Goal: Transaction & Acquisition: Purchase product/service

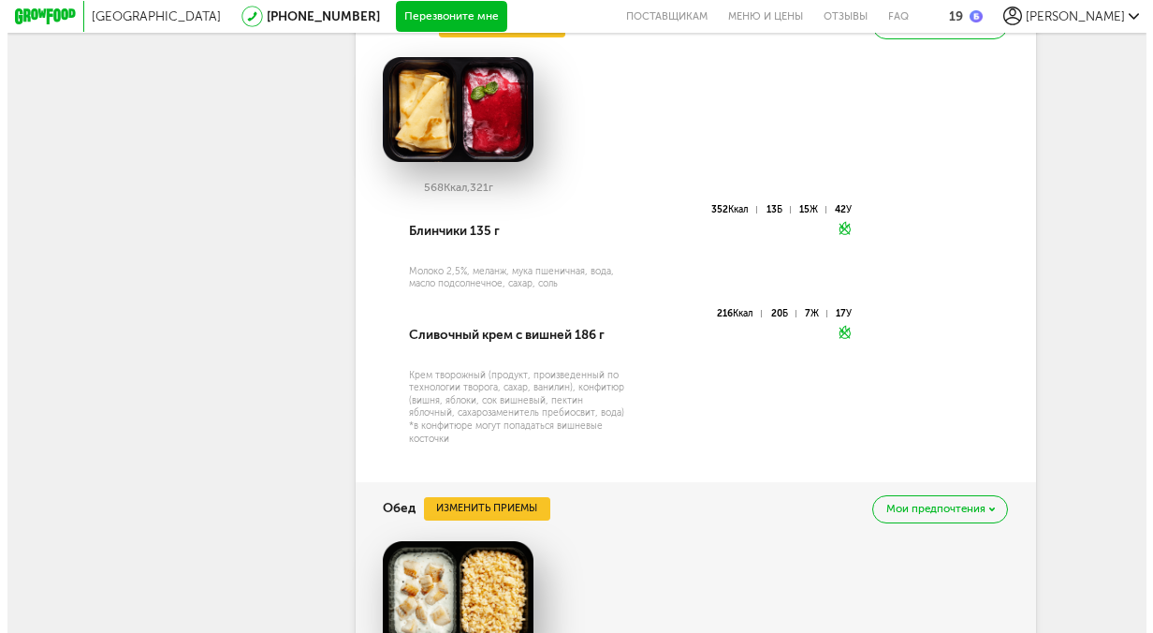
scroll to position [1313, 0]
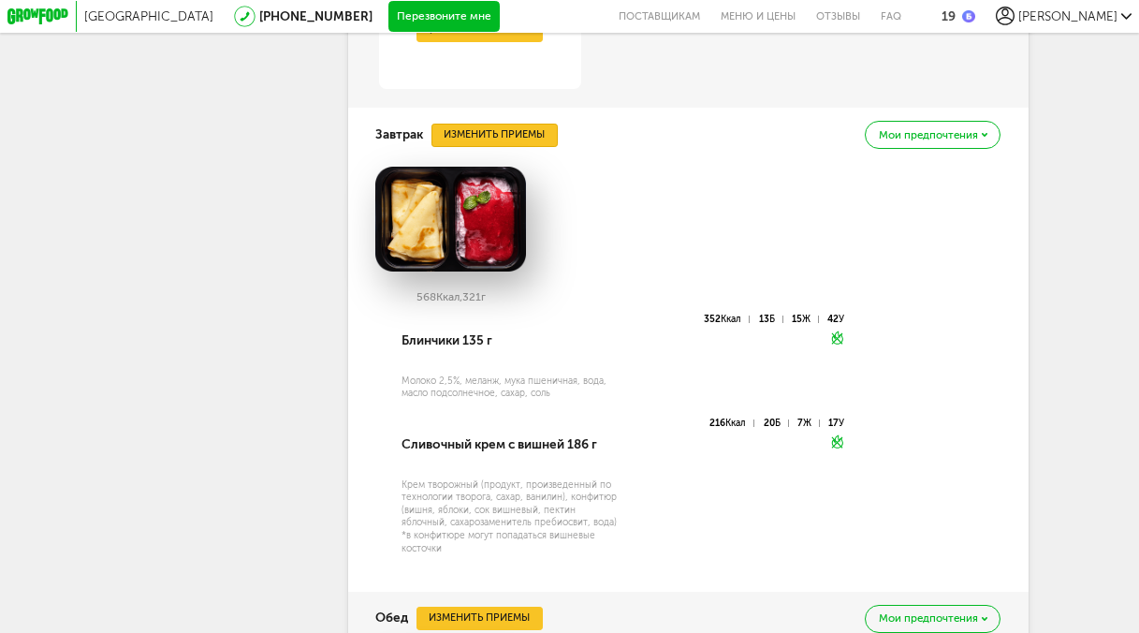
click at [510, 147] on button "Изменить приемы" at bounding box center [495, 135] width 126 height 23
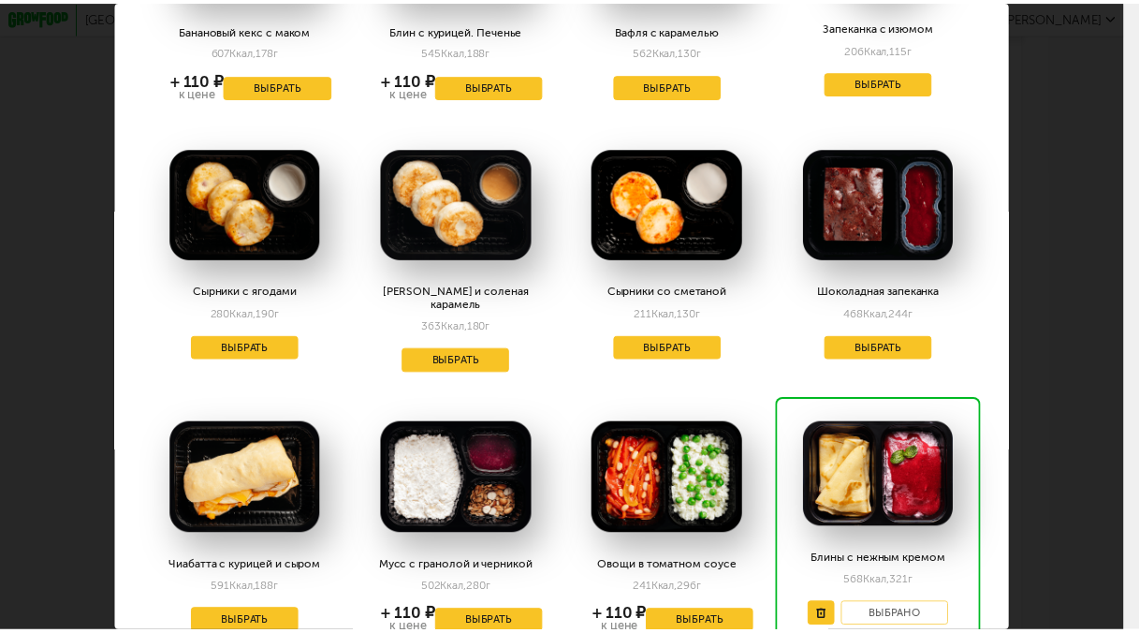
scroll to position [863, 0]
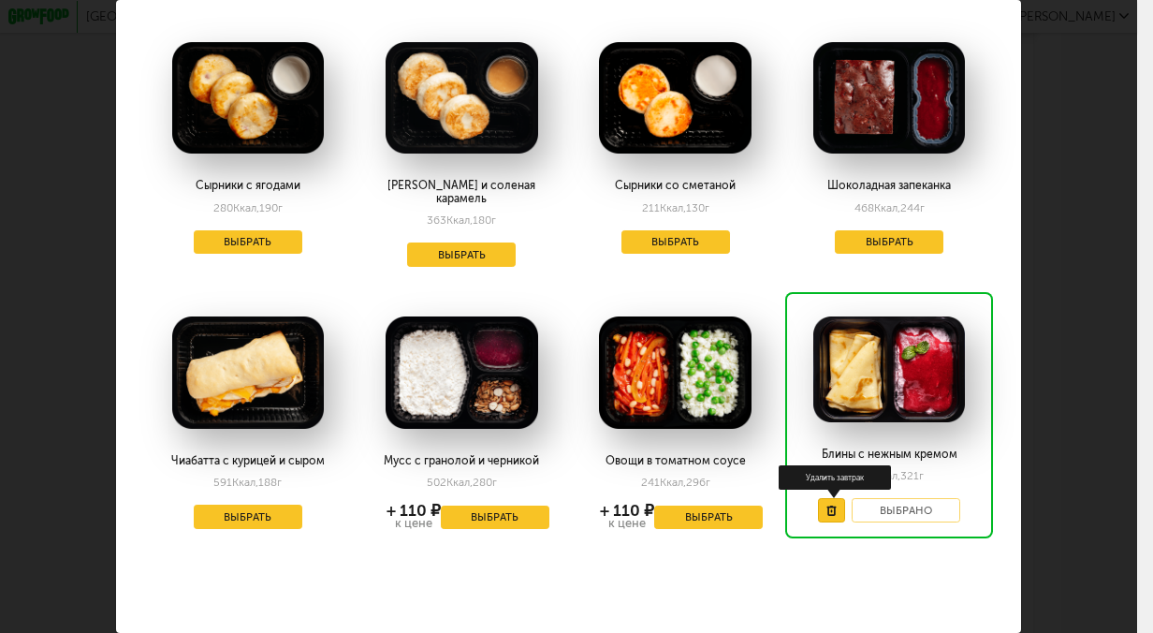
click at [827, 506] on use at bounding box center [832, 511] width 10 height 10
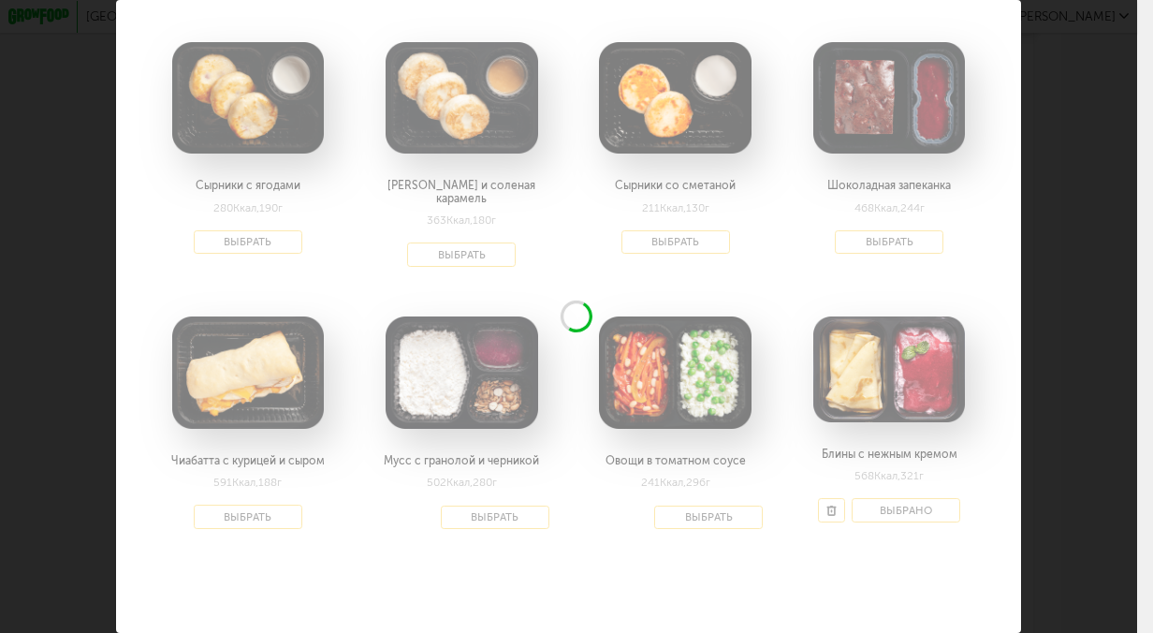
click at [1090, 408] on div "Выберите завтраки на [DATE] 24.09 Сырники классические 450 Ккал, 280 г + 110 ₽ …" at bounding box center [568, 316] width 1137 height 633
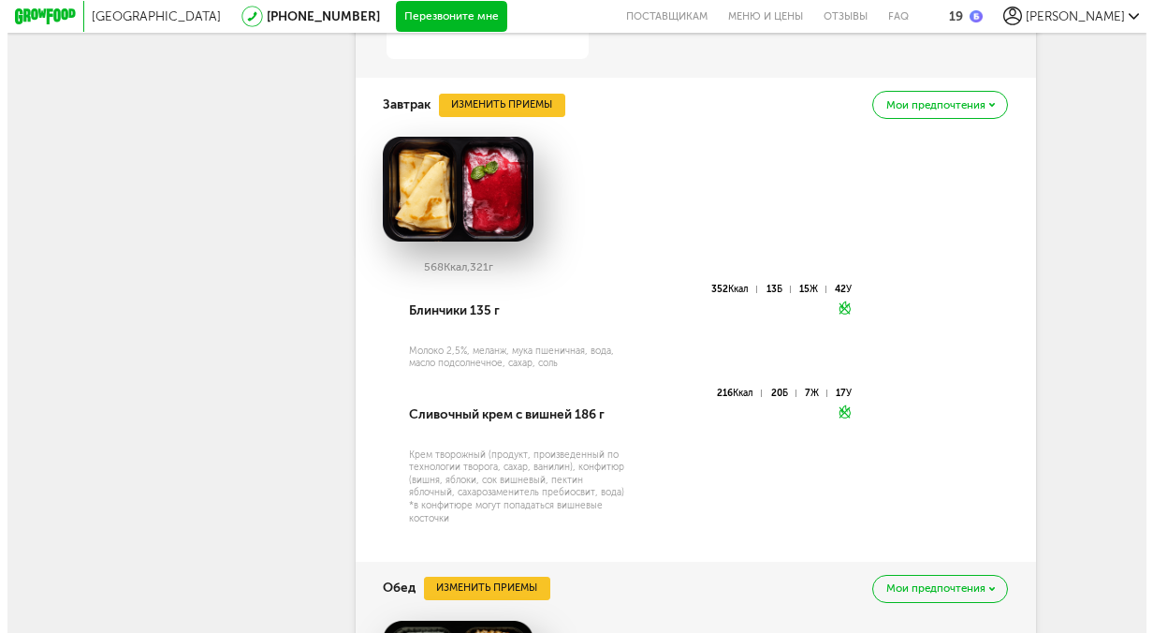
scroll to position [1346, 0]
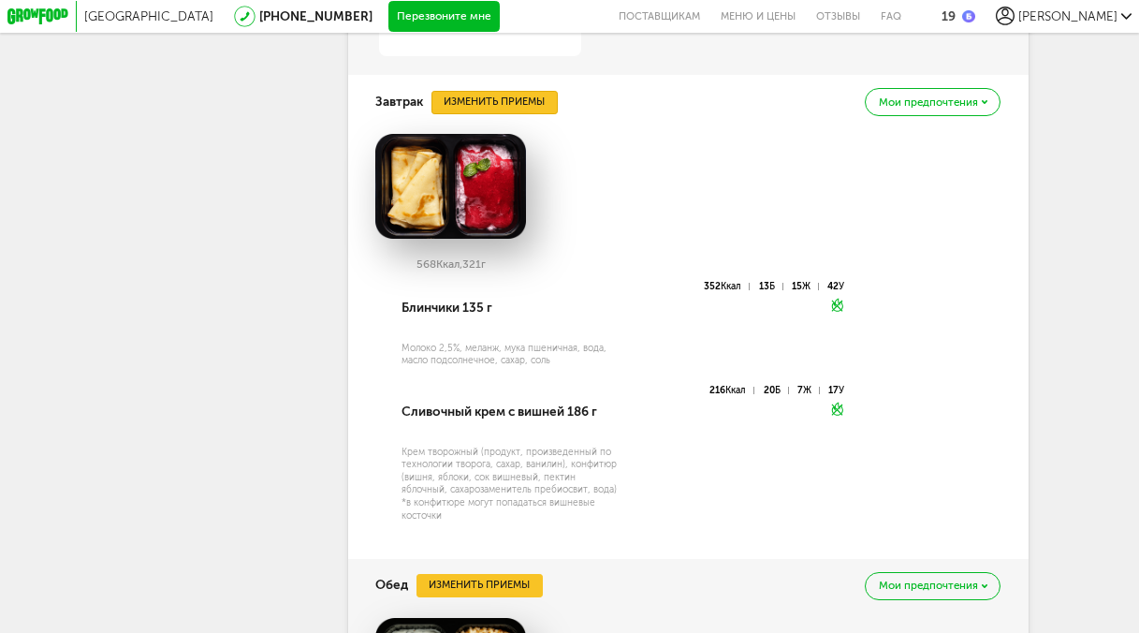
click at [508, 110] on button "Изменить приемы" at bounding box center [495, 102] width 126 height 23
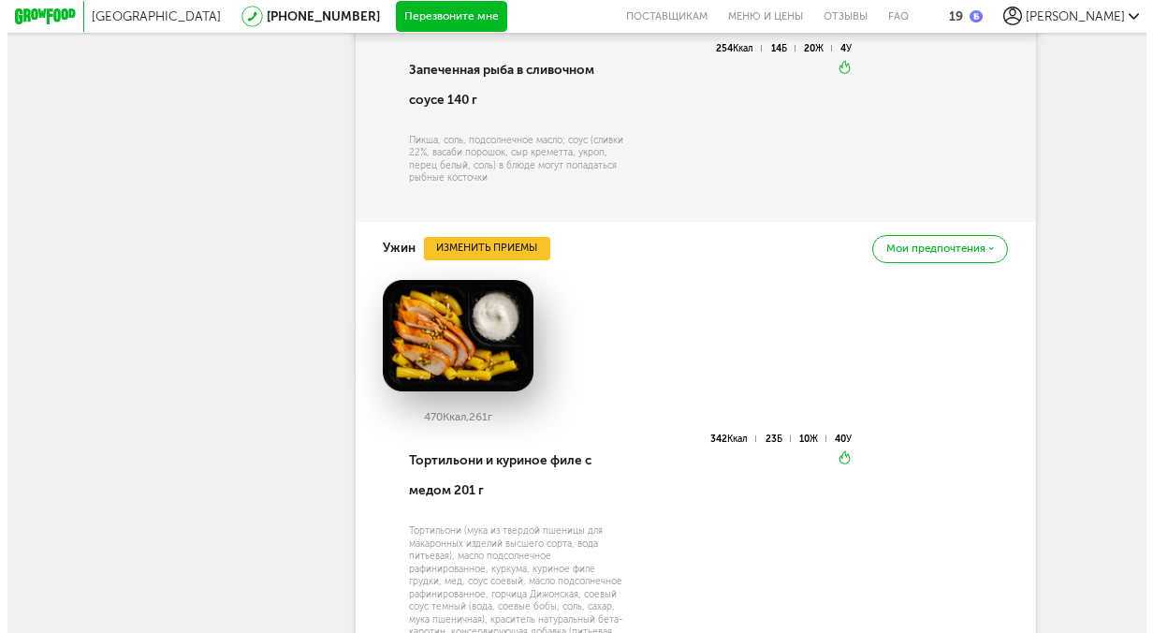
scroll to position [1905, 0]
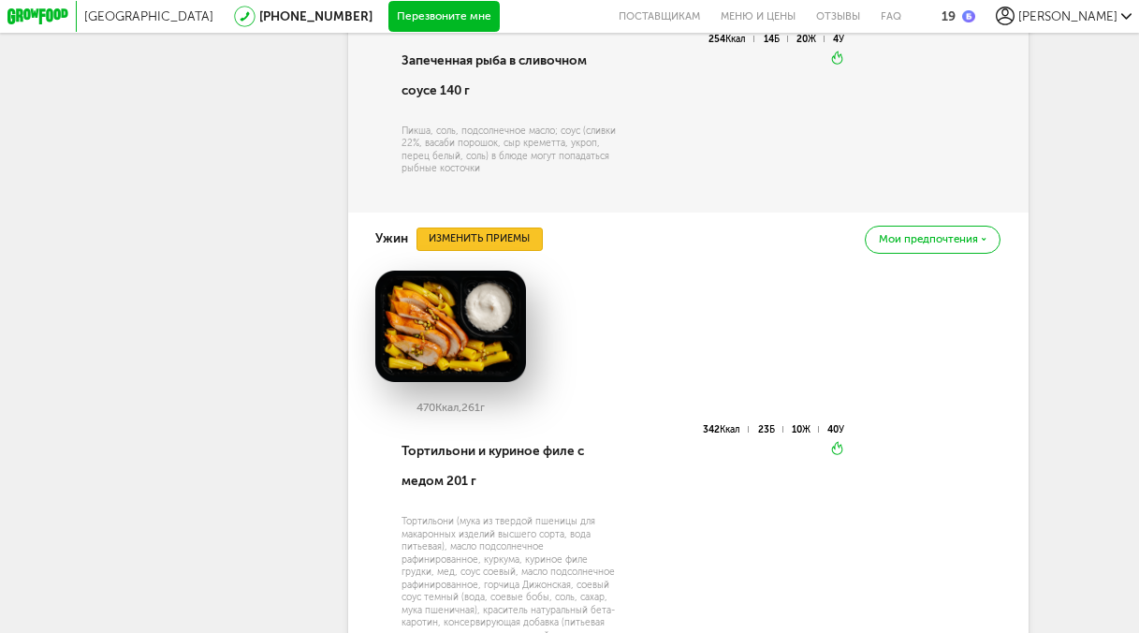
click at [477, 251] on button "Изменить приемы" at bounding box center [480, 238] width 126 height 23
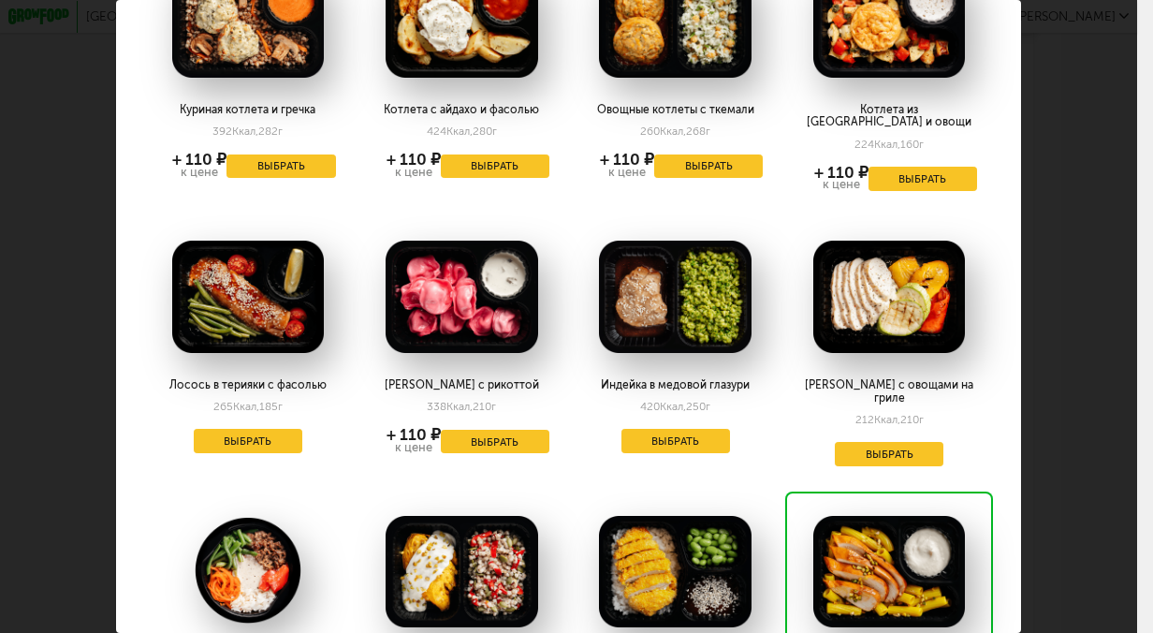
scroll to position [600, 0]
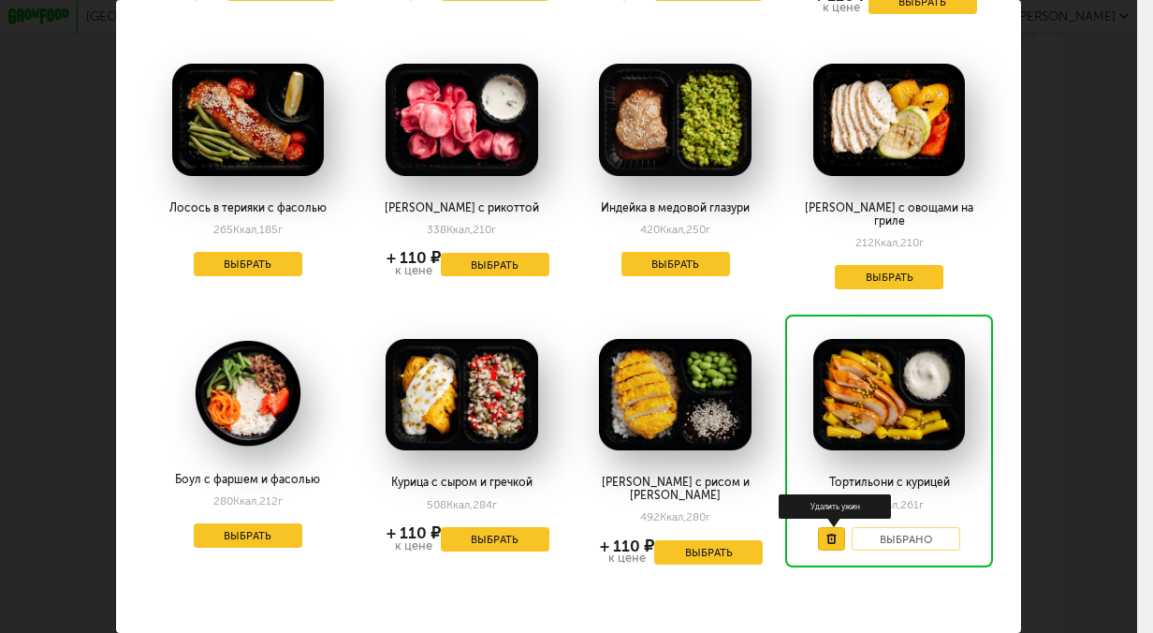
click at [818, 527] on button at bounding box center [831, 539] width 26 height 24
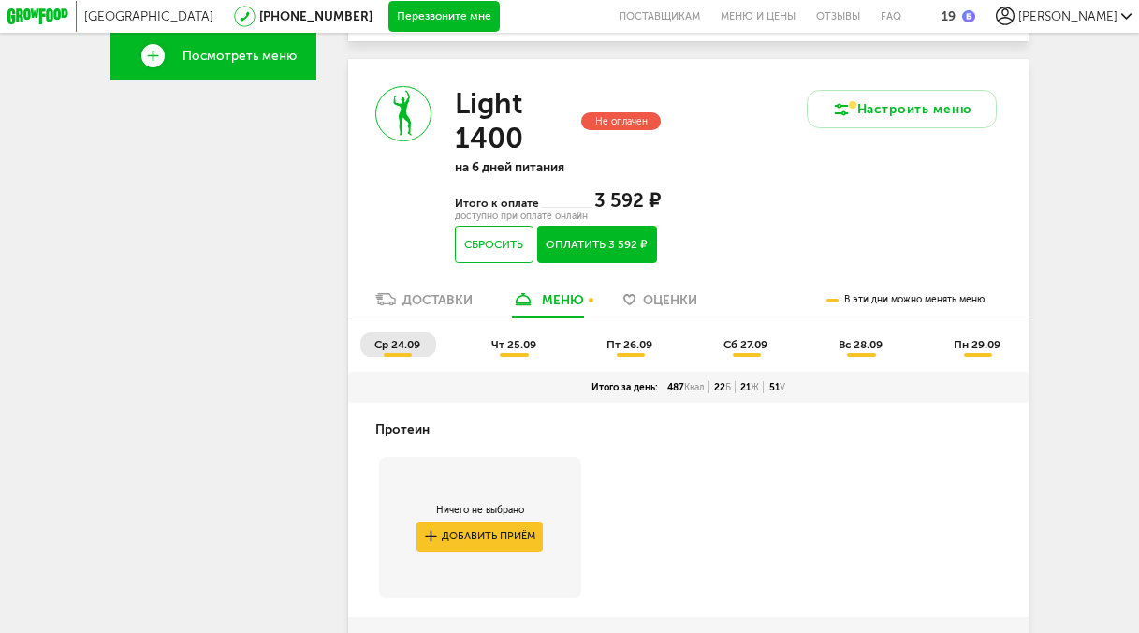
scroll to position [592, 0]
click at [514, 348] on span "чт 25.09" at bounding box center [513, 343] width 45 height 13
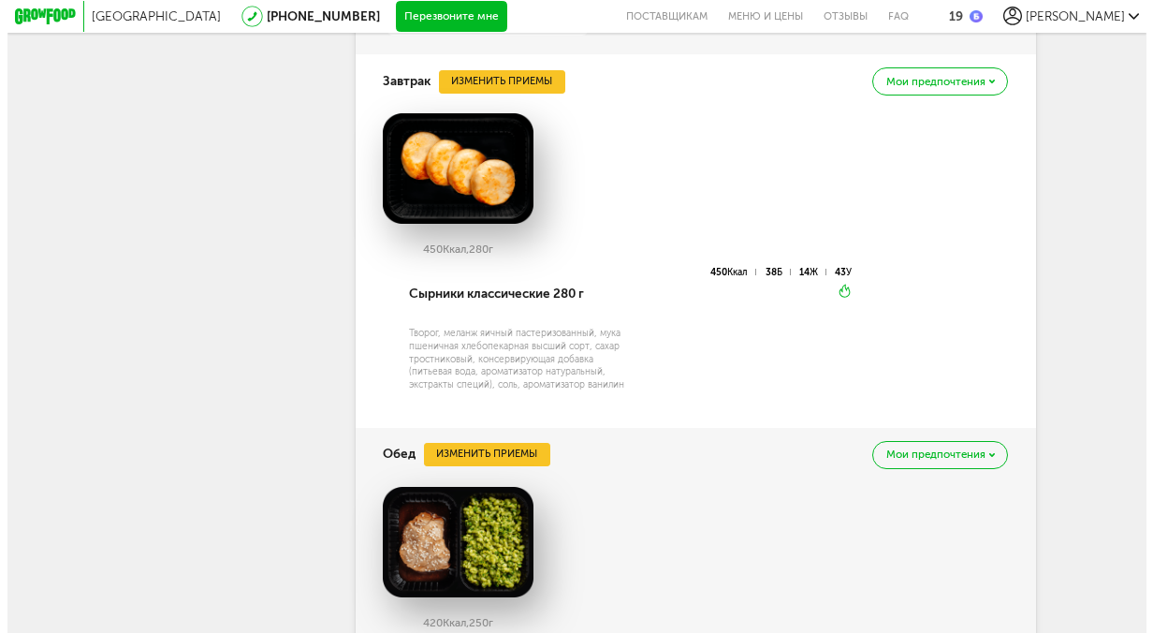
scroll to position [1369, 0]
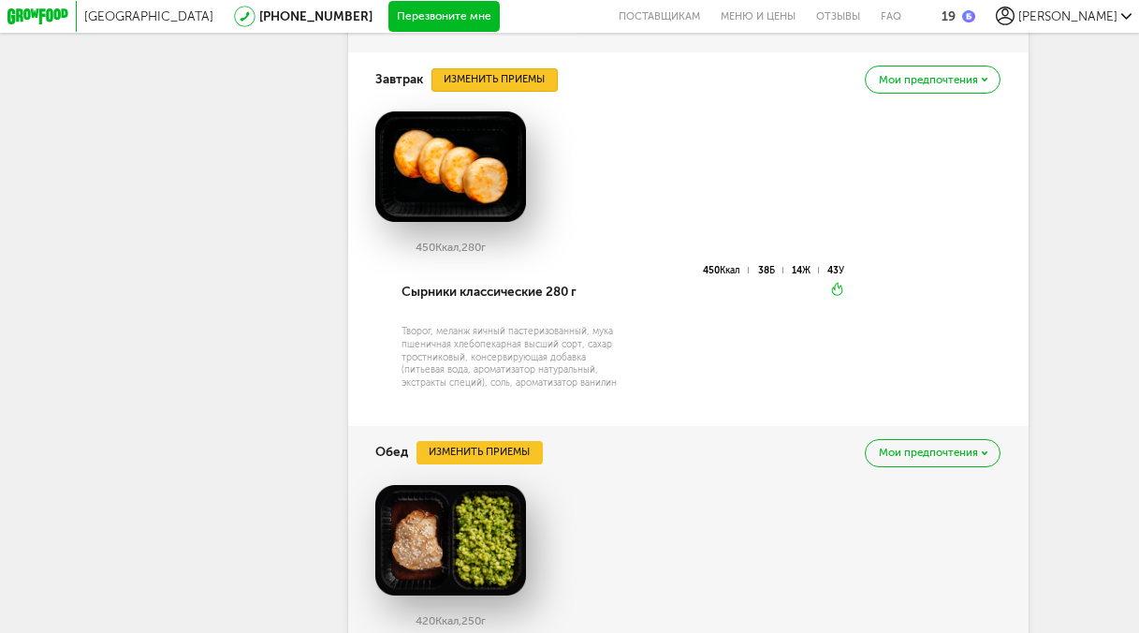
click at [495, 92] on button "Изменить приемы" at bounding box center [495, 79] width 126 height 23
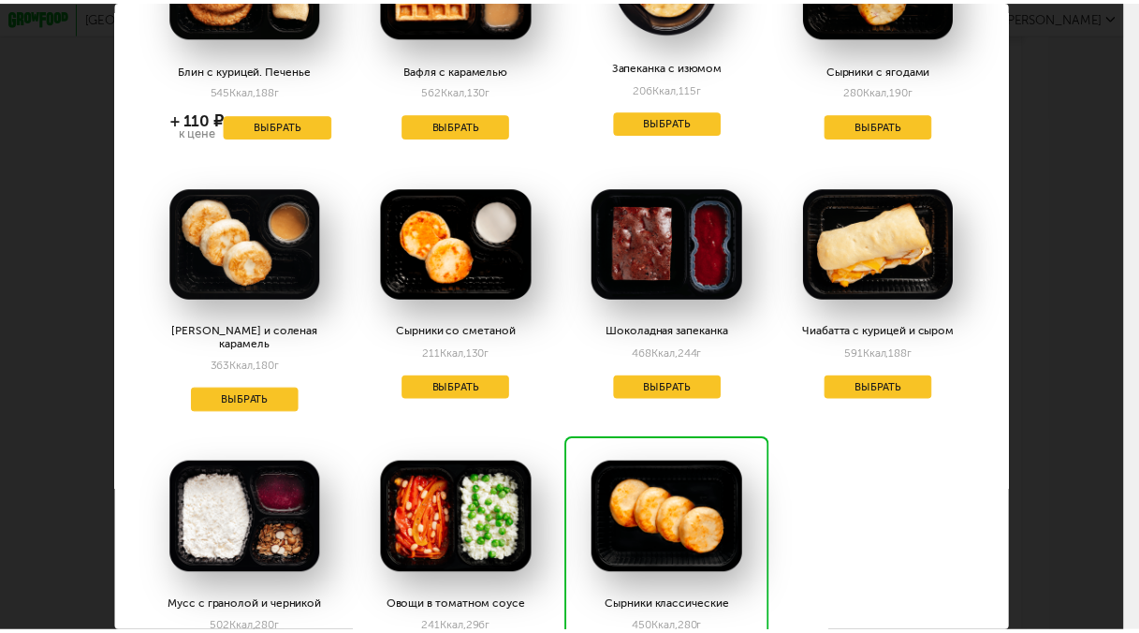
scroll to position [863, 0]
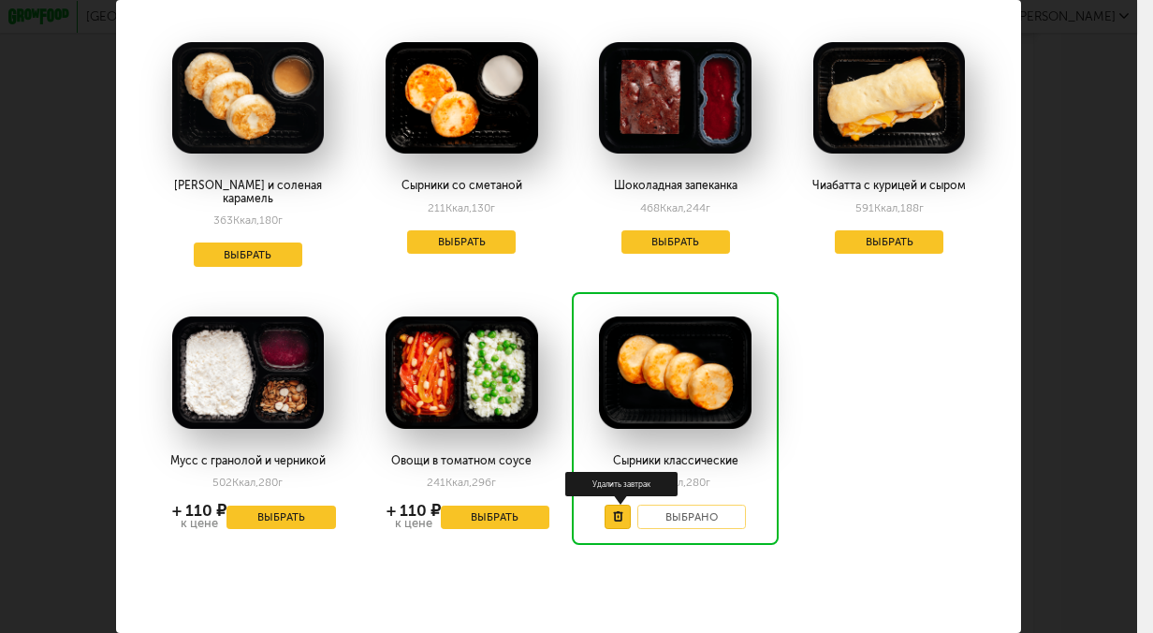
click at [608, 505] on button at bounding box center [618, 517] width 26 height 24
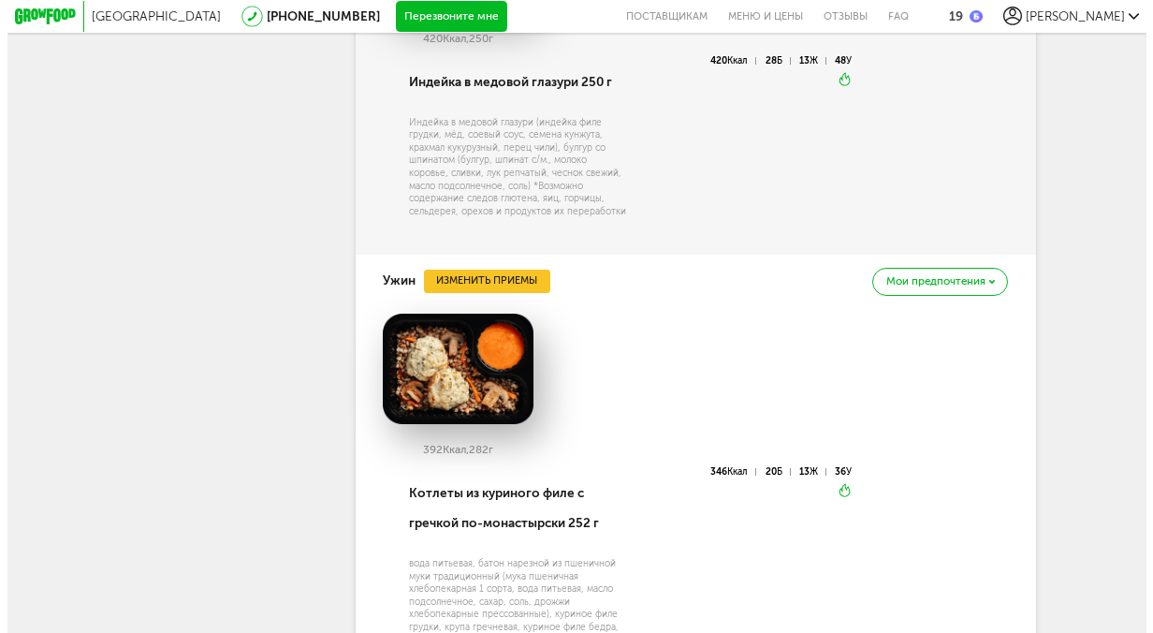
scroll to position [1522, 0]
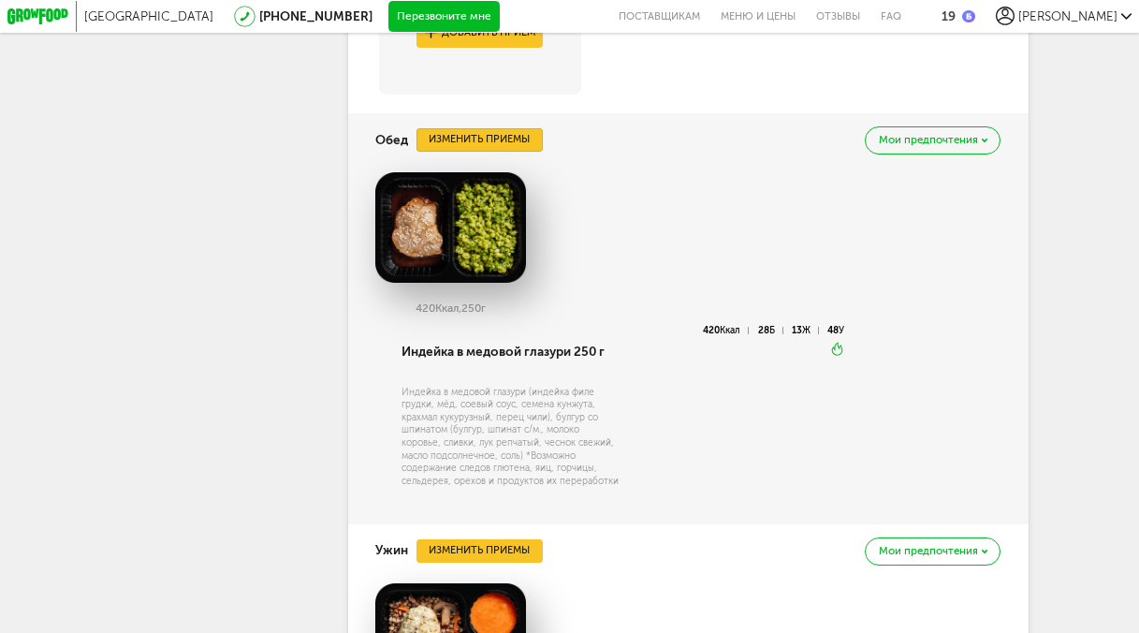
click at [492, 152] on button "Изменить приемы" at bounding box center [480, 139] width 126 height 23
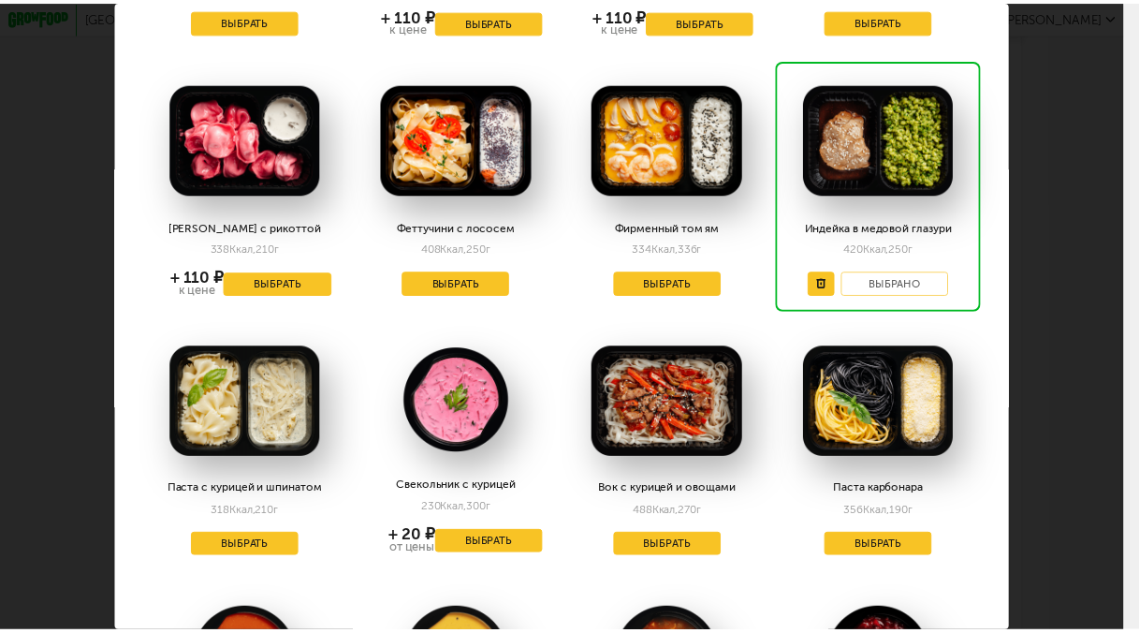
scroll to position [555, 0]
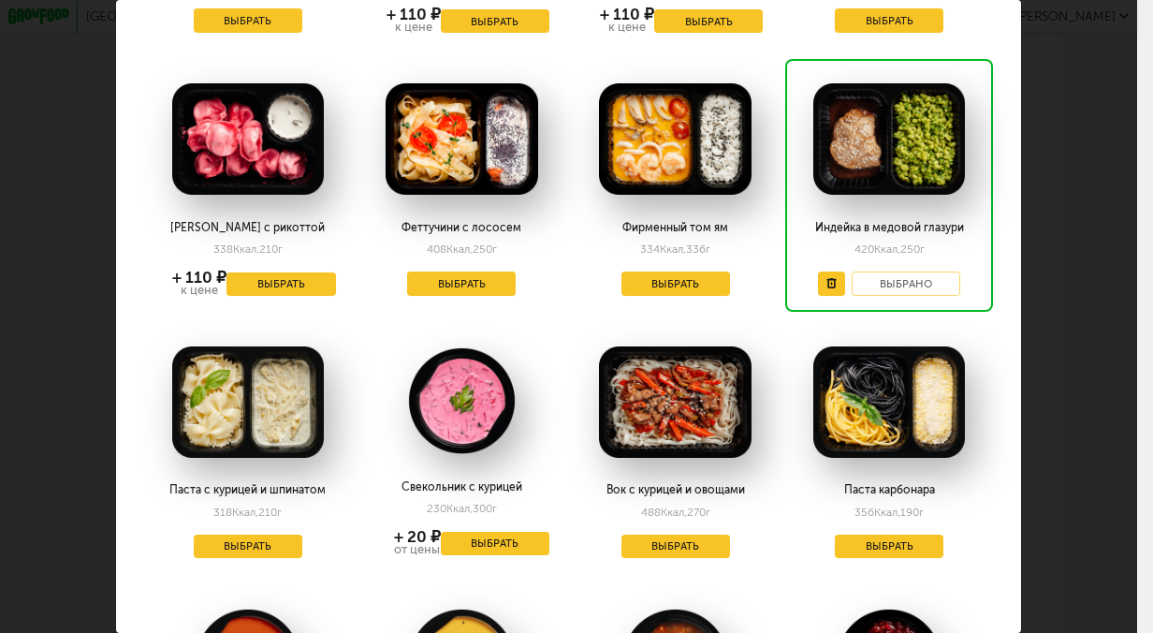
click at [1115, 238] on div "Выберите обеды на [DATE] 25.09 Террин из минтая и булгур 475 Ккал, 369 г + 110 …" at bounding box center [568, 316] width 1137 height 633
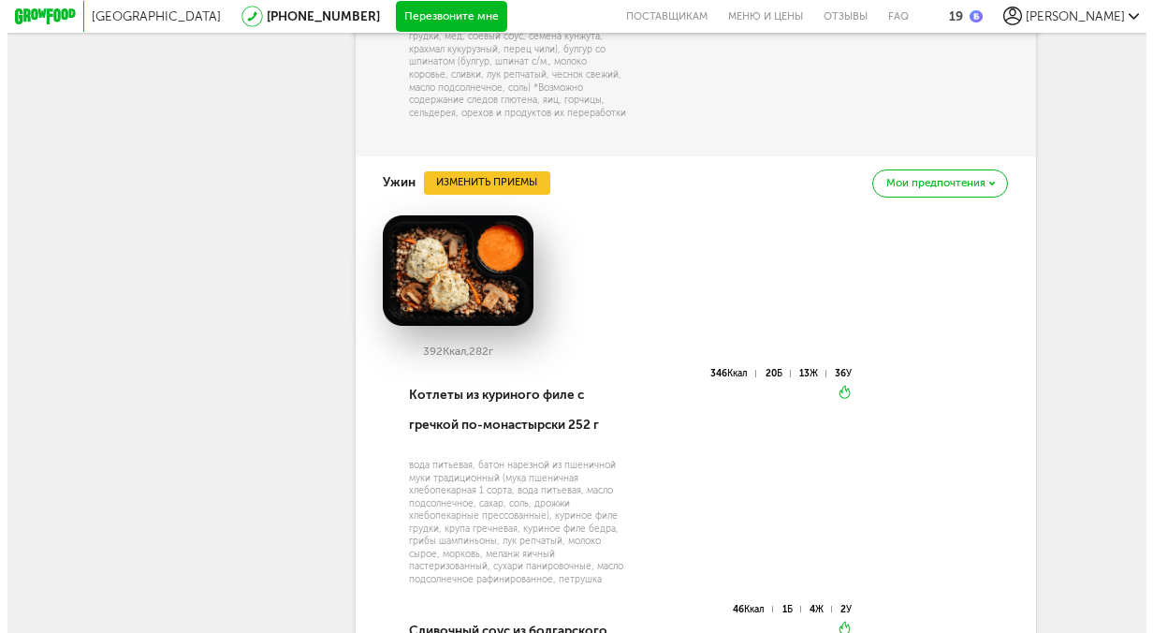
scroll to position [1901, 0]
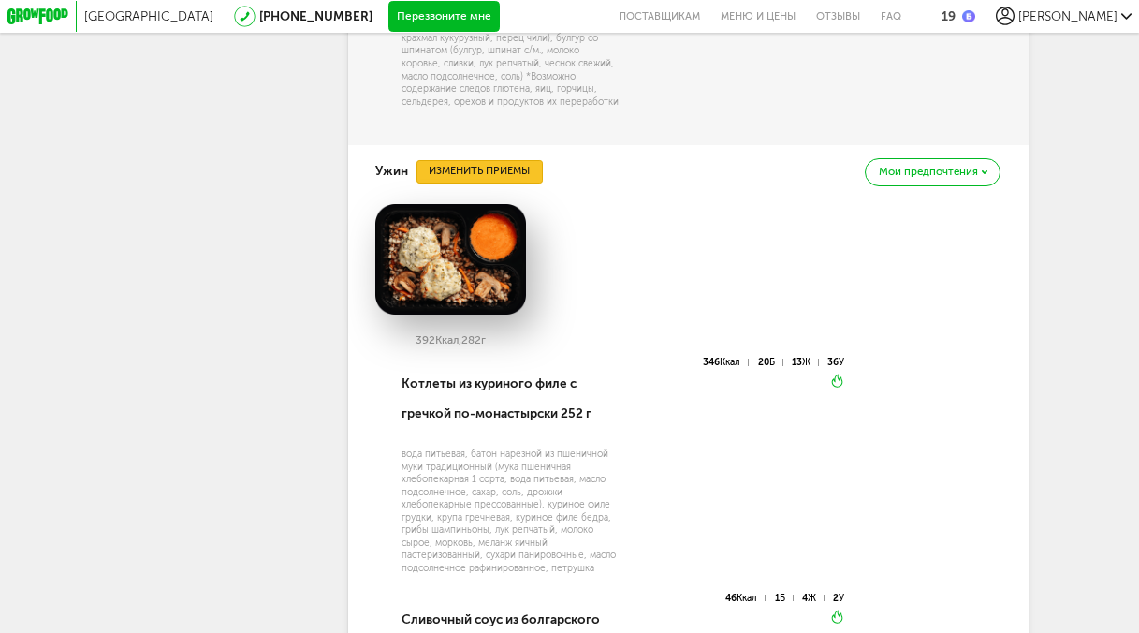
click at [515, 183] on button "Изменить приемы" at bounding box center [480, 171] width 126 height 23
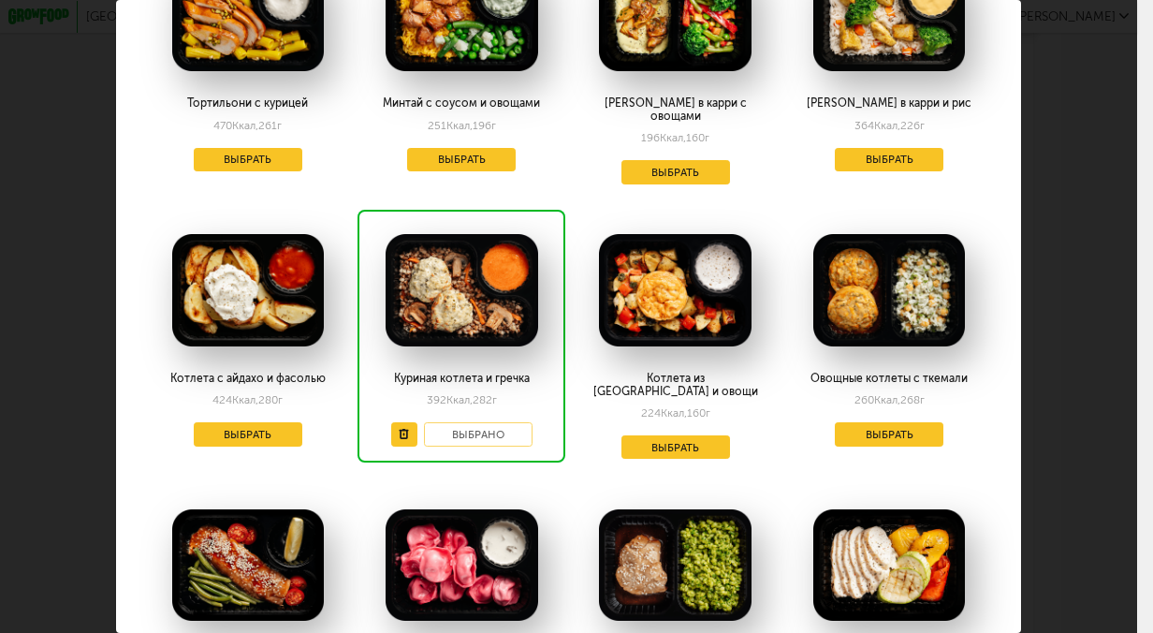
scroll to position [166, 0]
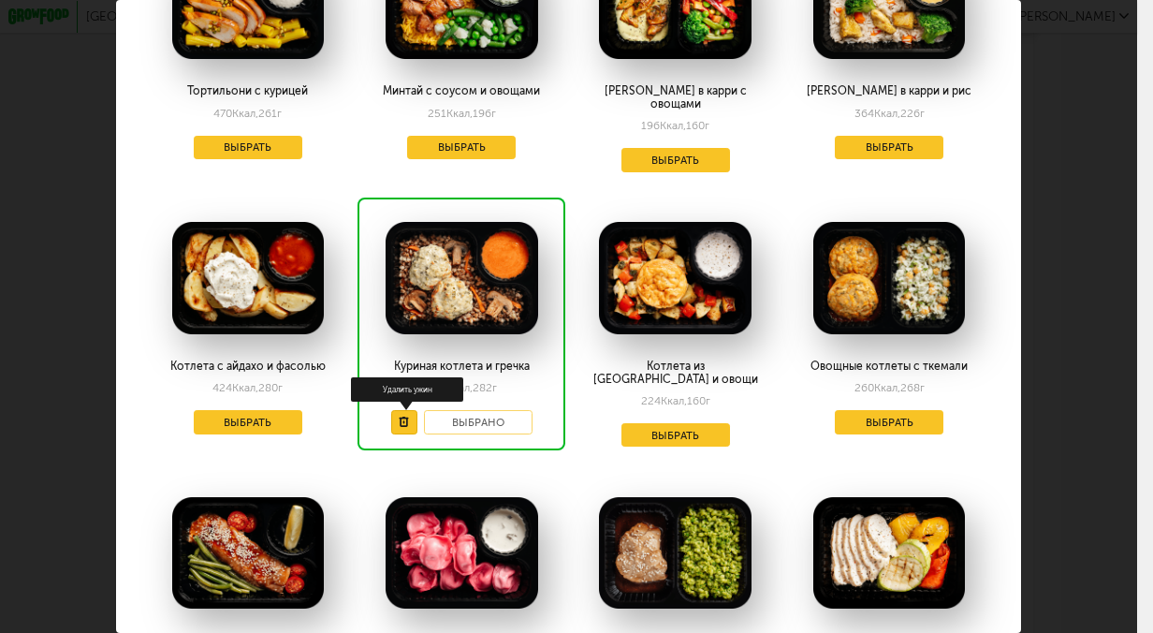
click at [401, 417] on icon at bounding box center [404, 422] width 10 height 10
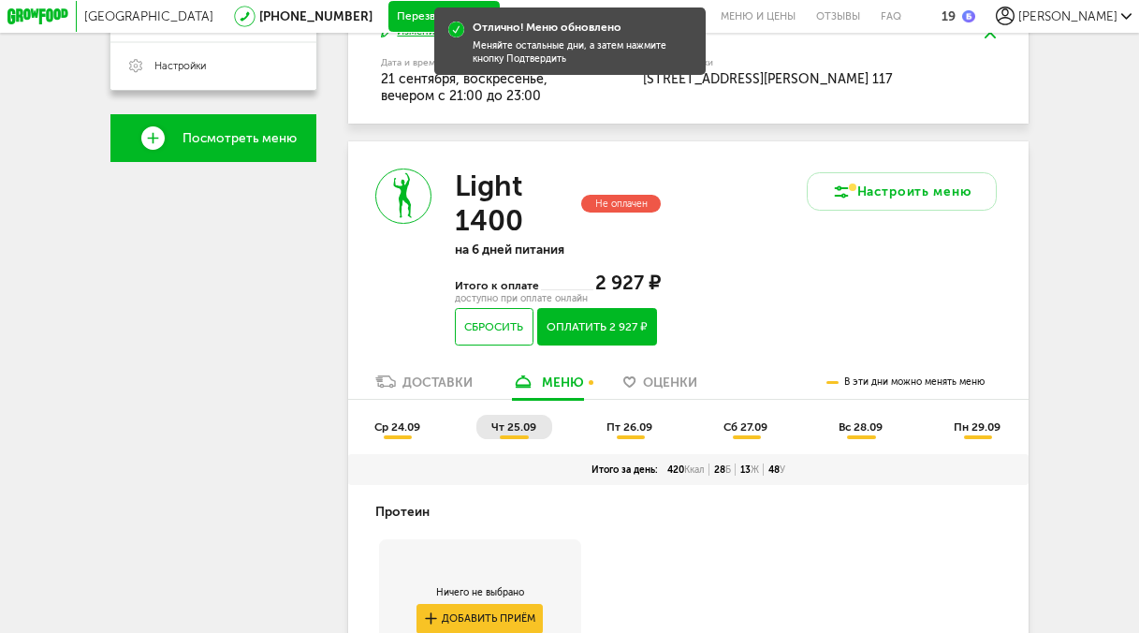
scroll to position [470, 0]
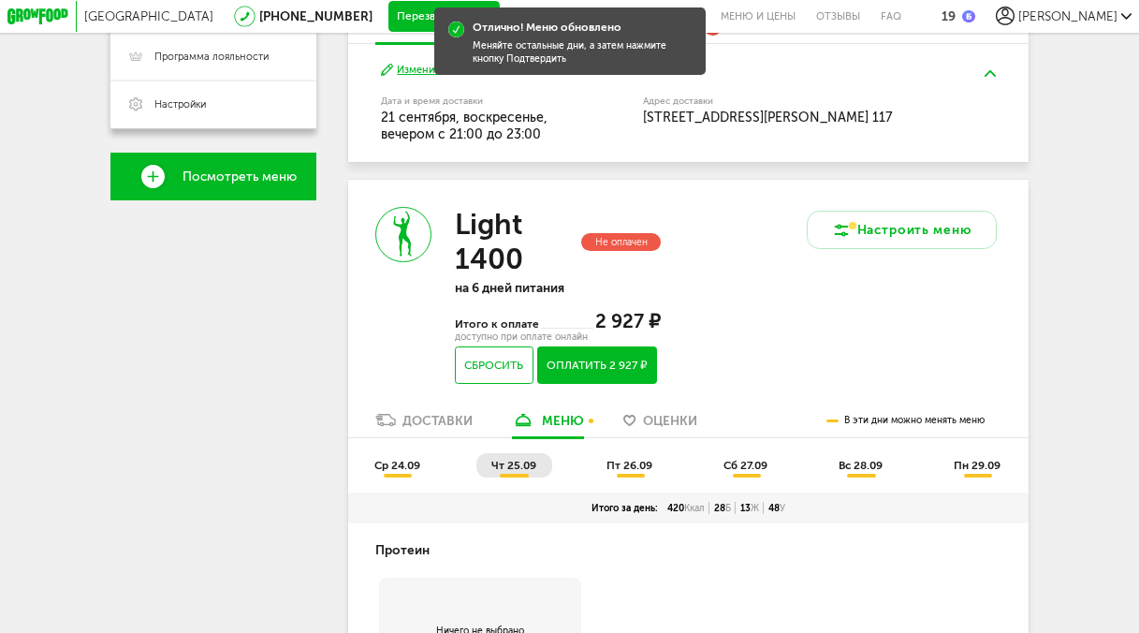
click at [634, 472] on span "пт 26.09" at bounding box center [630, 465] width 46 height 13
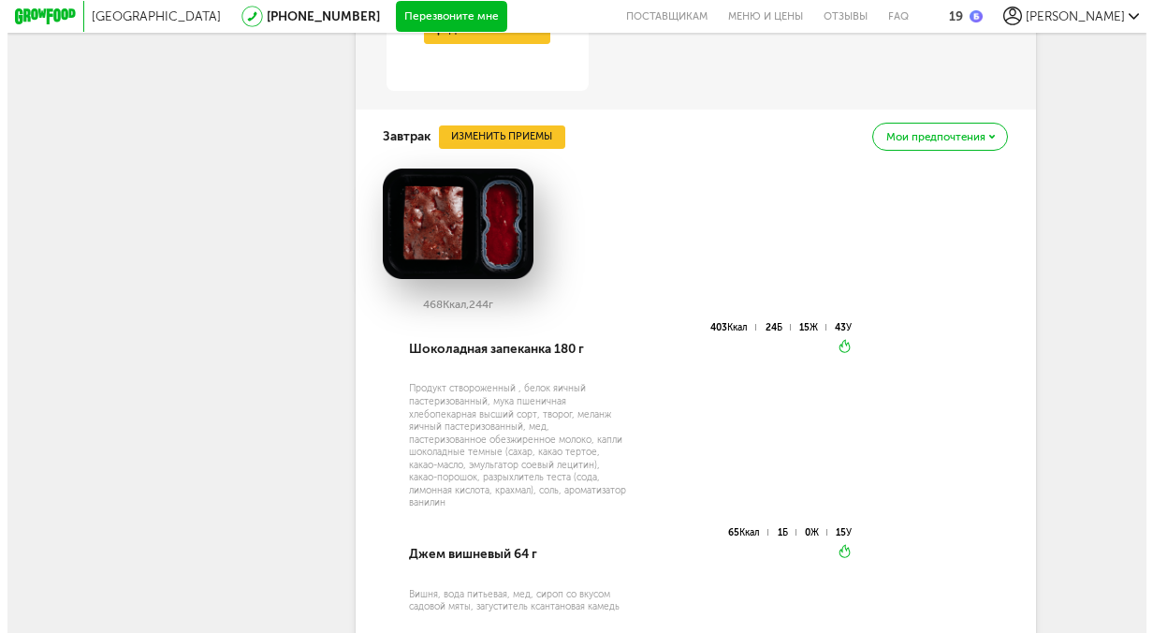
scroll to position [1313, 0]
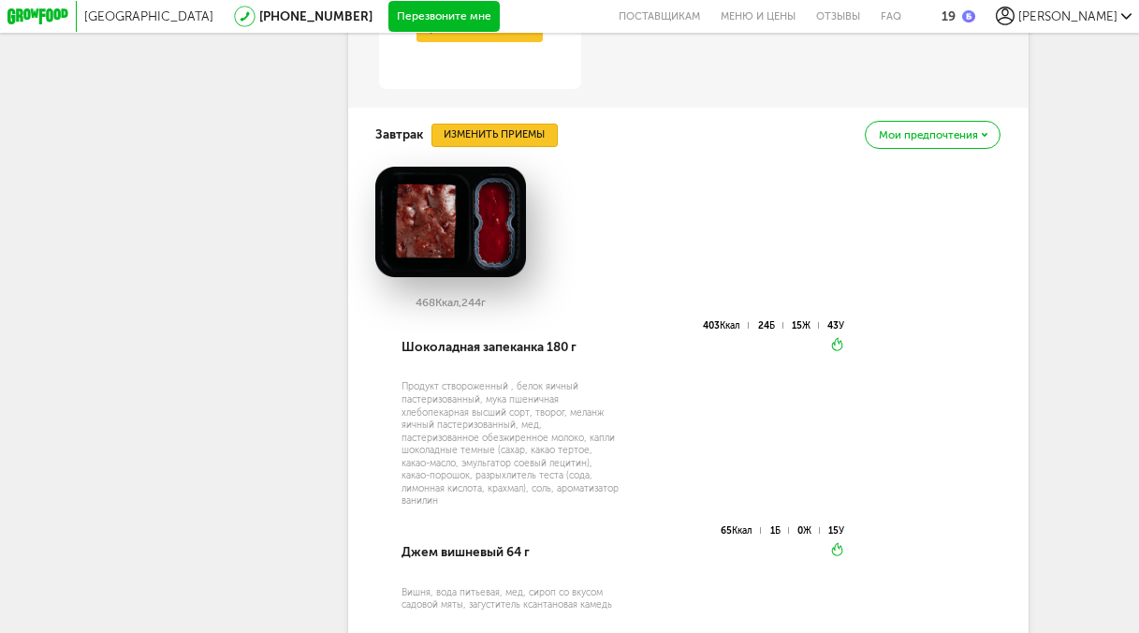
click at [477, 147] on button "Изменить приемы" at bounding box center [495, 135] width 126 height 23
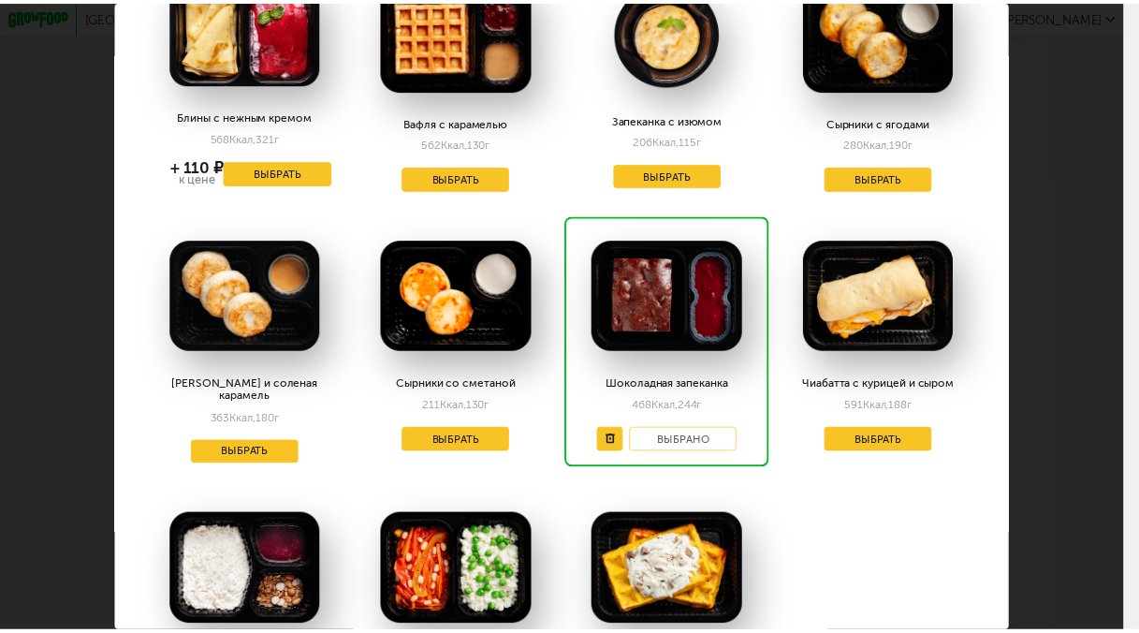
scroll to position [675, 0]
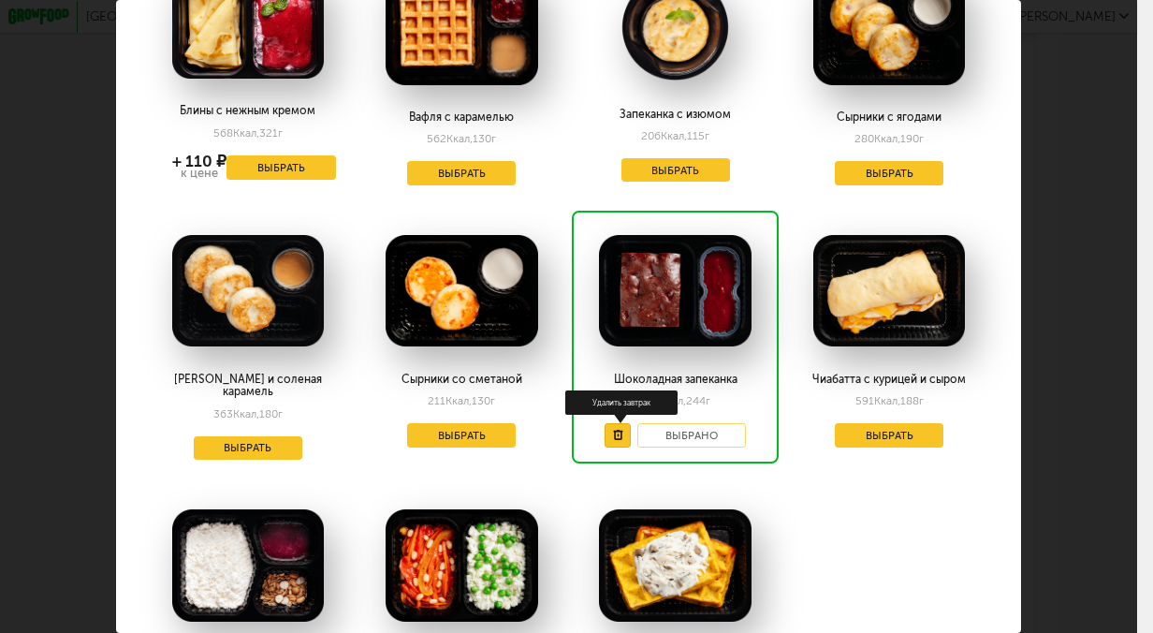
click at [605, 429] on button at bounding box center [618, 435] width 26 height 24
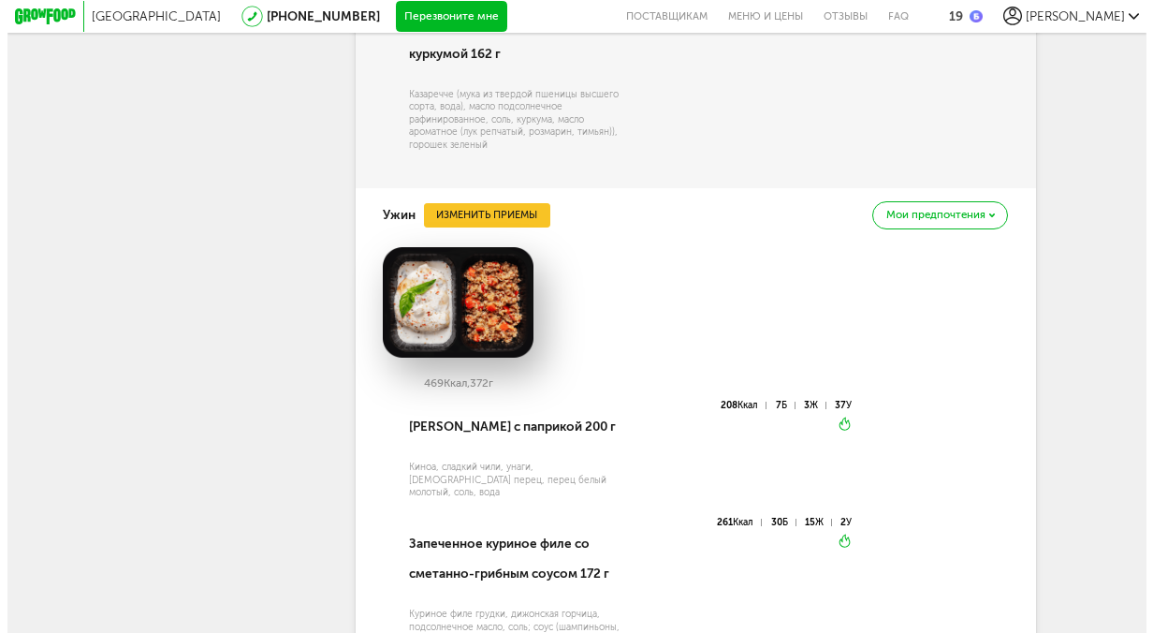
scroll to position [2036, 0]
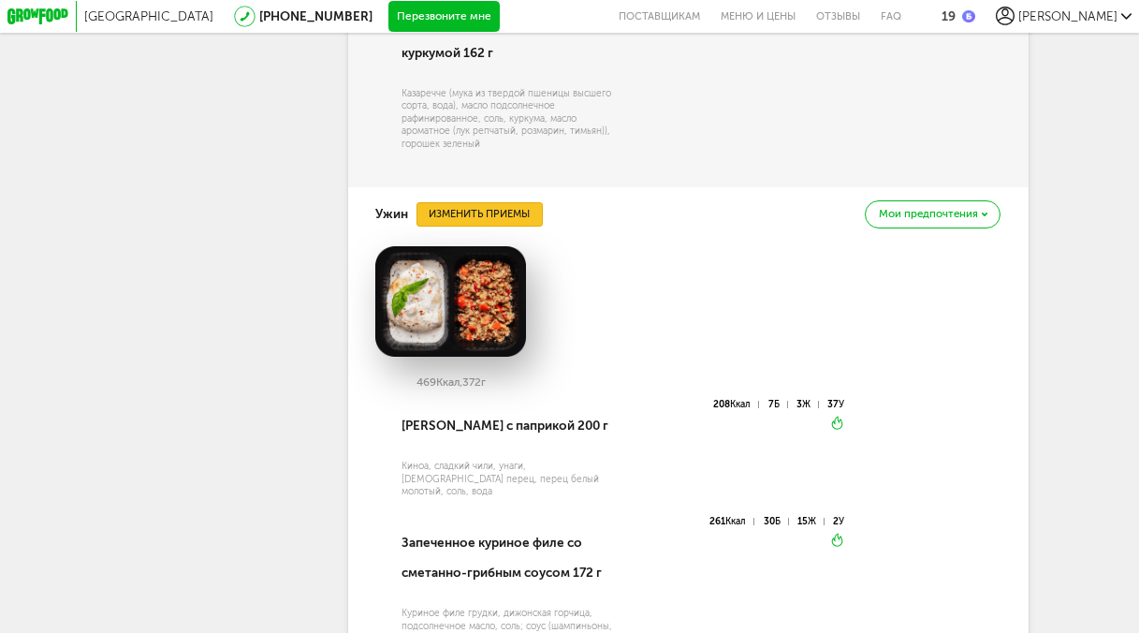
click at [447, 226] on button "Изменить приемы" at bounding box center [480, 213] width 126 height 23
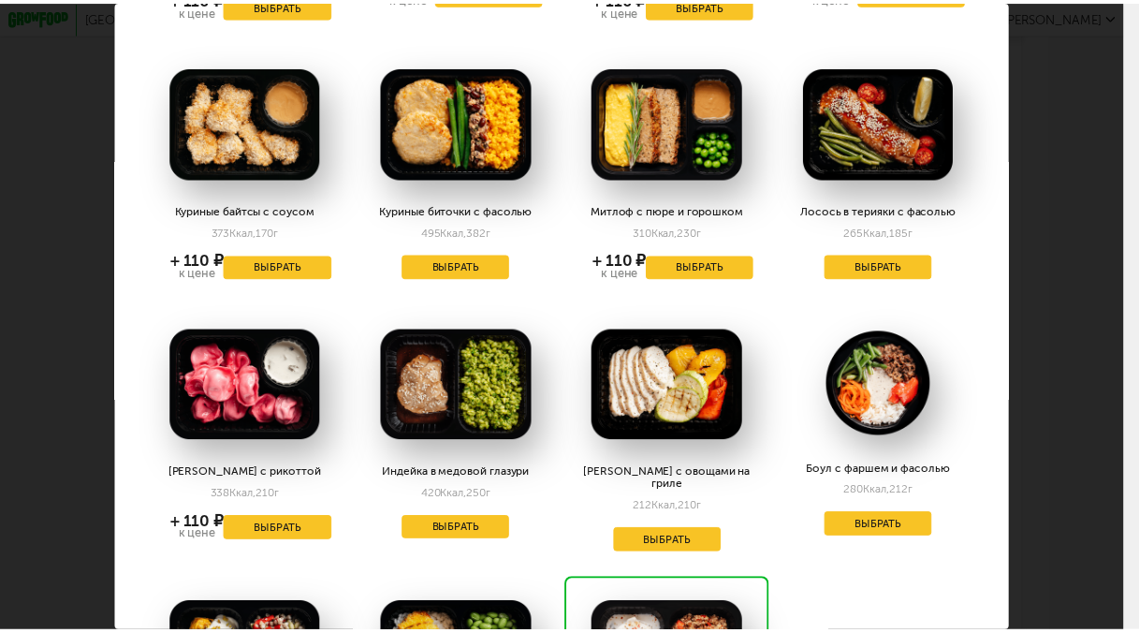
scroll to position [321, 0]
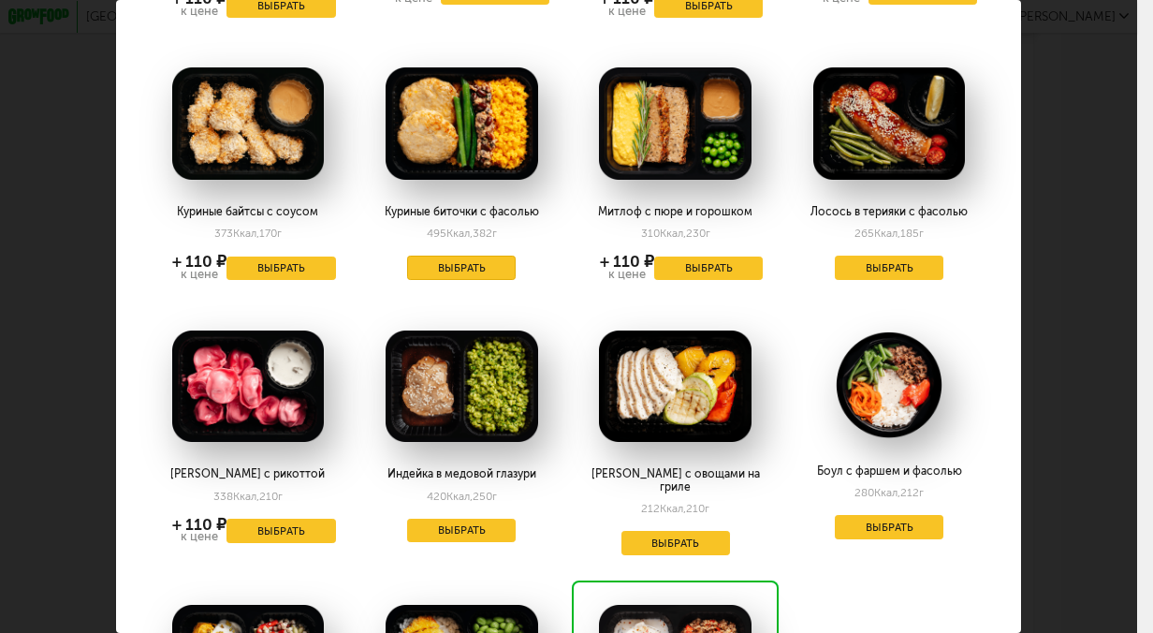
click at [456, 262] on button "Выбрать" at bounding box center [461, 268] width 109 height 24
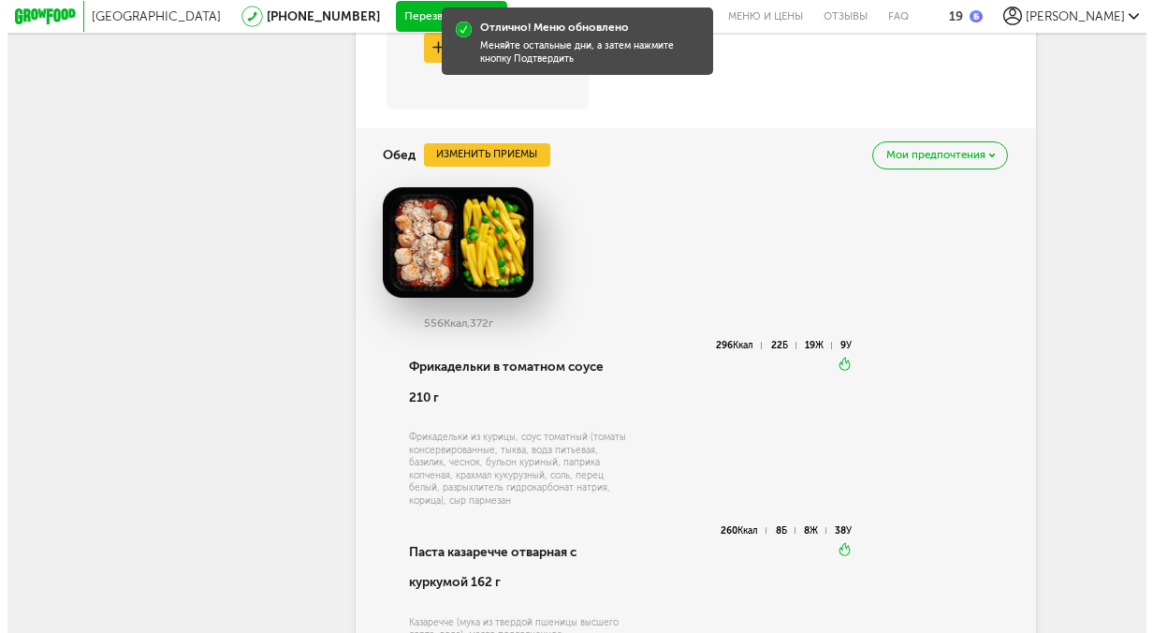
scroll to position [1503, 0]
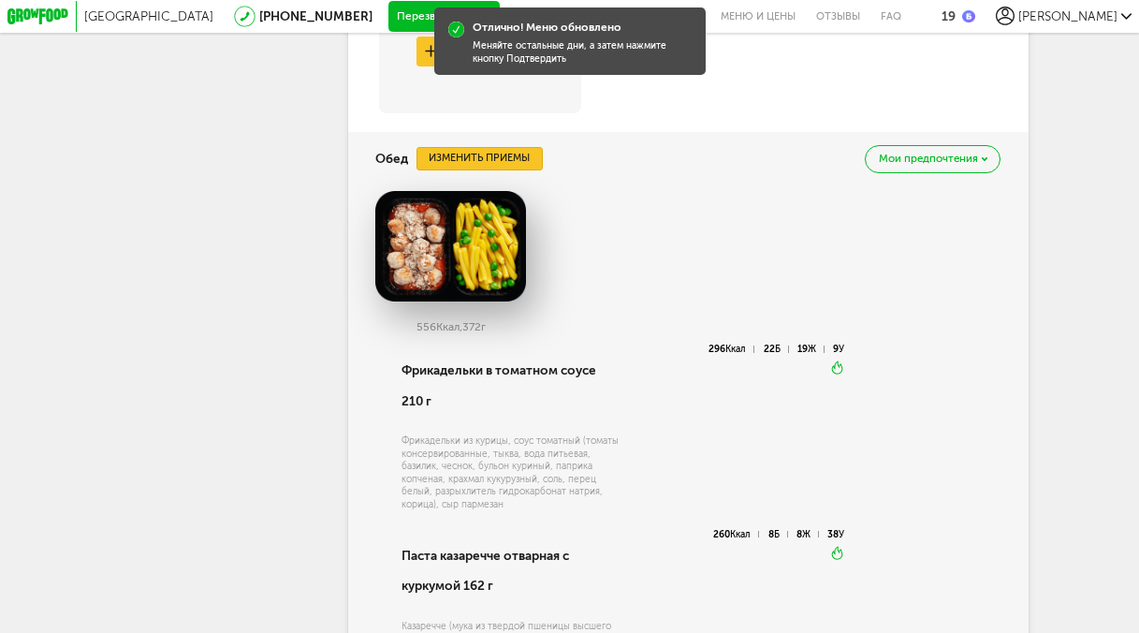
click at [477, 170] on button "Изменить приемы" at bounding box center [480, 158] width 126 height 23
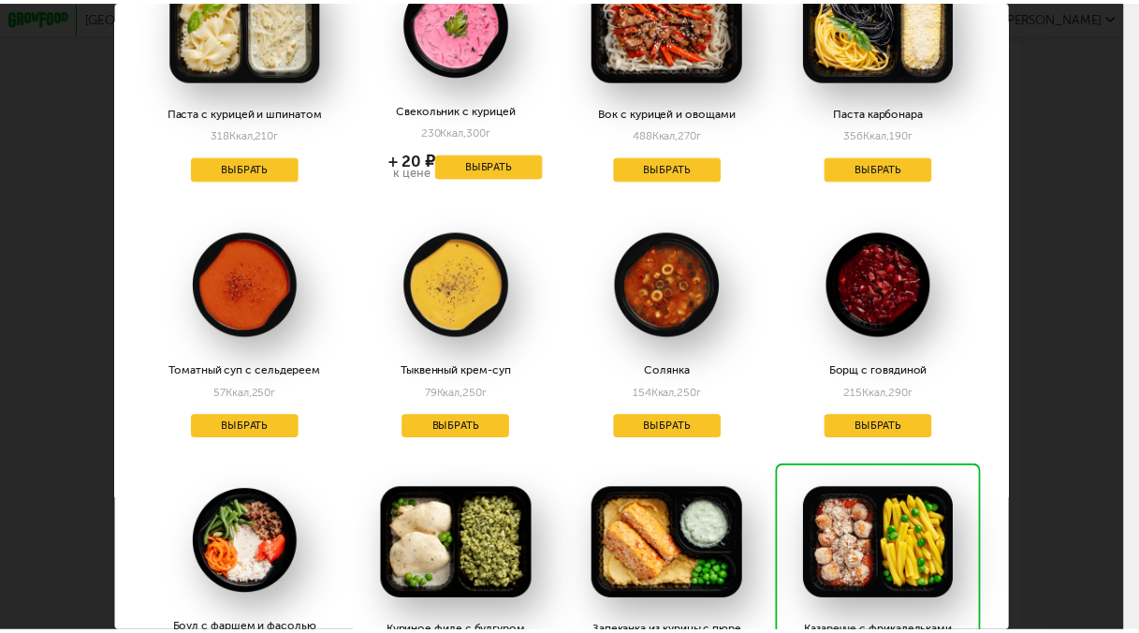
scroll to position [1122, 0]
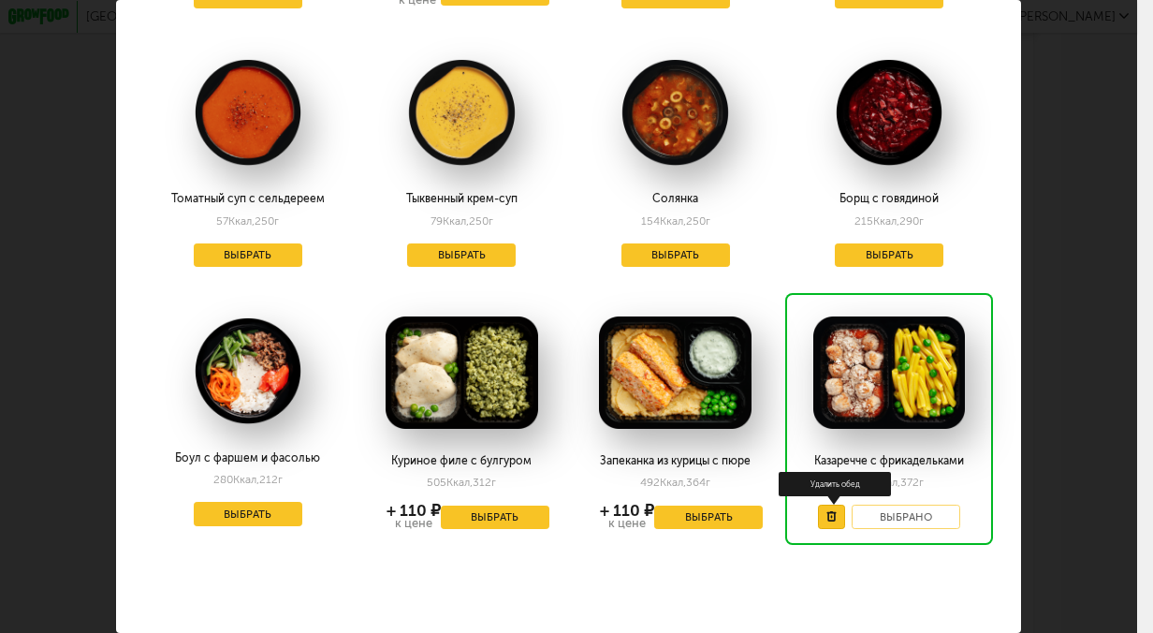
click at [818, 505] on button at bounding box center [831, 517] width 26 height 24
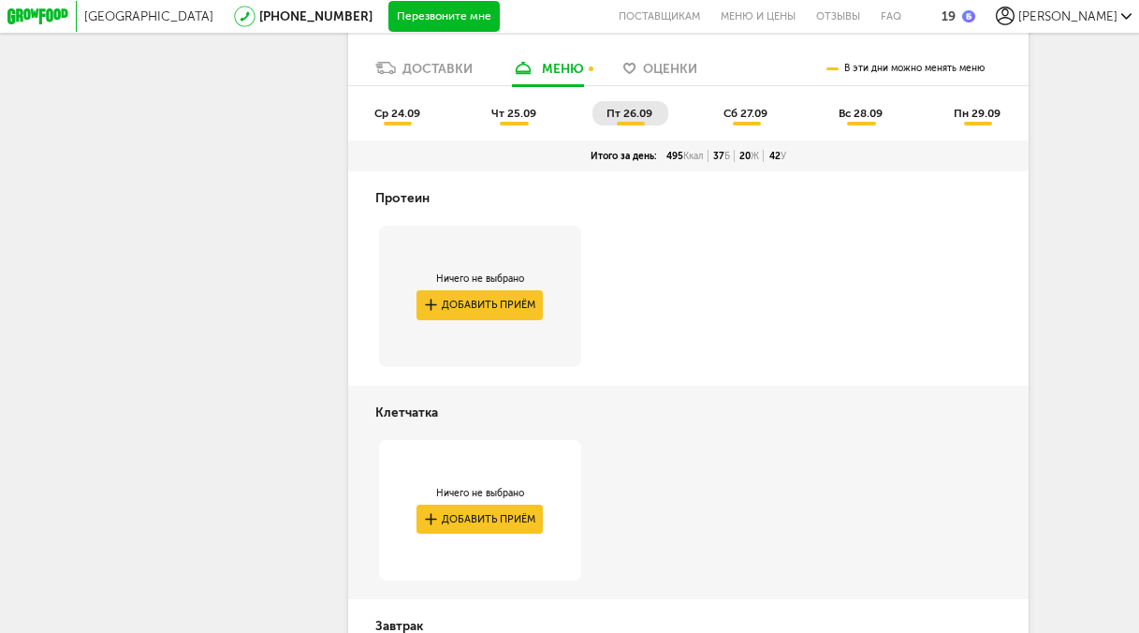
scroll to position [770, 0]
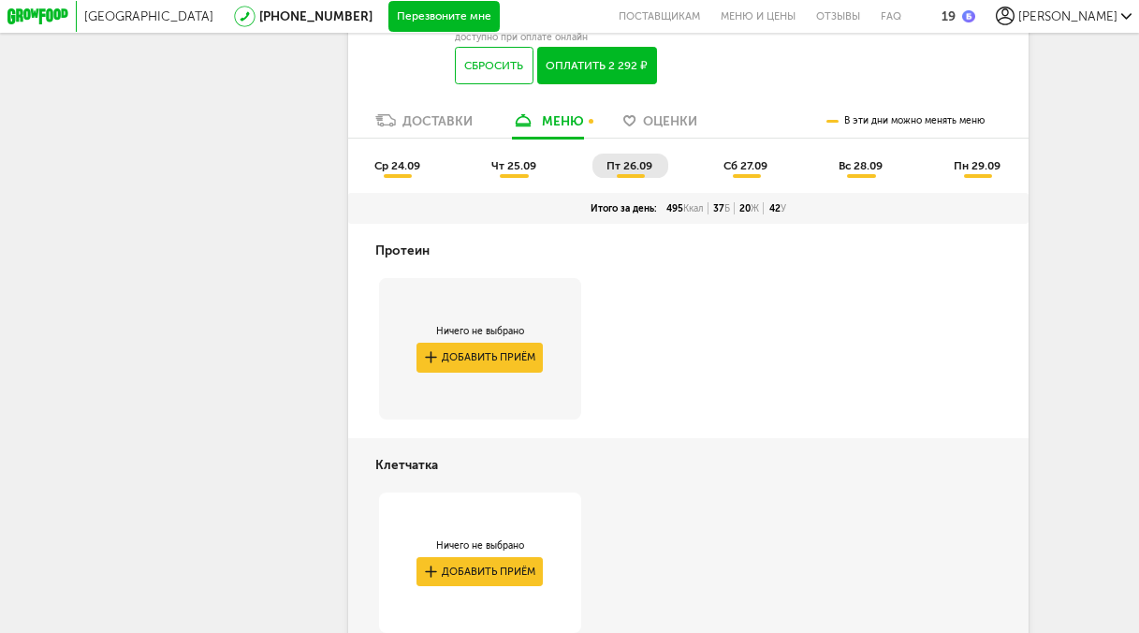
click at [742, 172] on span "сб 27.09" at bounding box center [746, 165] width 44 height 13
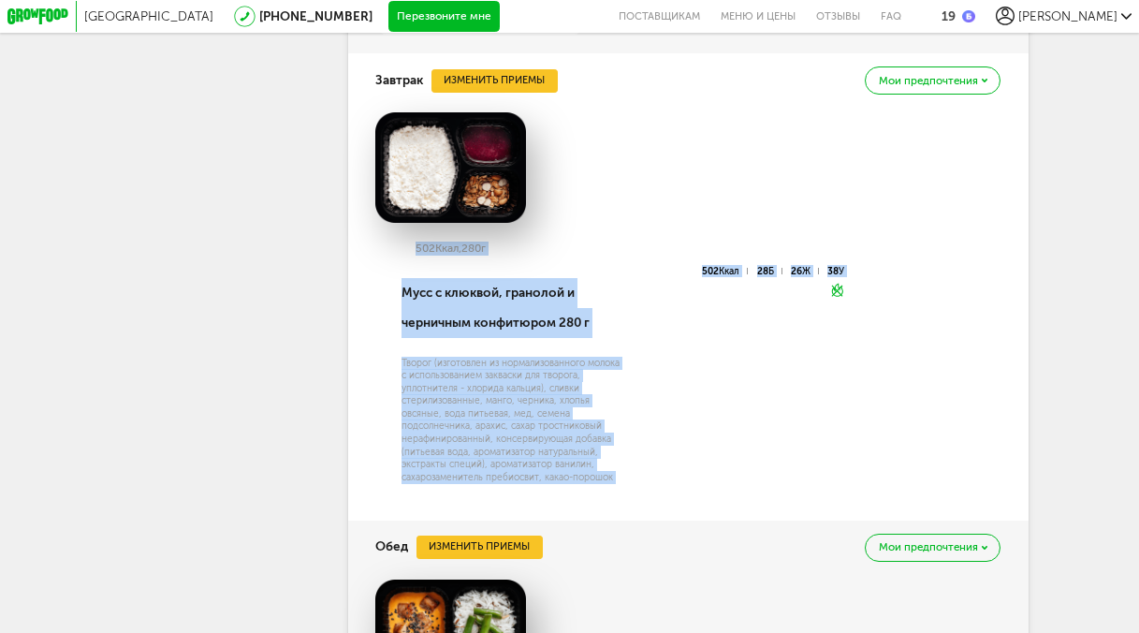
drag, startPoint x: 669, startPoint y: 543, endPoint x: 468, endPoint y: 170, distance: 423.5
click at [468, 170] on div "502 Ккал, 280 г Мусс с клюквой, гранолой и черничным конфитюром 280 г Творог (и…" at bounding box center [687, 306] width 625 height 389
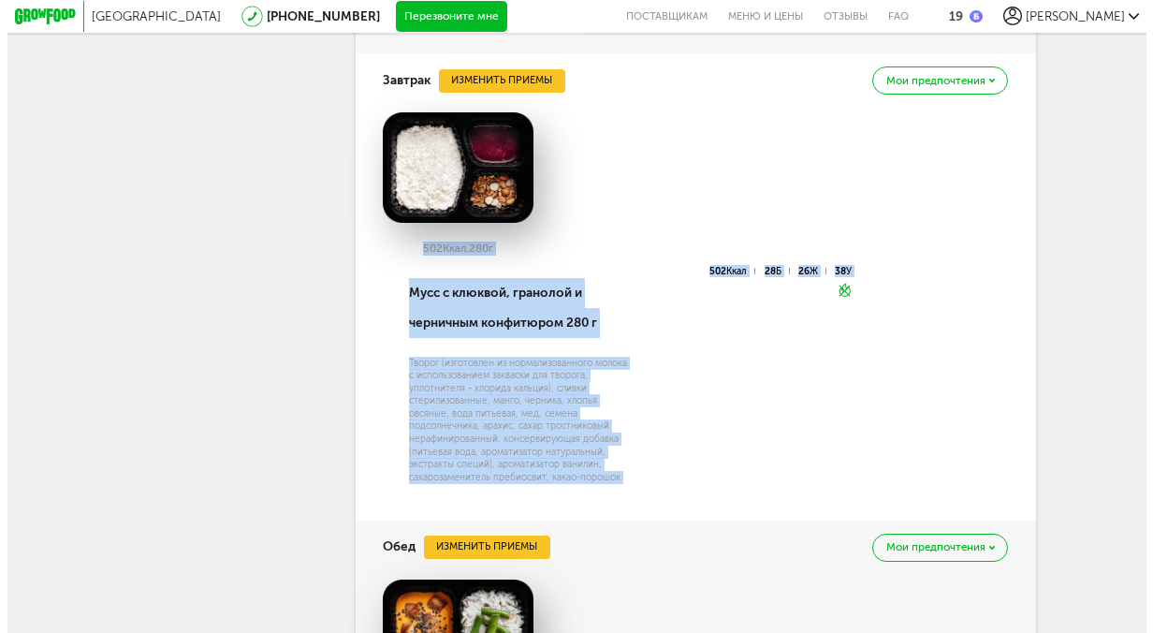
scroll to position [1369, 0]
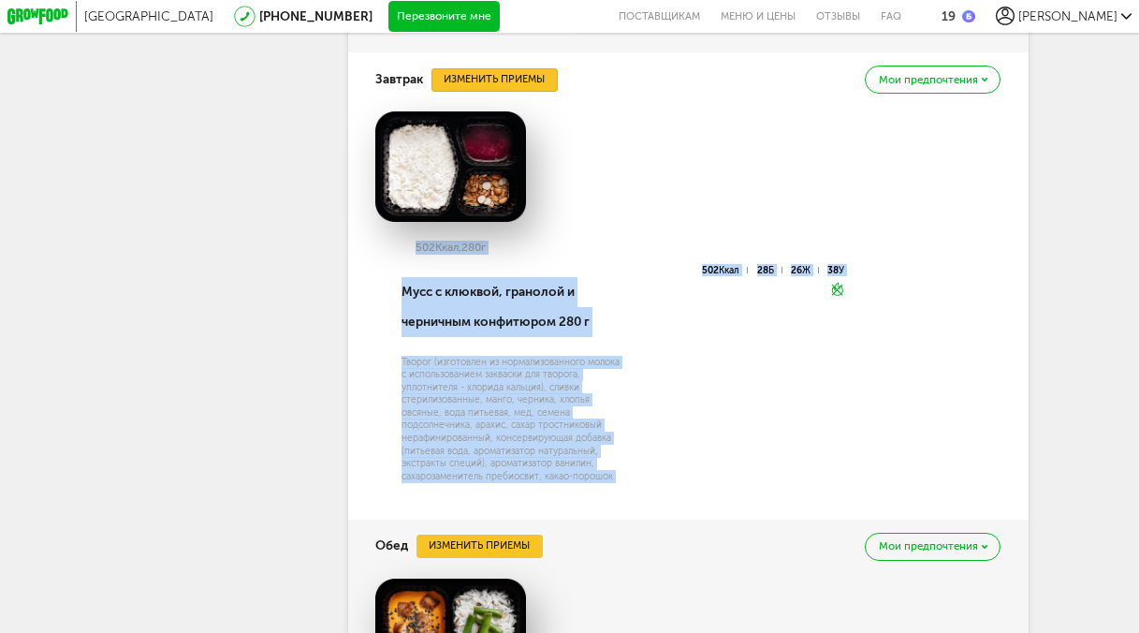
click at [514, 91] on button "Изменить приемы" at bounding box center [495, 79] width 126 height 23
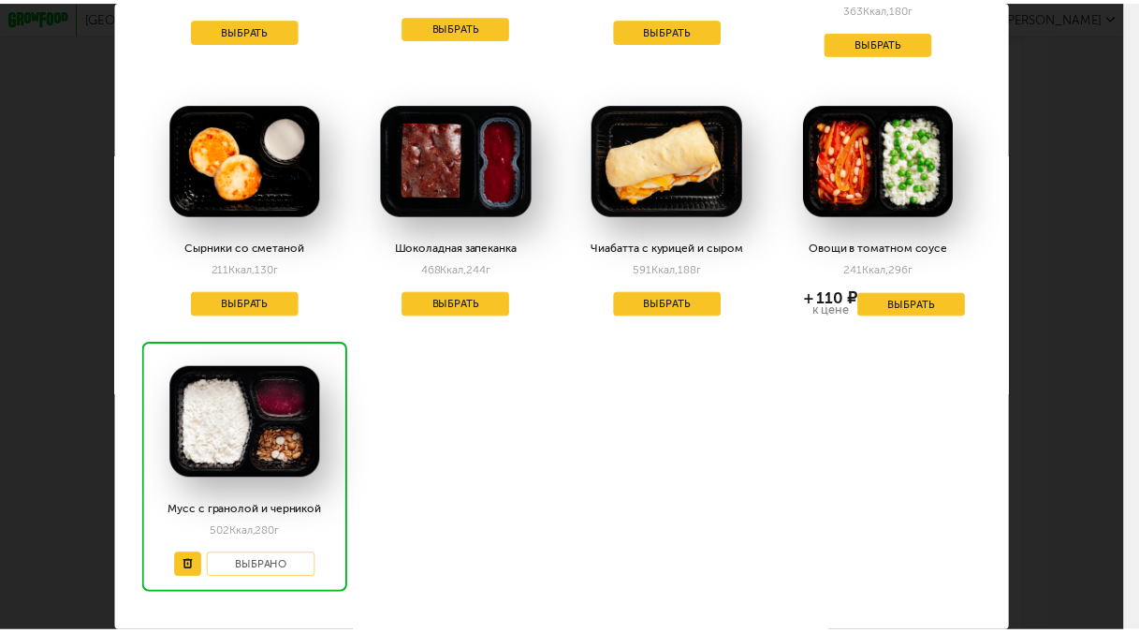
scroll to position [862, 0]
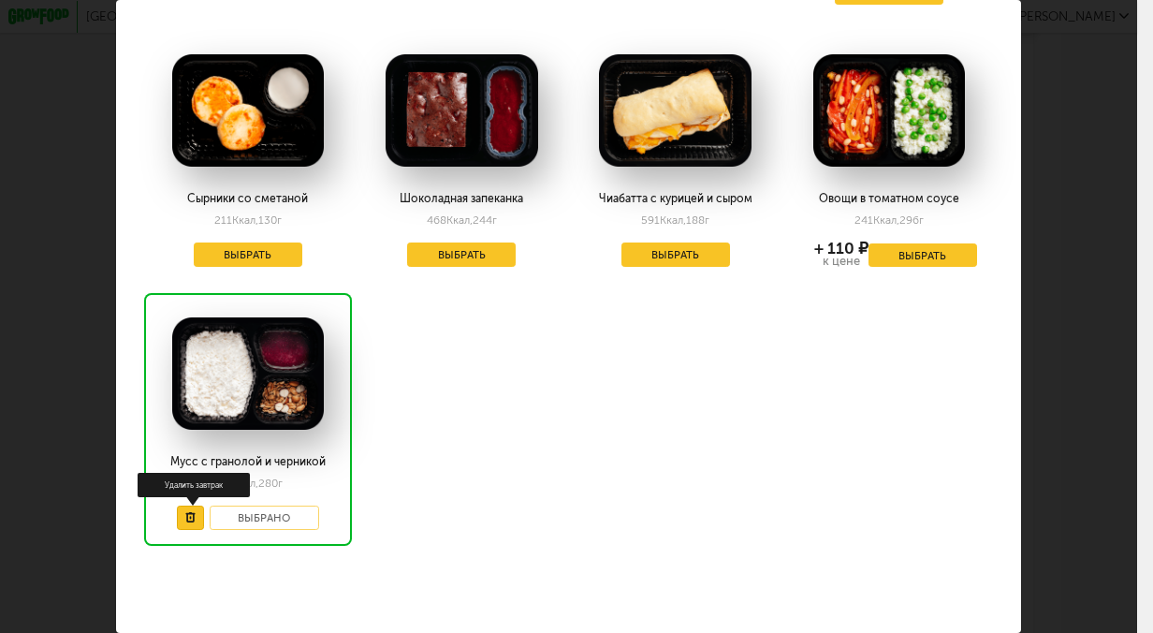
click at [188, 512] on icon at bounding box center [190, 517] width 10 height 10
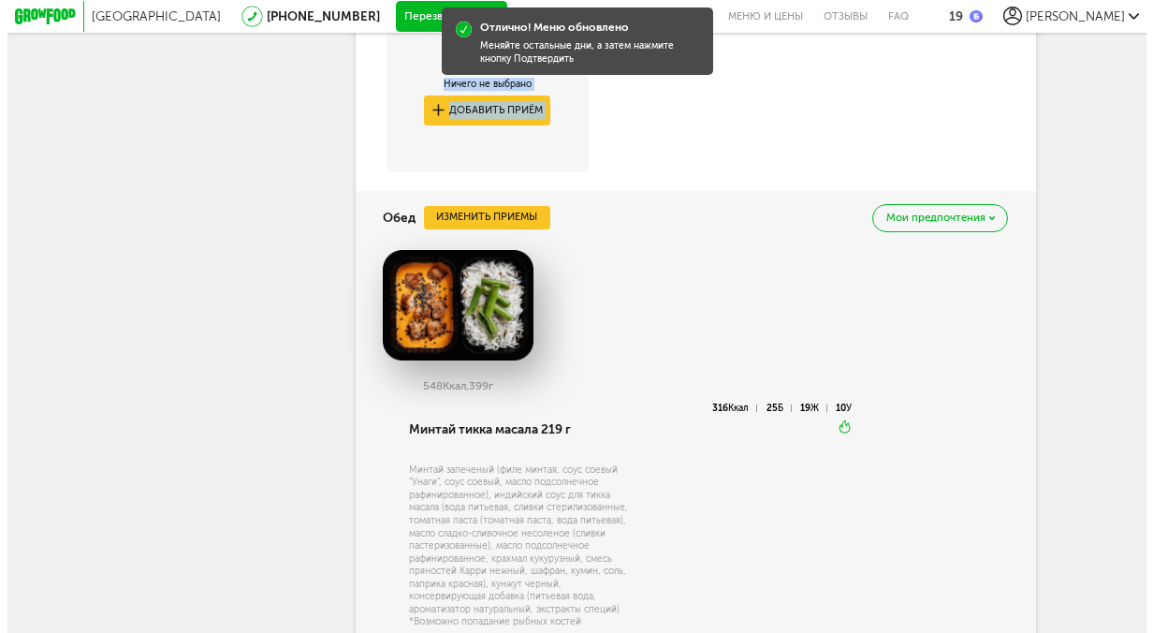
scroll to position [1447, 0]
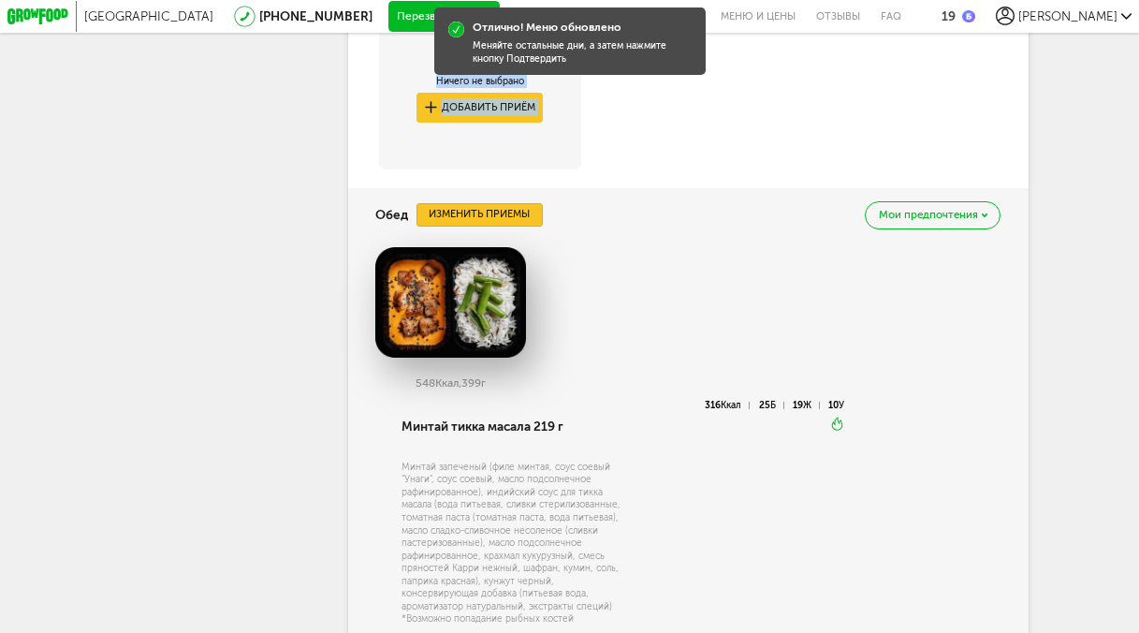
click at [490, 227] on button "Изменить приемы" at bounding box center [480, 214] width 126 height 23
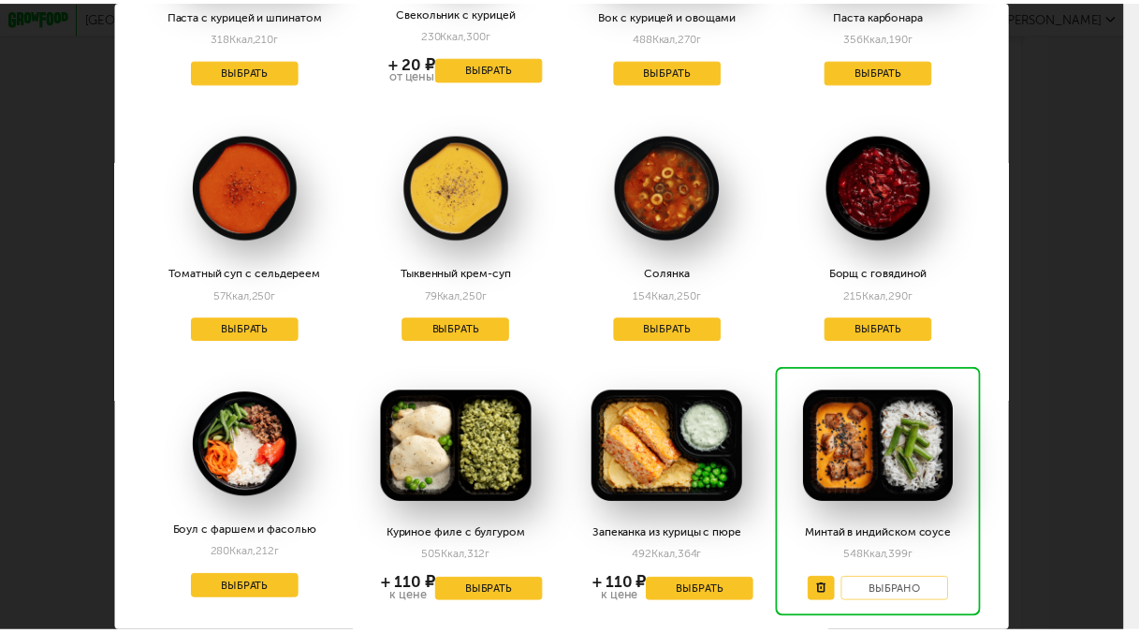
scroll to position [1122, 0]
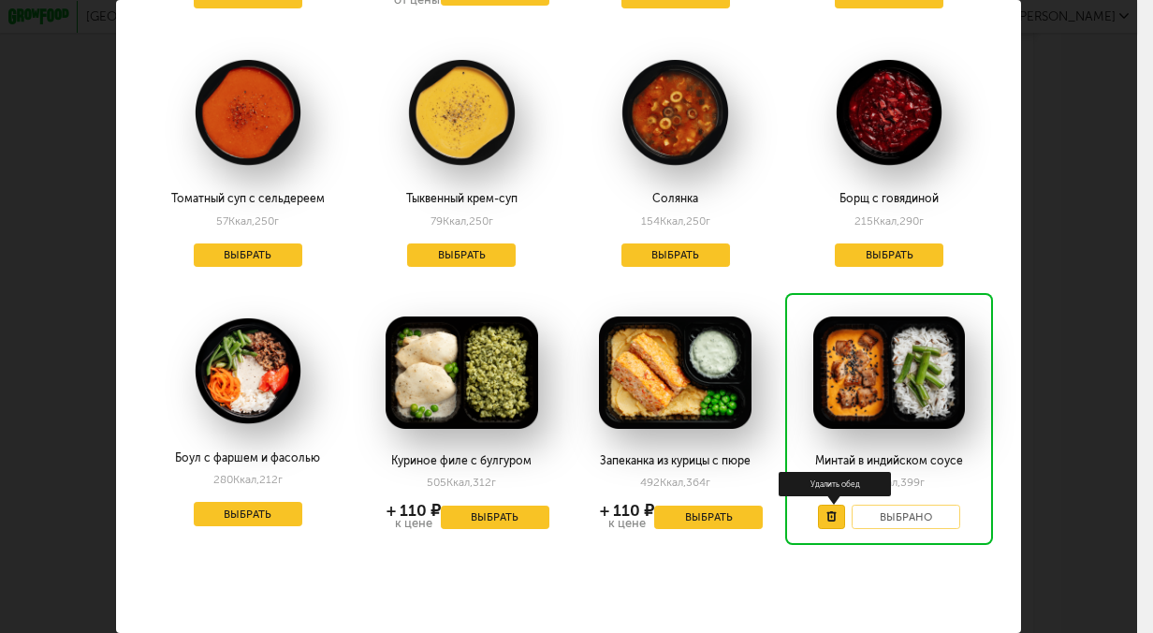
click at [827, 511] on icon at bounding box center [832, 516] width 10 height 10
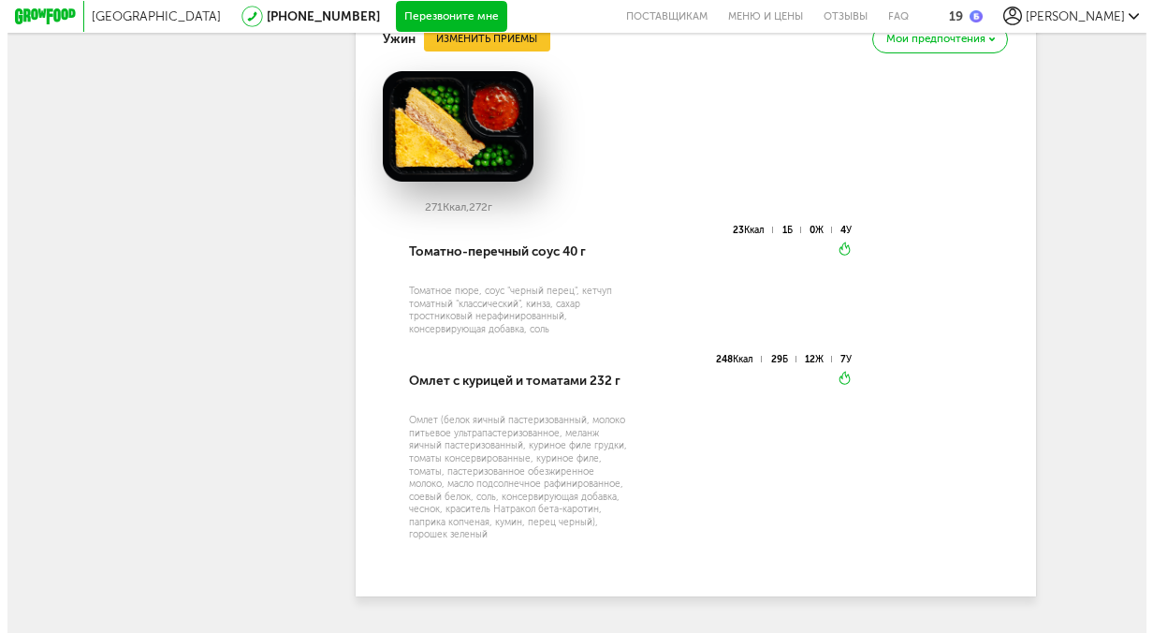
scroll to position [1838, 0]
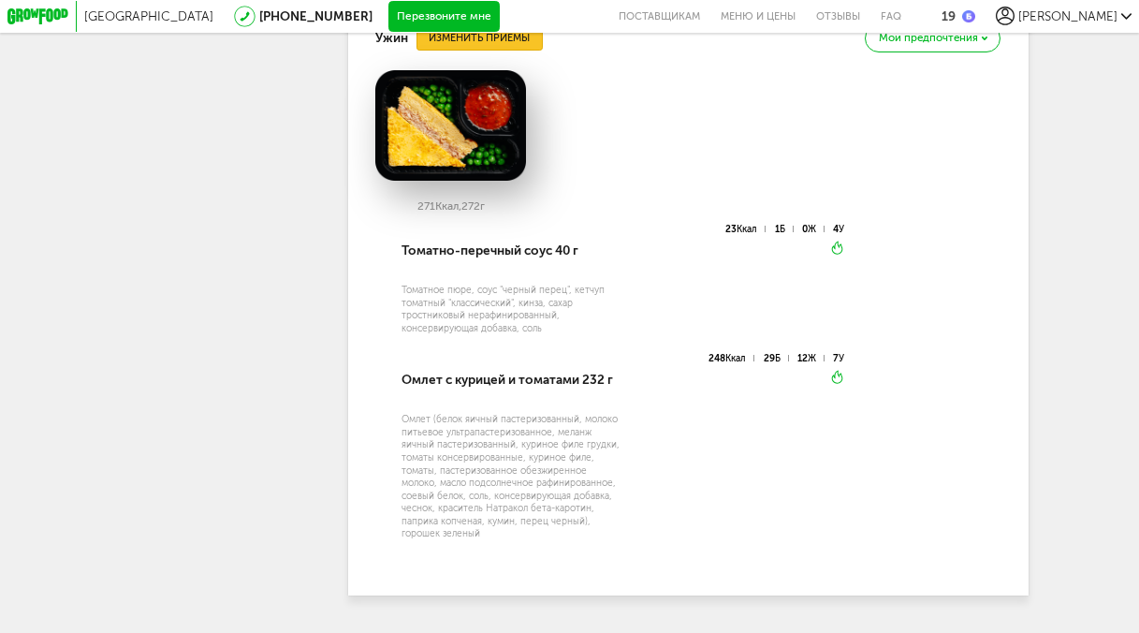
click at [506, 51] on button "Изменить приемы" at bounding box center [480, 38] width 126 height 23
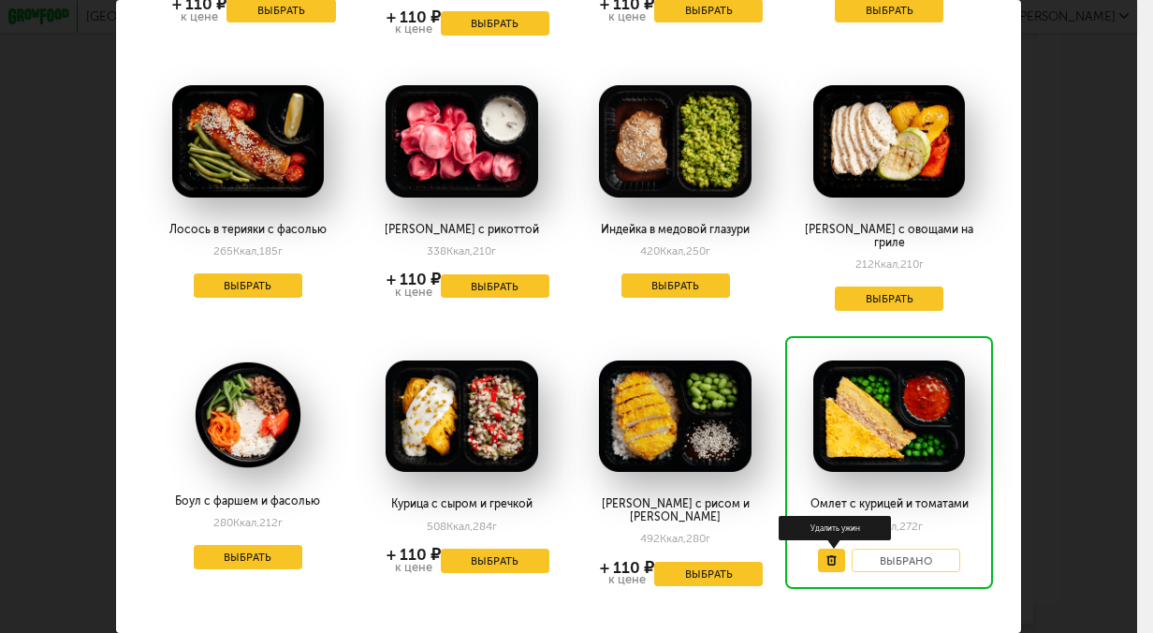
scroll to position [579, 0]
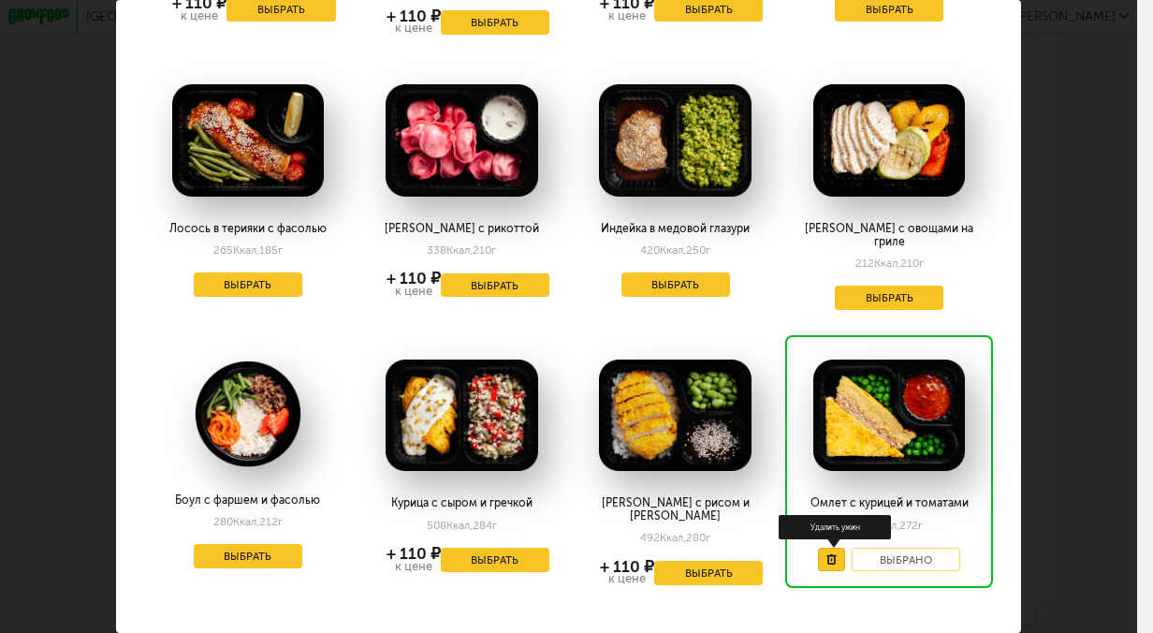
click at [827, 554] on use at bounding box center [832, 559] width 10 height 10
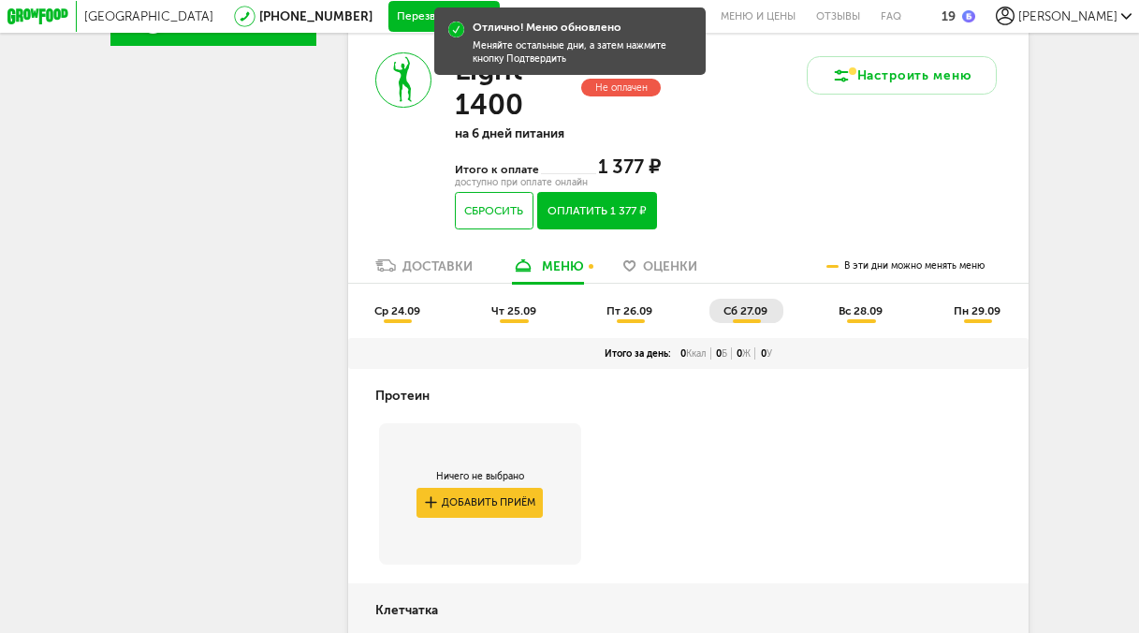
scroll to position [616, 0]
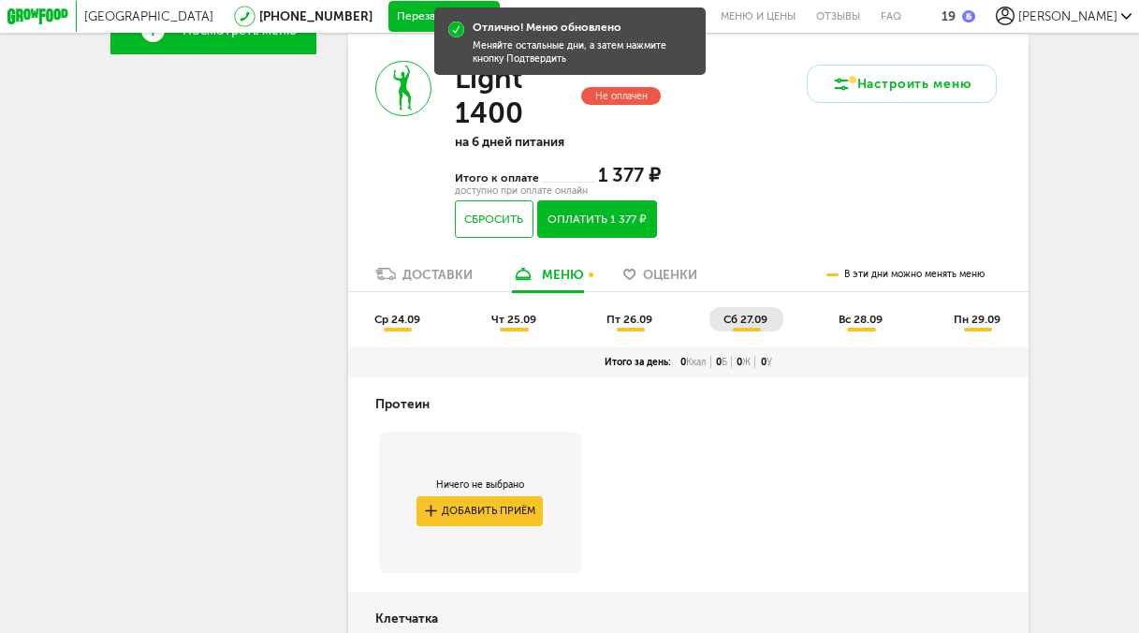
click at [875, 323] on span "вс 28.09" at bounding box center [861, 319] width 44 height 13
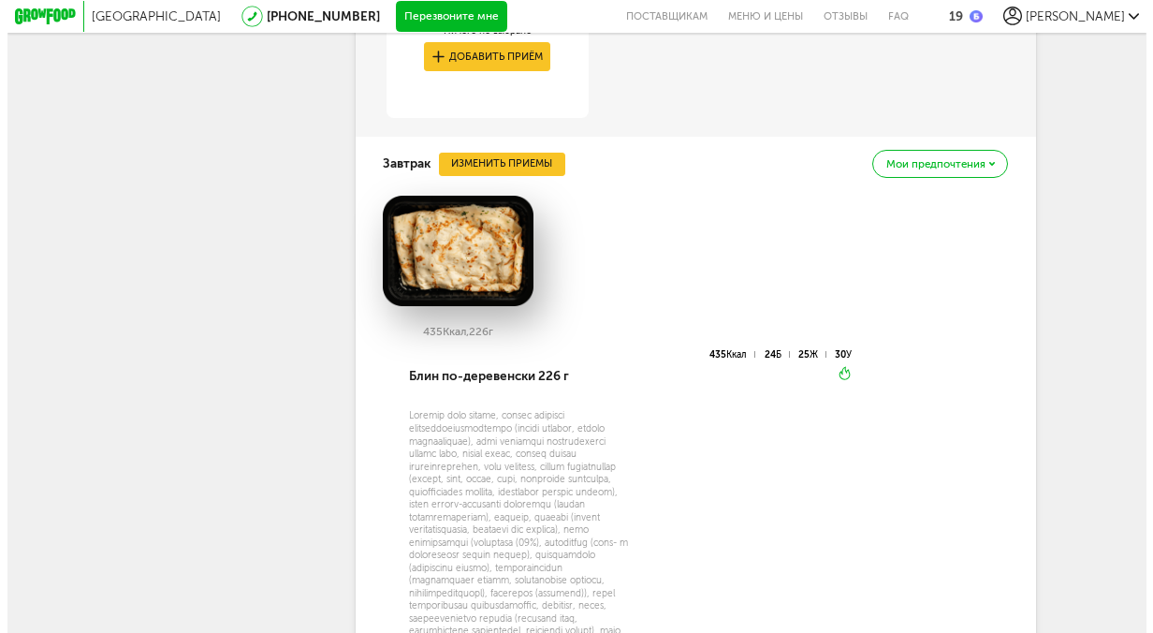
scroll to position [1286, 0]
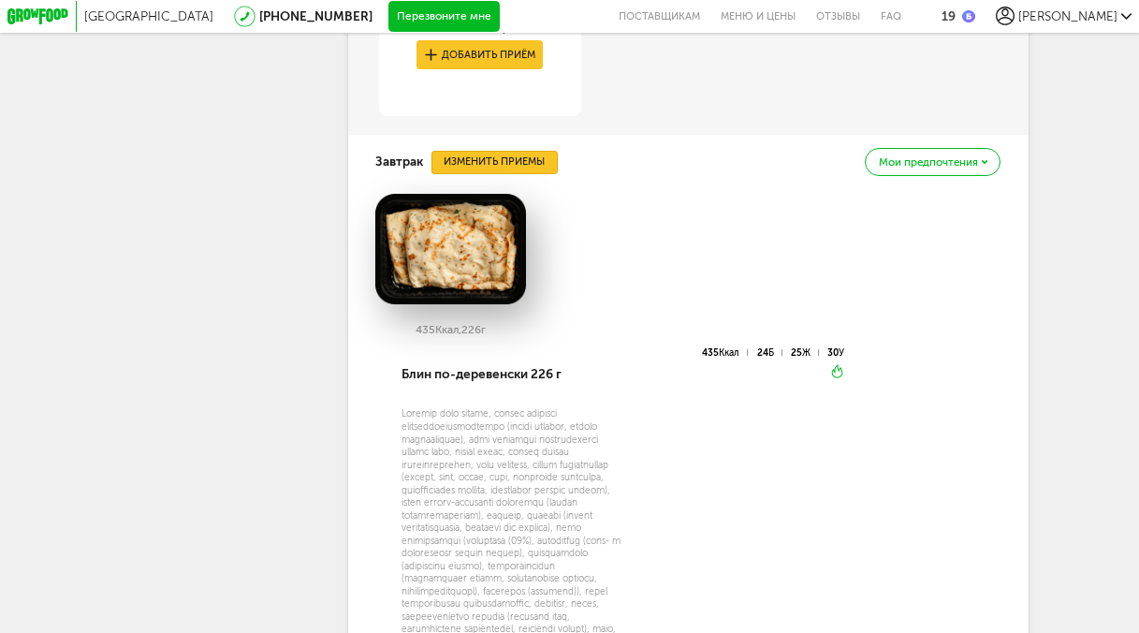
click at [522, 174] on button "Изменить приемы" at bounding box center [495, 162] width 126 height 23
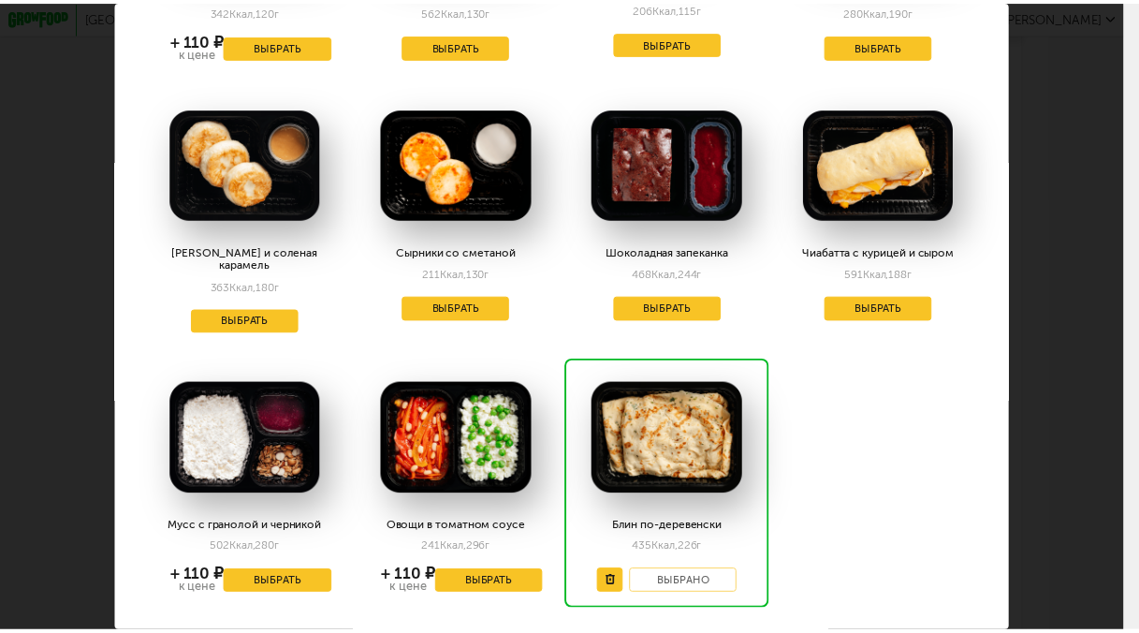
scroll to position [863, 0]
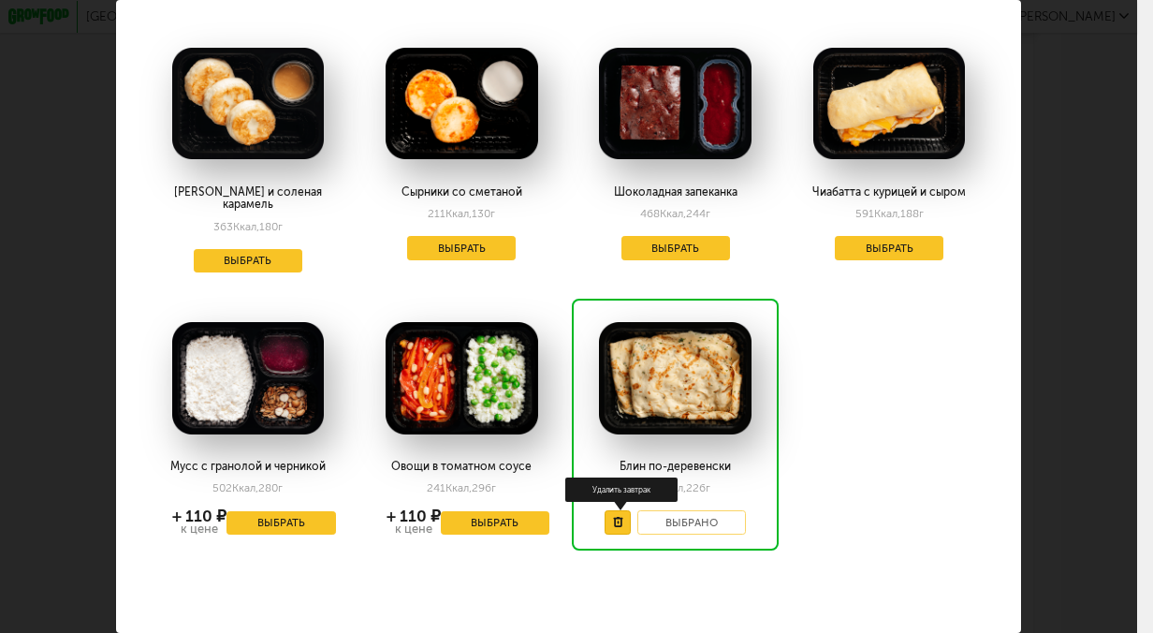
click at [613, 517] on icon at bounding box center [618, 522] width 10 height 10
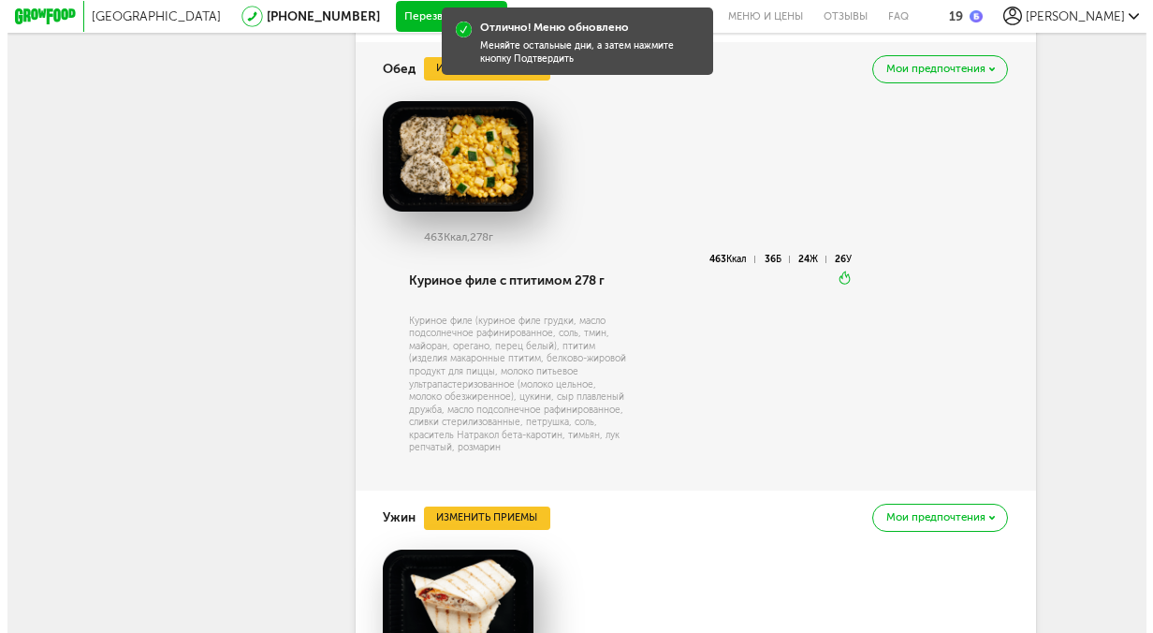
scroll to position [1594, 0]
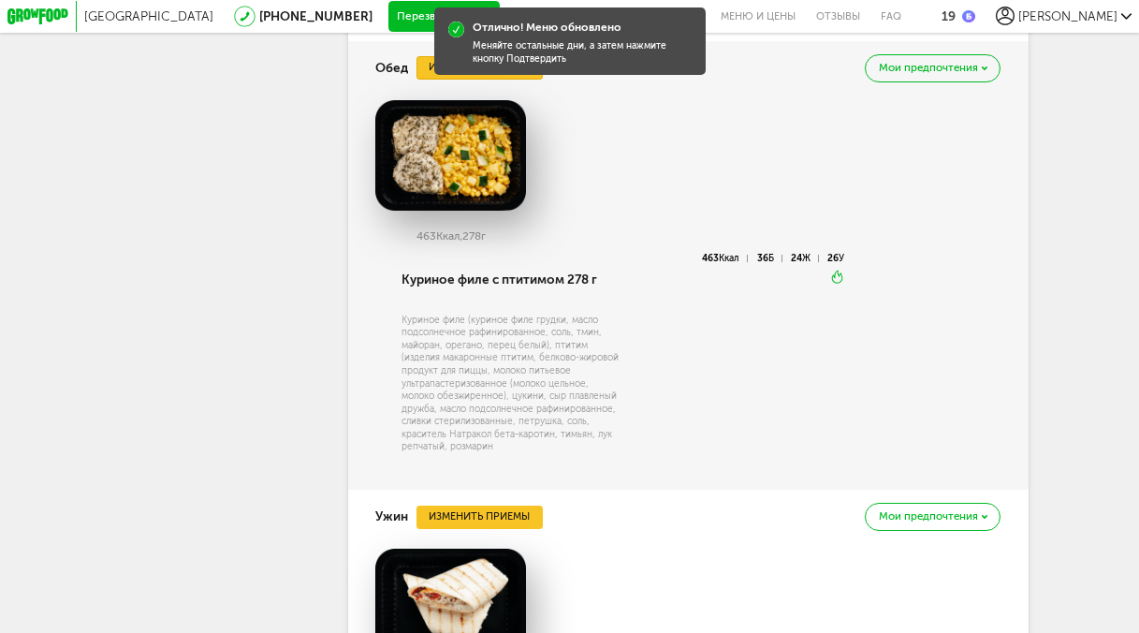
click at [471, 80] on button "Изменить приемы" at bounding box center [480, 67] width 126 height 23
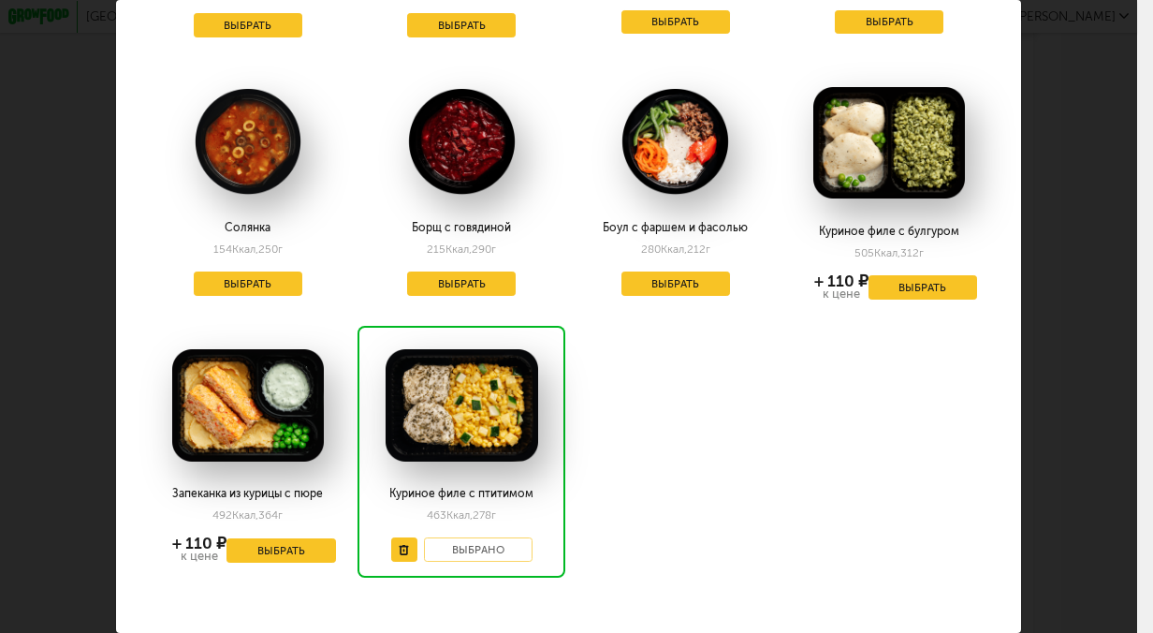
scroll to position [1388, 0]
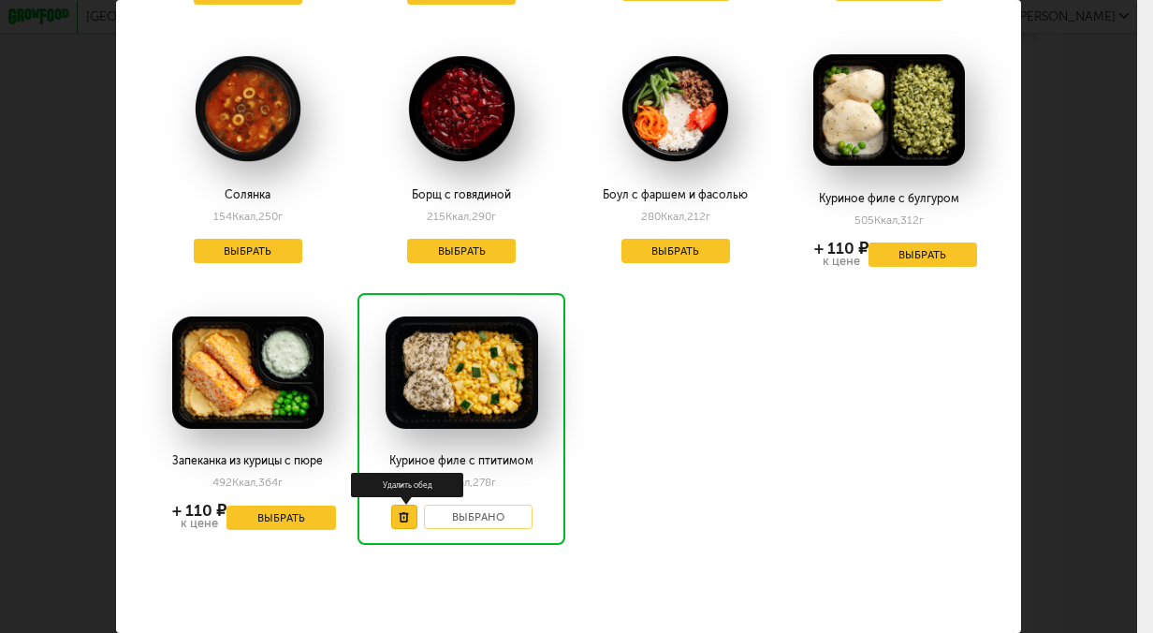
click at [400, 512] on icon at bounding box center [404, 517] width 10 height 10
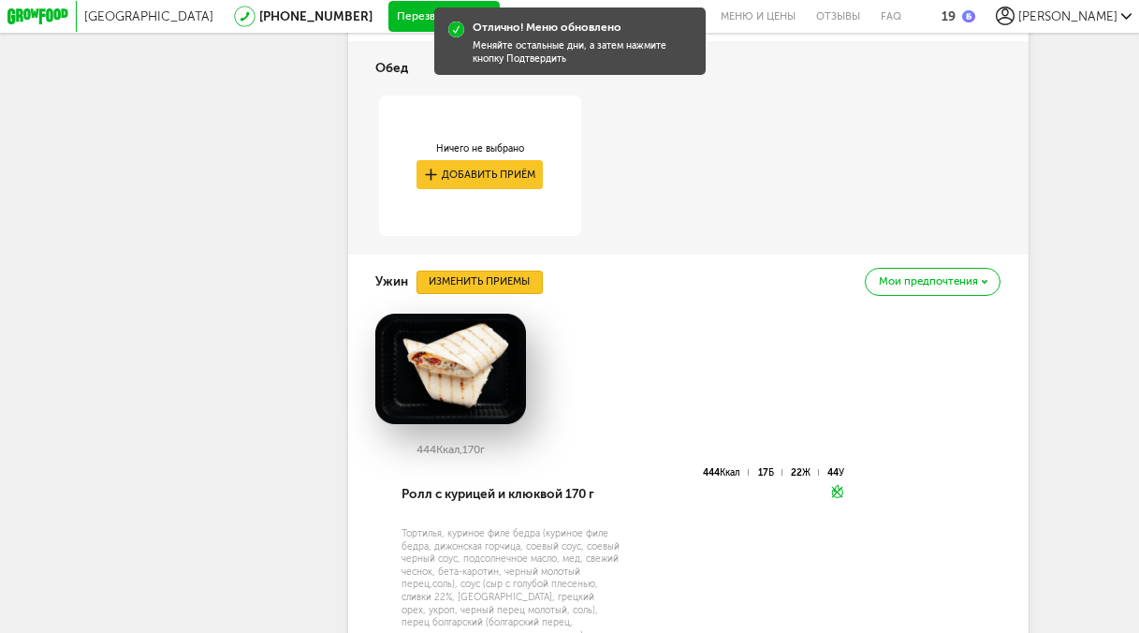
click at [469, 294] on button "Изменить приемы" at bounding box center [480, 282] width 126 height 23
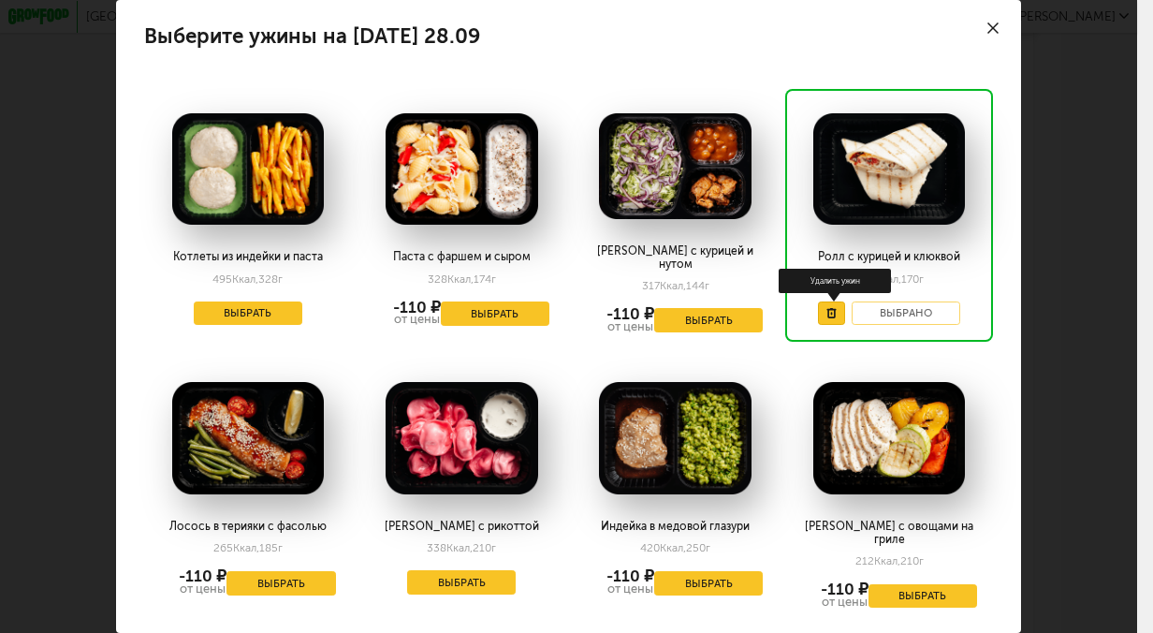
click at [827, 316] on icon at bounding box center [832, 313] width 10 height 10
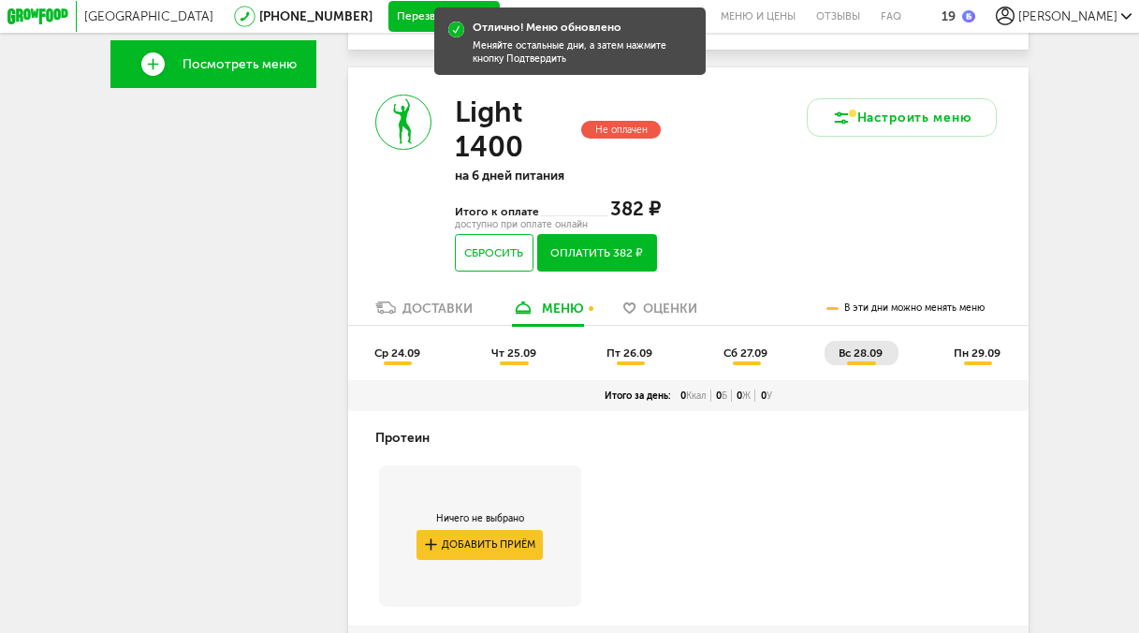
scroll to position [599, 0]
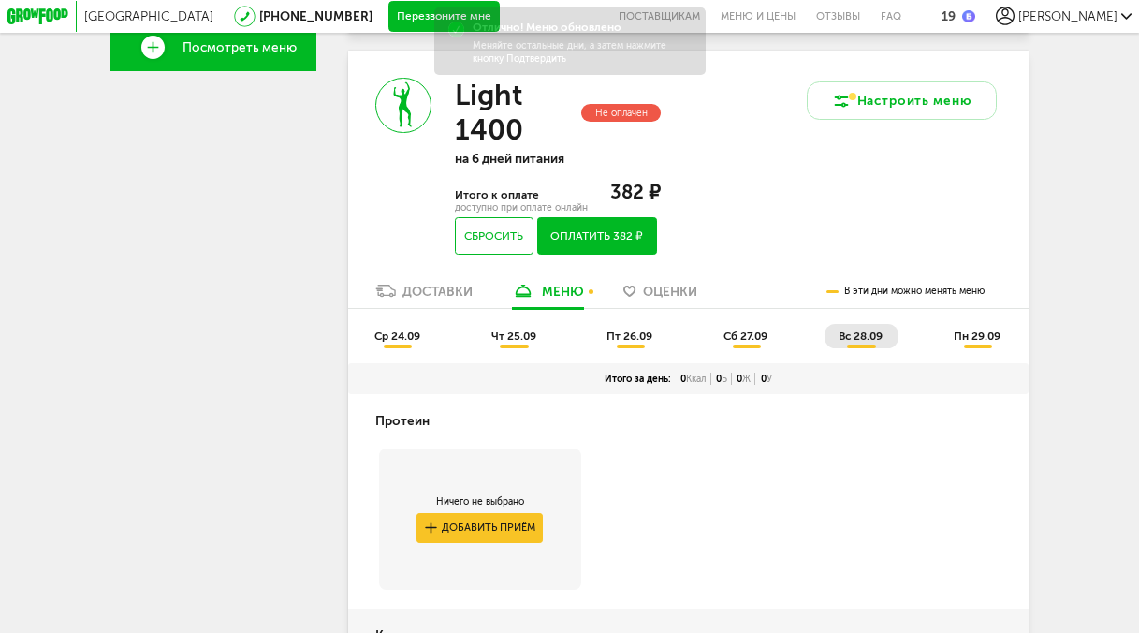
click at [975, 342] on span "пн 29.09" at bounding box center [977, 336] width 47 height 13
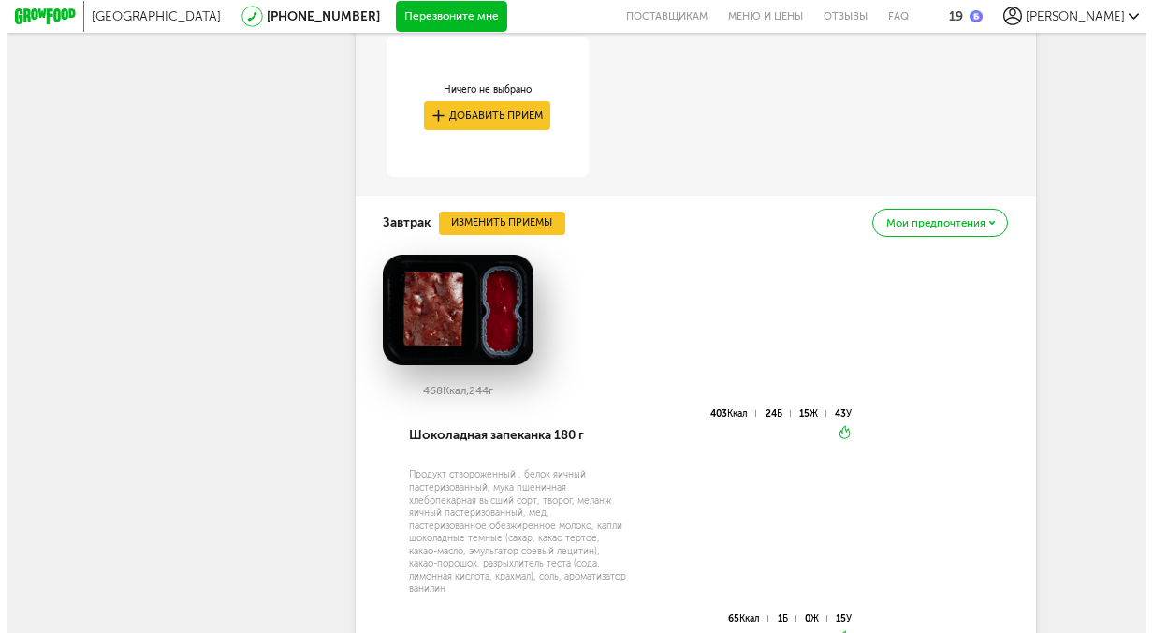
scroll to position [1226, 0]
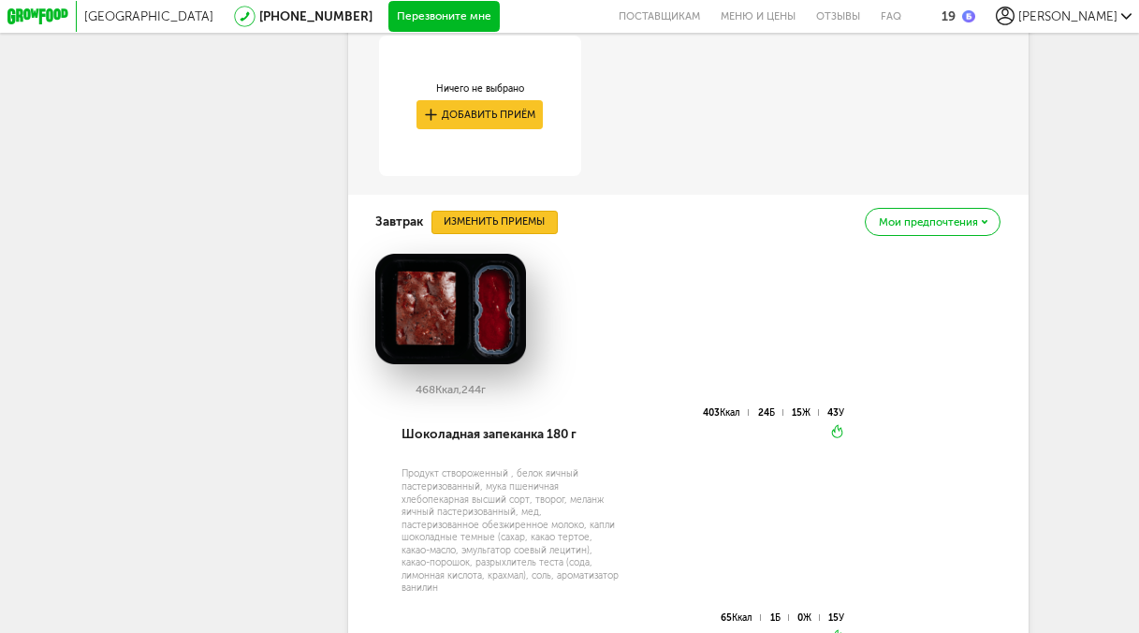
click at [521, 234] on button "Изменить приемы" at bounding box center [495, 222] width 126 height 23
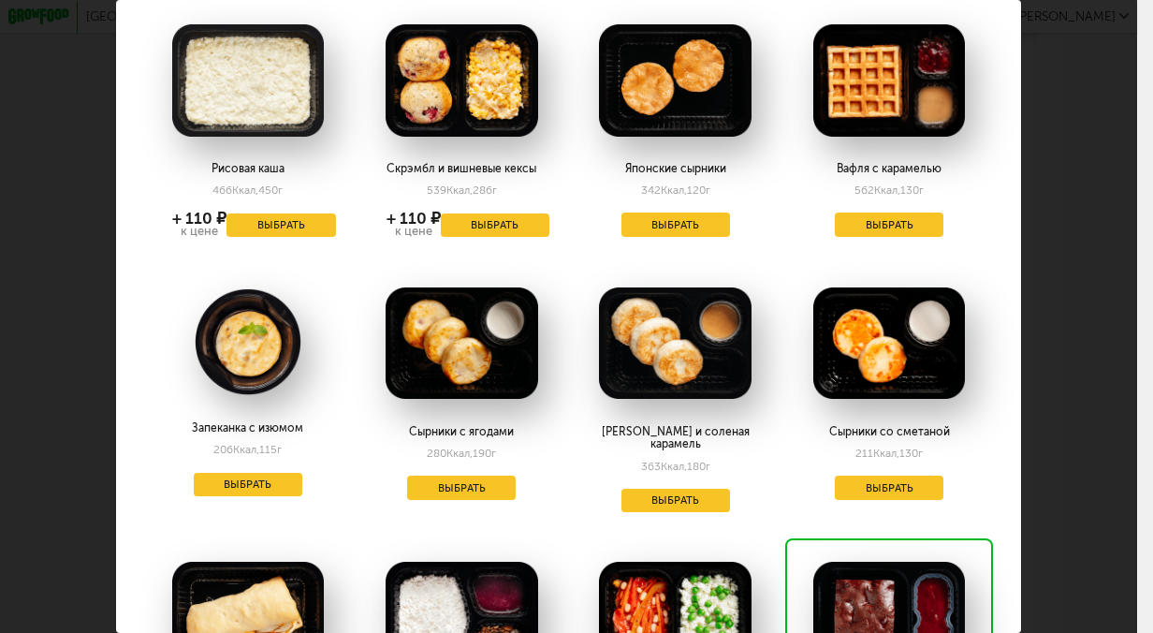
scroll to position [862, 0]
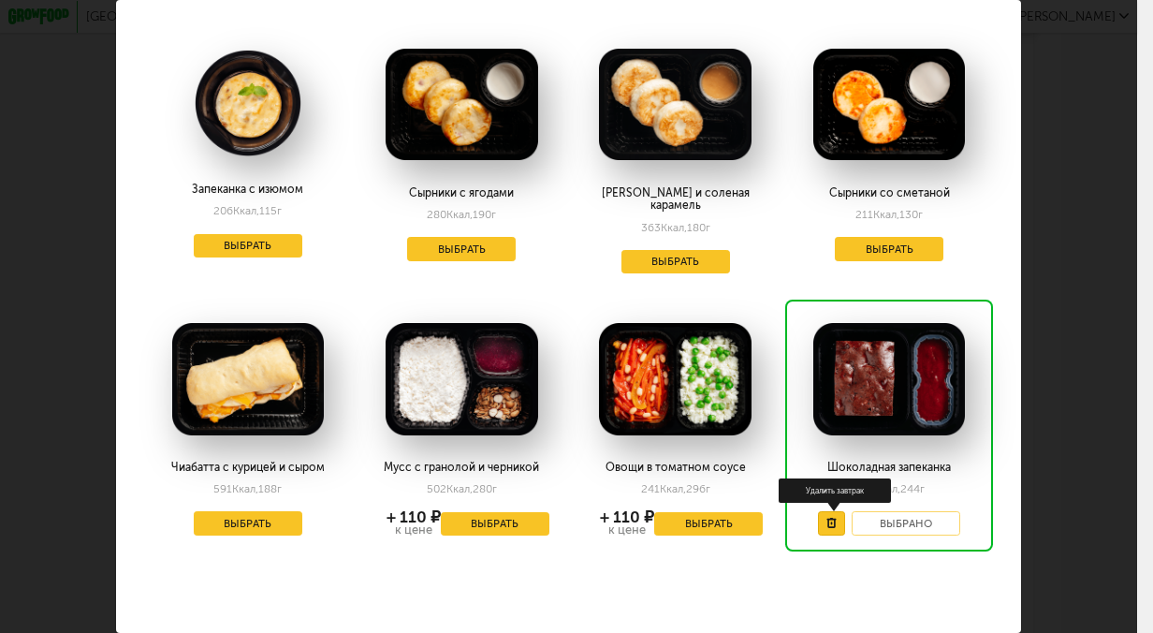
click at [827, 518] on icon at bounding box center [832, 523] width 10 height 10
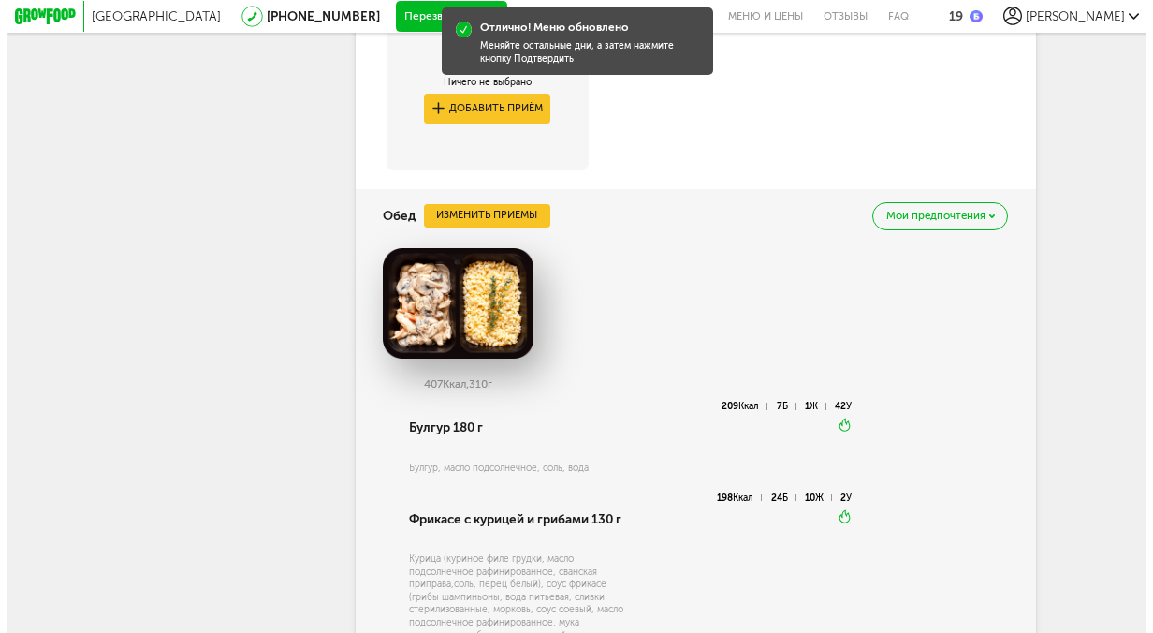
scroll to position [1447, 0]
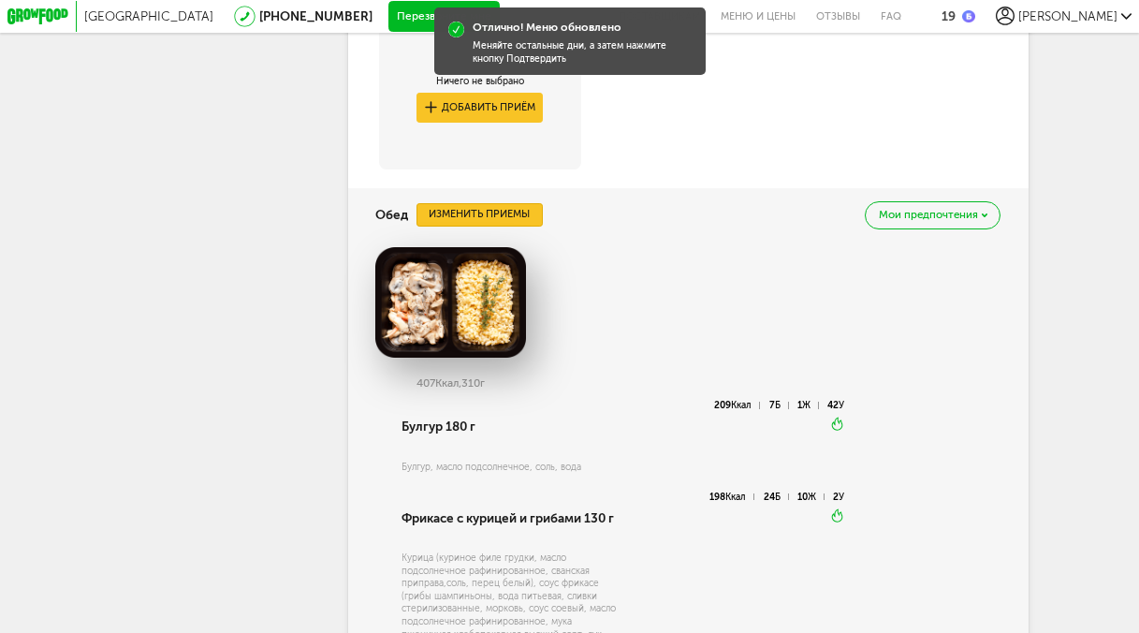
click at [478, 227] on button "Изменить приемы" at bounding box center [480, 214] width 126 height 23
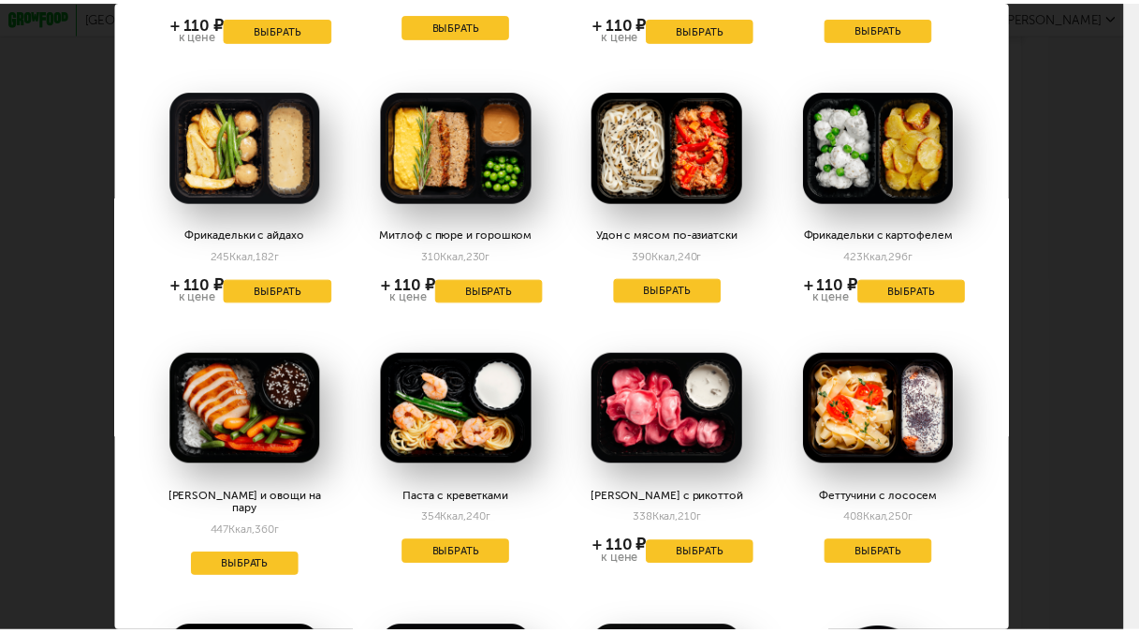
scroll to position [286, 0]
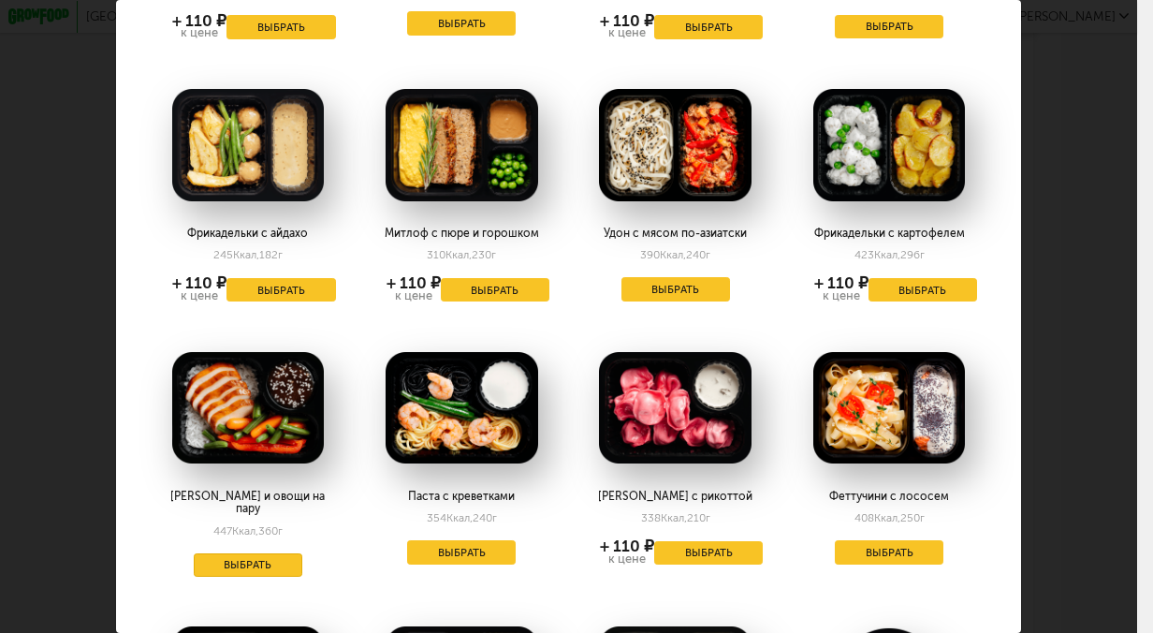
click at [265, 553] on button "Выбрать" at bounding box center [248, 565] width 109 height 24
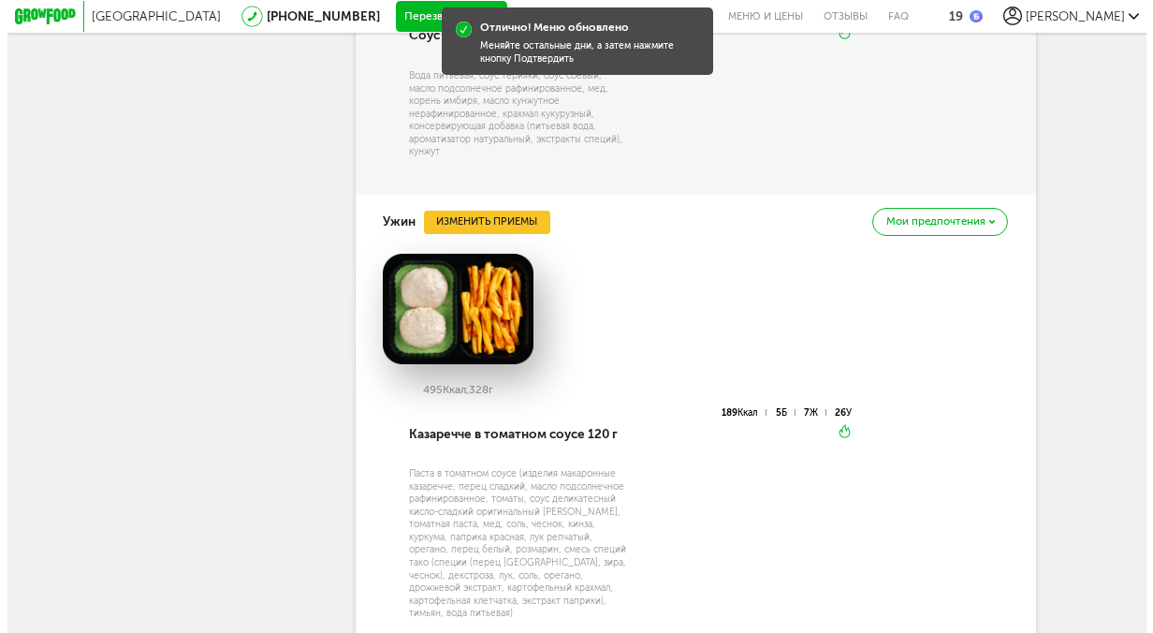
scroll to position [2088, 0]
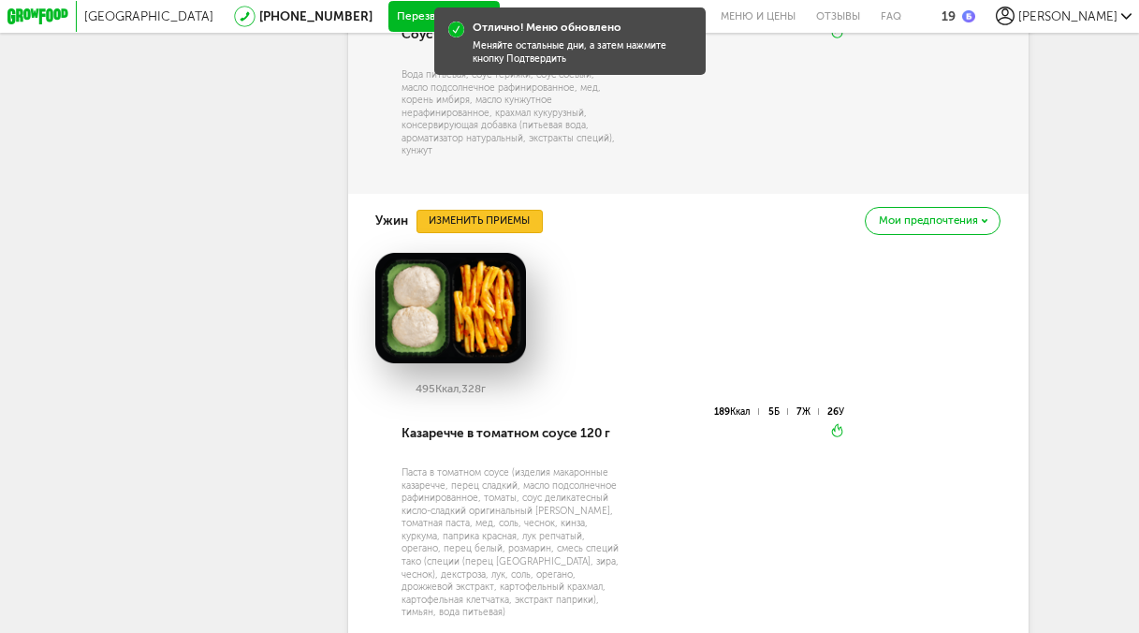
click at [500, 233] on button "Изменить приемы" at bounding box center [480, 221] width 126 height 23
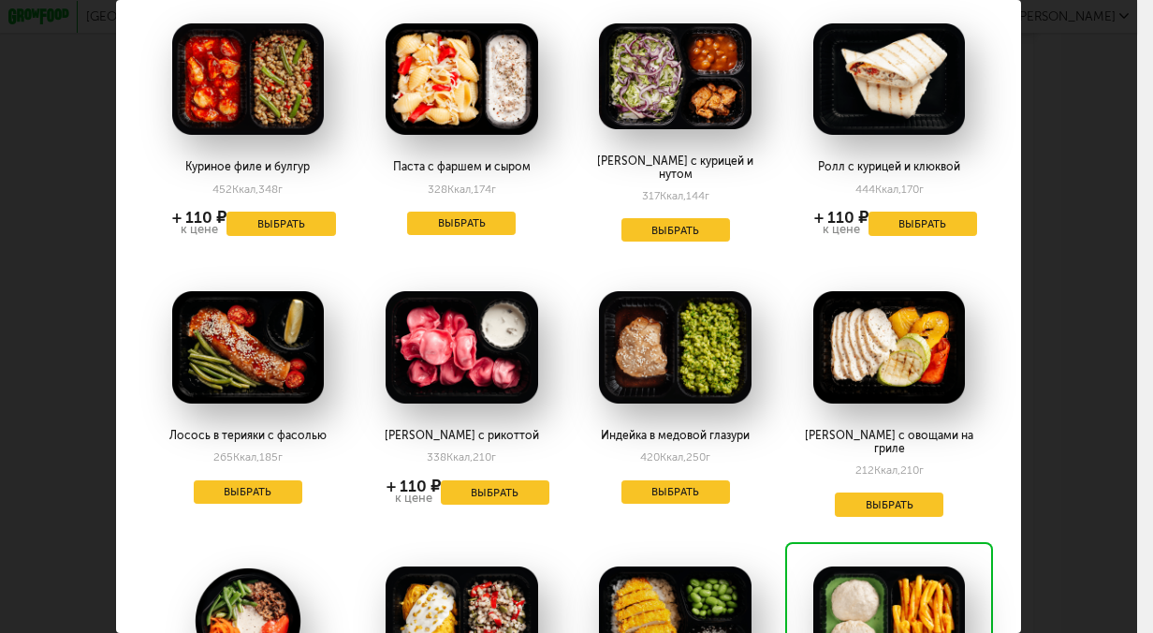
scroll to position [337, 0]
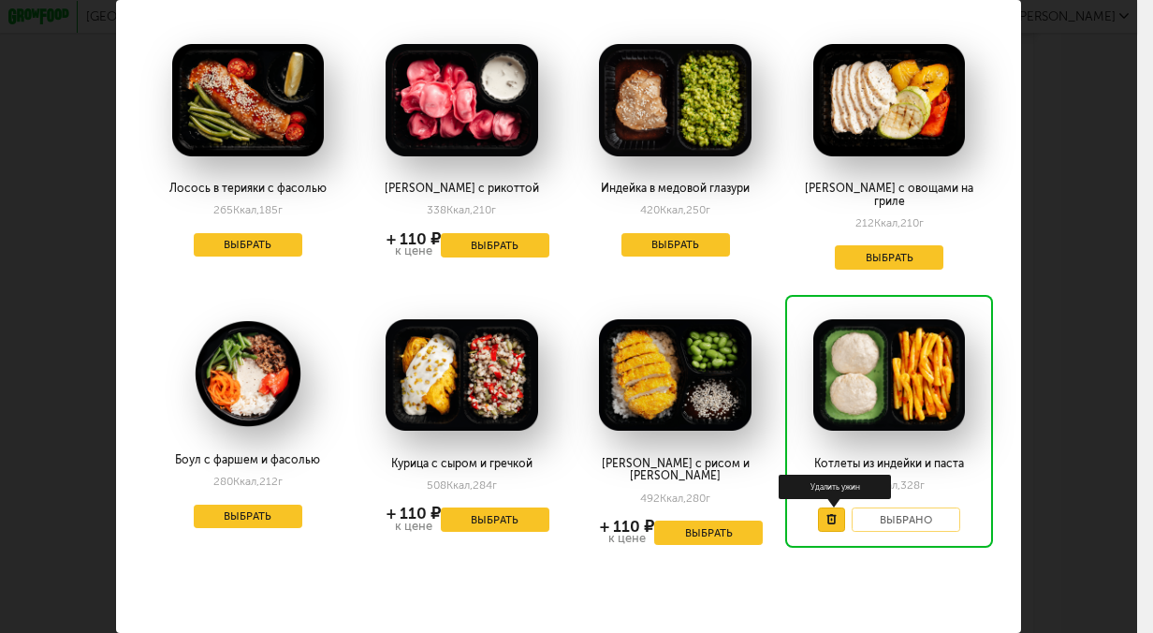
click at [819, 508] on button at bounding box center [831, 519] width 26 height 24
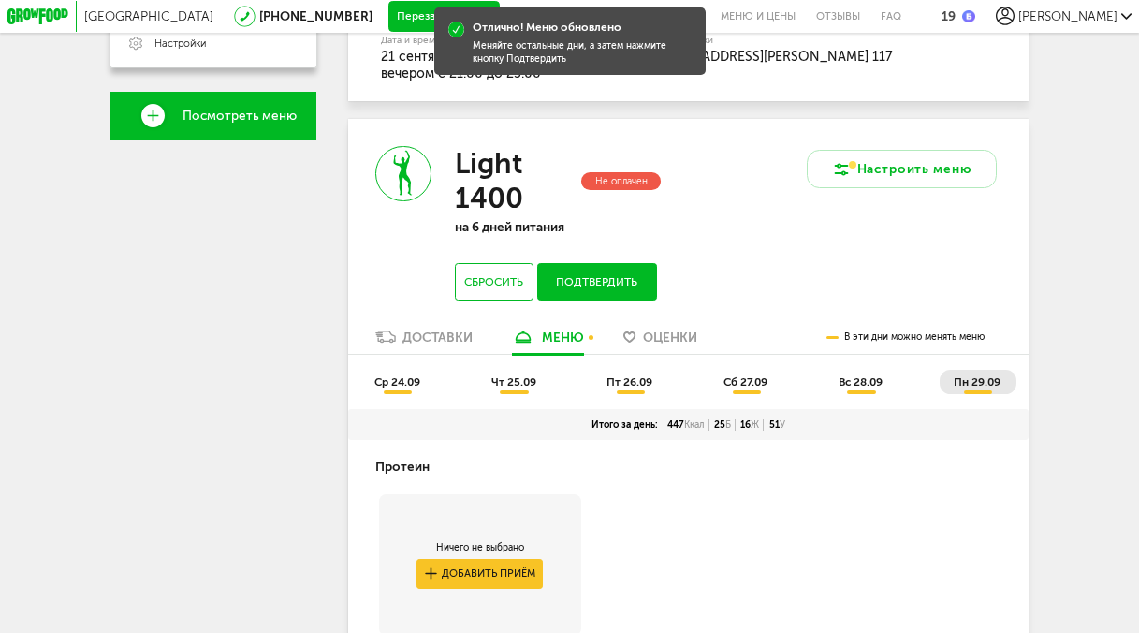
scroll to position [550, 0]
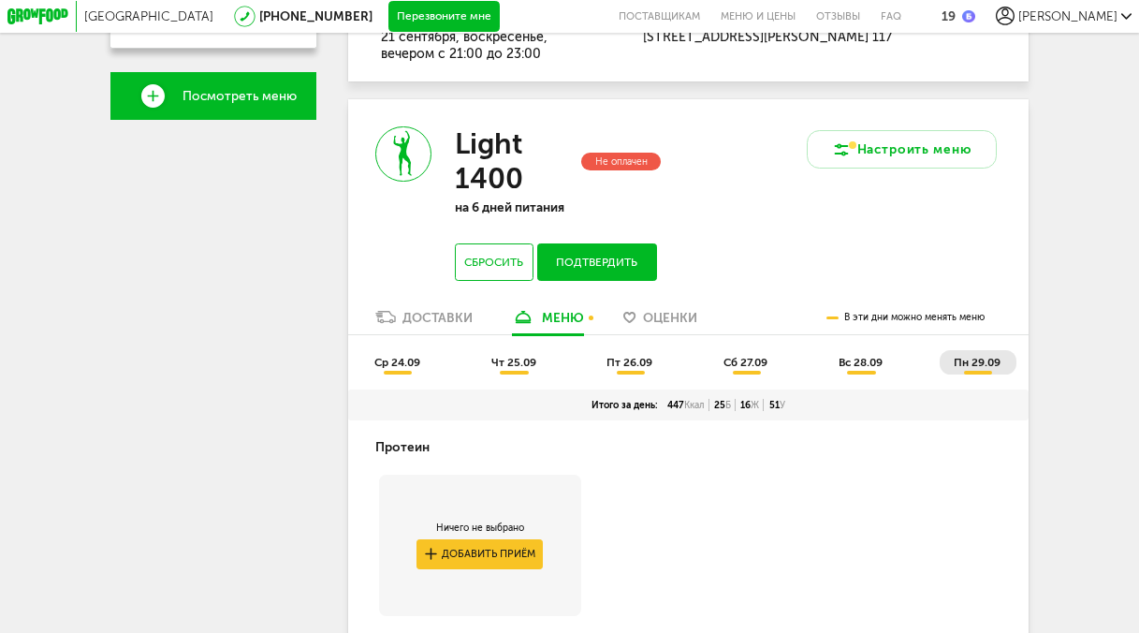
click at [975, 369] on span "пн 29.09" at bounding box center [977, 362] width 47 height 13
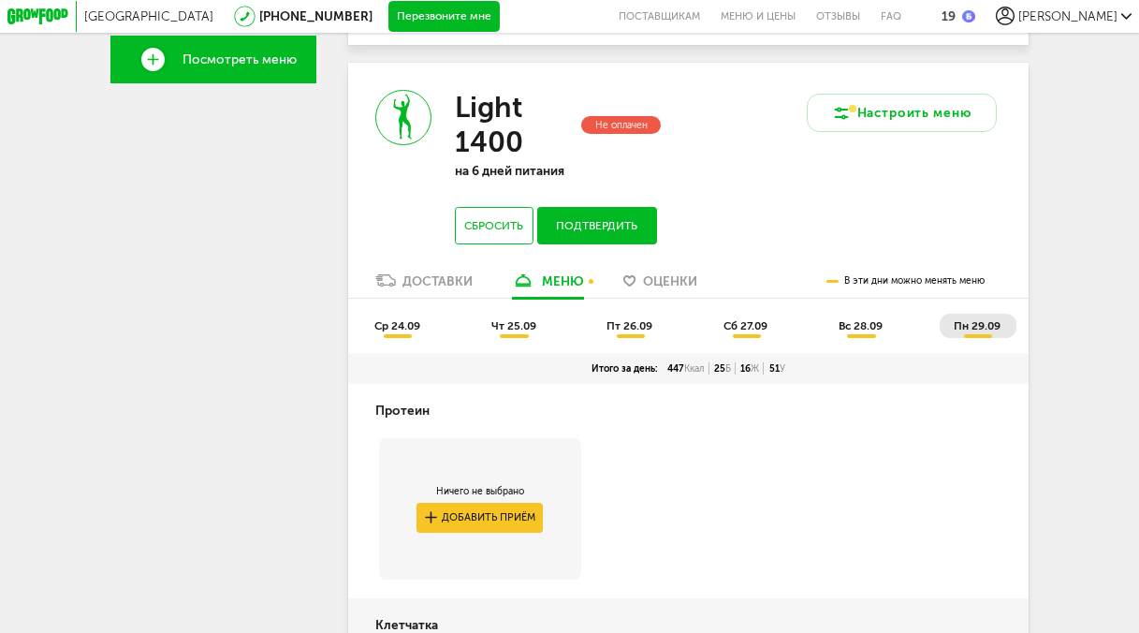
scroll to position [588, 0]
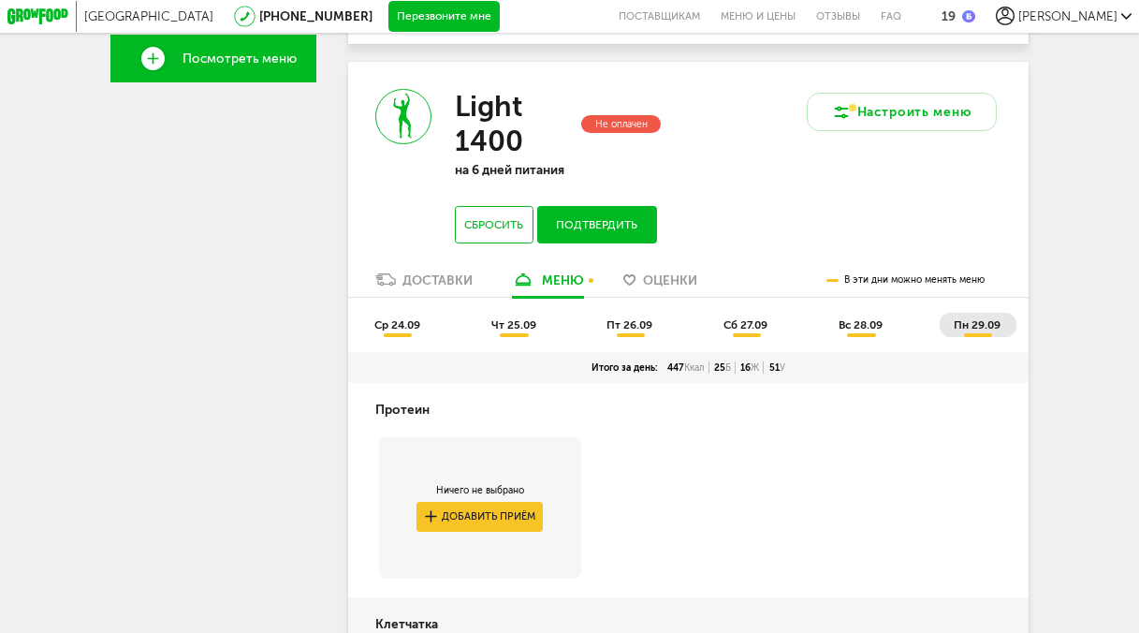
click at [637, 331] on span "пт 26.09" at bounding box center [630, 324] width 46 height 13
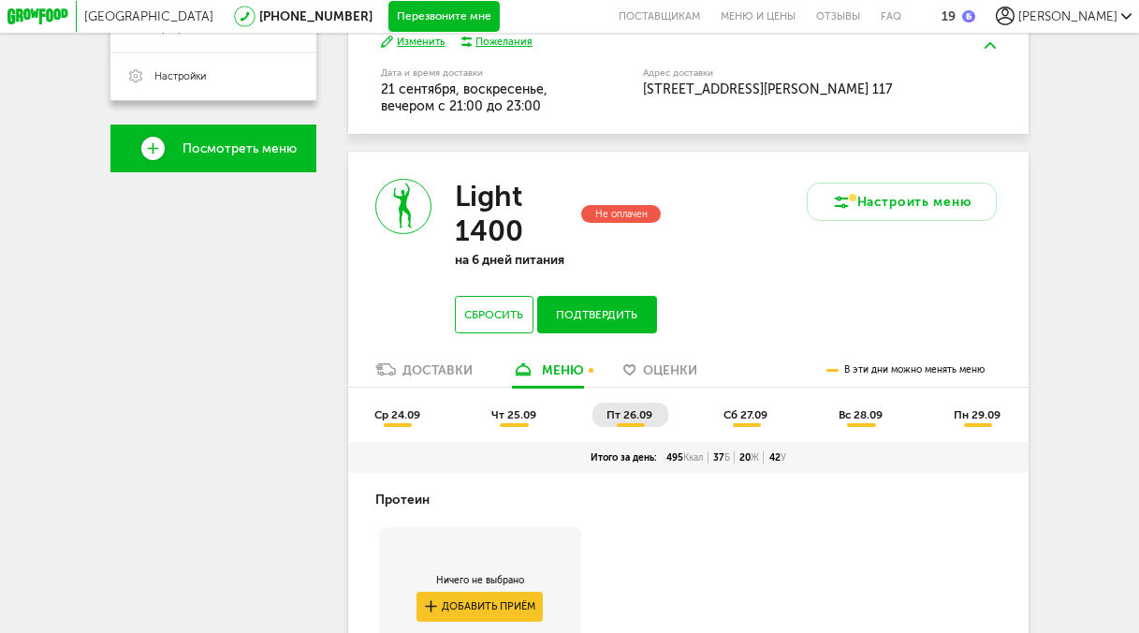
scroll to position [428, 0]
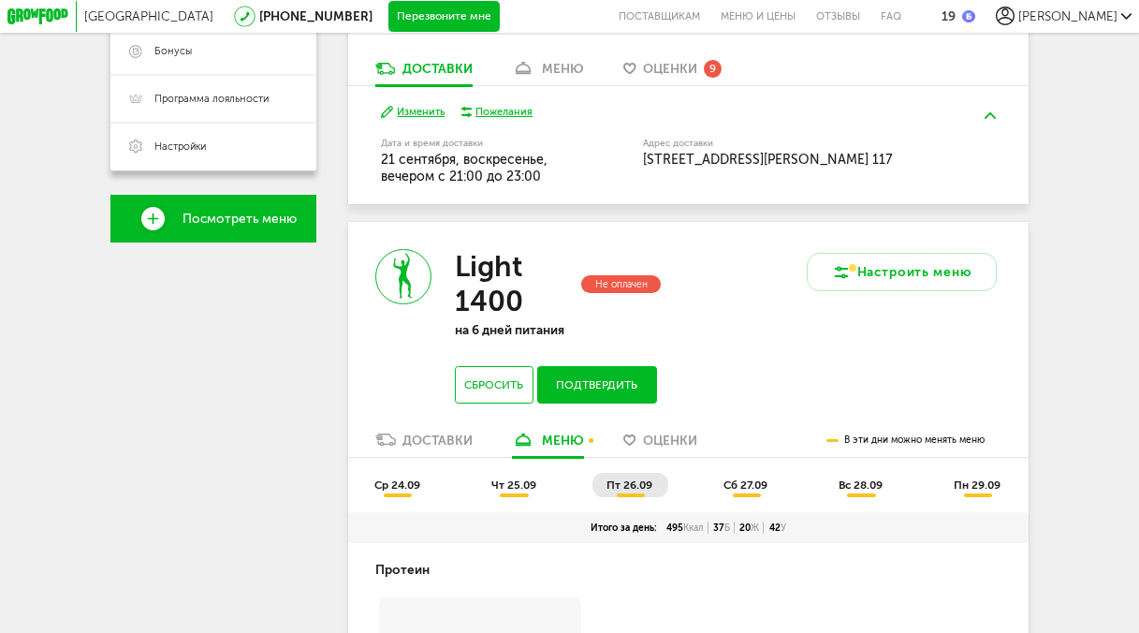
click at [491, 484] on li "чт 25.09" at bounding box center [514, 485] width 75 height 24
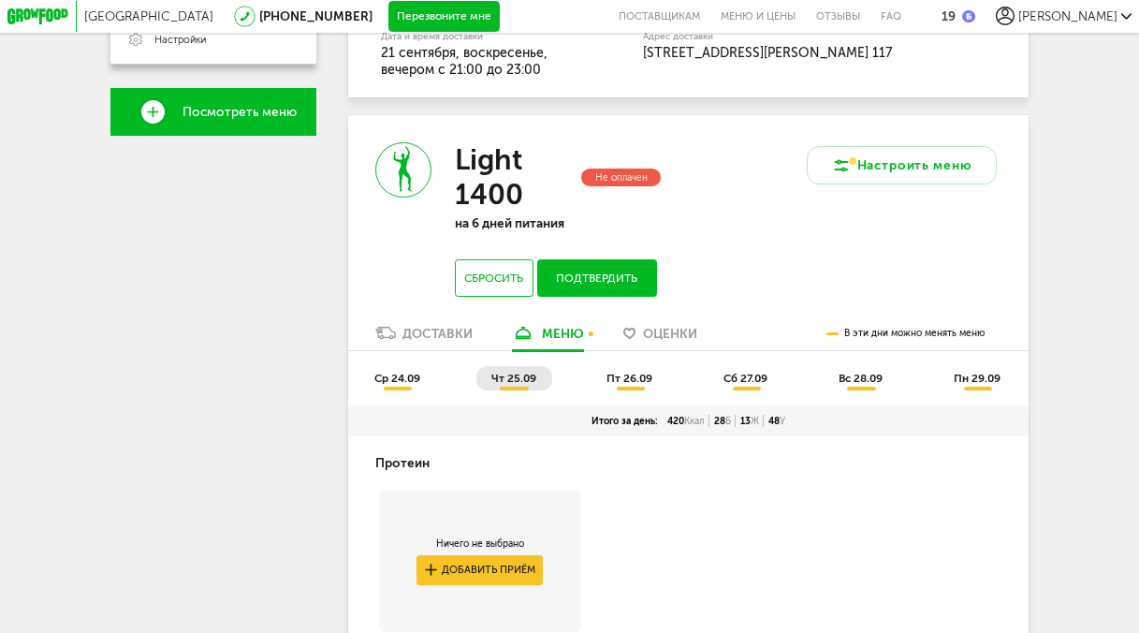
scroll to position [498, 0]
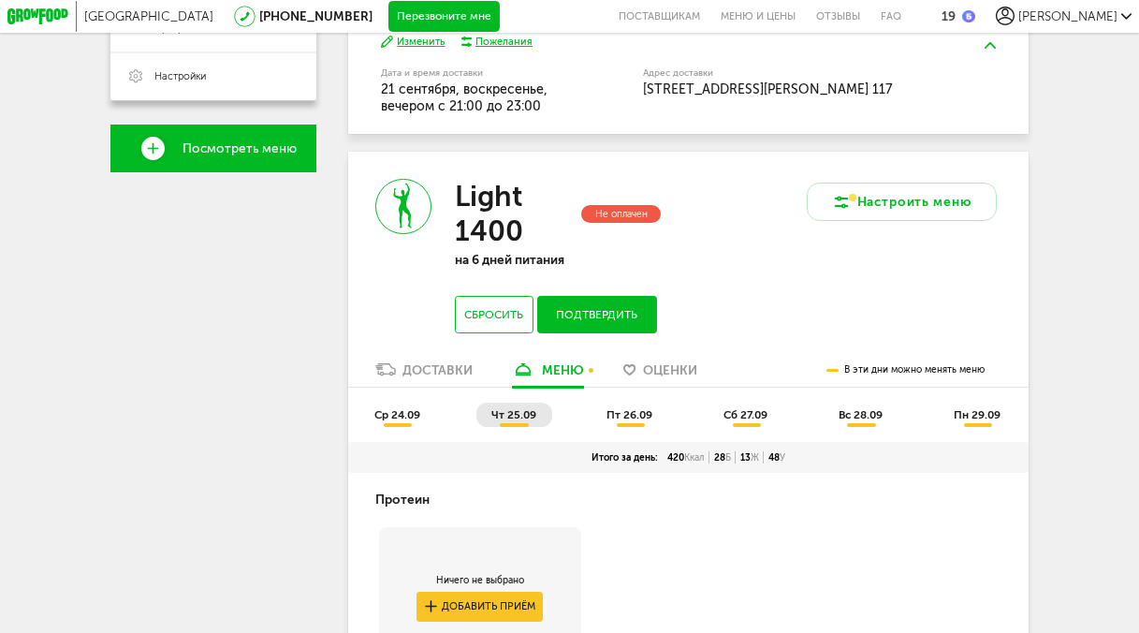
click at [391, 421] on span "ср 24.09" at bounding box center [397, 414] width 46 height 13
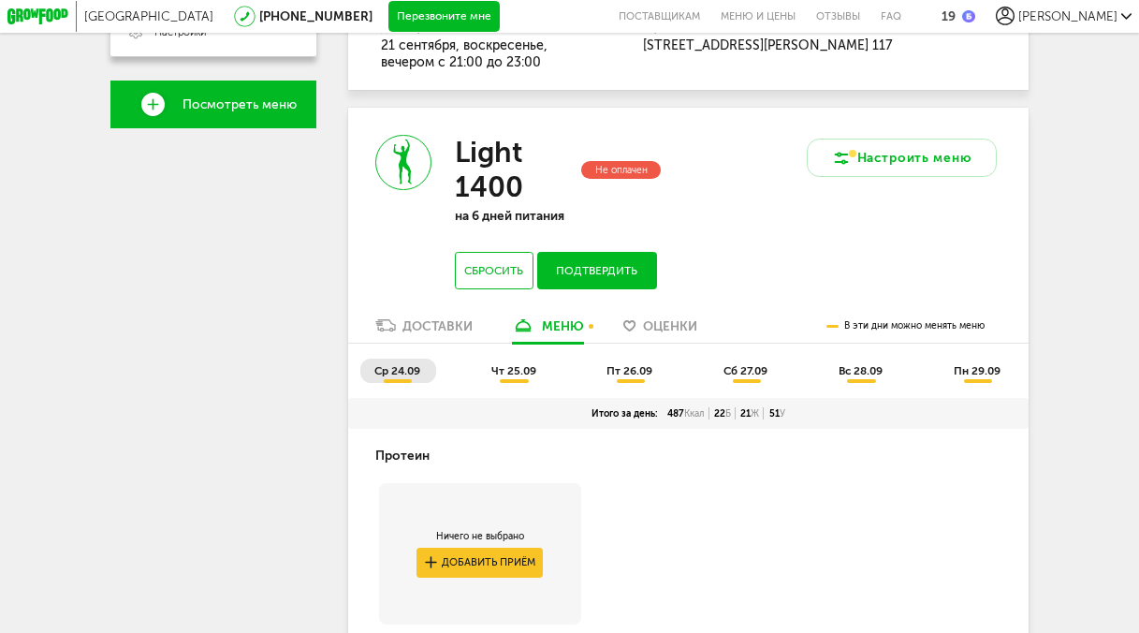
scroll to position [525, 0]
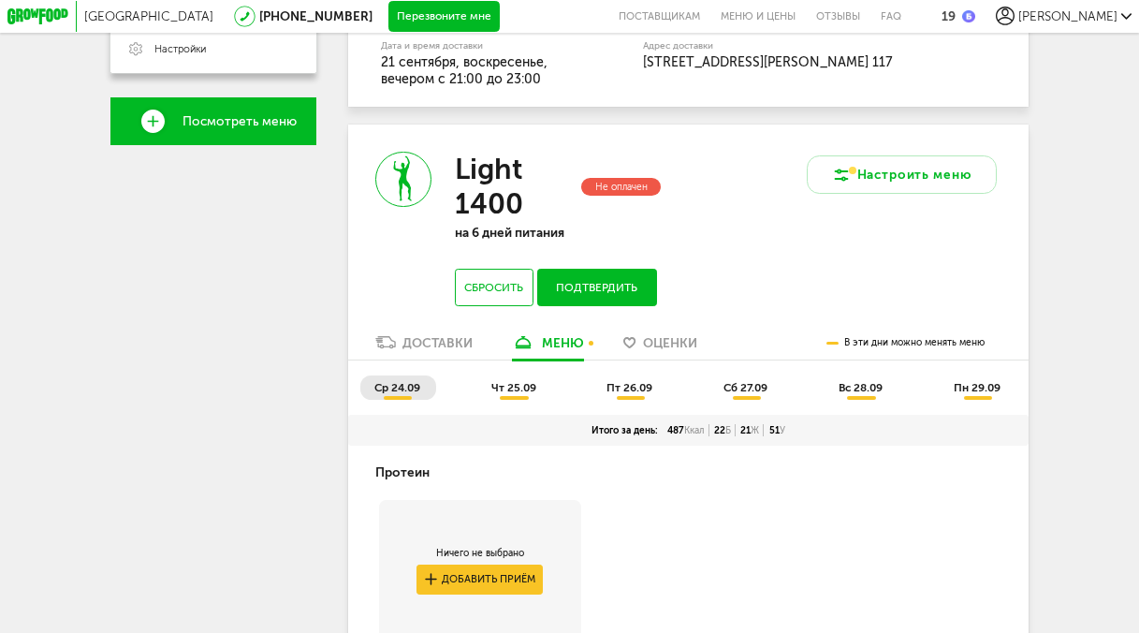
click at [587, 305] on button "Подтвердить" at bounding box center [597, 287] width 120 height 37
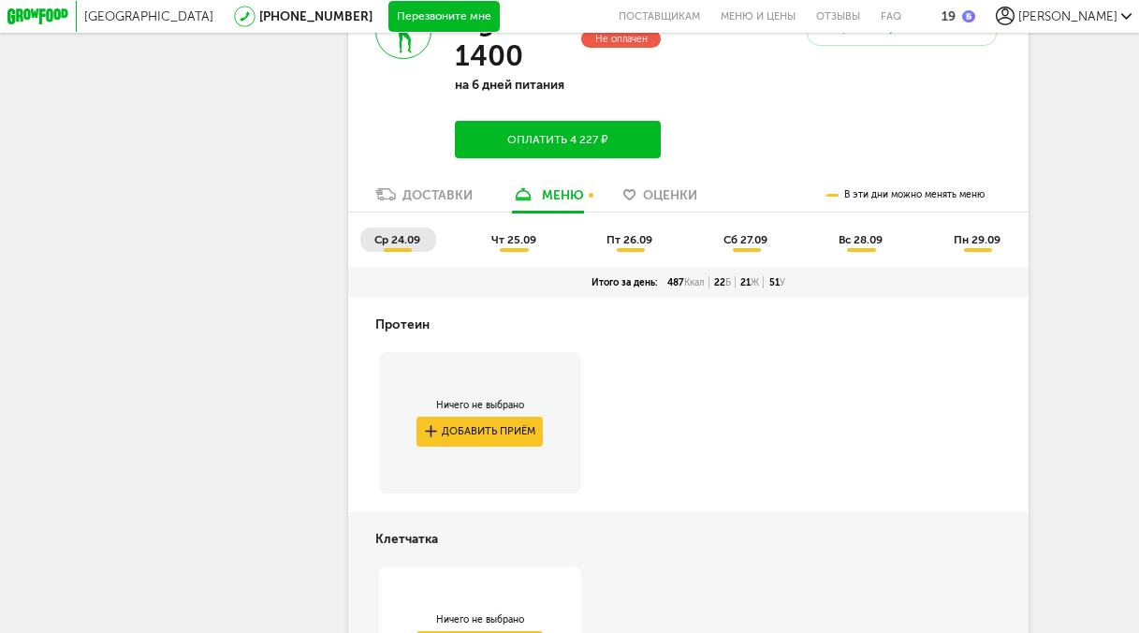
scroll to position [621, 0]
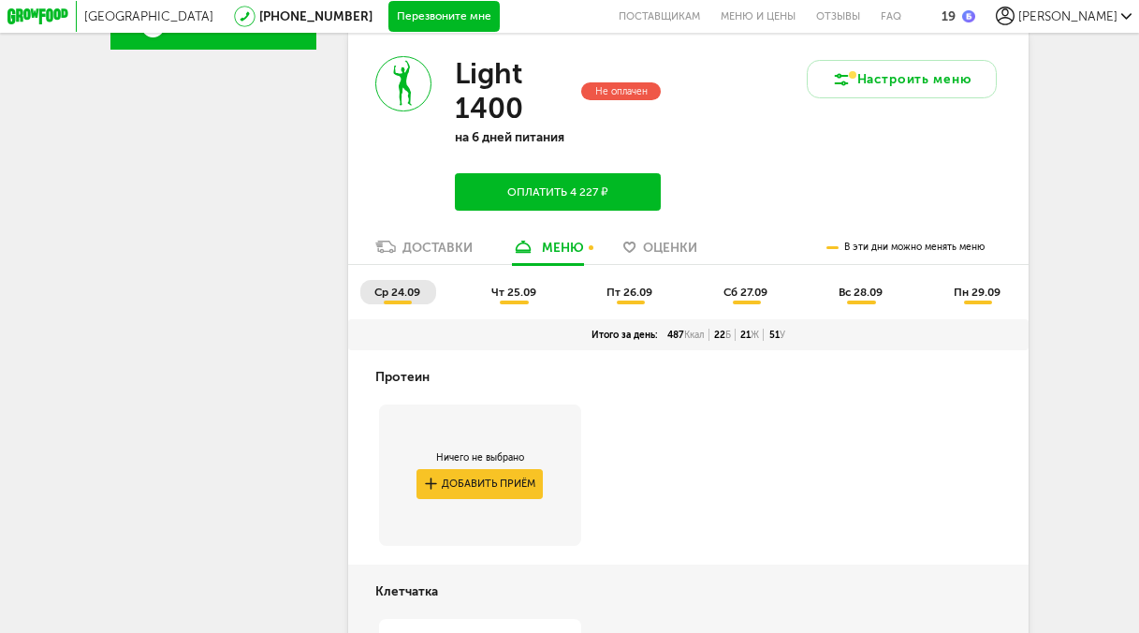
click at [510, 299] on span "чт 25.09" at bounding box center [513, 292] width 45 height 13
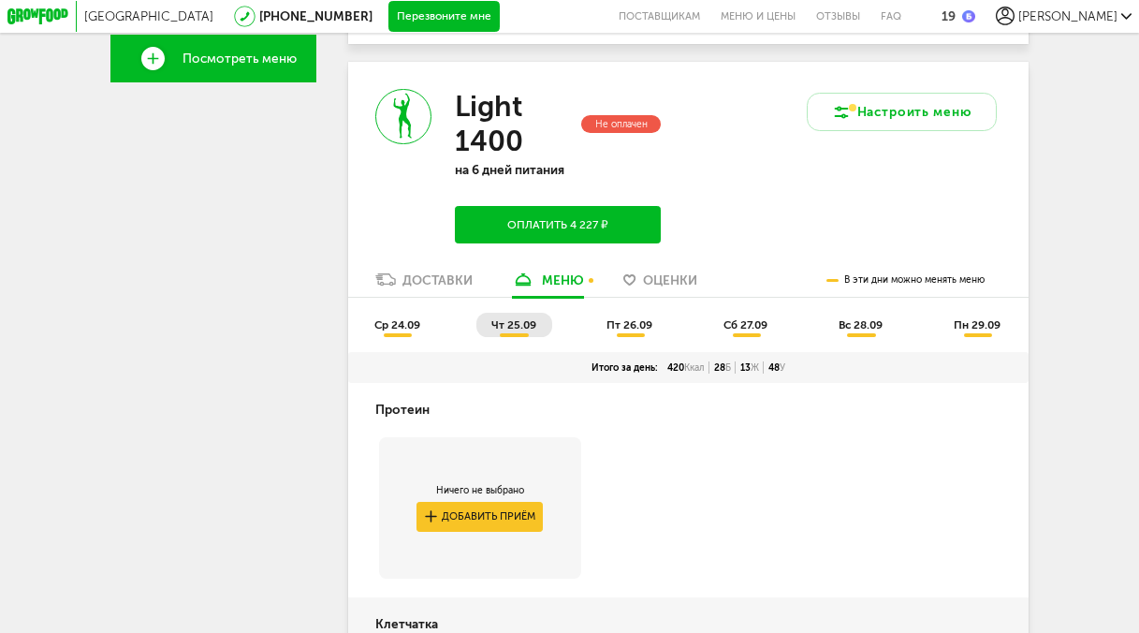
scroll to position [579, 0]
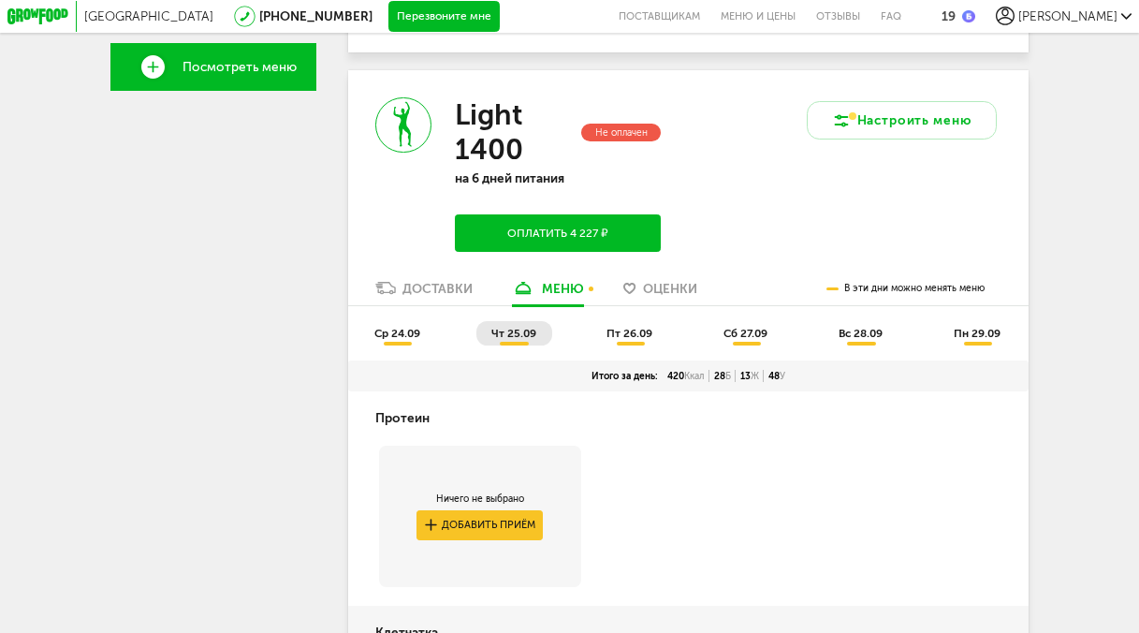
click at [626, 340] on span "пт 26.09" at bounding box center [630, 333] width 46 height 13
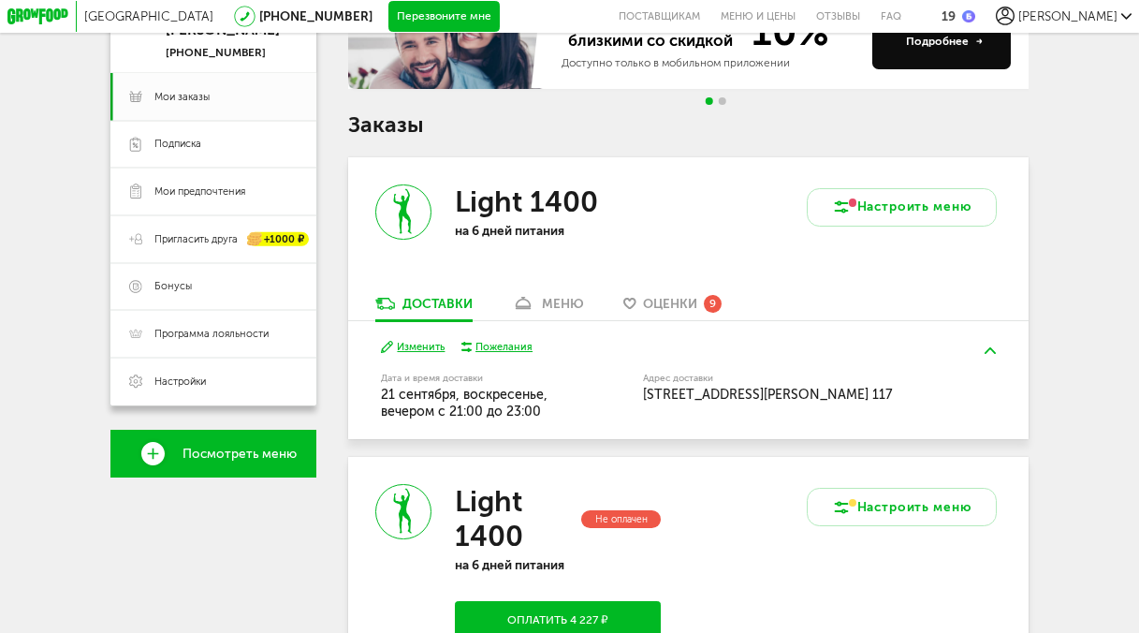
scroll to position [31, 0]
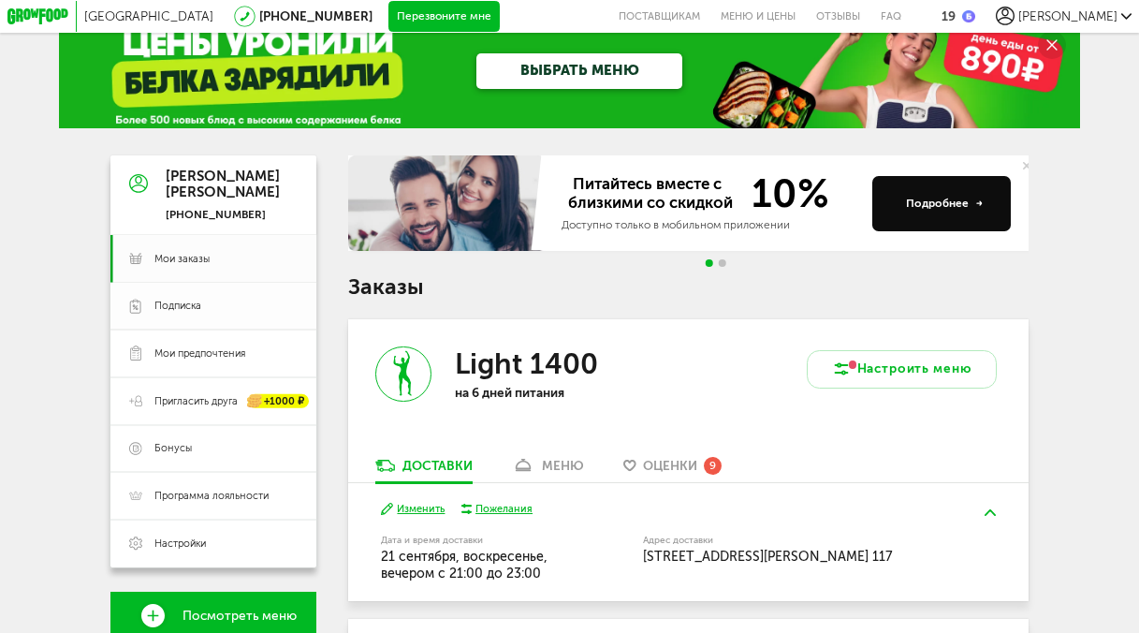
click at [195, 307] on span "Подписка" at bounding box center [177, 306] width 47 height 14
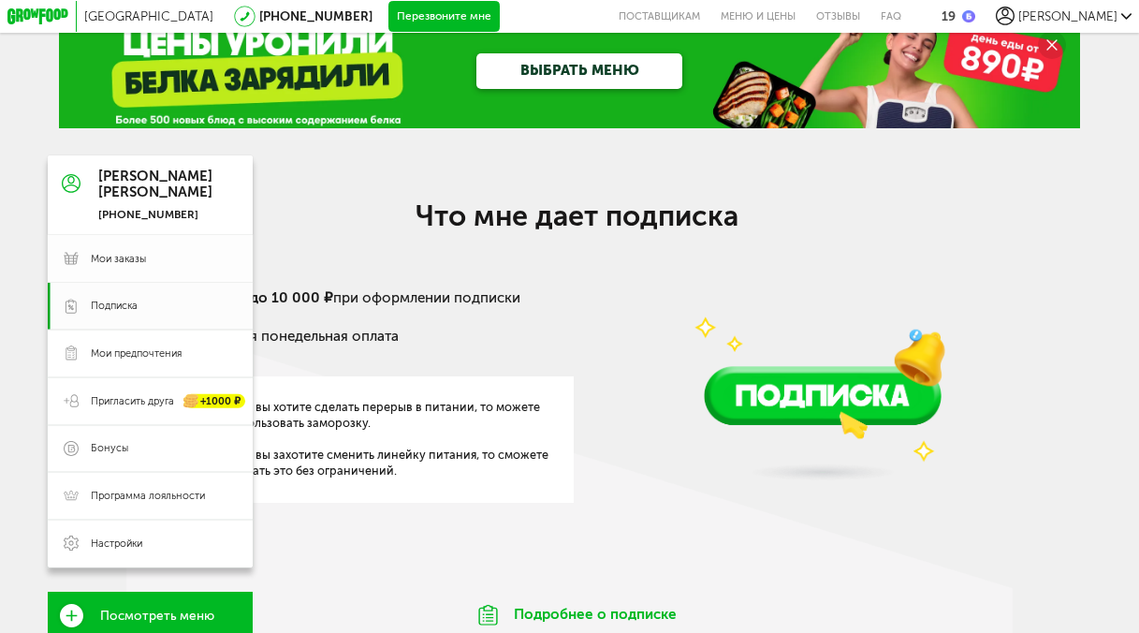
click at [122, 261] on span "Мои заказы" at bounding box center [118, 259] width 55 height 14
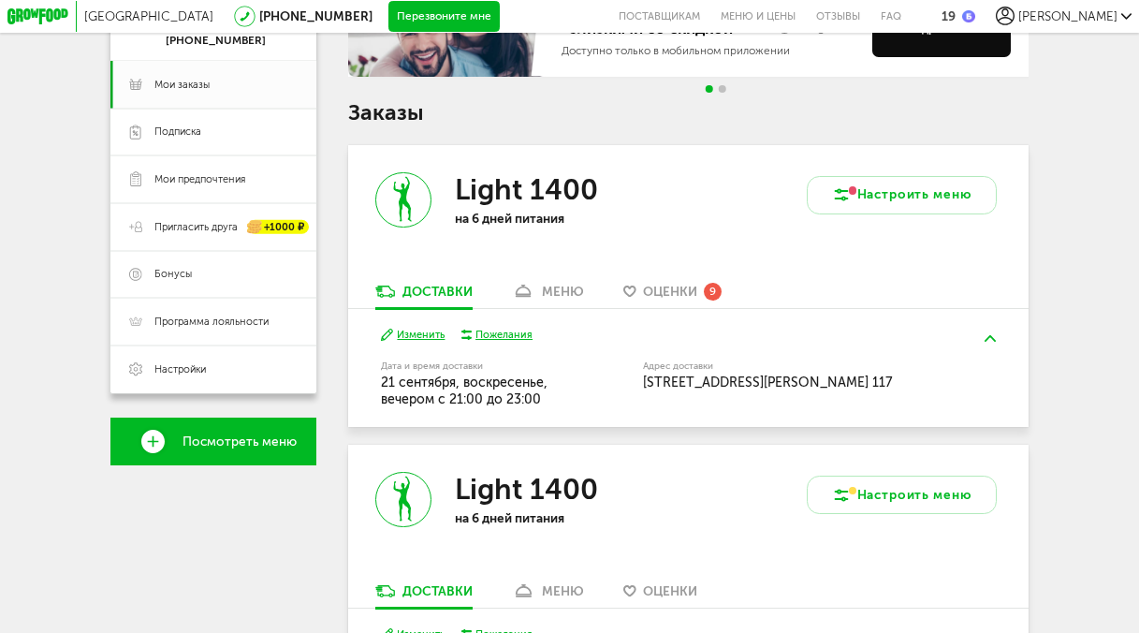
scroll to position [207, 0]
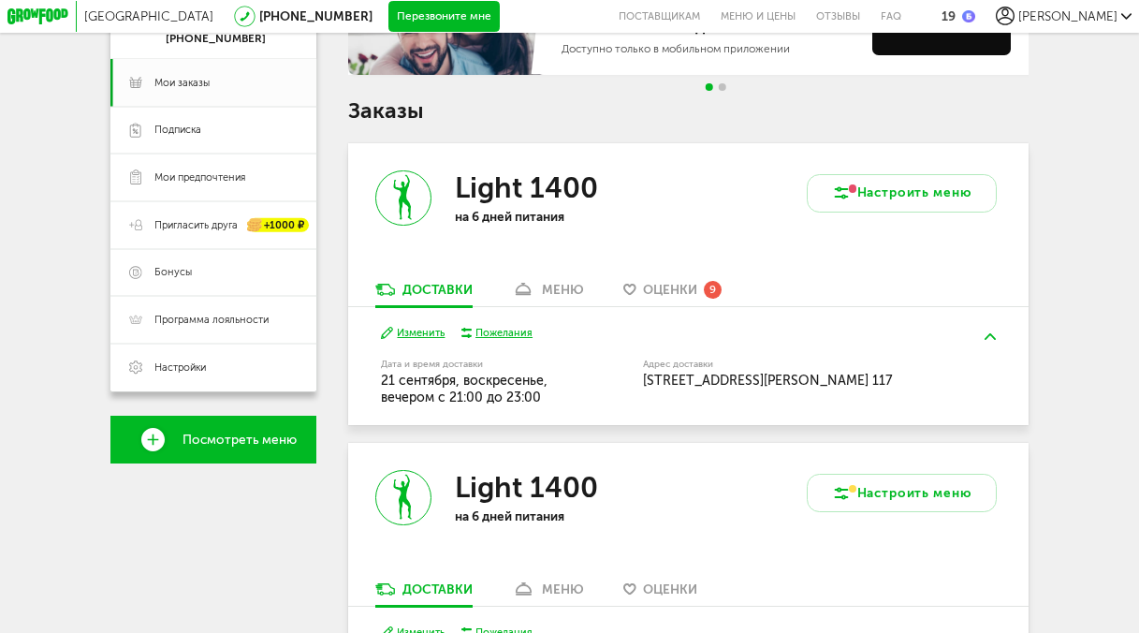
click at [566, 292] on div "меню" at bounding box center [563, 290] width 42 height 16
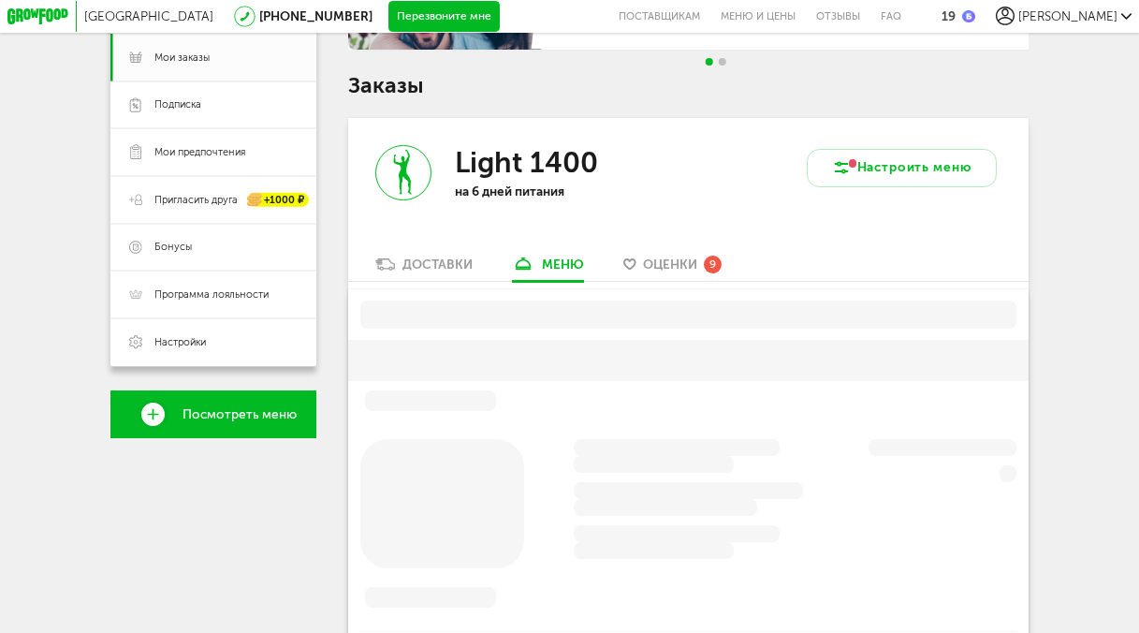
scroll to position [307, 0]
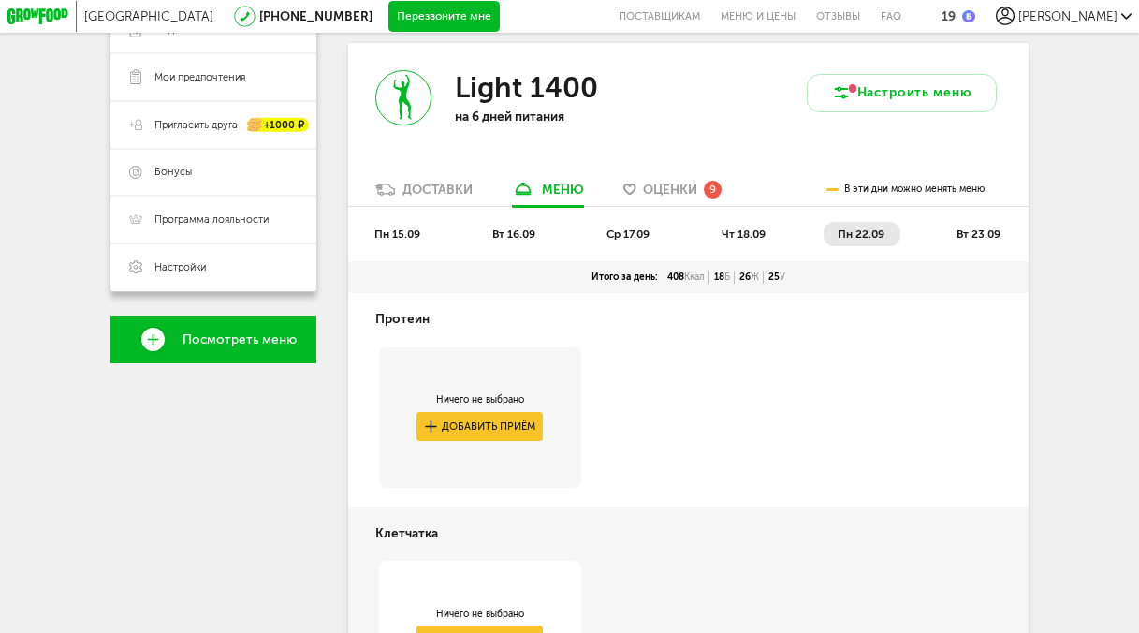
click at [997, 241] on span "вт 23.09" at bounding box center [979, 233] width 44 height 13
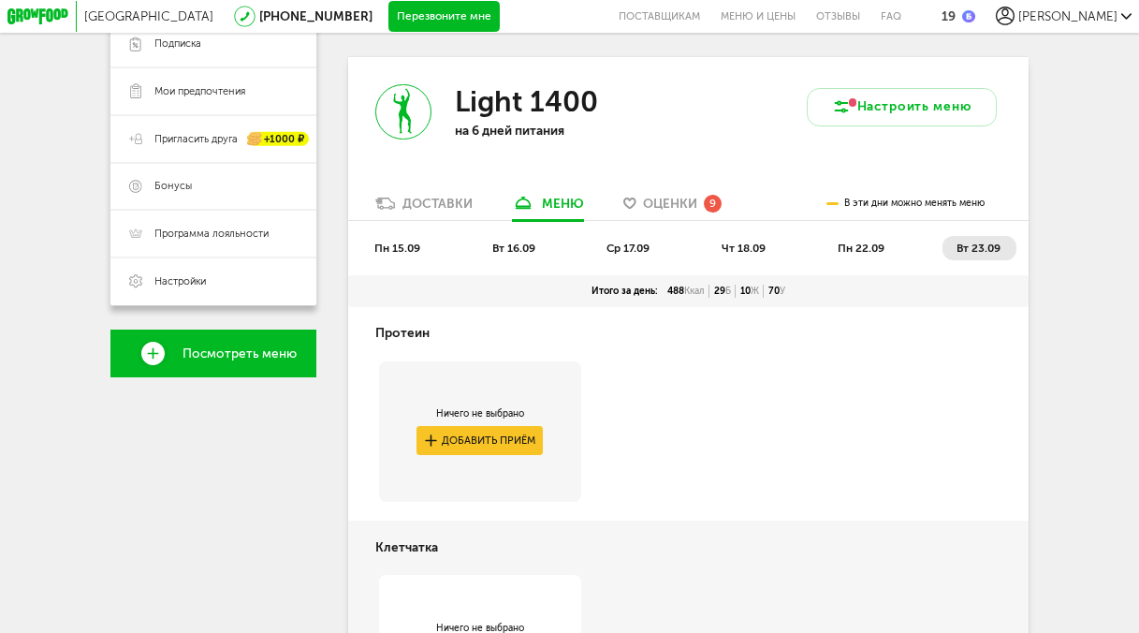
scroll to position [239, 0]
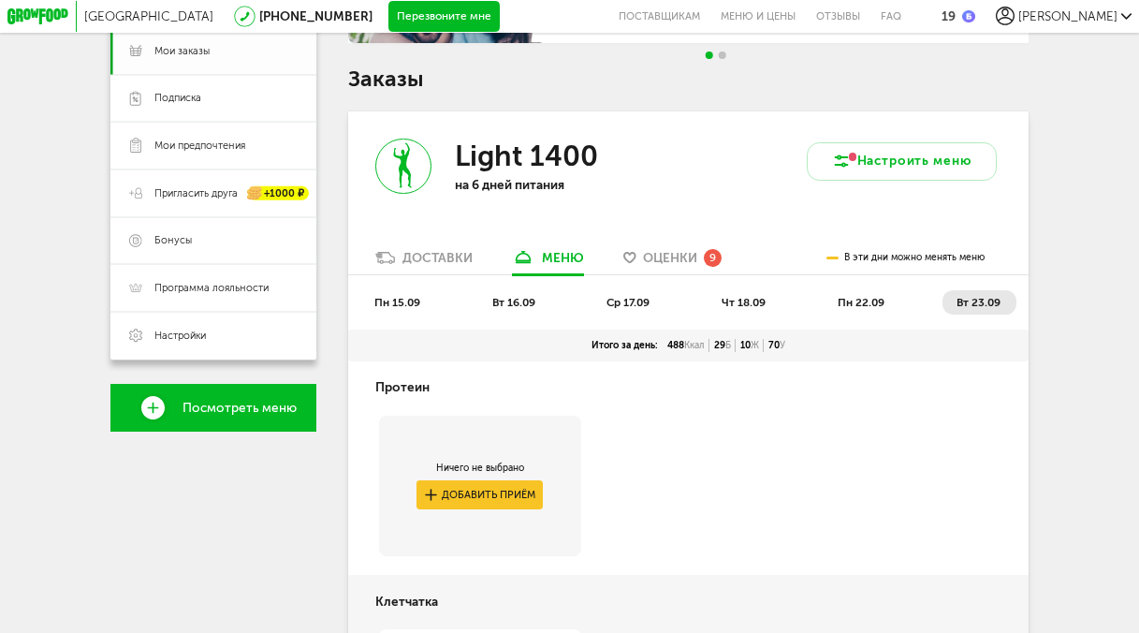
click at [187, 57] on span "Мои заказы" at bounding box center [181, 51] width 55 height 14
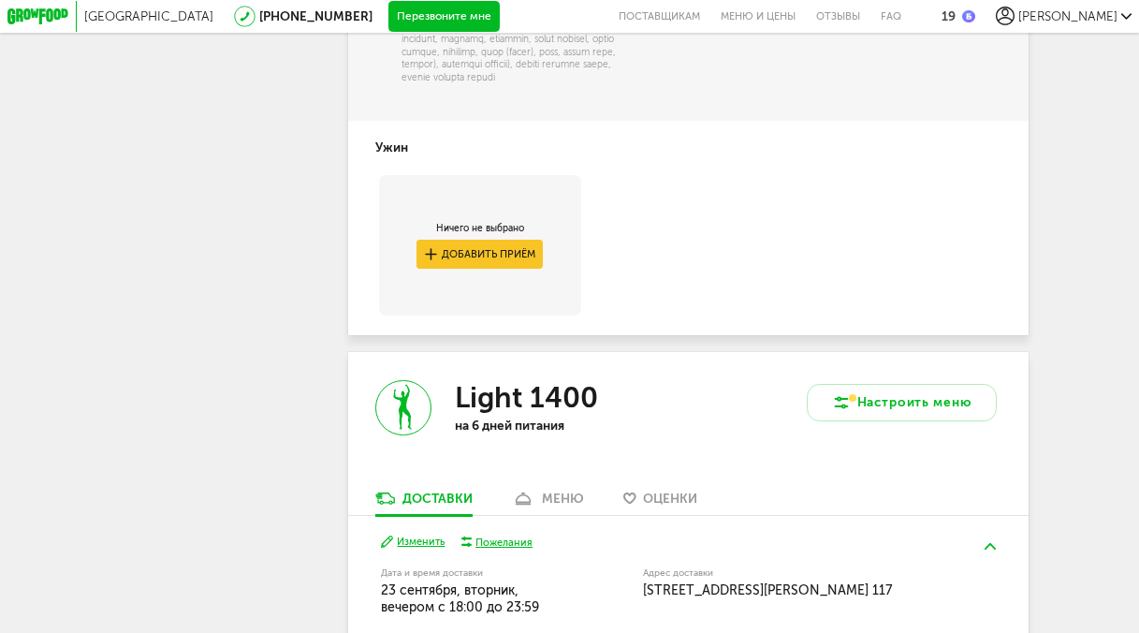
scroll to position [2007, 0]
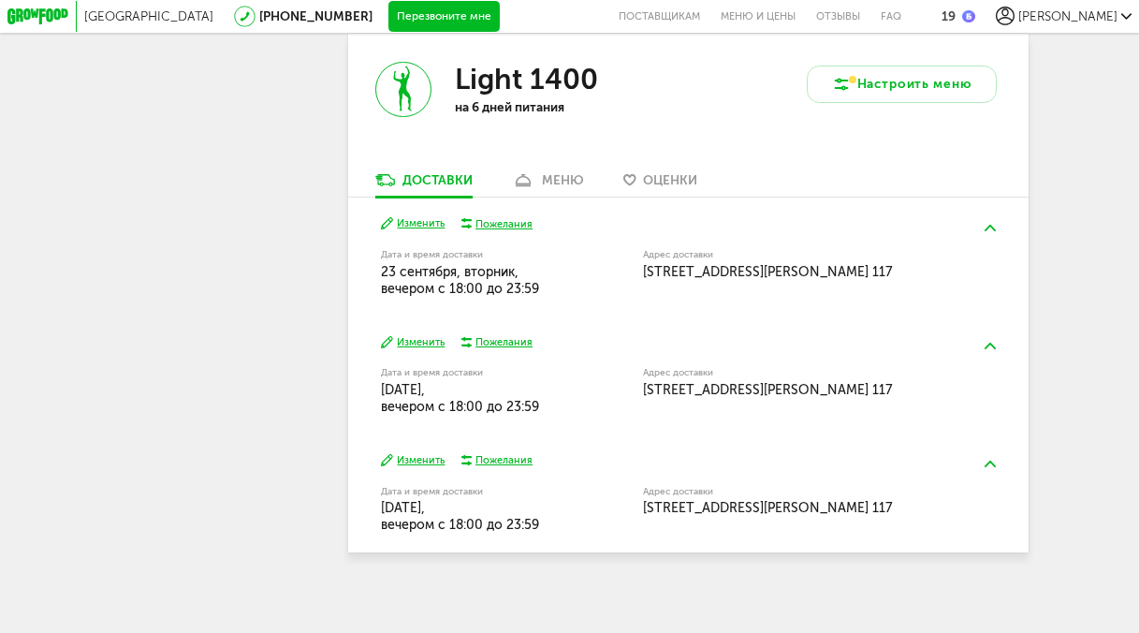
click at [414, 458] on button "Изменить" at bounding box center [413, 460] width 65 height 15
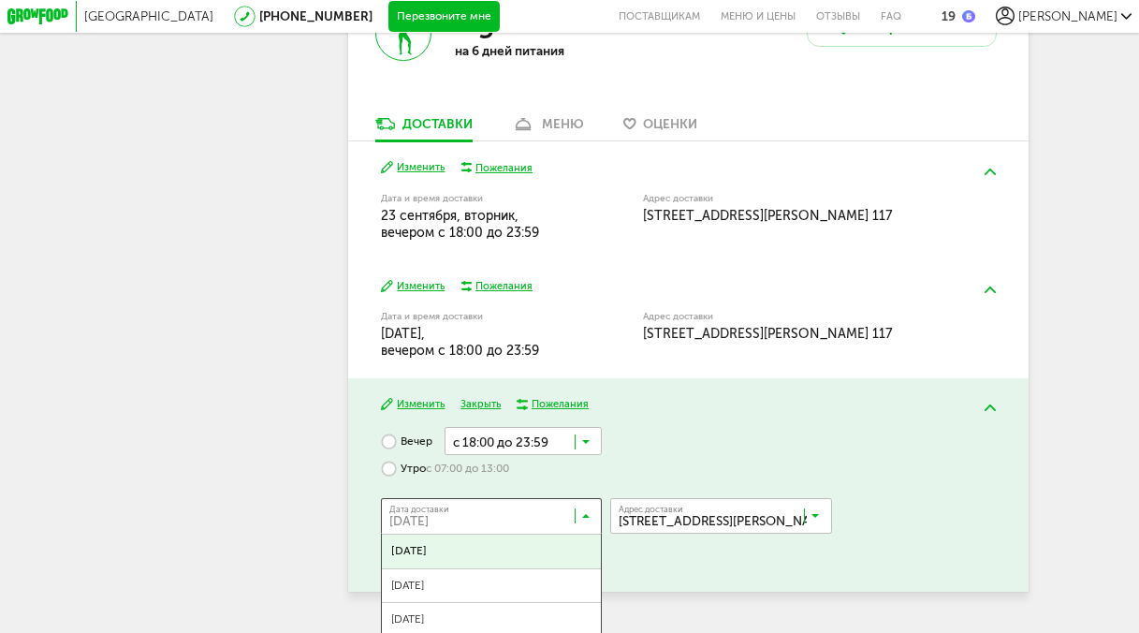
click at [587, 528] on icon at bounding box center [585, 520] width 7 height 16
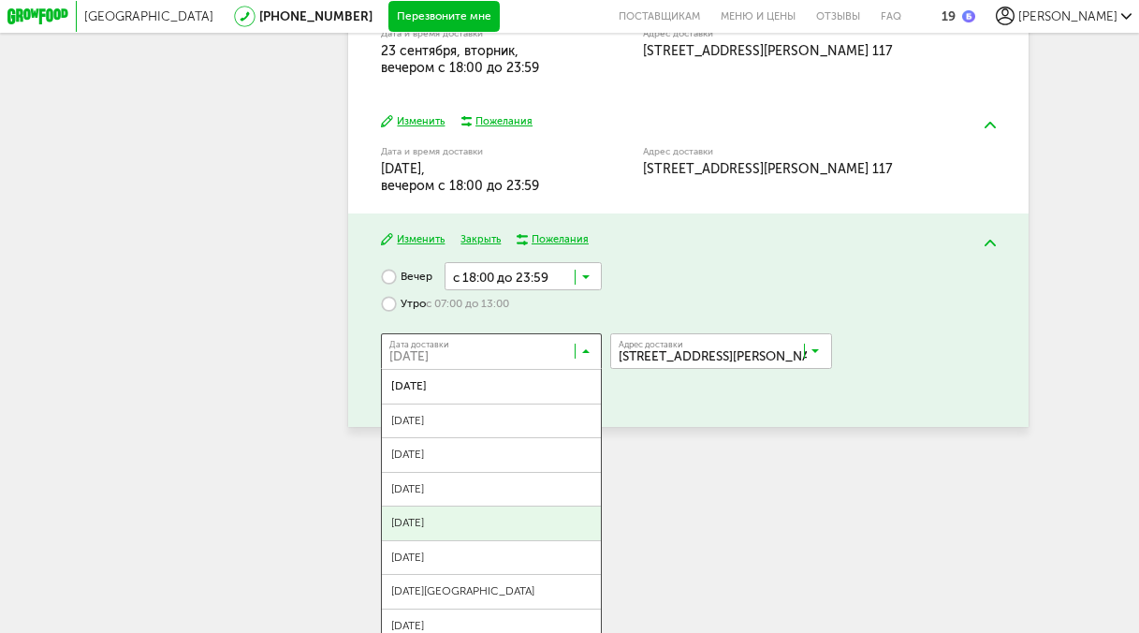
scroll to position [2173, 0]
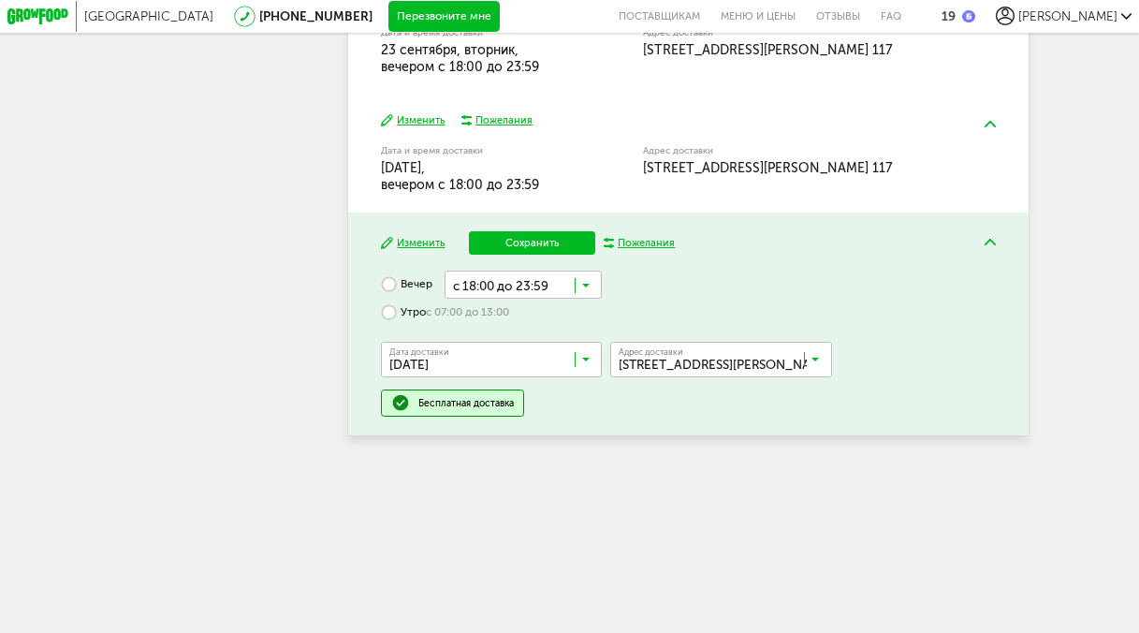
click at [519, 446] on span "[DATE]" at bounding box center [492, 429] width 220 height 33
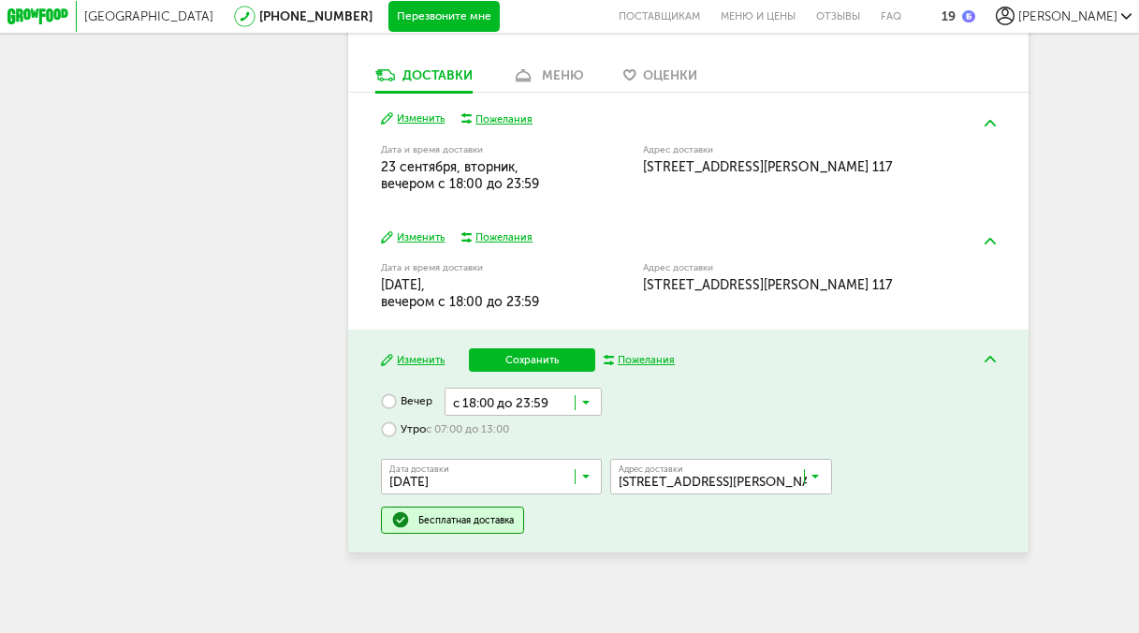
scroll to position [2113, 0]
click at [544, 359] on button "Сохранить" at bounding box center [532, 359] width 126 height 23
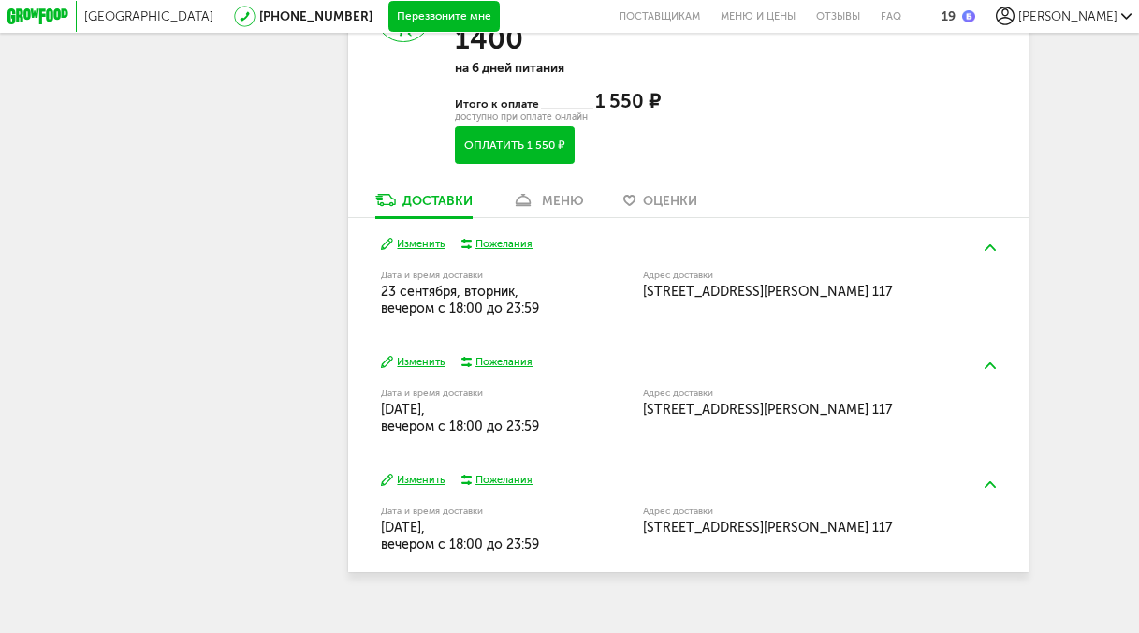
scroll to position [693, 0]
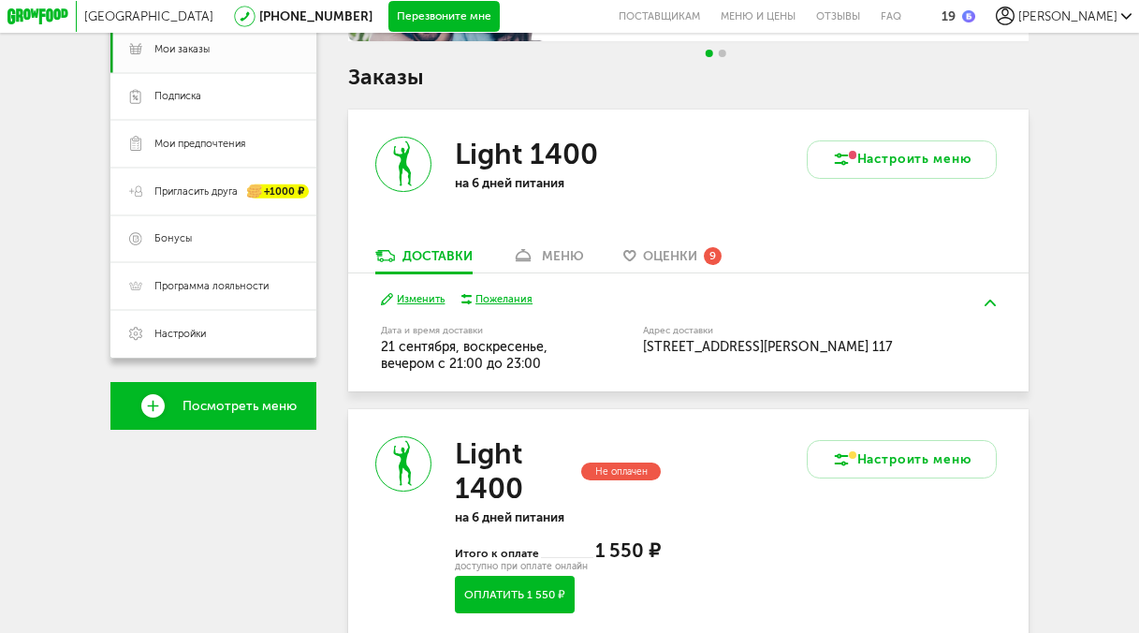
click at [563, 257] on div "меню" at bounding box center [563, 256] width 42 height 16
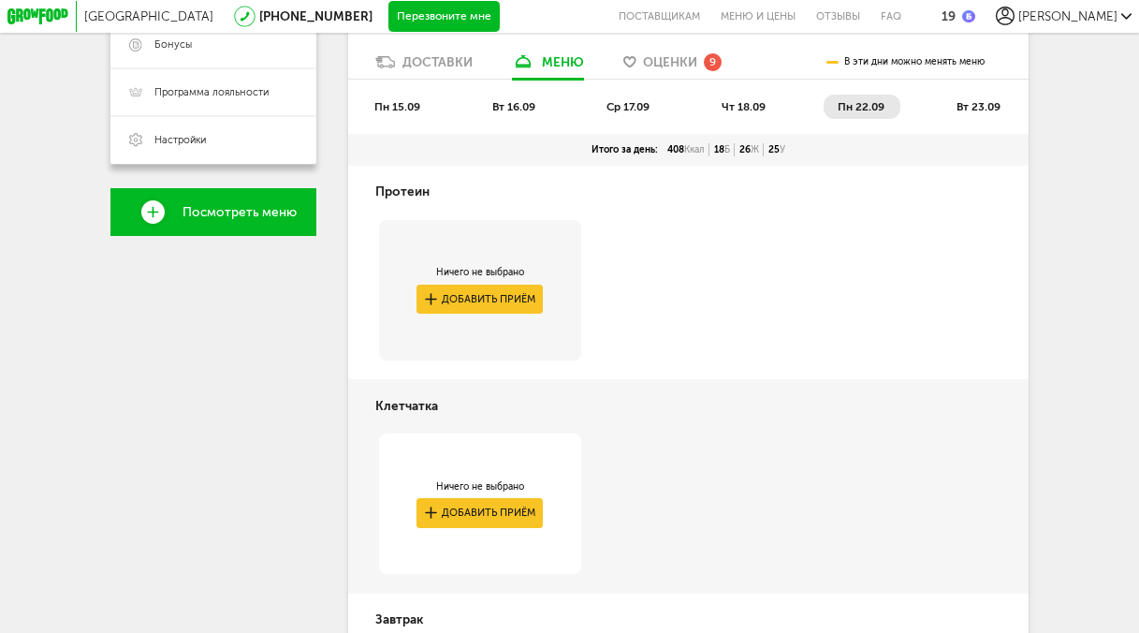
scroll to position [411, 0]
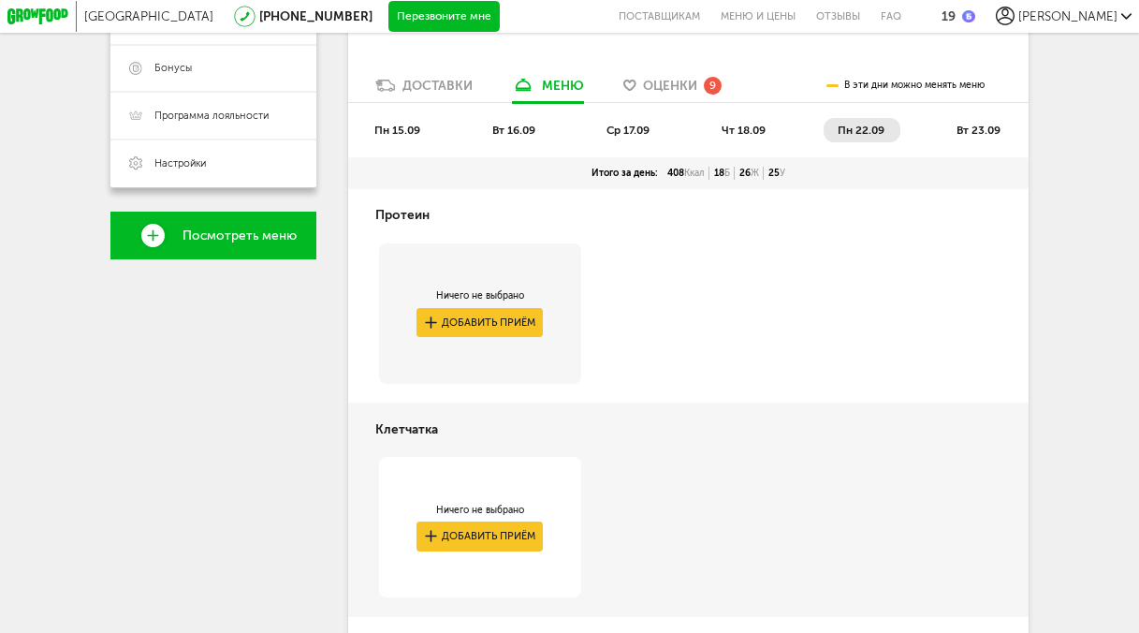
click at [397, 133] on span "пн 15.09" at bounding box center [397, 130] width 46 height 13
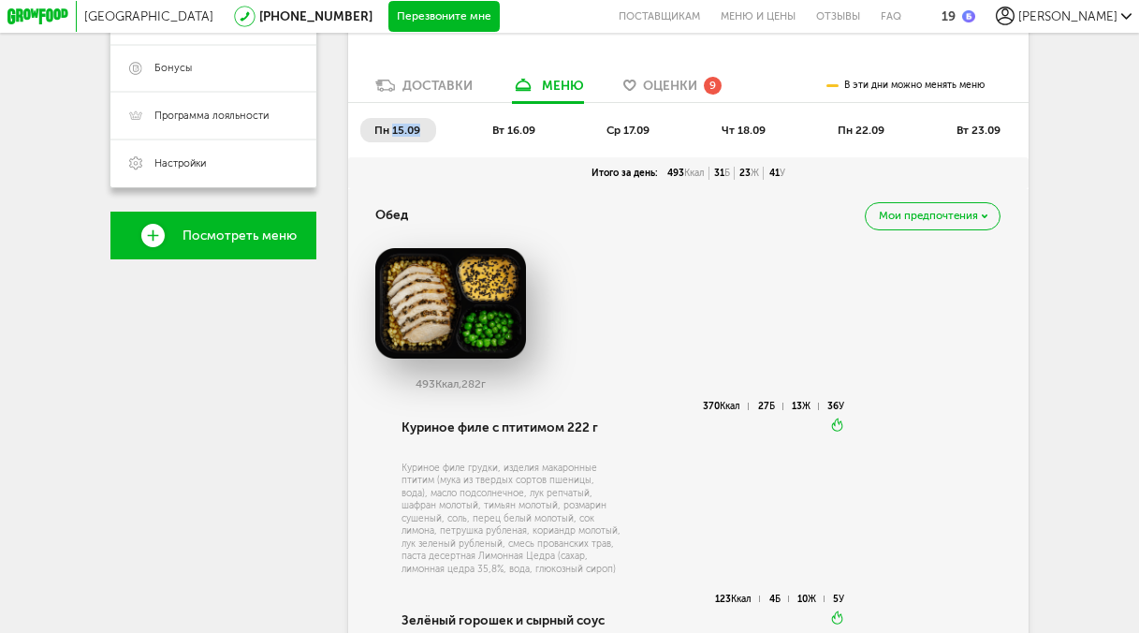
click at [397, 133] on span "пн 15.09" at bounding box center [397, 130] width 46 height 13
click at [994, 130] on span "вт 23.09" at bounding box center [979, 130] width 44 height 13
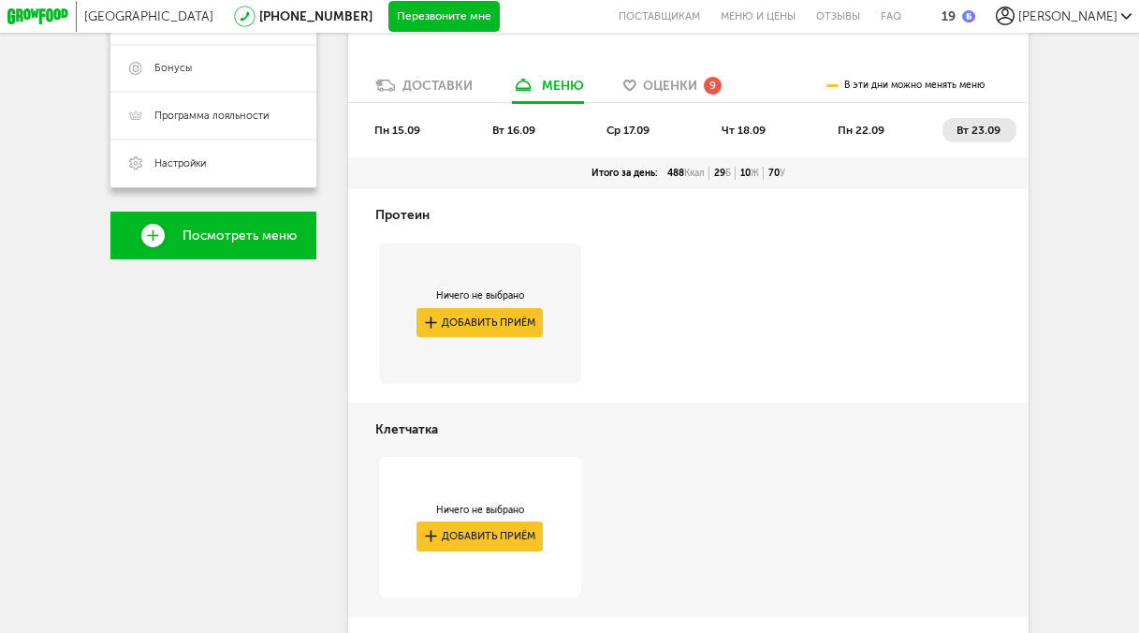
click at [729, 136] on span "чт 18.09" at bounding box center [744, 130] width 44 height 13
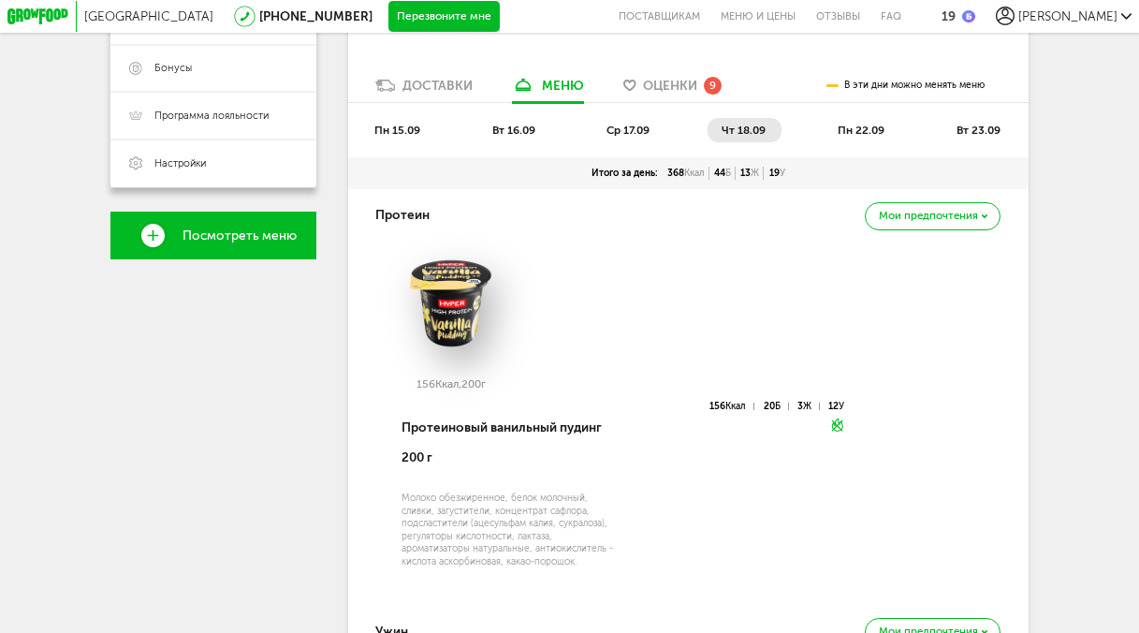
click at [885, 136] on span "пн 22.09" at bounding box center [861, 130] width 47 height 13
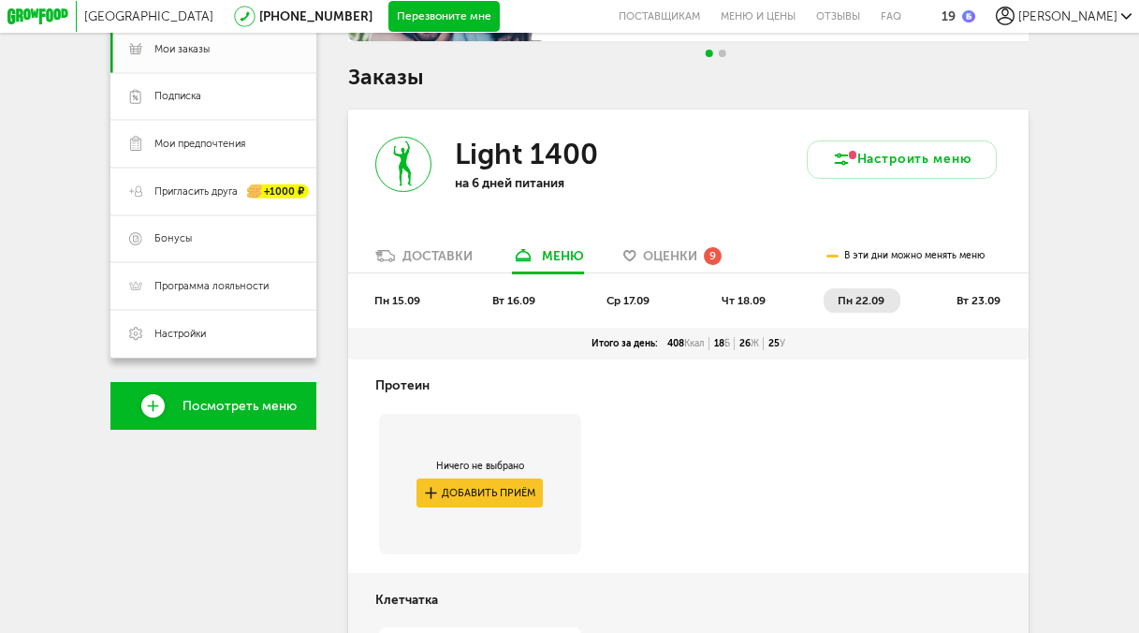
click at [986, 290] on div "пн 15.09 вт 16.09 ср 17.09 чт 18.09 пн 22.09 вт 23.09" at bounding box center [688, 300] width 681 height 54
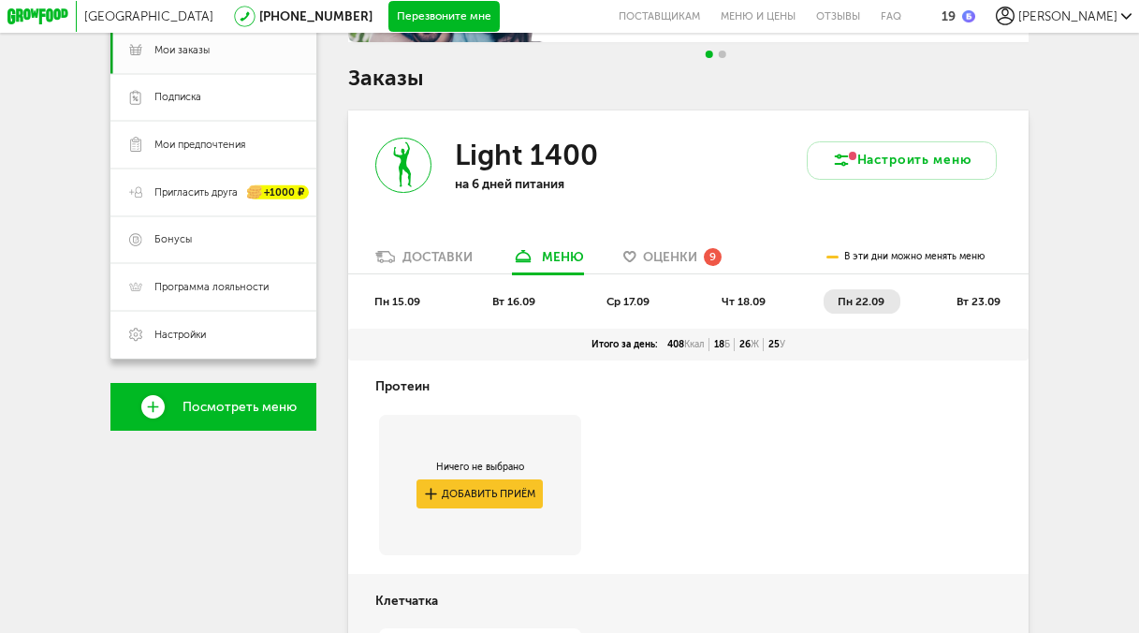
scroll to position [239, 0]
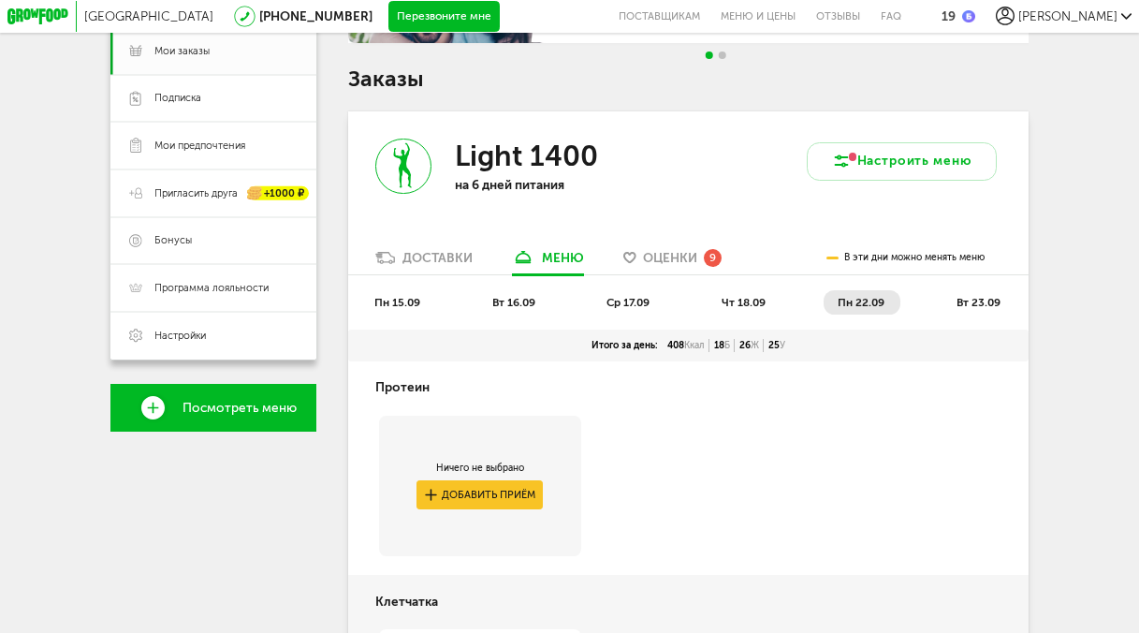
click at [986, 307] on span "вт 23.09" at bounding box center [979, 302] width 44 height 13
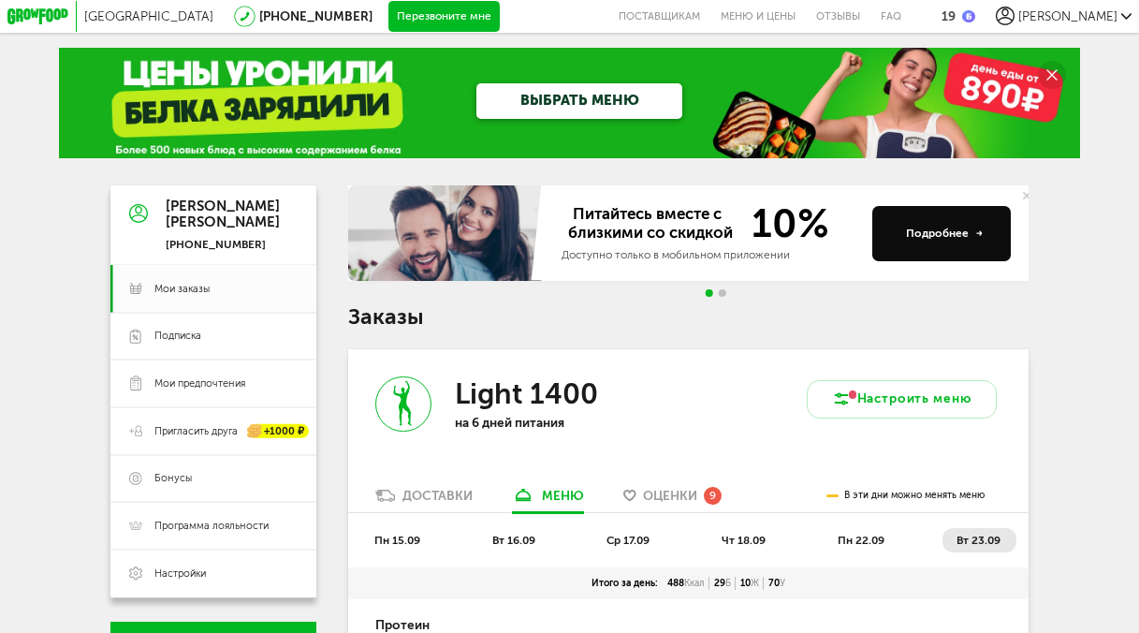
scroll to position [0, 0]
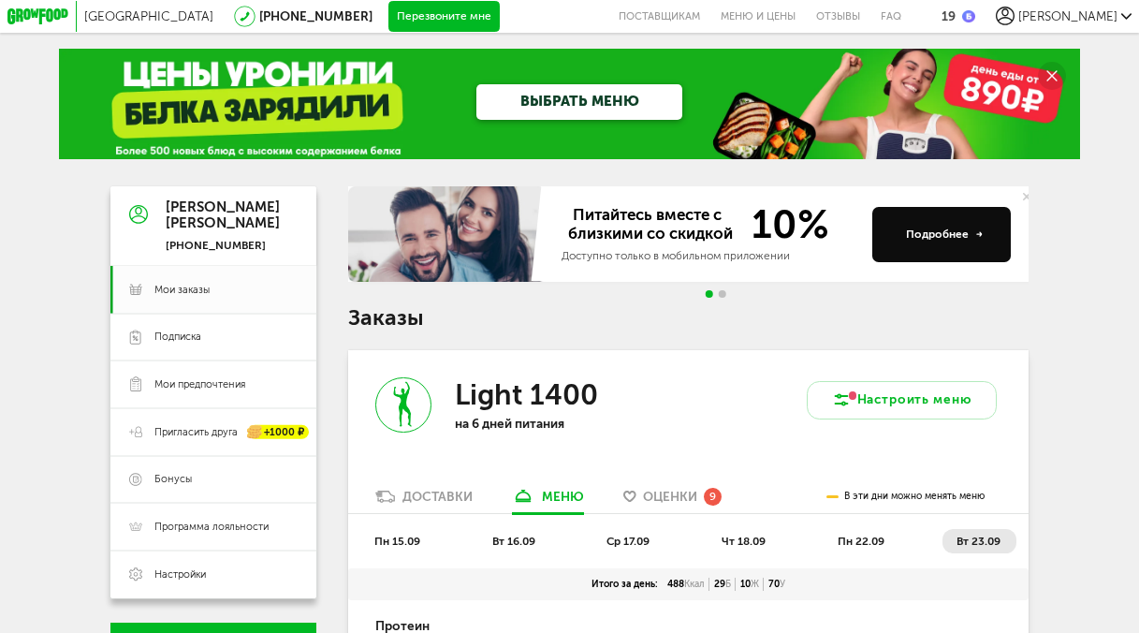
click at [427, 504] on div "Доставки" at bounding box center [438, 497] width 70 height 16
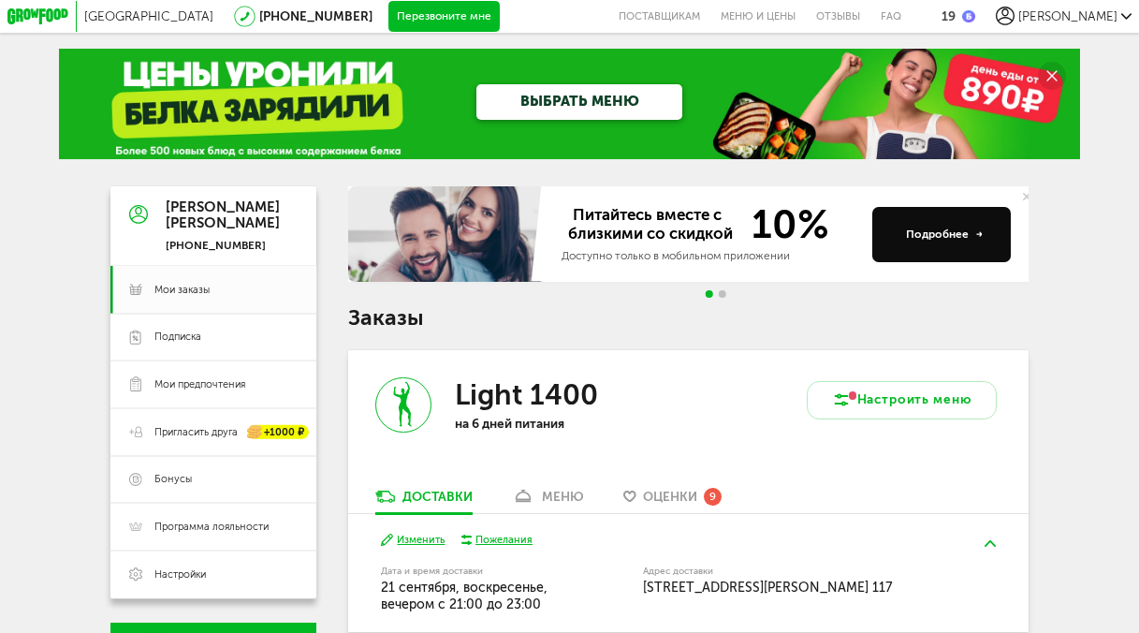
click at [956, 260] on button "Подробнее" at bounding box center [941, 234] width 139 height 55
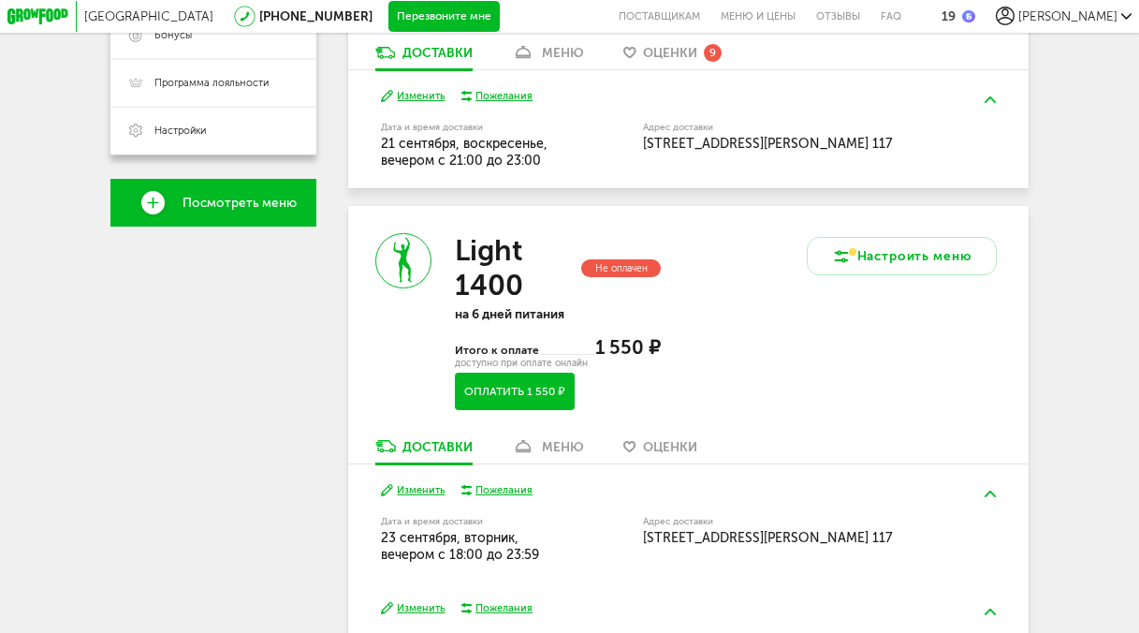
scroll to position [445, 0]
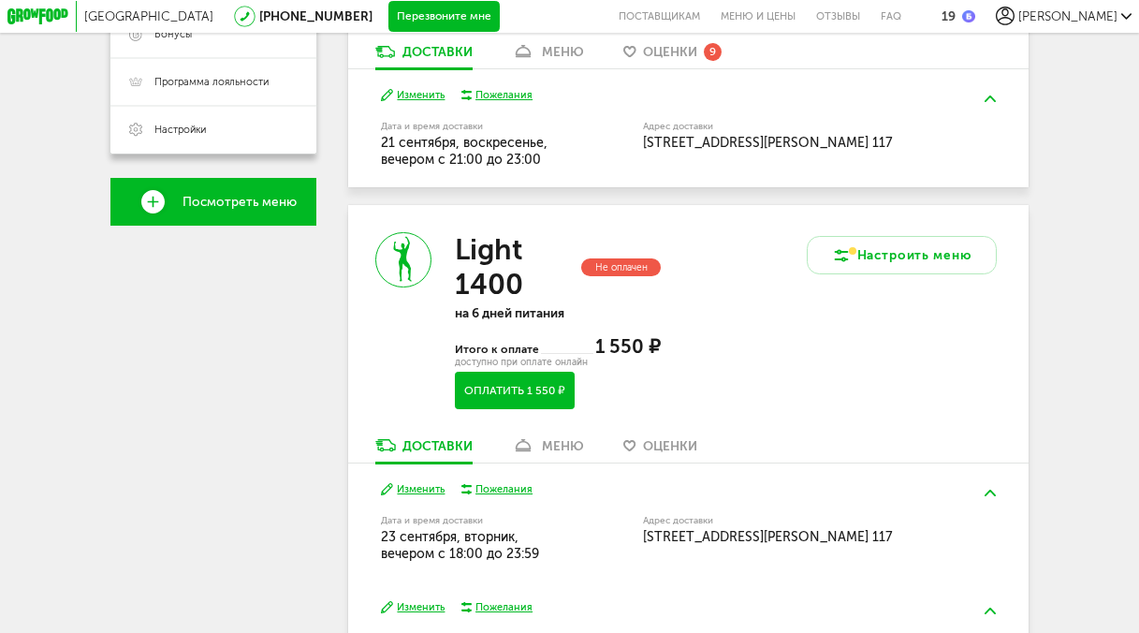
click at [566, 60] on div "меню" at bounding box center [563, 52] width 42 height 16
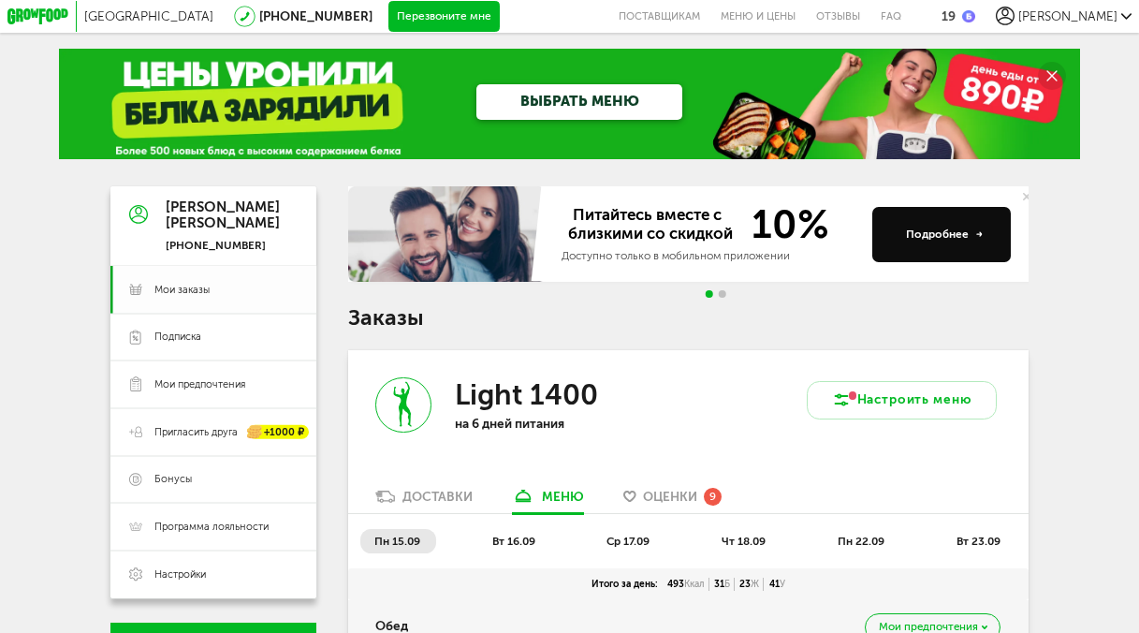
click at [198, 296] on span "Мои заказы" at bounding box center [181, 290] width 55 height 14
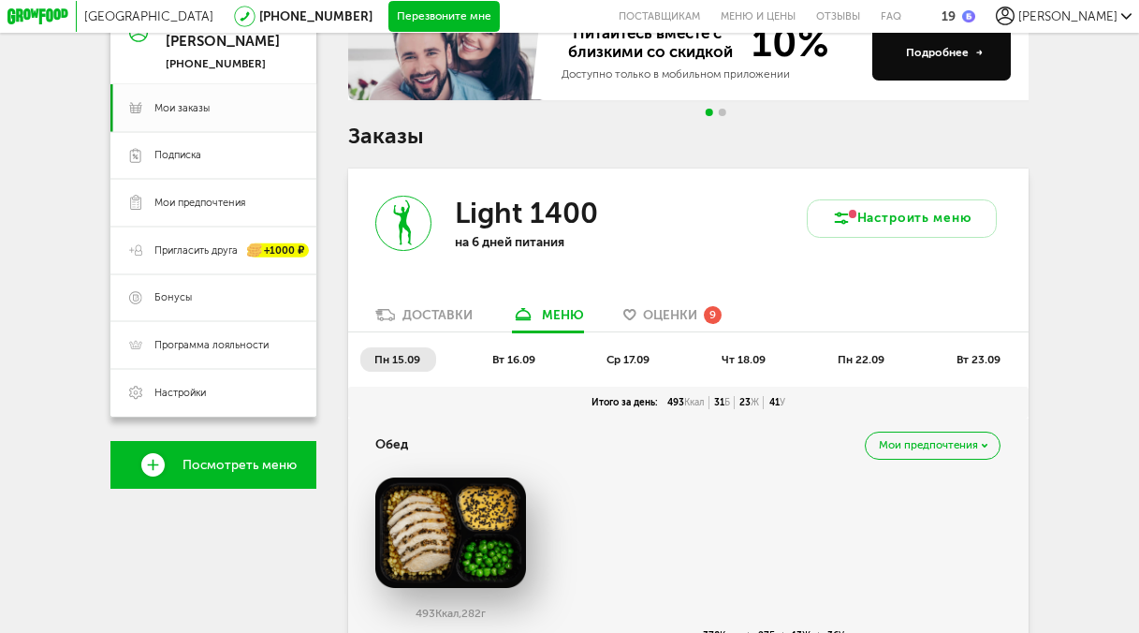
scroll to position [183, 0]
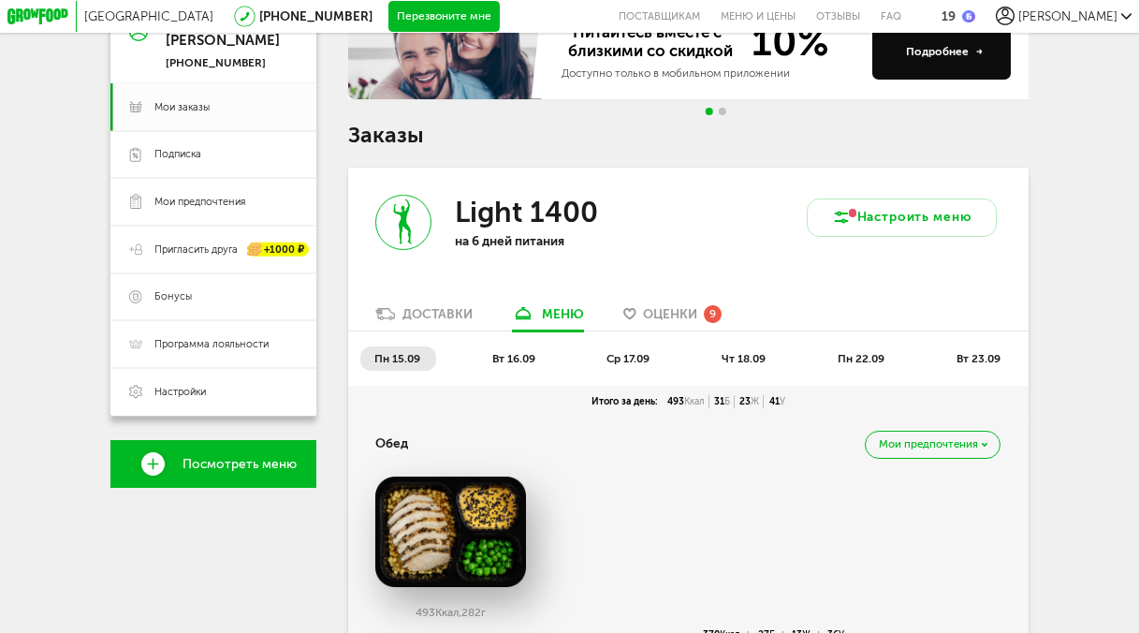
click at [987, 365] on span "вт 23.09" at bounding box center [979, 358] width 44 height 13
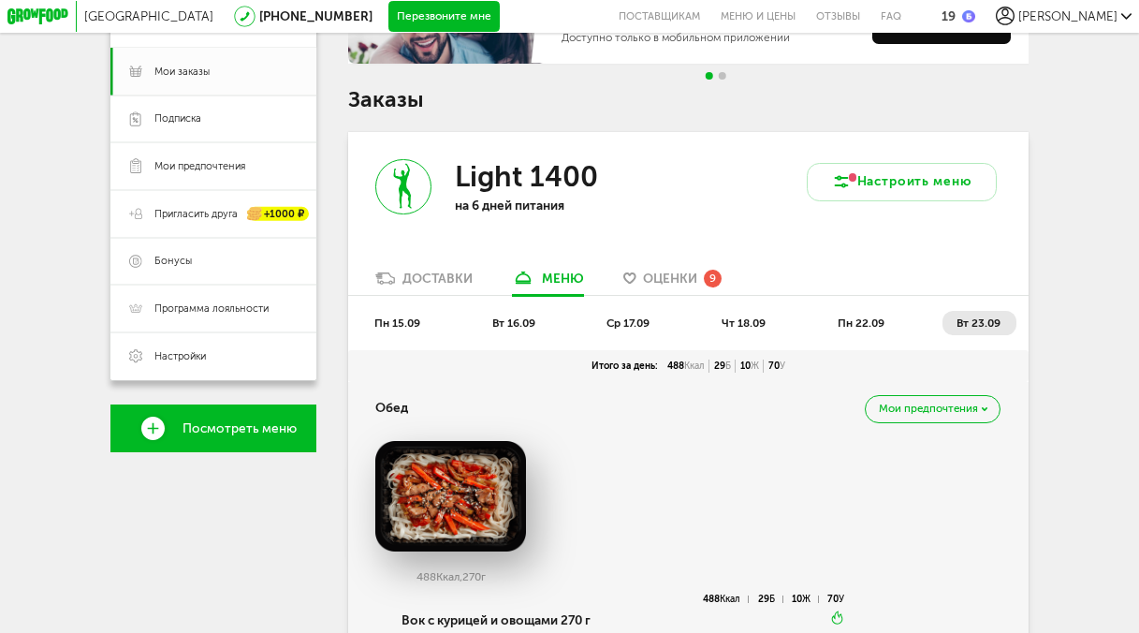
scroll to position [217, 0]
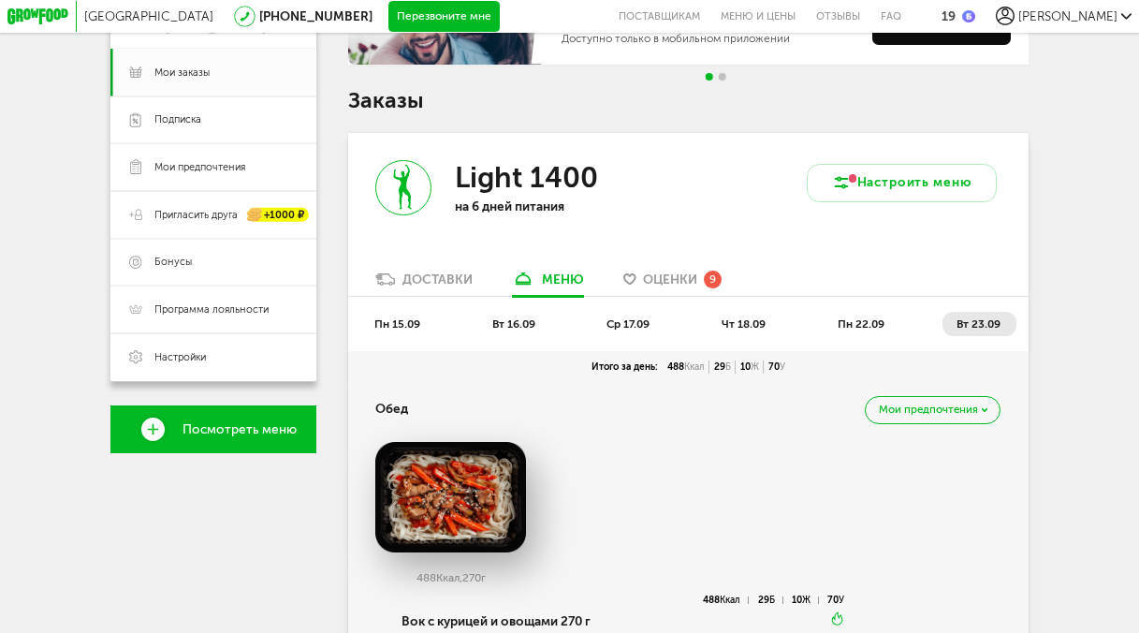
click at [515, 336] on li "вт 16.09" at bounding box center [513, 324] width 73 height 24
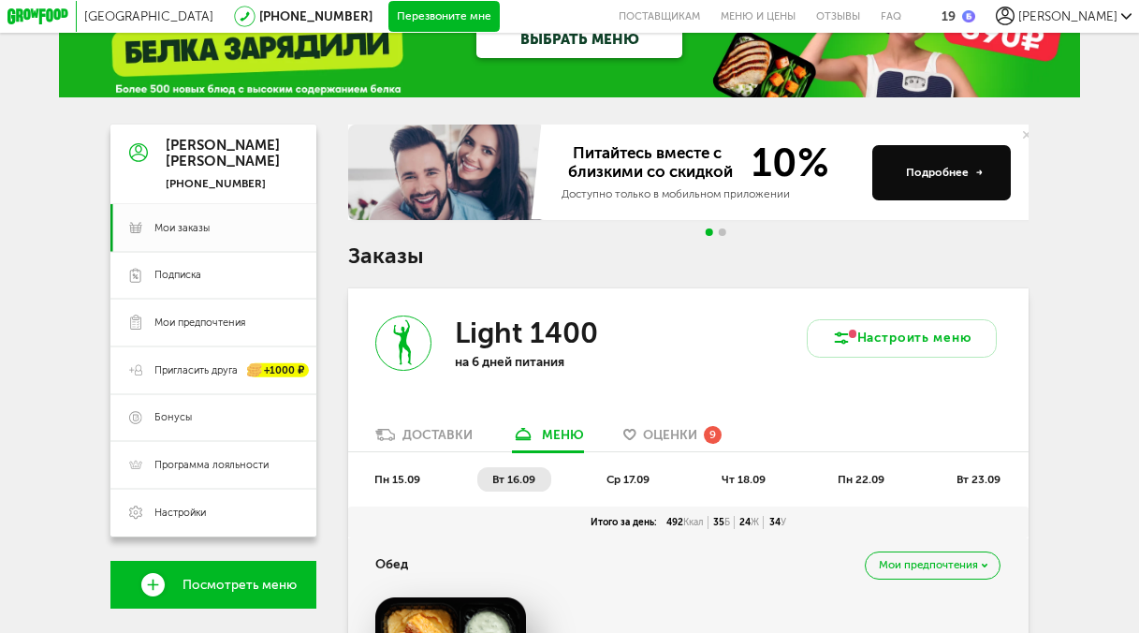
scroll to position [54, 0]
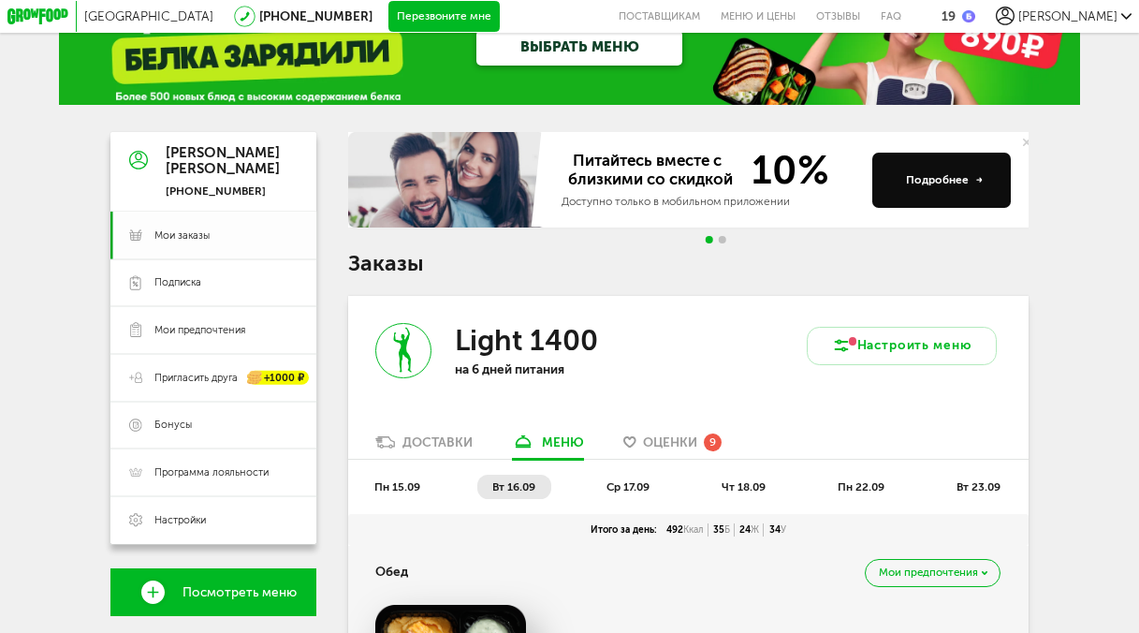
click at [183, 234] on span "Мои заказы" at bounding box center [181, 235] width 55 height 14
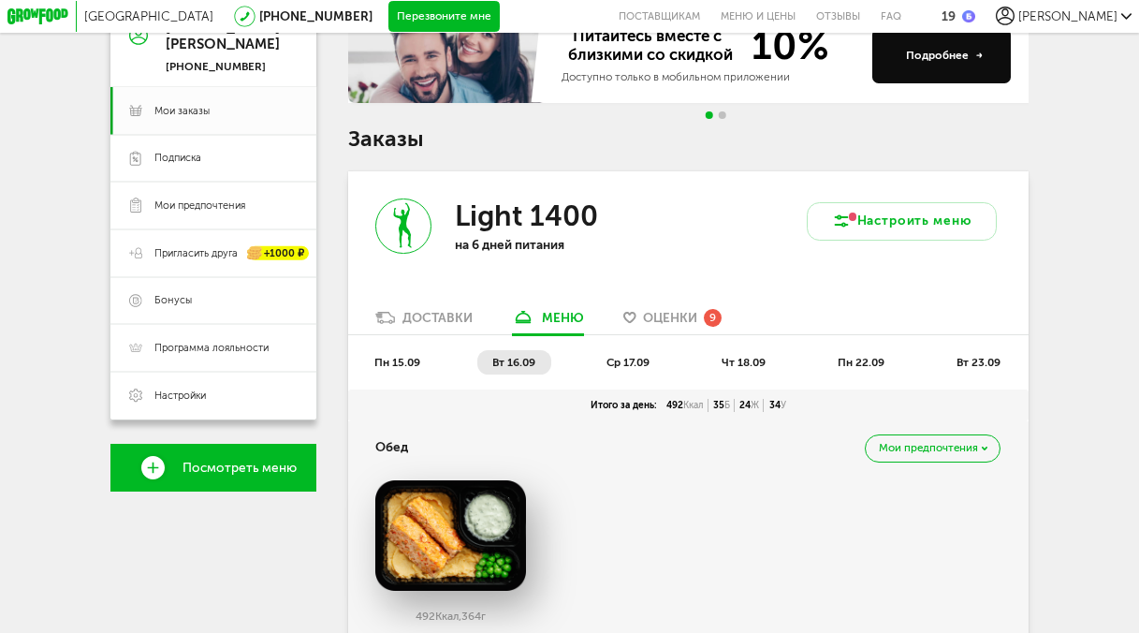
scroll to position [162, 0]
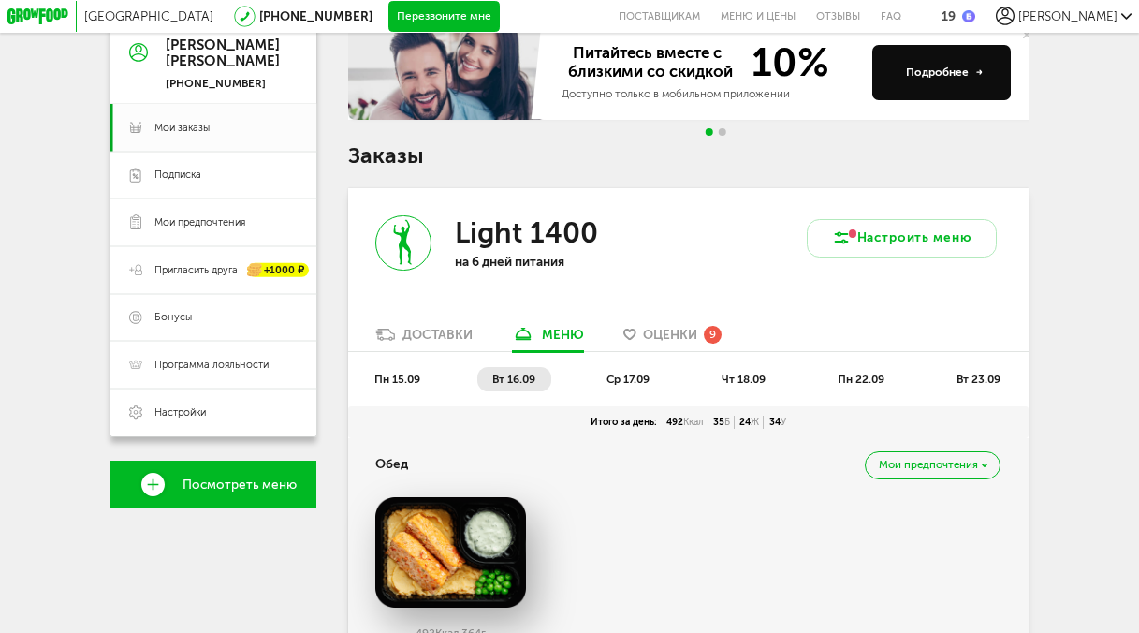
click at [984, 374] on li "вт 23.09" at bounding box center [980, 379] width 74 height 24
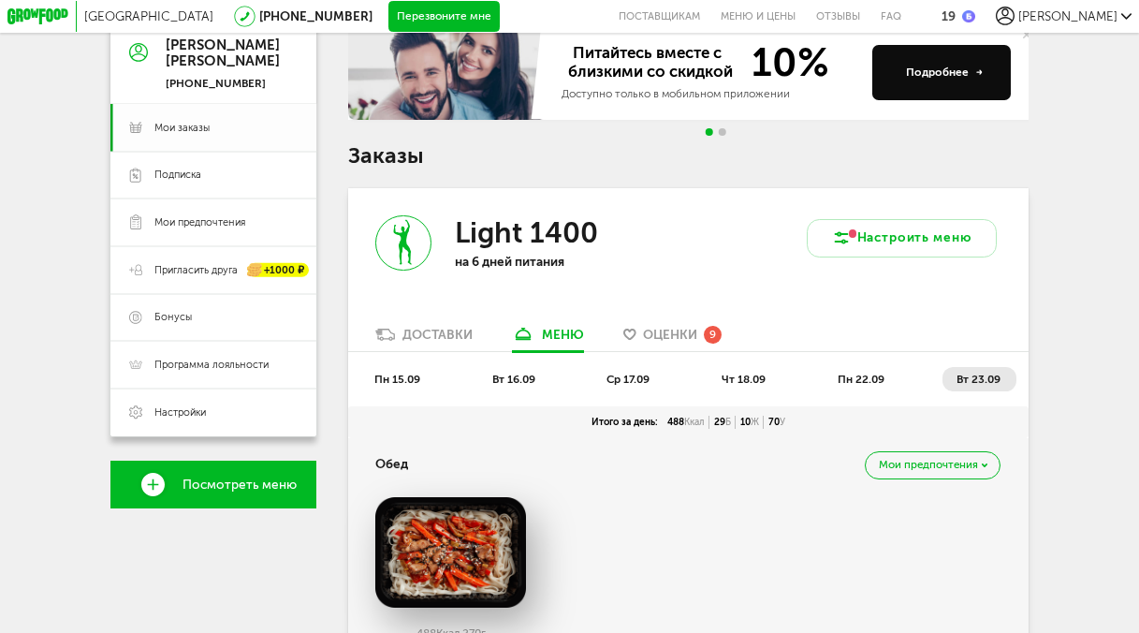
click at [181, 128] on span "Мои заказы" at bounding box center [181, 128] width 55 height 14
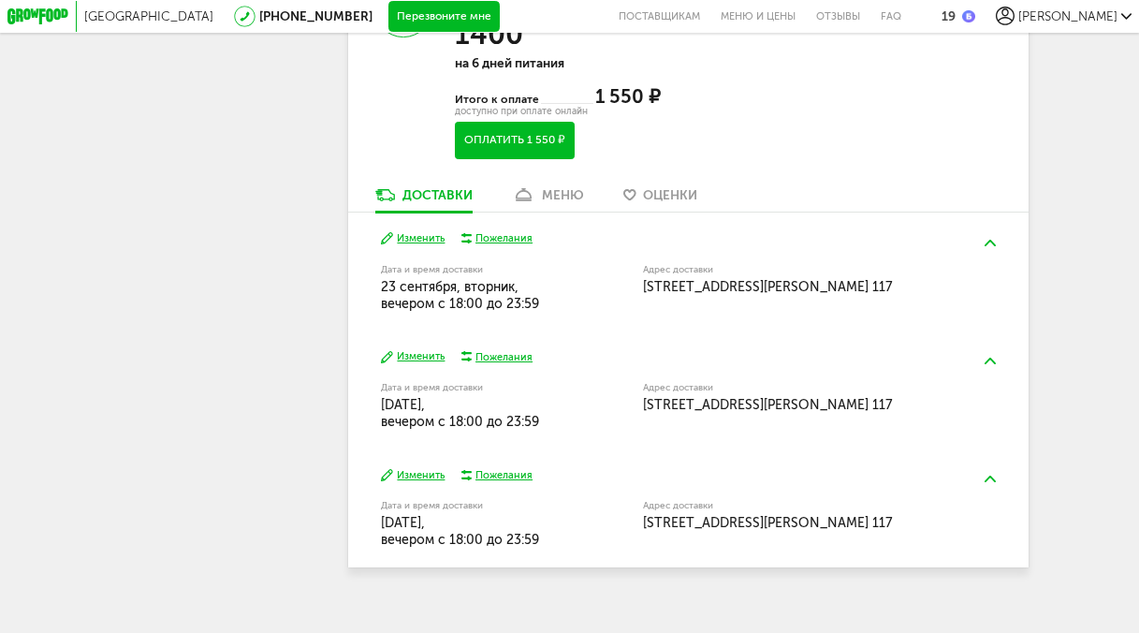
scroll to position [1237, 0]
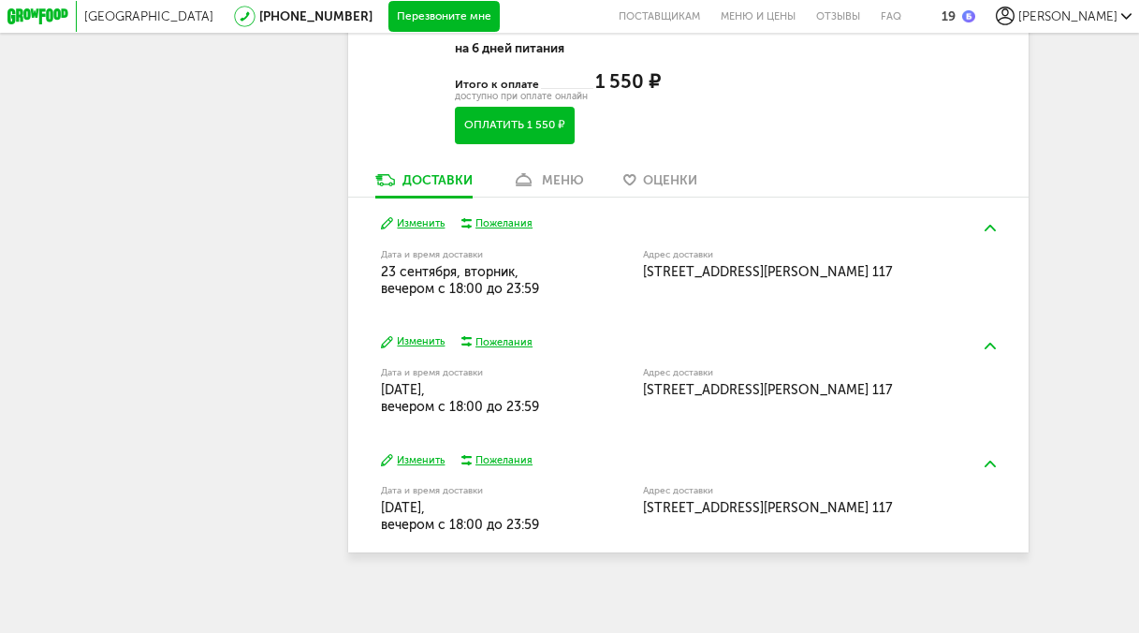
click at [559, 164] on div "Light 1400 Не оплачен на 6 дней питания Итого к оплате 1 550 ₽ доступно при опл…" at bounding box center [518, 55] width 340 height 232
click at [559, 172] on div "меню" at bounding box center [563, 180] width 42 height 16
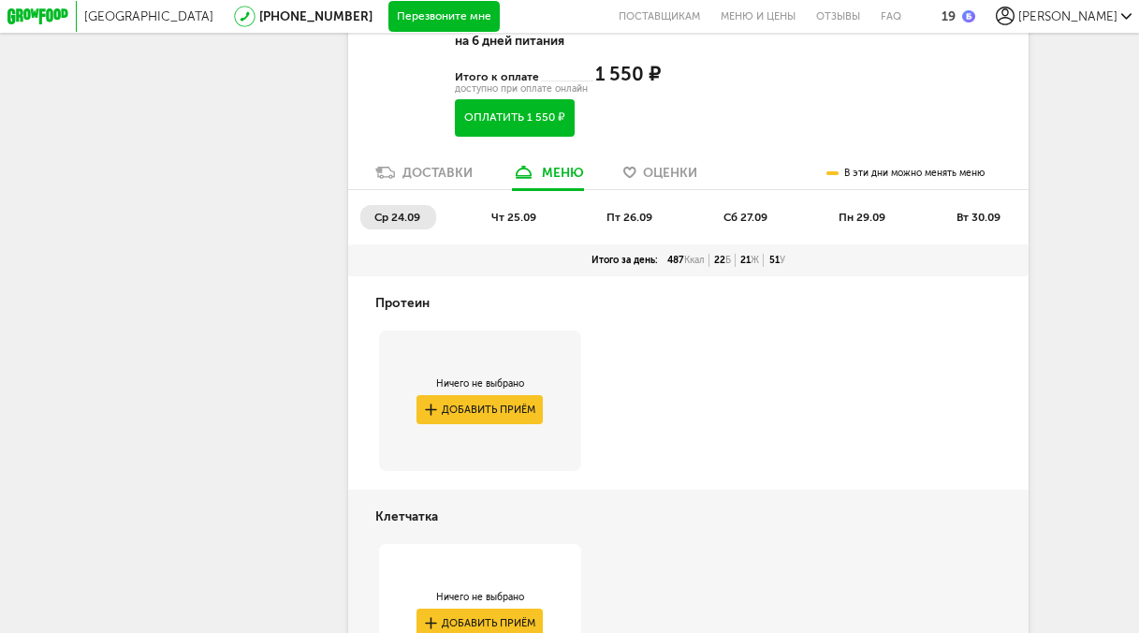
scroll to position [1185, 0]
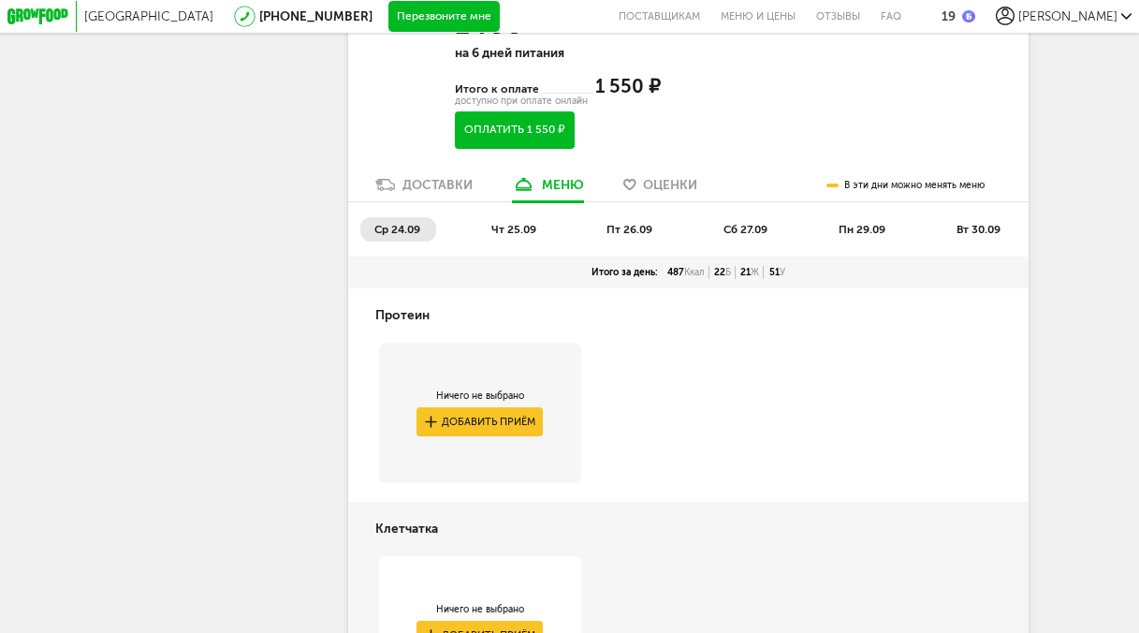
click at [974, 236] on span "вт 30.09" at bounding box center [979, 229] width 44 height 13
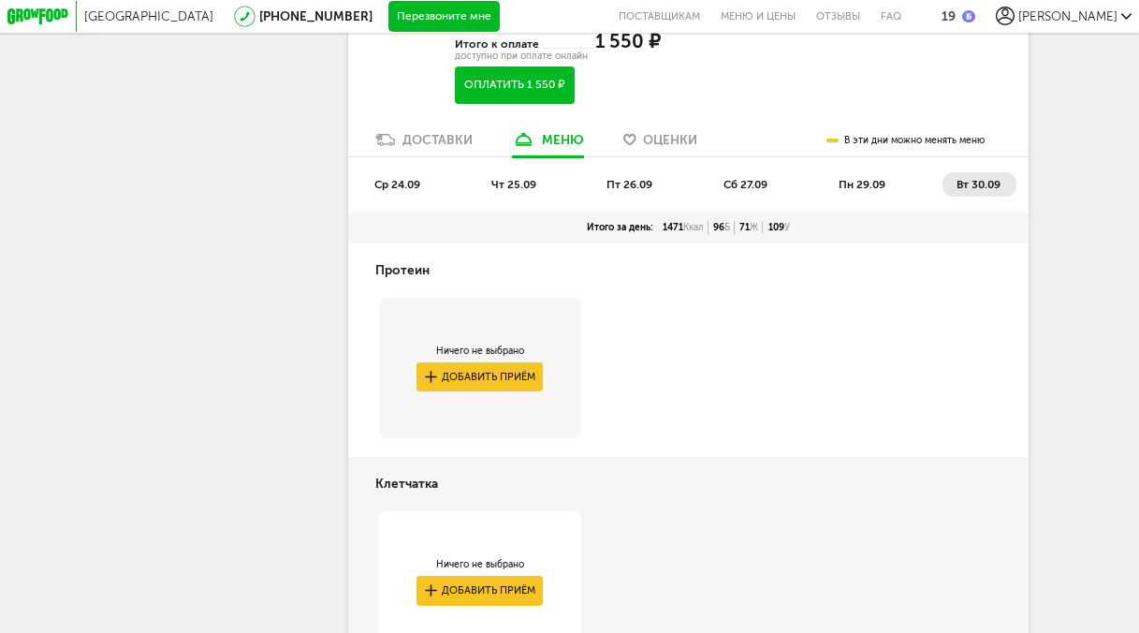
scroll to position [1213, 0]
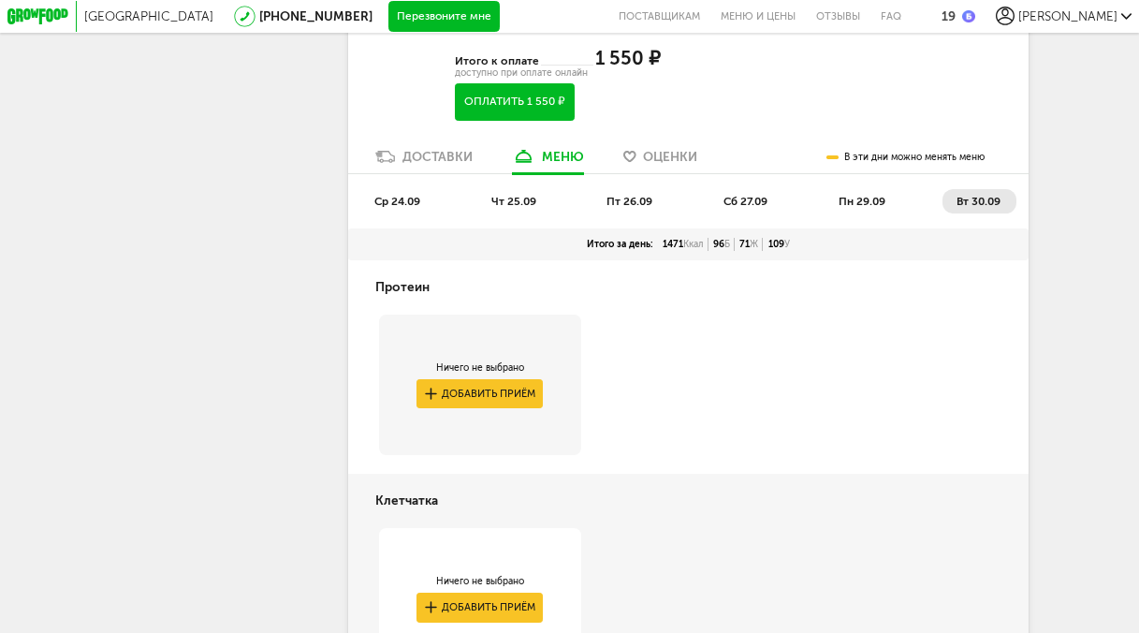
click at [412, 208] on span "ср 24.09" at bounding box center [397, 201] width 46 height 13
click at [497, 208] on span "чт 25.09" at bounding box center [513, 201] width 45 height 13
click at [375, 208] on span "ср 24.09" at bounding box center [397, 201] width 46 height 13
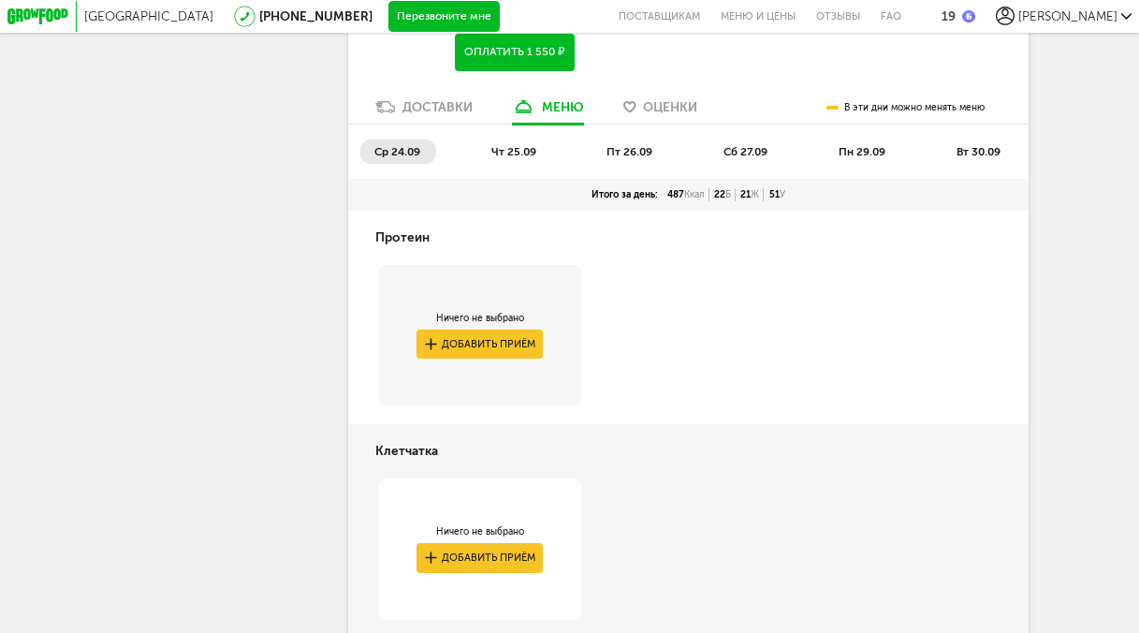
scroll to position [1264, 0]
click at [403, 163] on li "ср 24.09" at bounding box center [398, 151] width 76 height 24
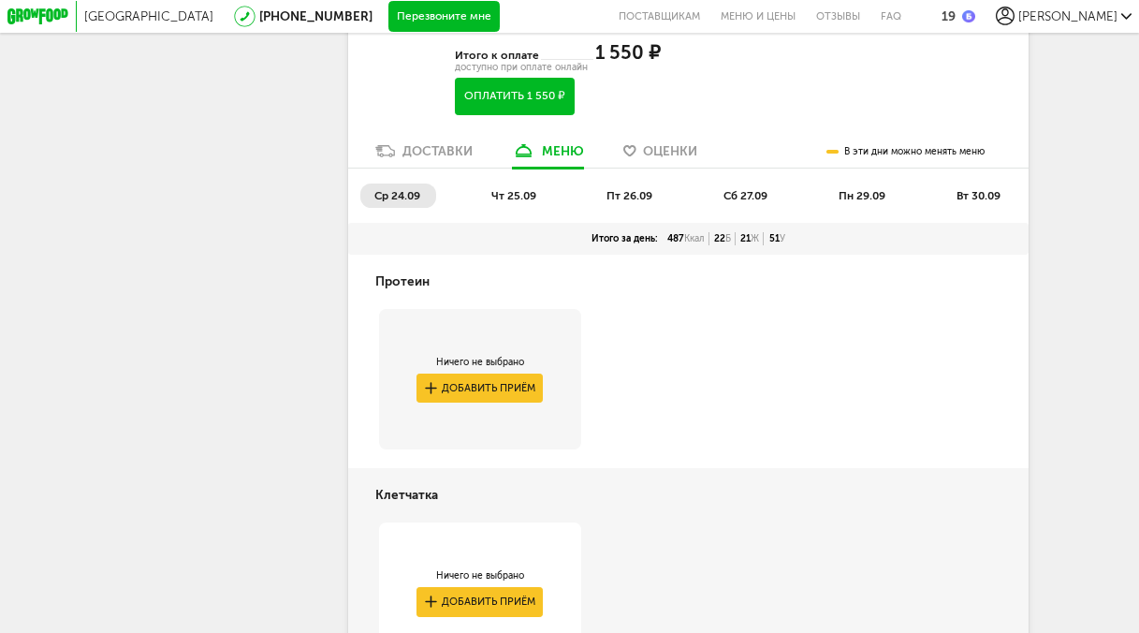
scroll to position [1254, 0]
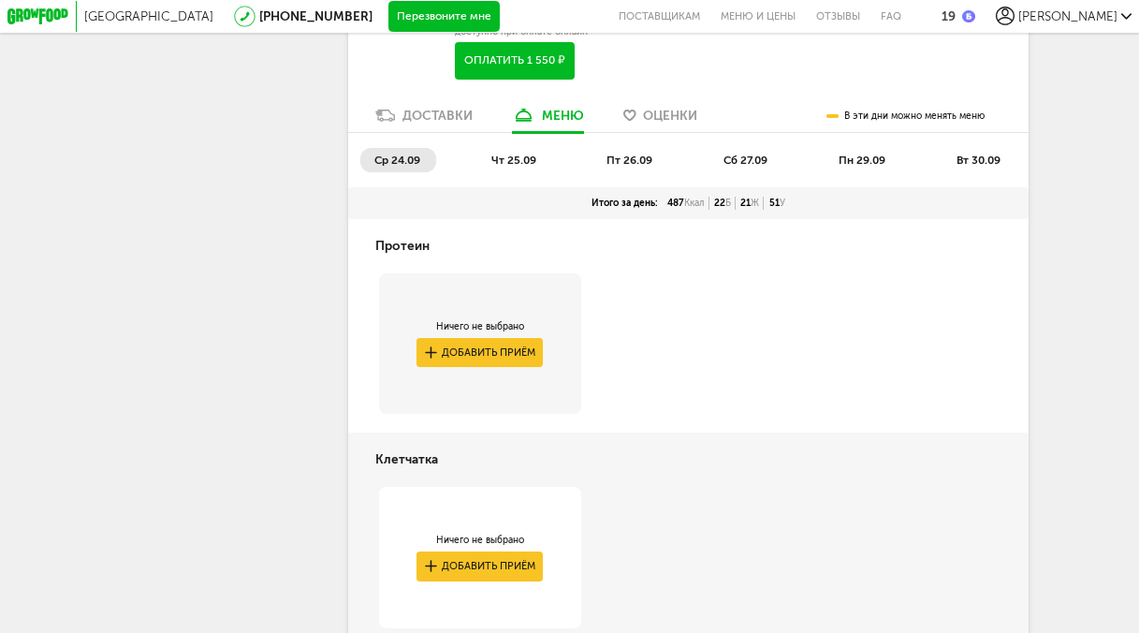
click at [515, 167] on span "чт 25.09" at bounding box center [513, 160] width 45 height 13
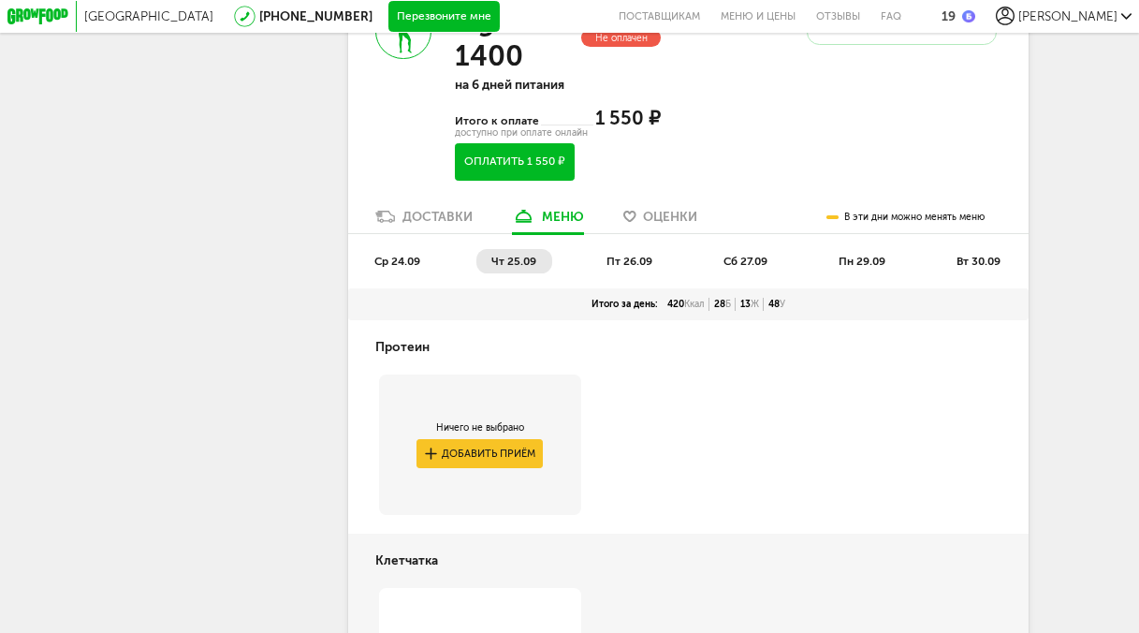
scroll to position [1157, 0]
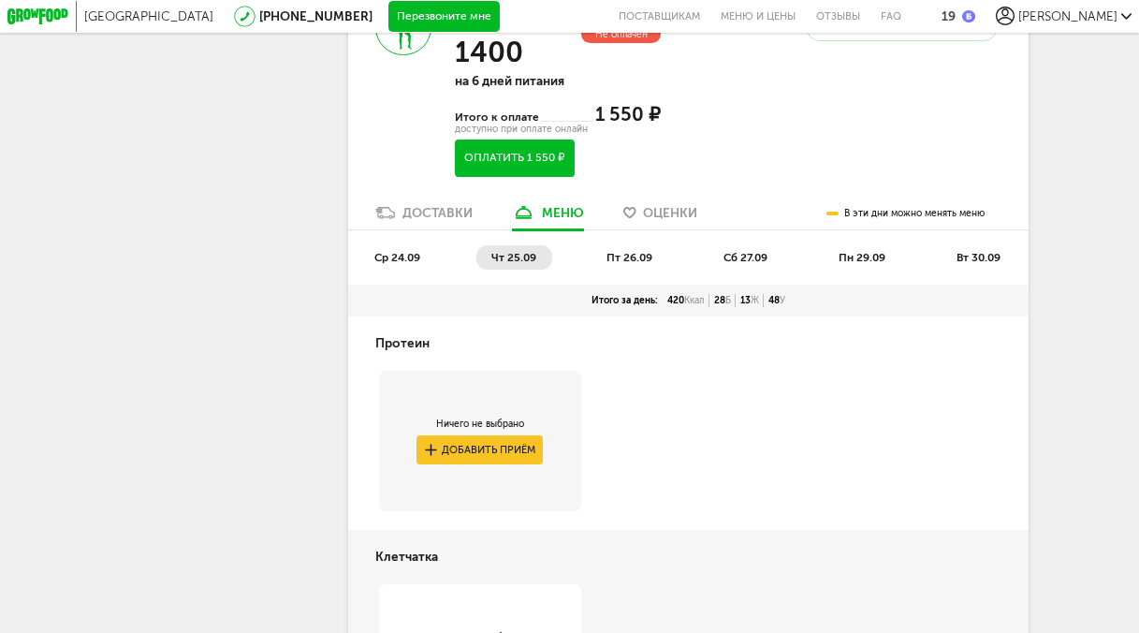
click at [642, 270] on li "пт 26.09" at bounding box center [631, 257] width 76 height 24
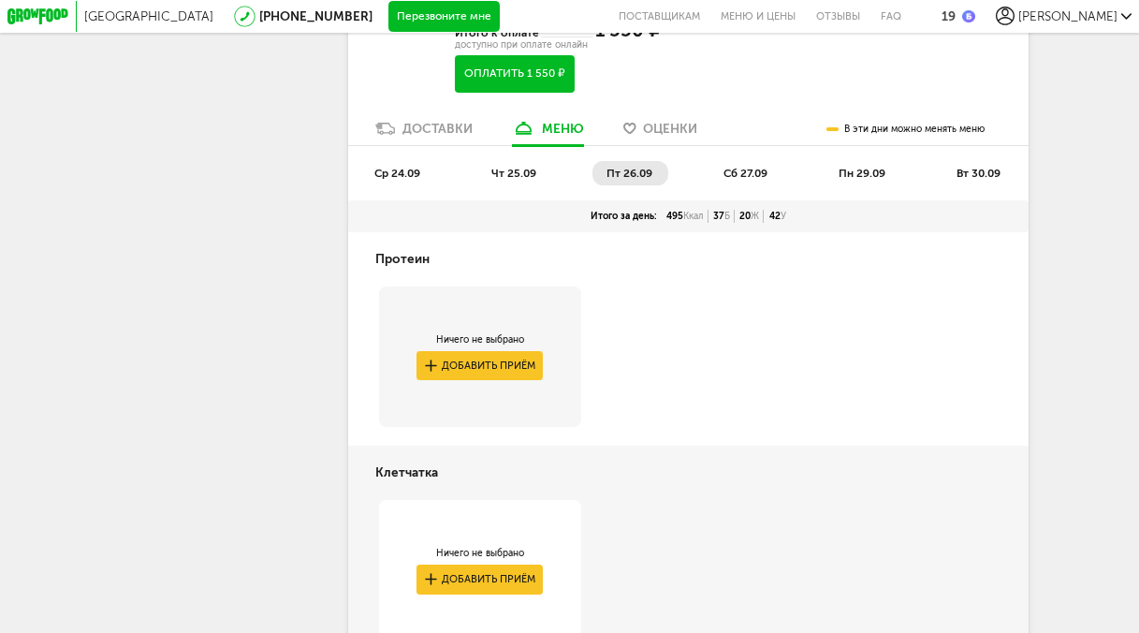
scroll to position [1240, 0]
click at [858, 201] on ul "ср 24.09 чт 25.09 пт 26.09 сб 27.09 пн 29.09 вт 30.09" at bounding box center [688, 181] width 656 height 39
click at [857, 181] on span "пн 29.09" at bounding box center [862, 174] width 47 height 13
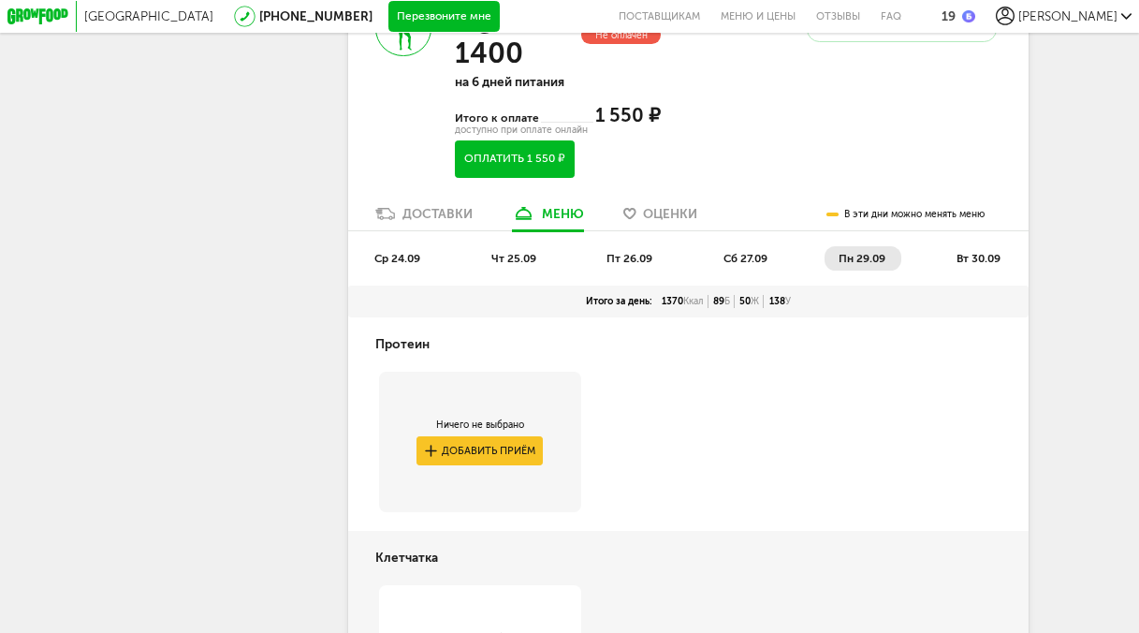
scroll to position [1158, 0]
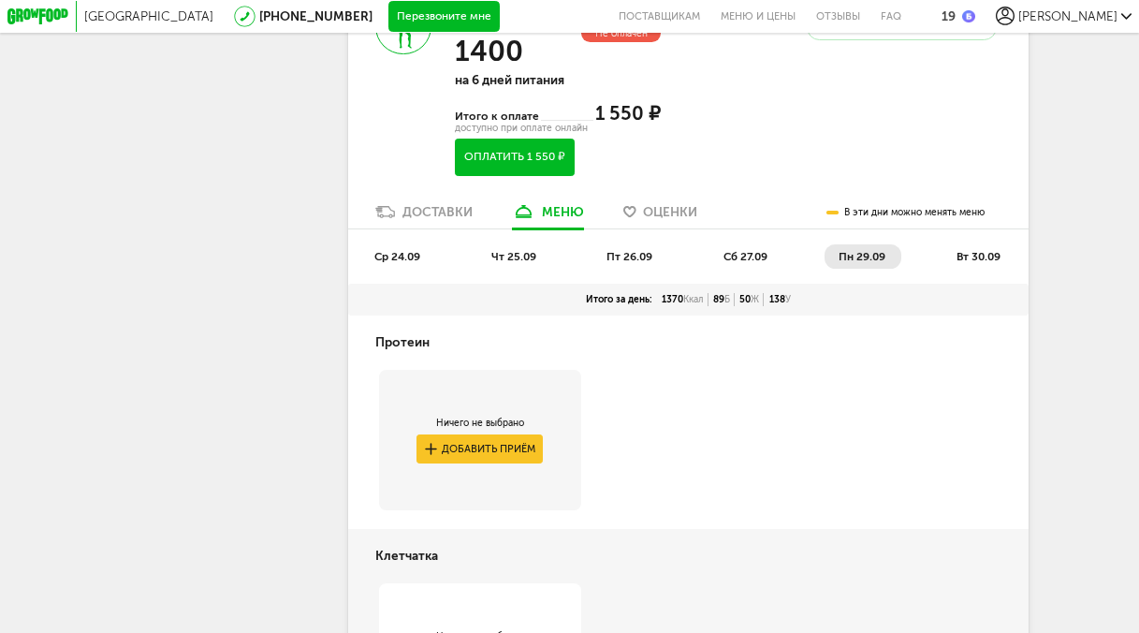
click at [984, 263] on span "вт 30.09" at bounding box center [979, 256] width 44 height 13
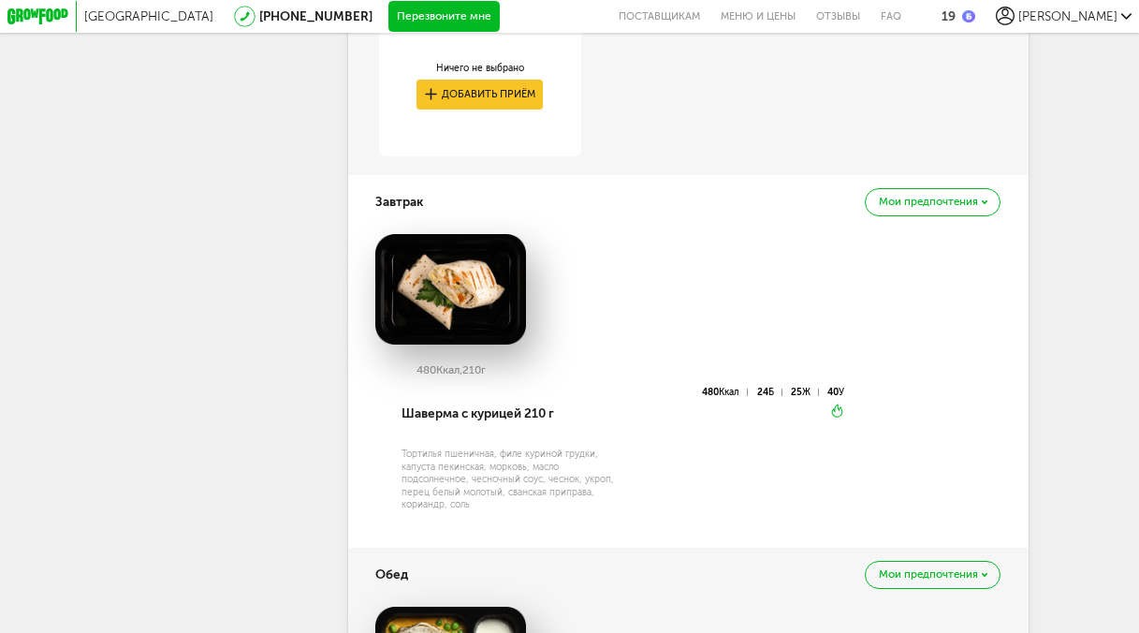
scroll to position [1721, 0]
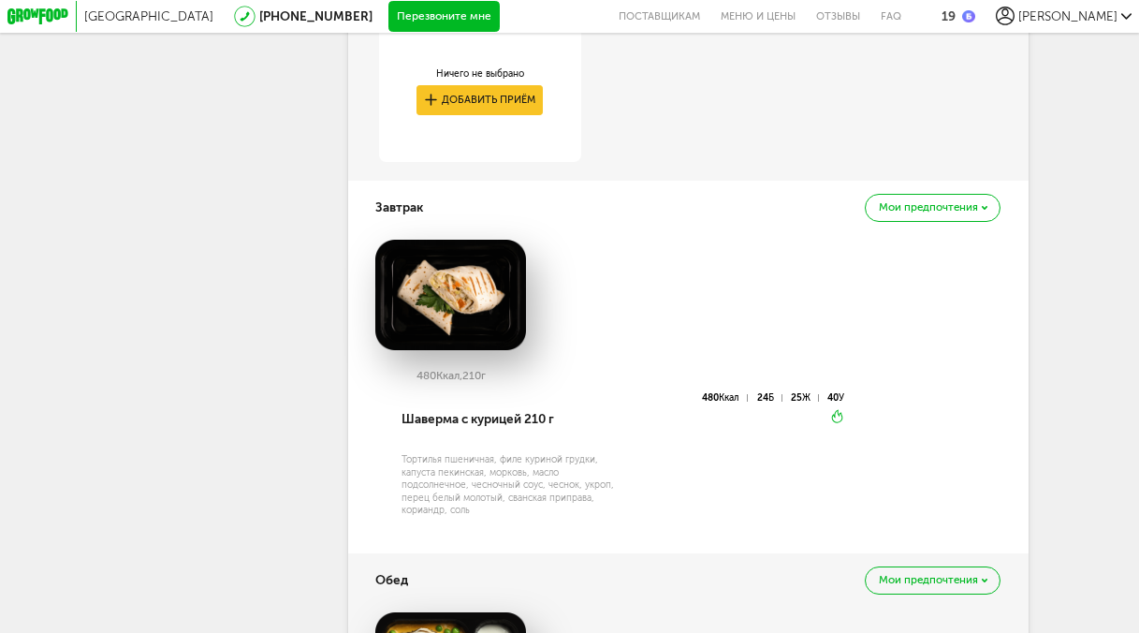
click at [895, 222] on div "Мои предпочтения" at bounding box center [933, 208] width 136 height 28
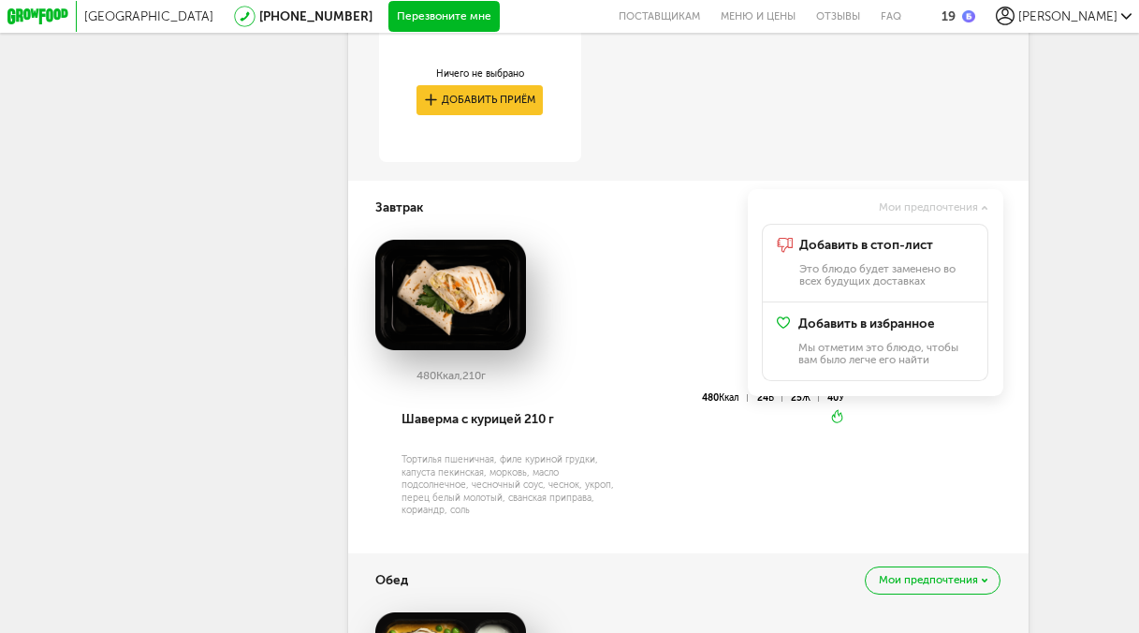
click at [1097, 473] on div "[GEOGRAPHIC_DATA] [PHONE_NUMBER] Перезвоните мне поставщикам Меню и цены Отзывы…" at bounding box center [569, 113] width 1139 height 3669
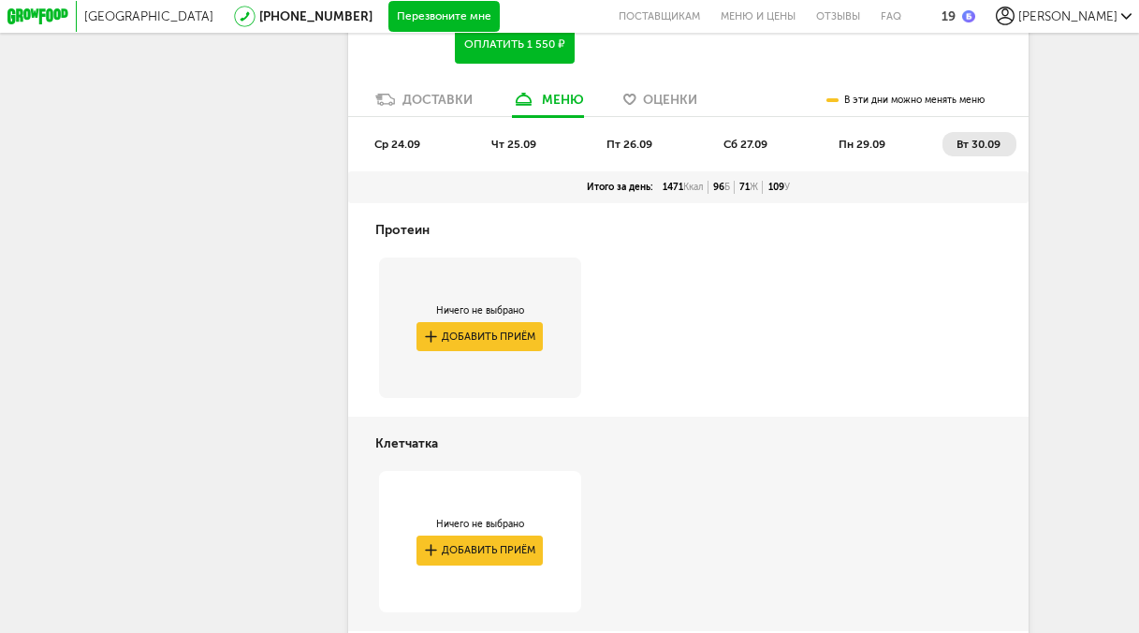
scroll to position [1269, 0]
click at [626, 152] on span "пт 26.09" at bounding box center [630, 145] width 46 height 13
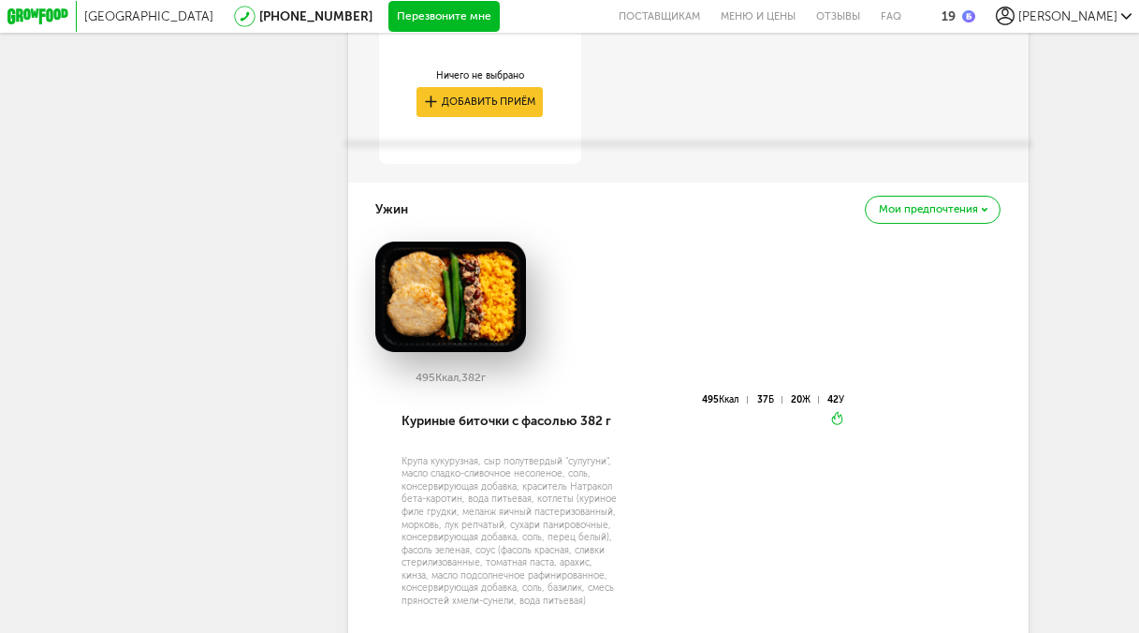
scroll to position [2317, 0]
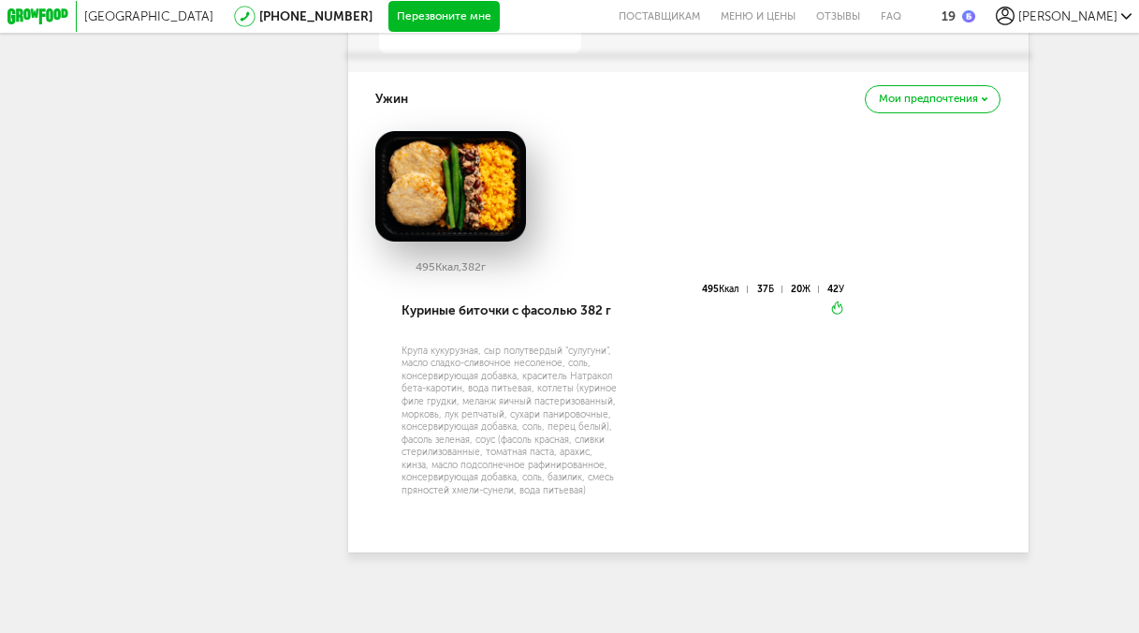
click at [388, 186] on img at bounding box center [450, 186] width 151 height 110
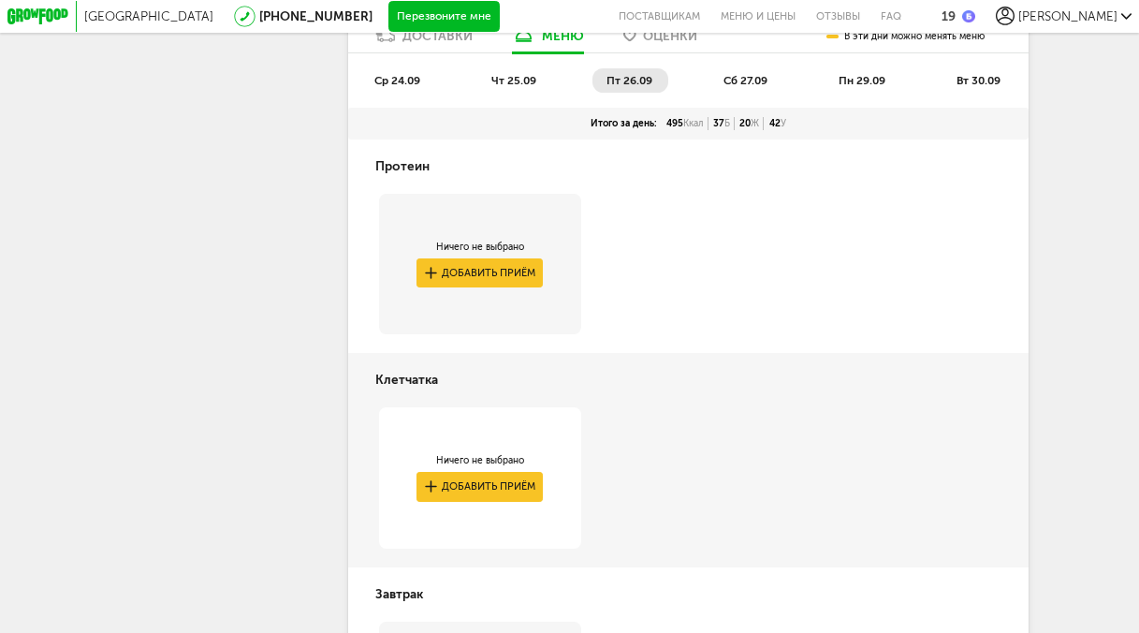
scroll to position [1333, 0]
click at [738, 88] on span "сб 27.09" at bounding box center [746, 81] width 44 height 13
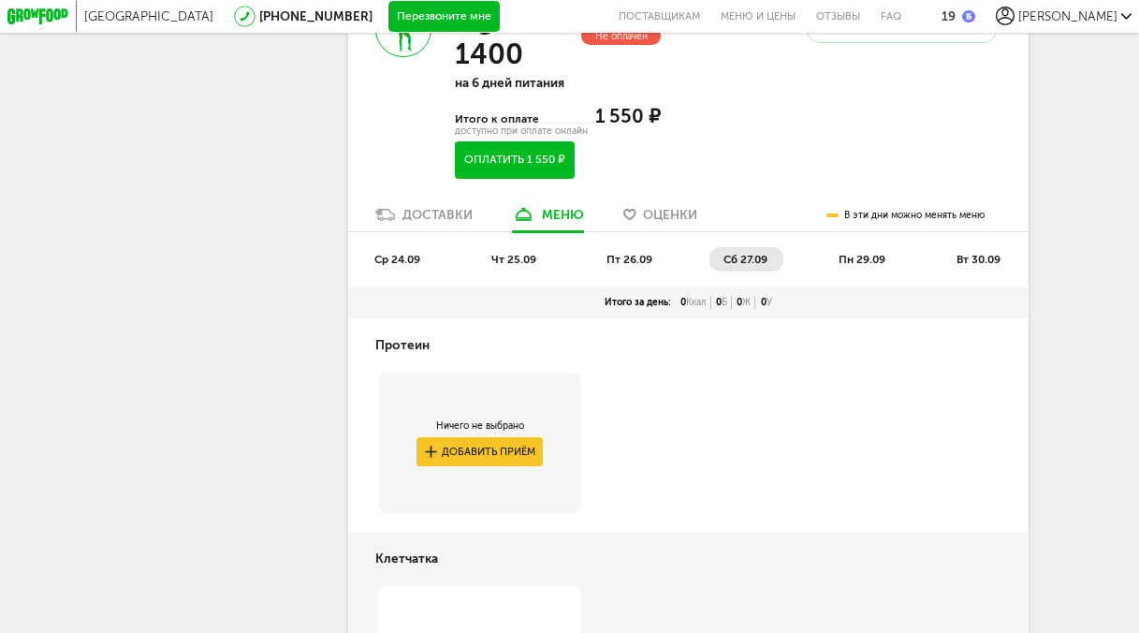
scroll to position [1119, 0]
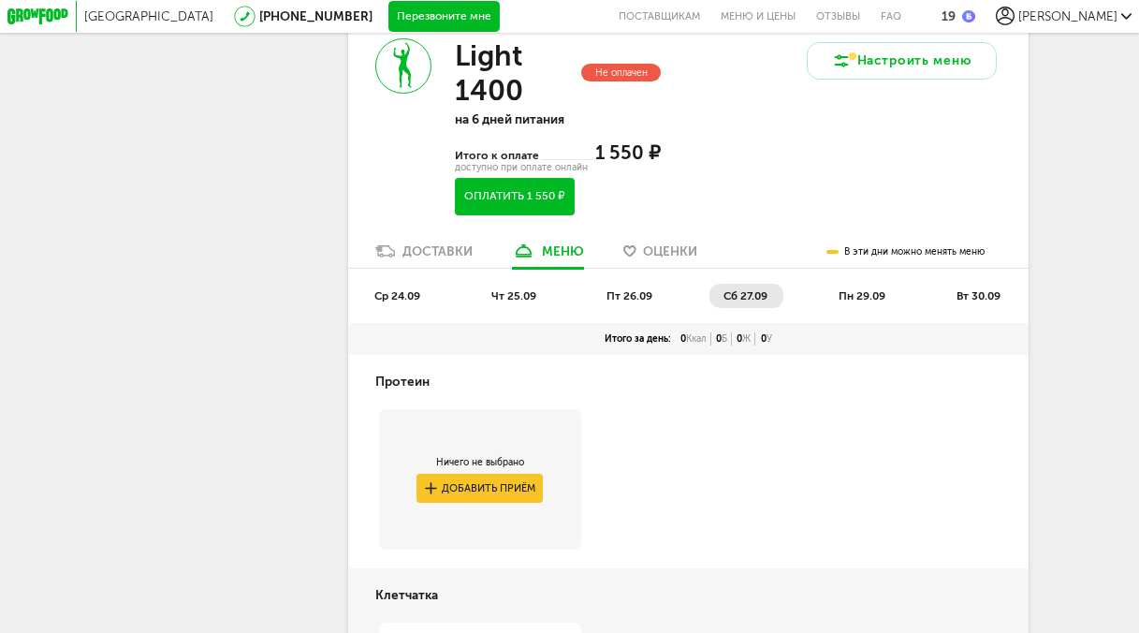
click at [864, 302] on span "пн 29.09" at bounding box center [862, 295] width 47 height 13
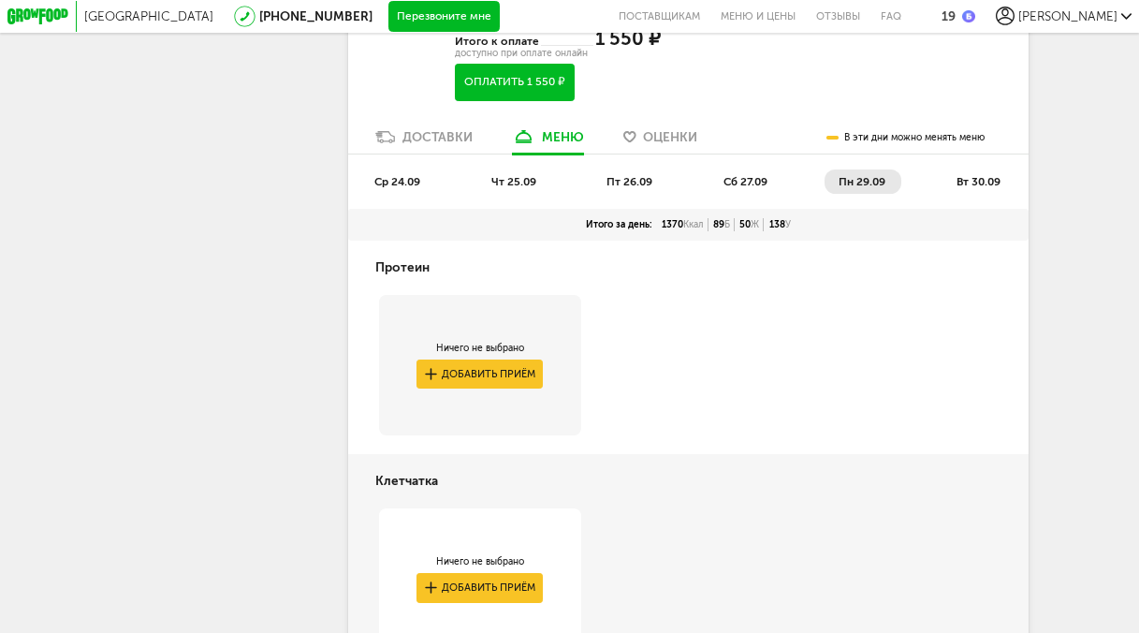
scroll to position [1232, 0]
click at [399, 189] on span "ср 24.09" at bounding box center [397, 182] width 46 height 13
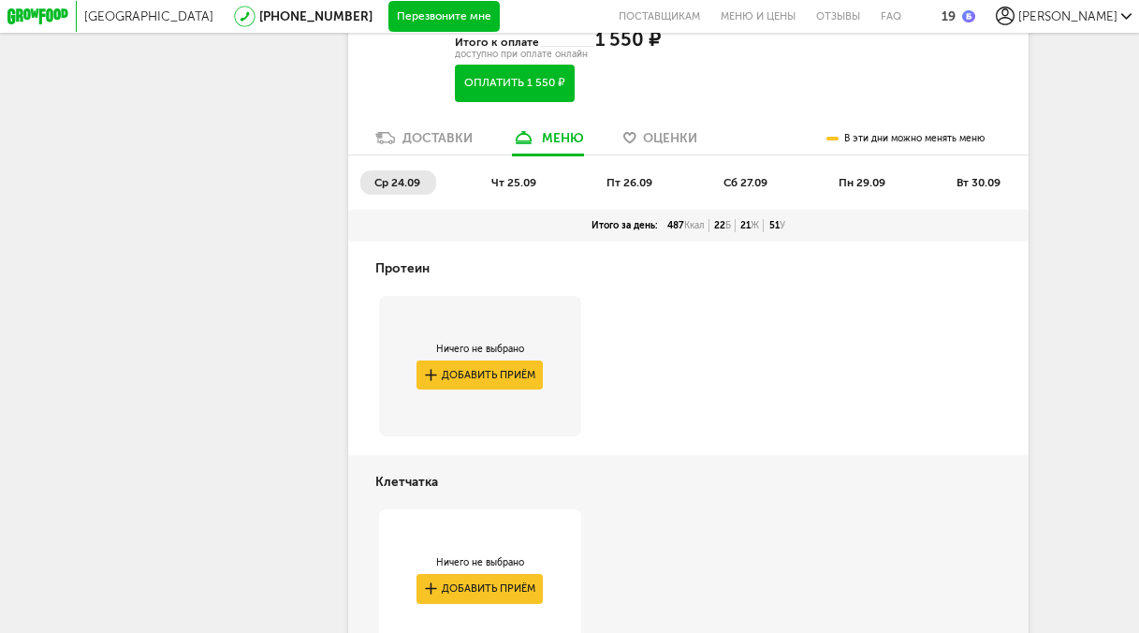
click at [1009, 195] on li "вт 30.09" at bounding box center [980, 182] width 74 height 24
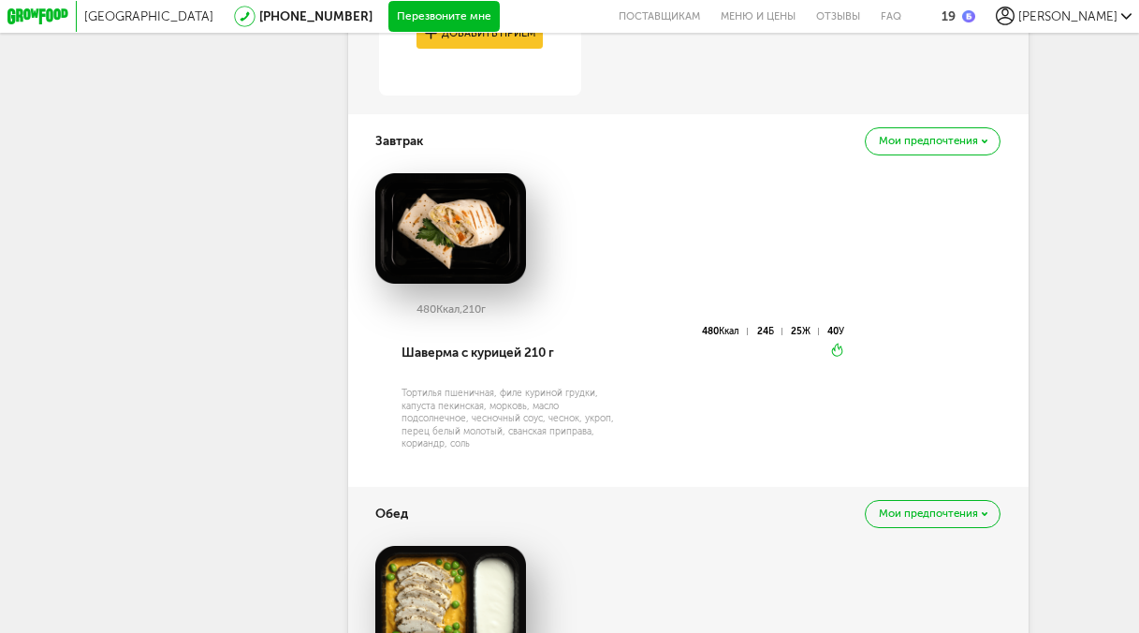
scroll to position [1786, 0]
click at [956, 148] on span "Мои предпочтения" at bounding box center [928, 142] width 99 height 11
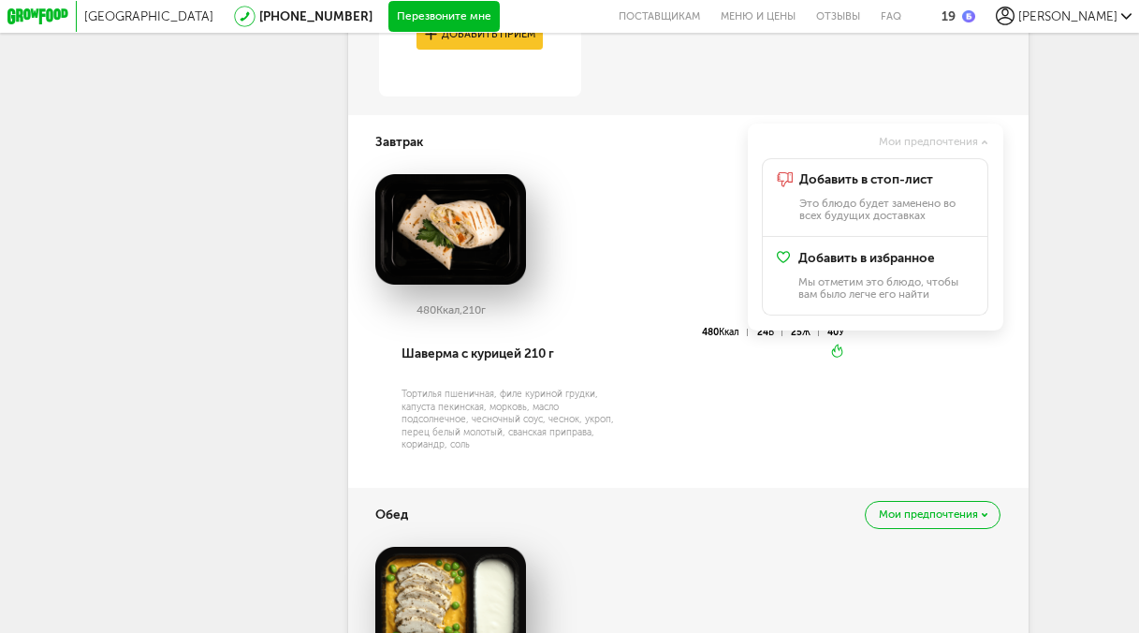
click at [1118, 315] on div "[GEOGRAPHIC_DATA] [PHONE_NUMBER] Перезвоните мне поставщикам Меню и цены Отзывы…" at bounding box center [569, 48] width 1139 height 3669
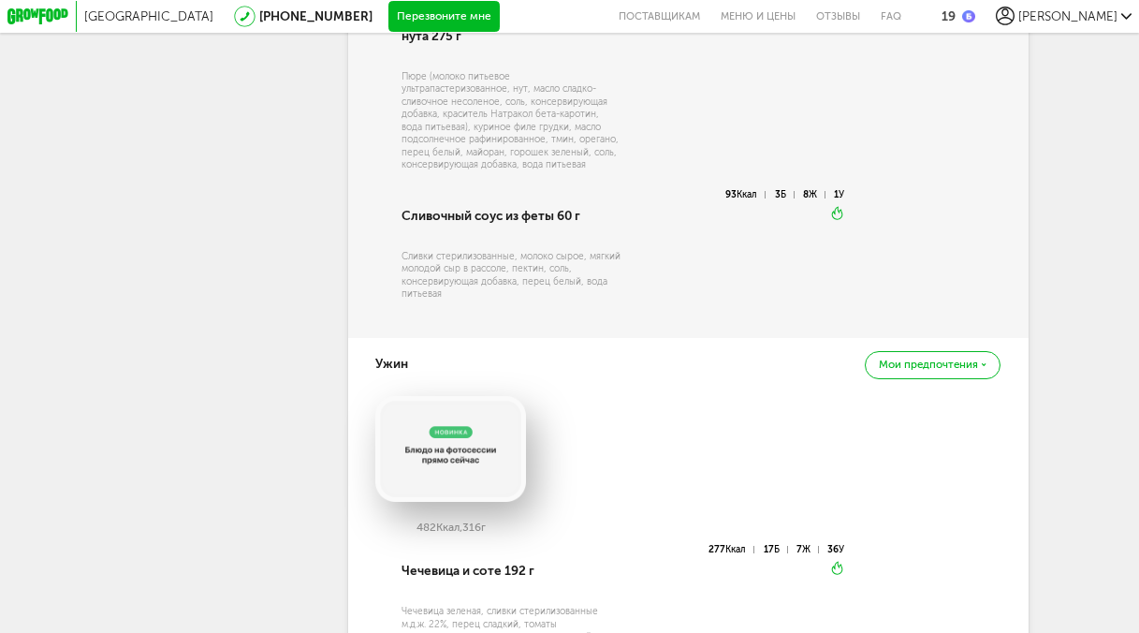
scroll to position [2505, 0]
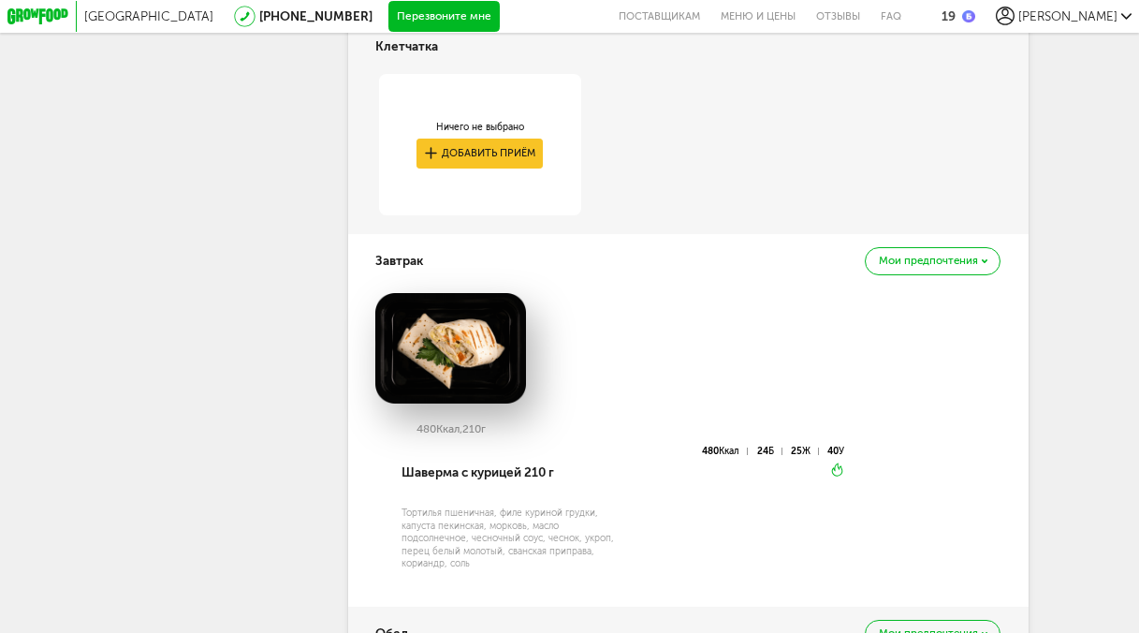
click at [997, 233] on div "Клетчатка Ничего не выбрано Добавить приём" at bounding box center [688, 126] width 681 height 213
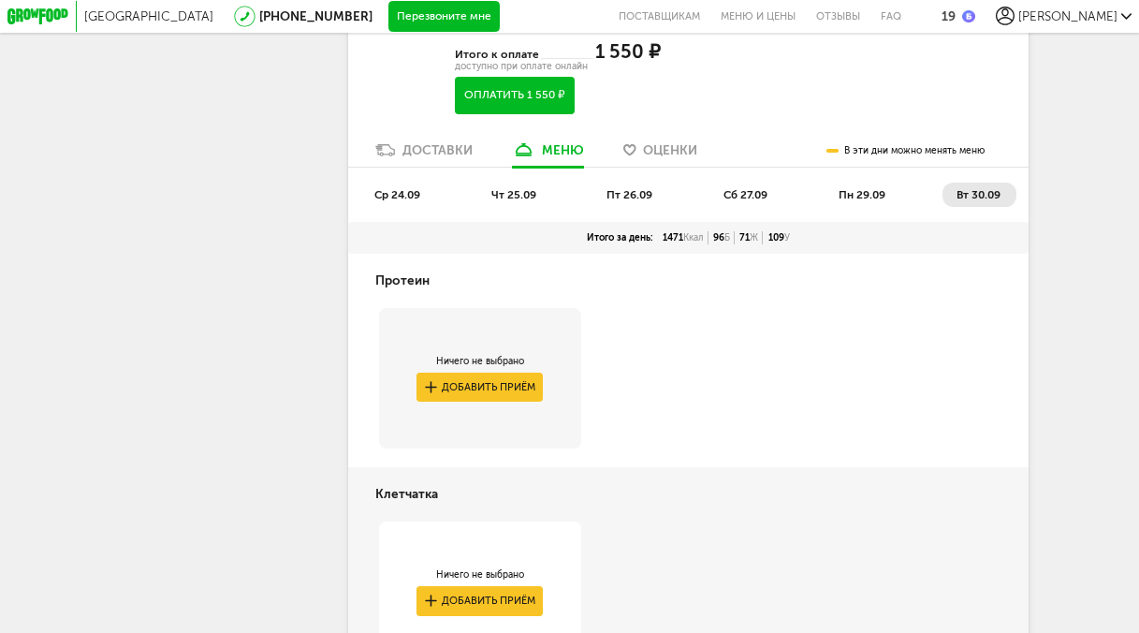
scroll to position [1219, 0]
click at [393, 202] on span "ср 24.09" at bounding box center [397, 195] width 46 height 13
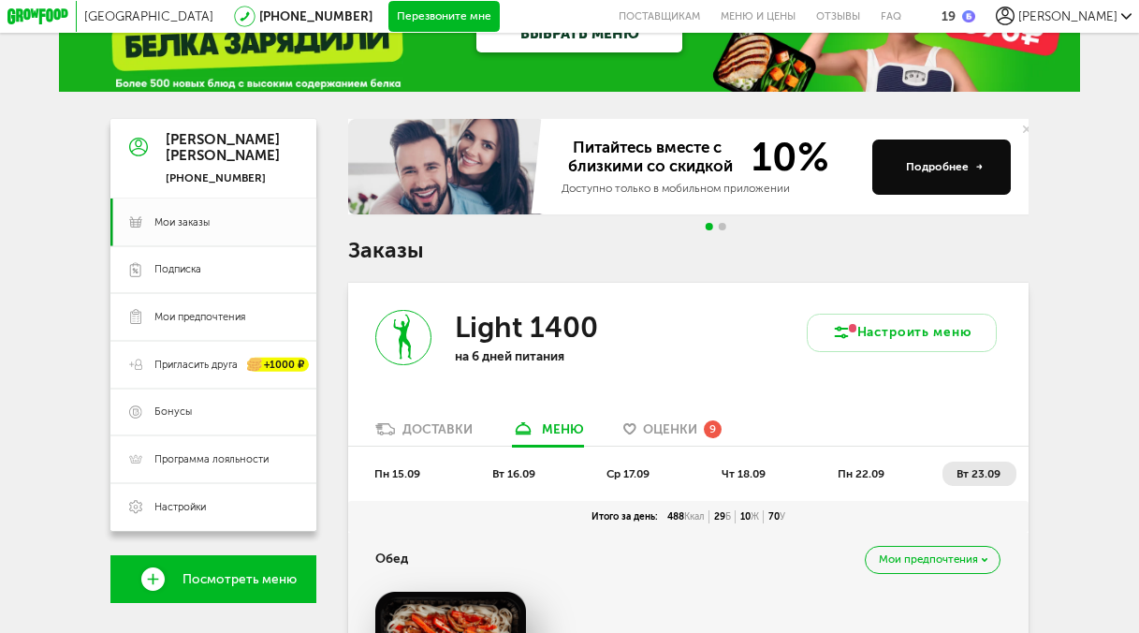
scroll to position [66, 0]
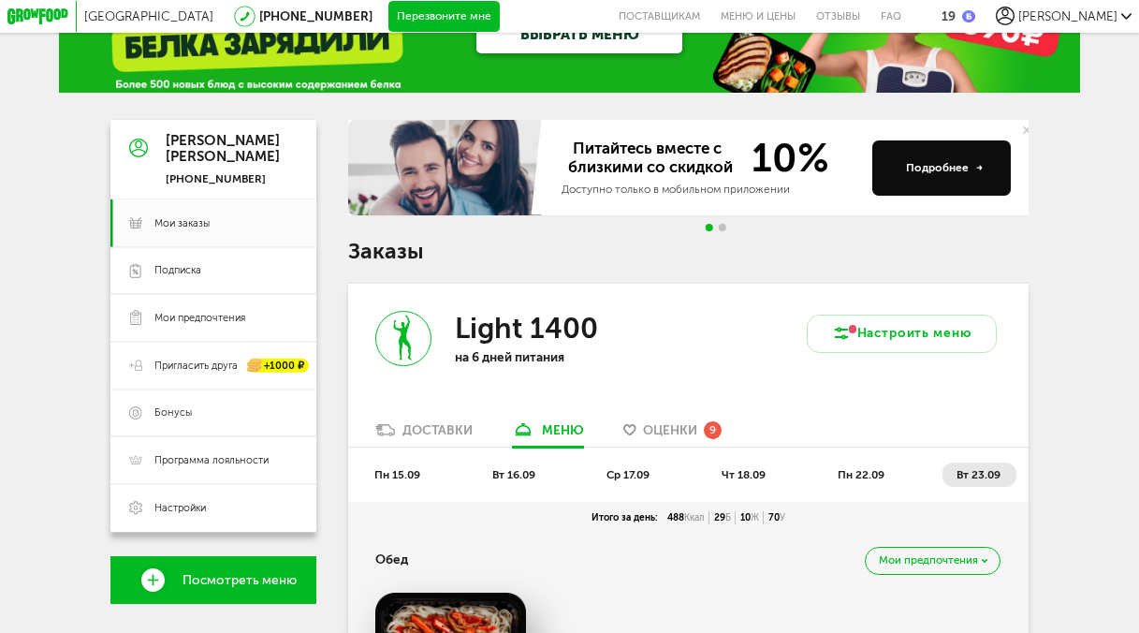
click at [1025, 134] on icon at bounding box center [1026, 129] width 7 height 7
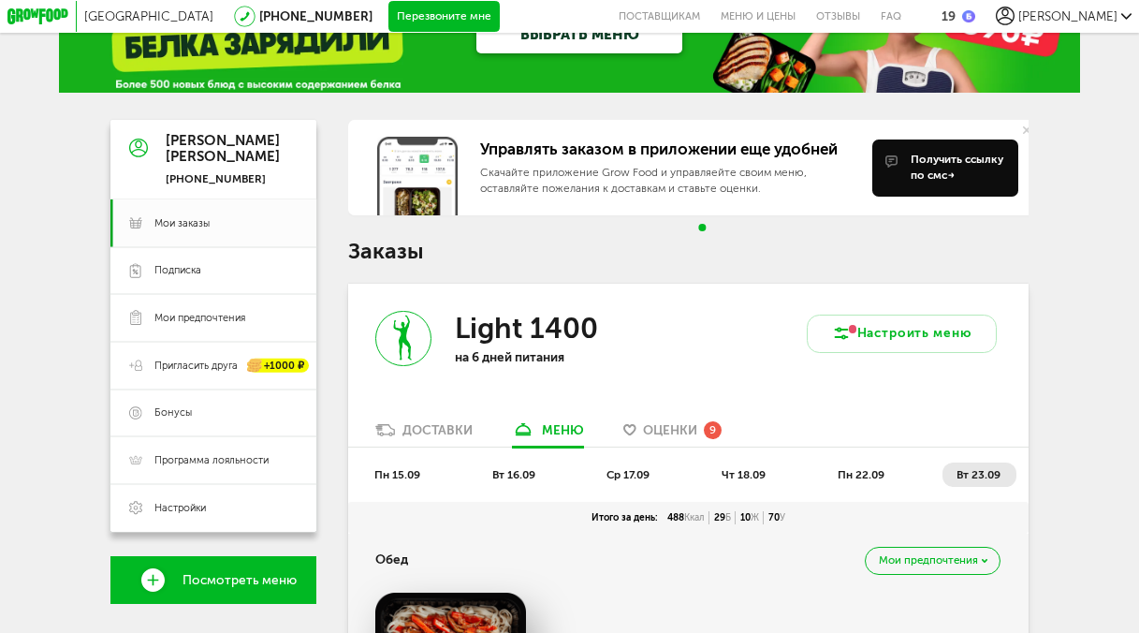
click at [1020, 138] on button at bounding box center [1027, 130] width 21 height 21
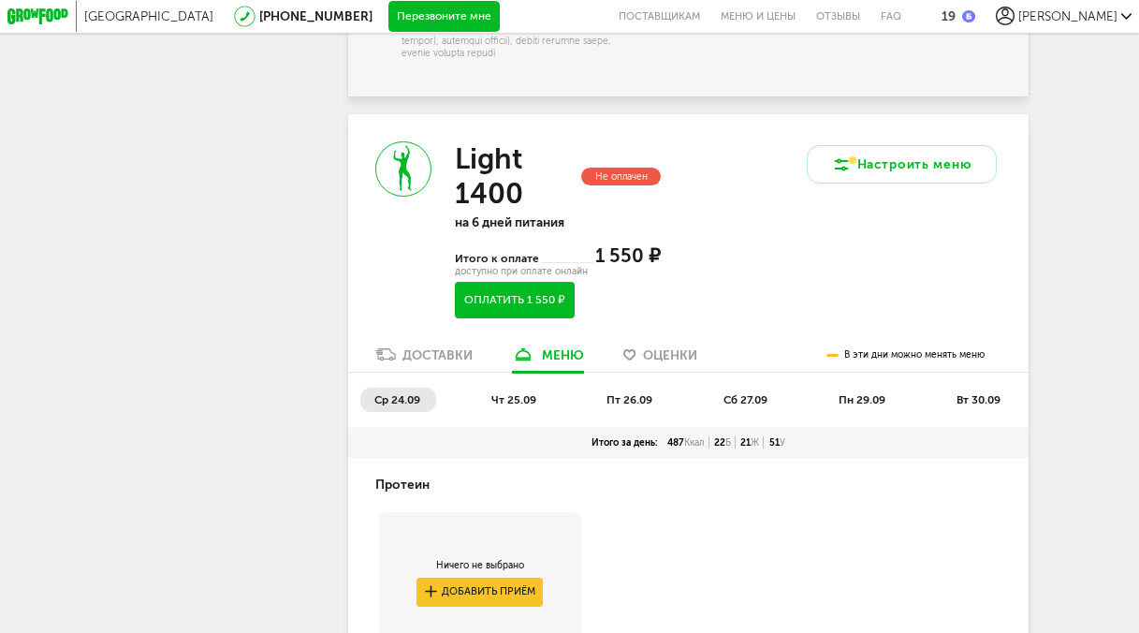
scroll to position [908, 0]
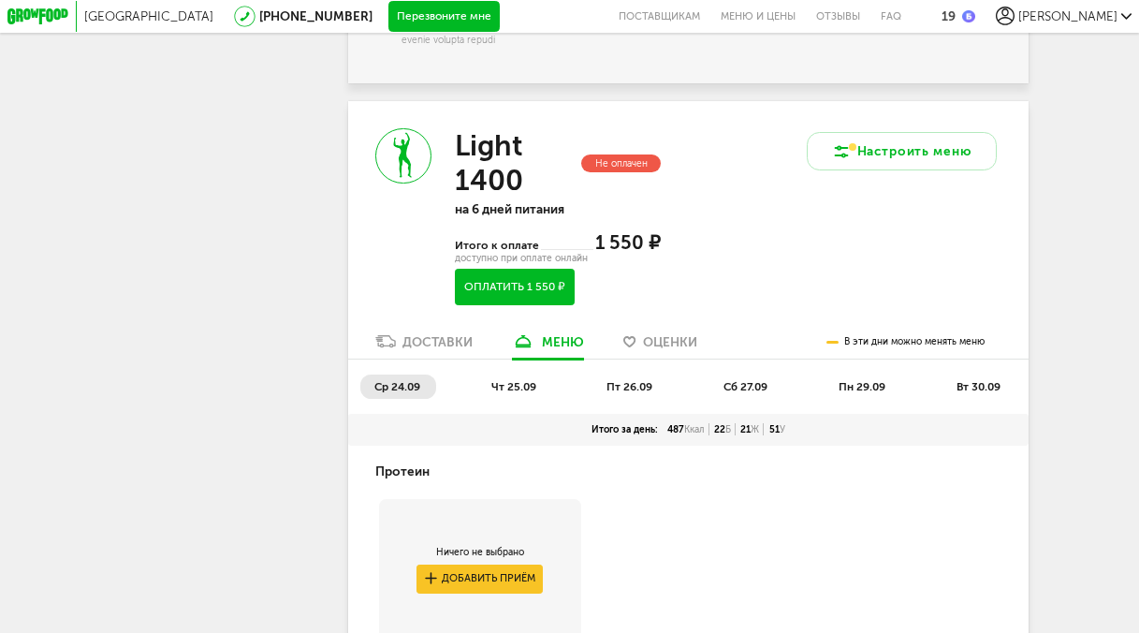
click at [531, 306] on button "Оплатить 1 550 ₽" at bounding box center [515, 287] width 120 height 37
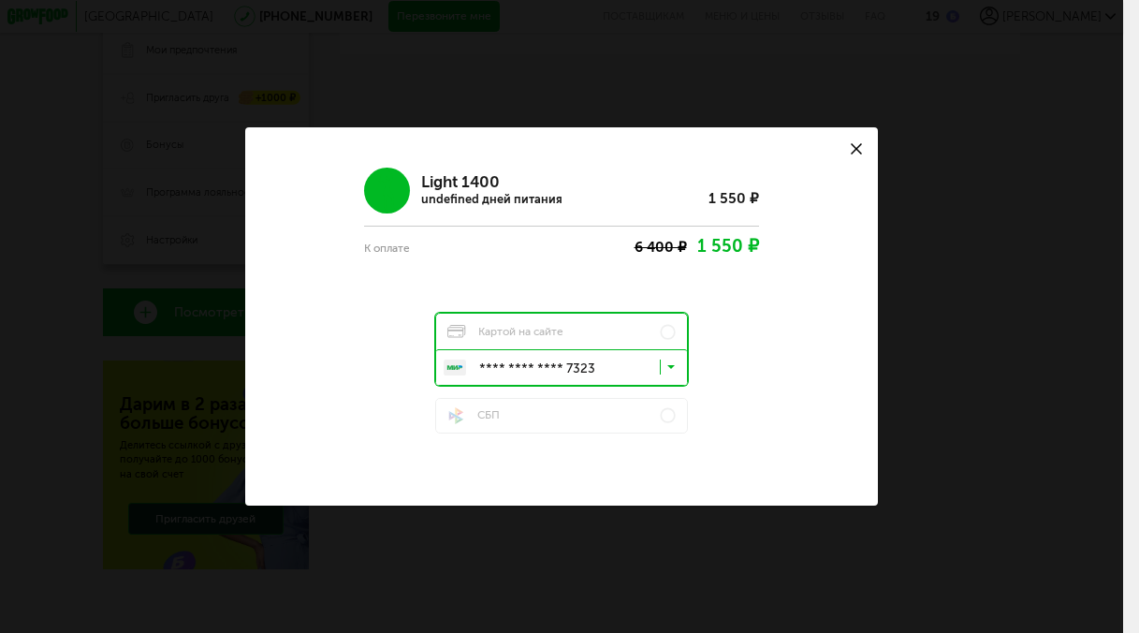
scroll to position [346, 0]
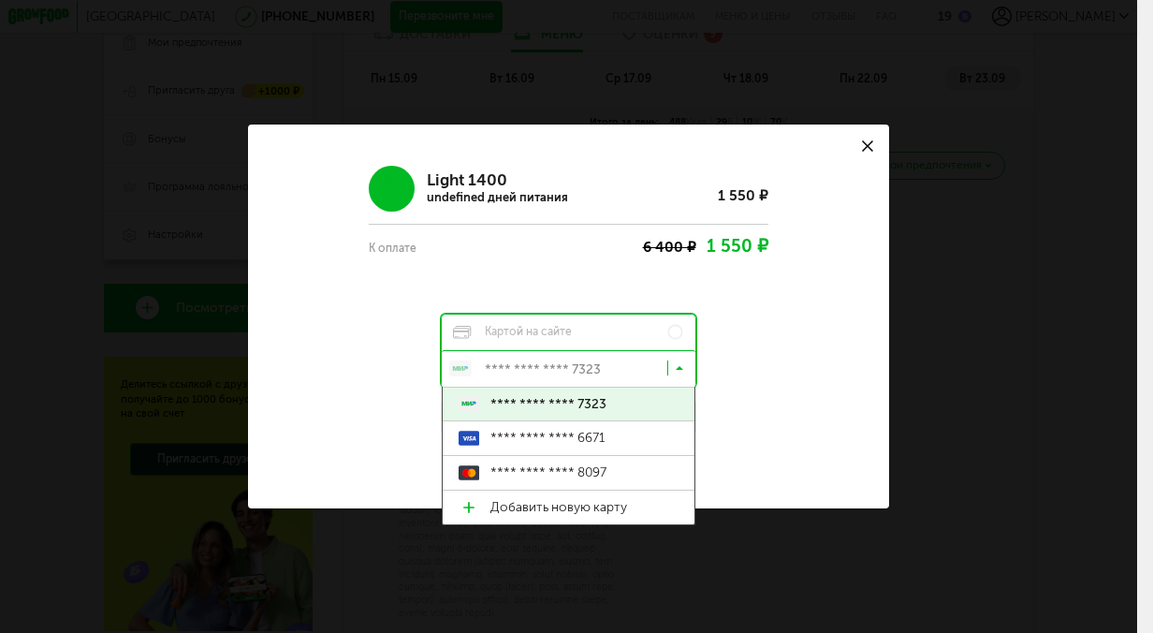
click at [683, 366] on icon at bounding box center [680, 372] width 8 height 16
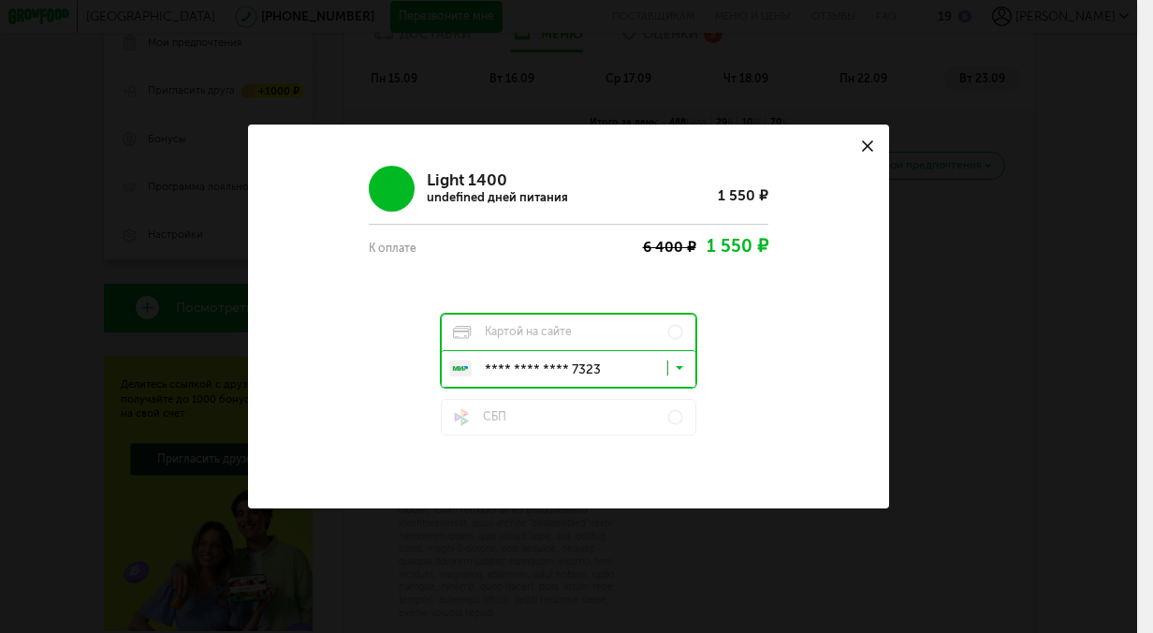
click at [683, 366] on icon at bounding box center [680, 372] width 8 height 16
click at [625, 460] on span "**** **** **** 8097" at bounding box center [585, 473] width 188 height 34
click at [867, 143] on icon at bounding box center [867, 145] width 11 height 11
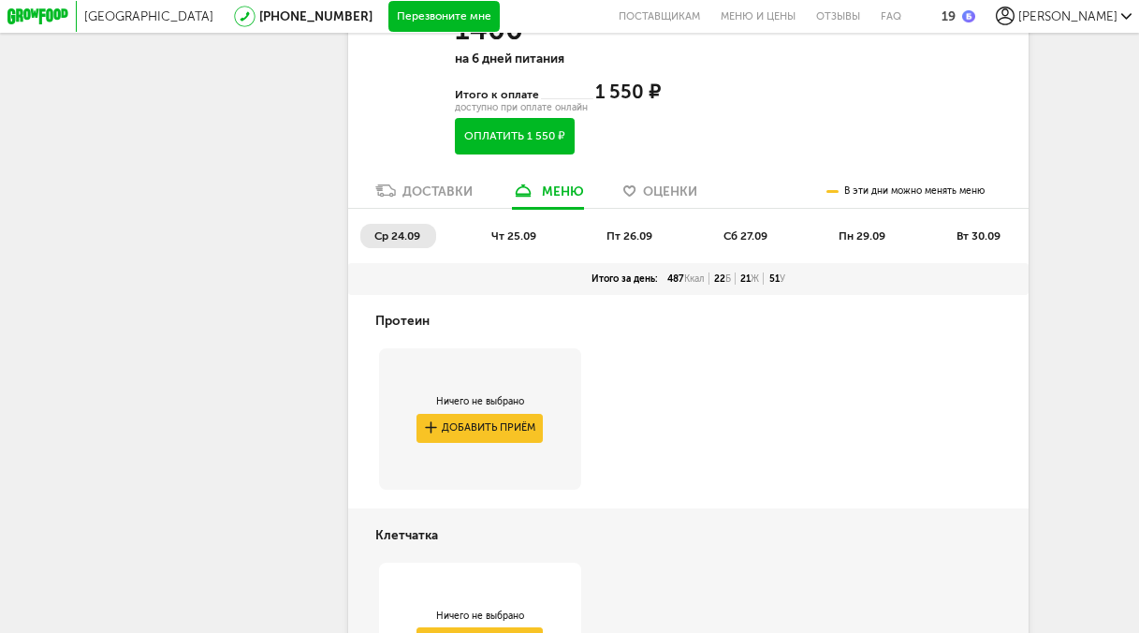
scroll to position [1221, 0]
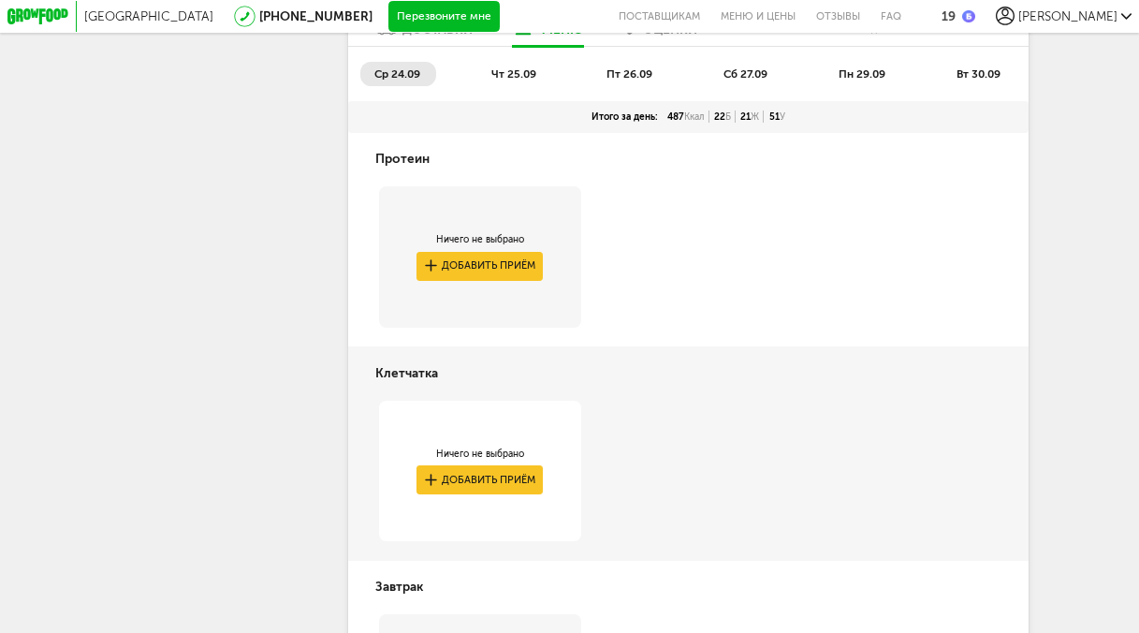
click at [385, 81] on span "ср 24.09" at bounding box center [397, 73] width 46 height 13
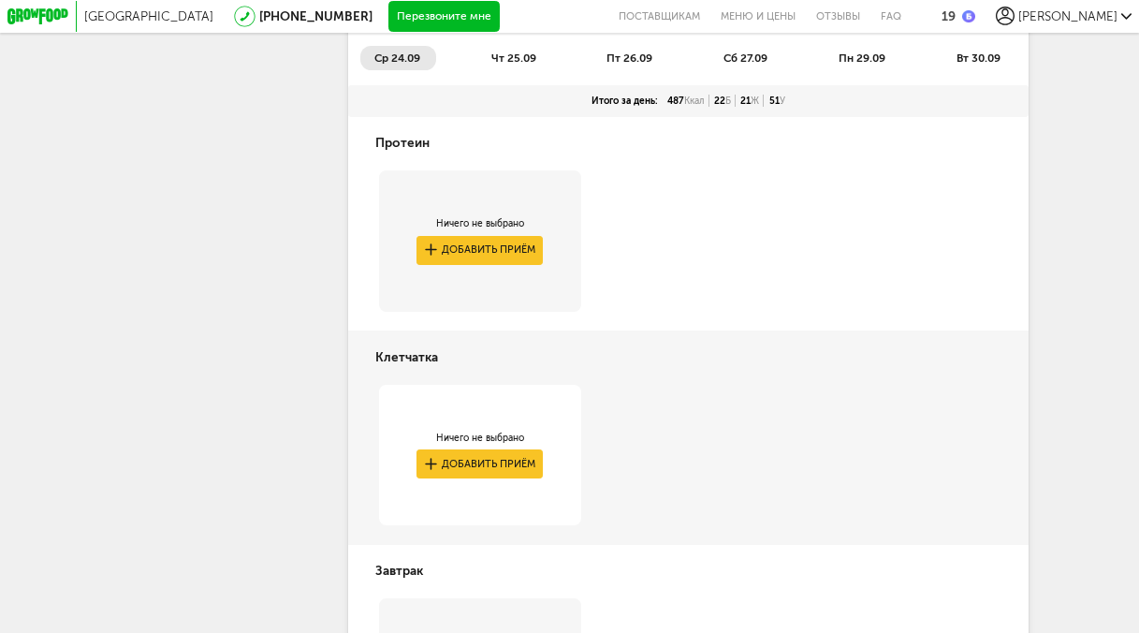
scroll to position [1058, 0]
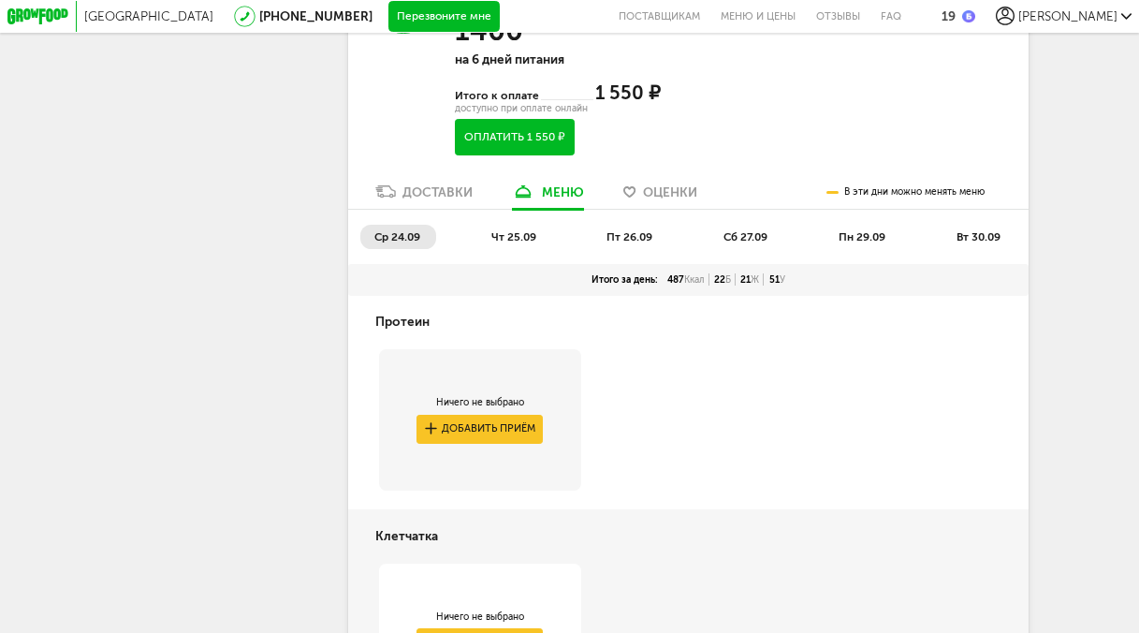
click at [509, 249] on li "чт 25.09" at bounding box center [514, 237] width 75 height 24
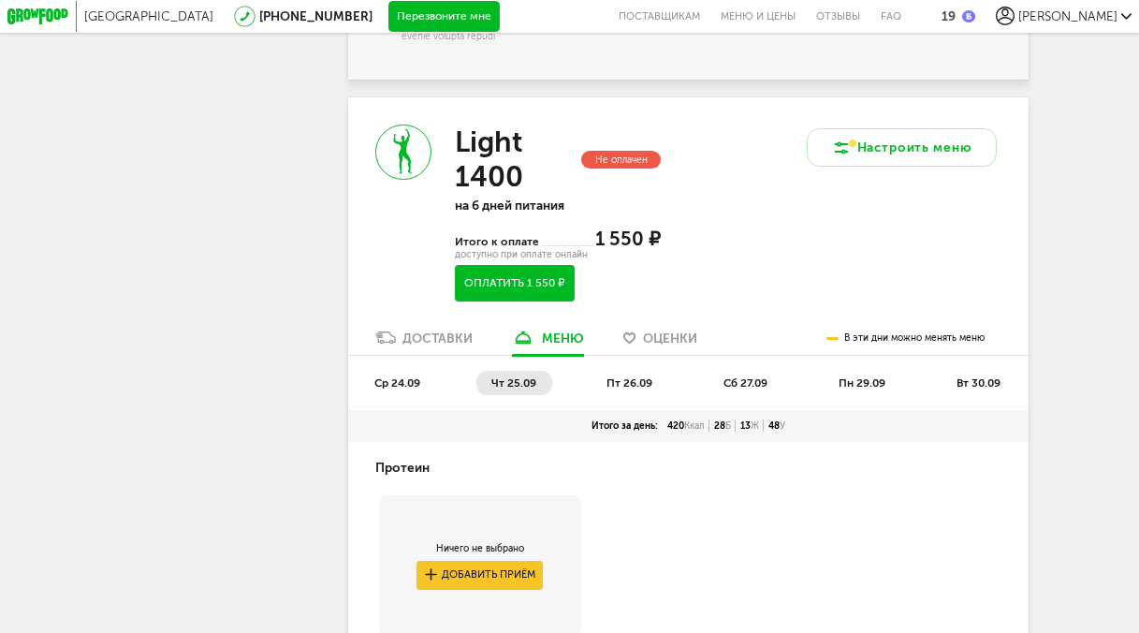
scroll to position [911, 0]
click at [625, 390] on span "пт 26.09" at bounding box center [630, 383] width 46 height 13
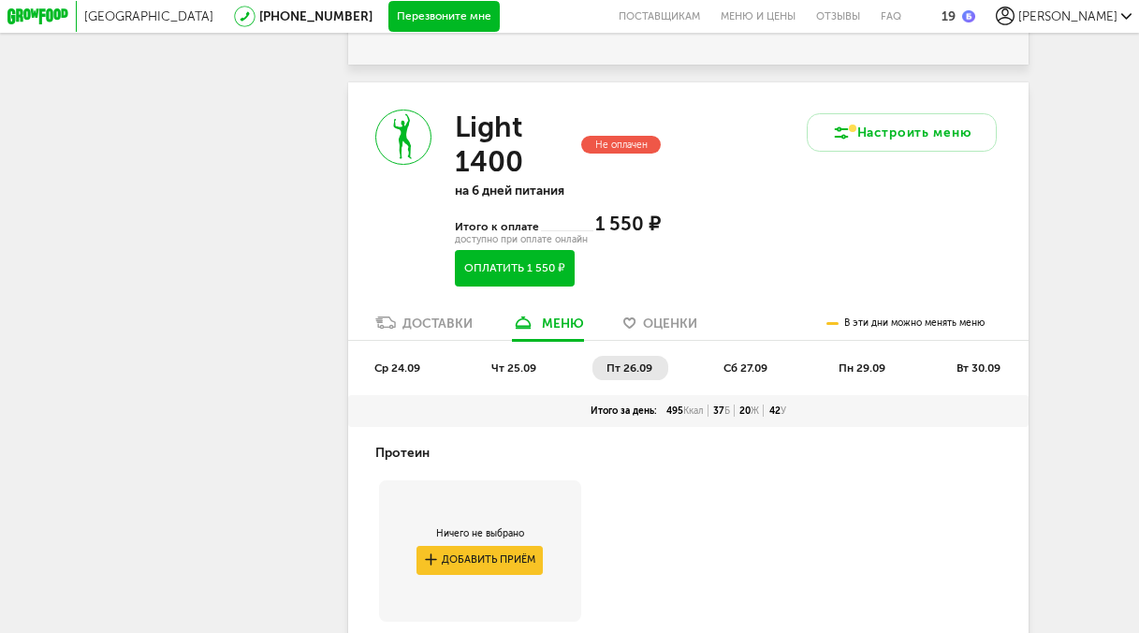
scroll to position [926, 0]
click at [857, 375] on span "пн 29.09" at bounding box center [862, 368] width 47 height 13
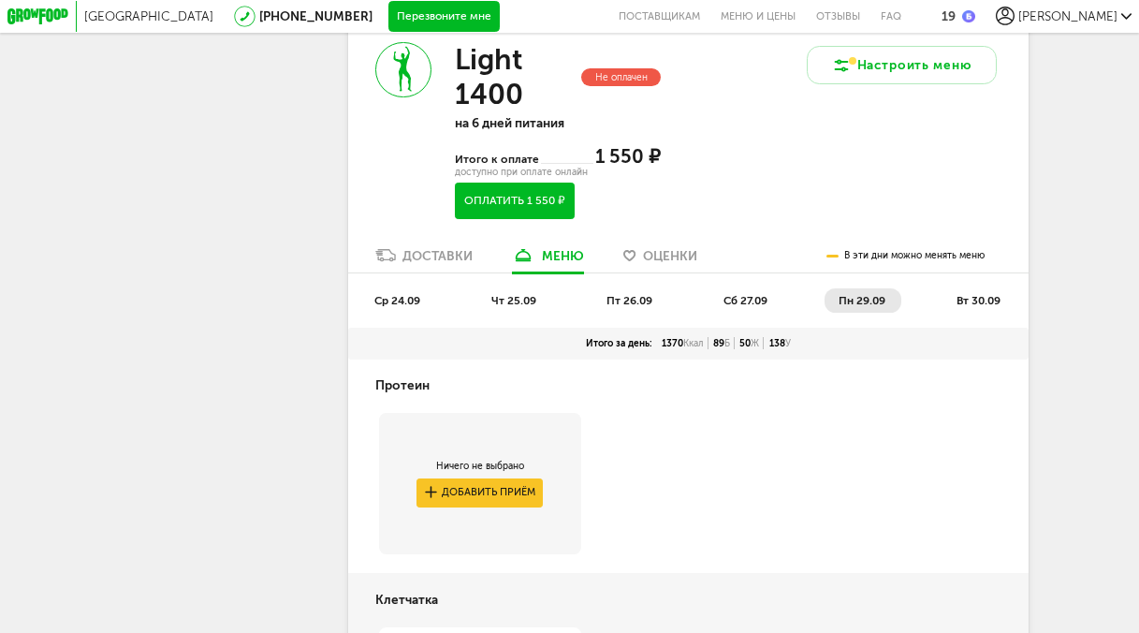
scroll to position [993, 0]
click at [978, 308] on span "вт 30.09" at bounding box center [979, 301] width 44 height 13
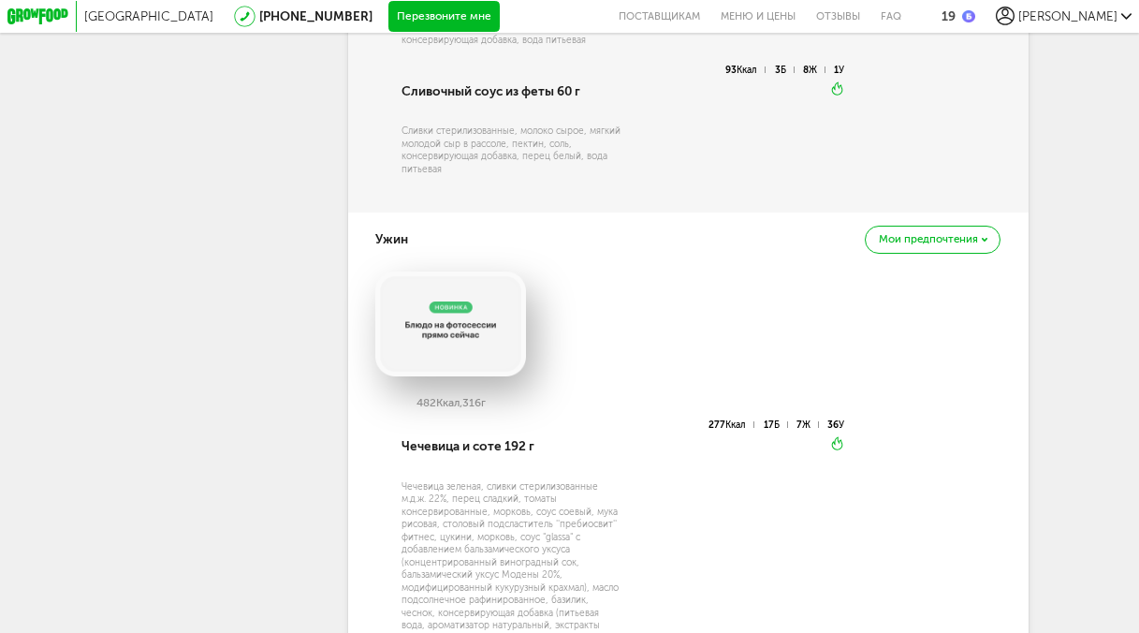
scroll to position [2513, 0]
click at [960, 244] on span "Мои предпочтения" at bounding box center [928, 238] width 99 height 11
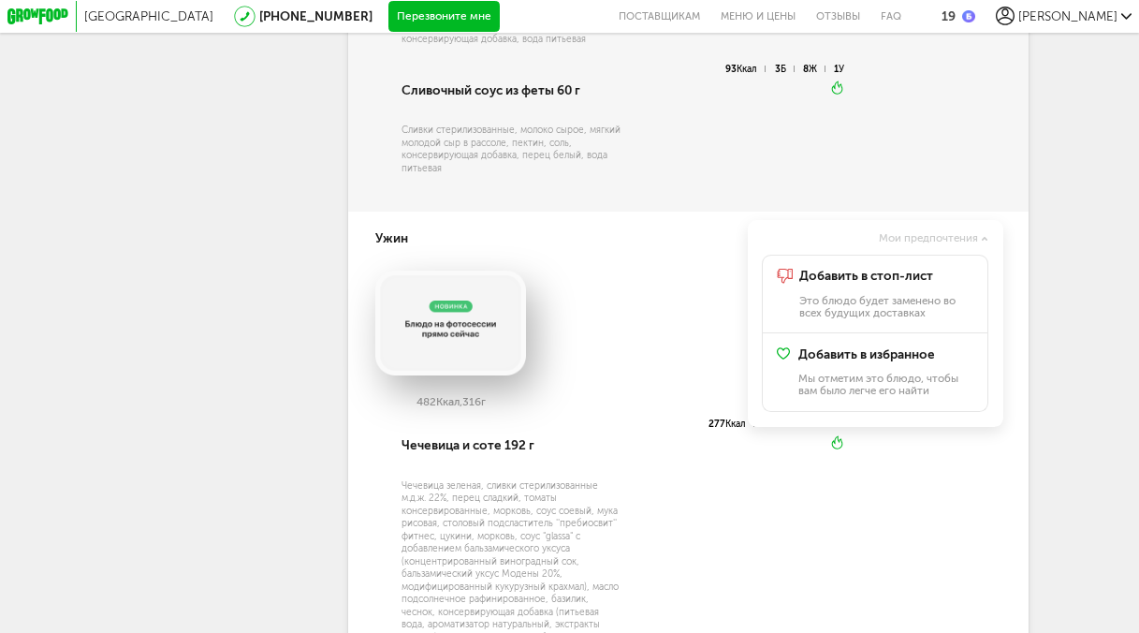
click at [960, 244] on span "Мои предпочтения" at bounding box center [928, 238] width 99 height 11
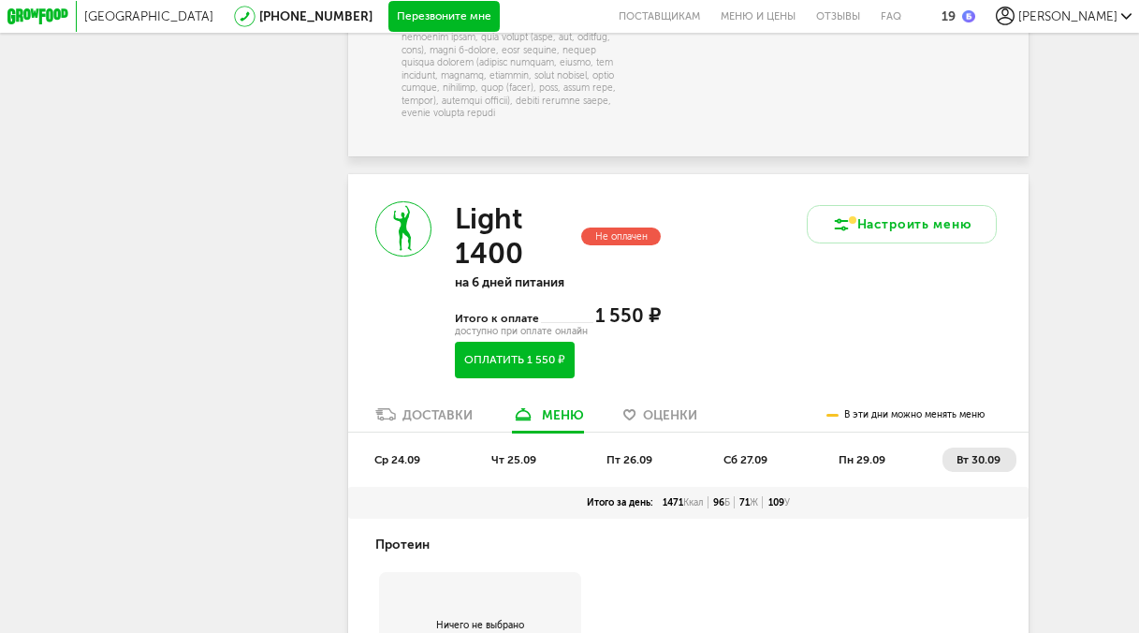
scroll to position [820, 0]
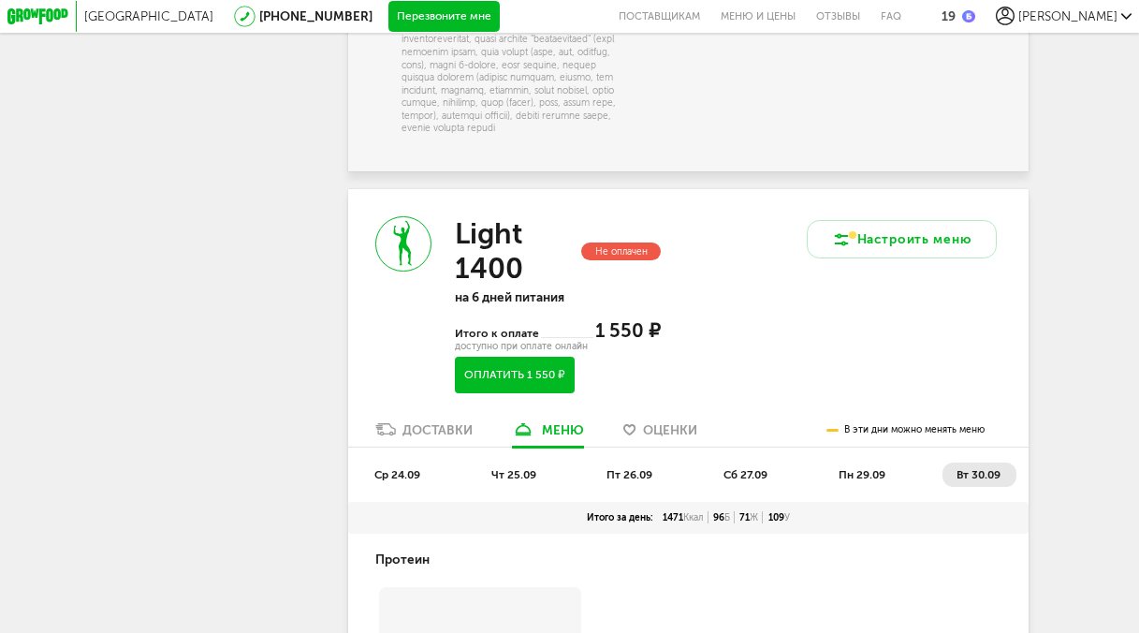
click at [519, 394] on button "Оплатить 1 550 ₽" at bounding box center [515, 375] width 120 height 37
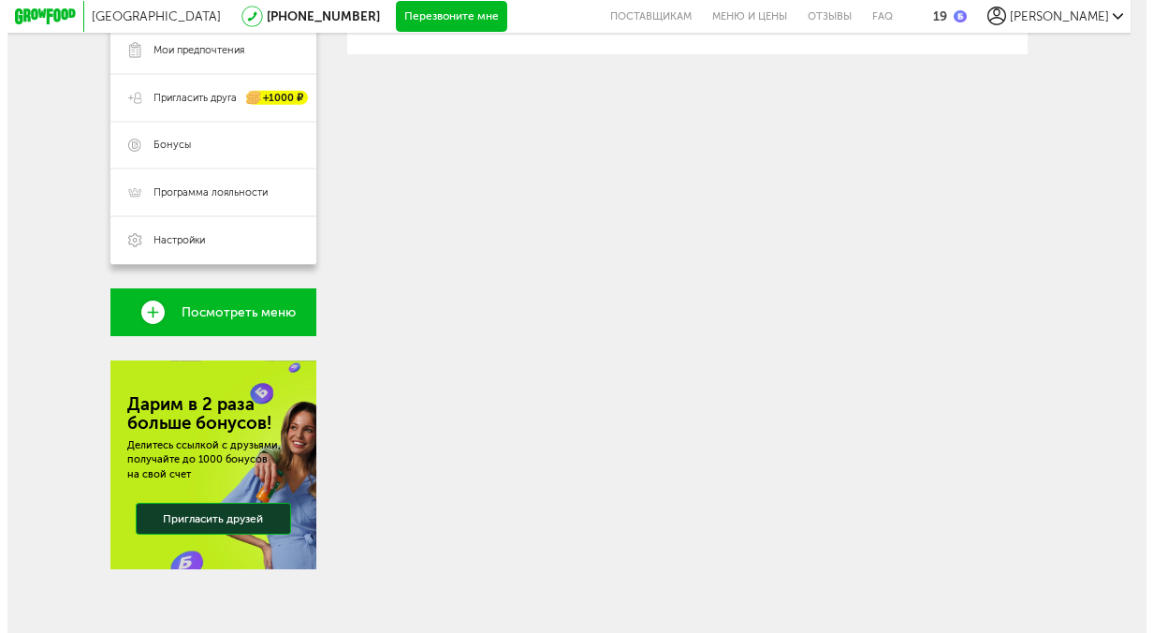
scroll to position [346, 0]
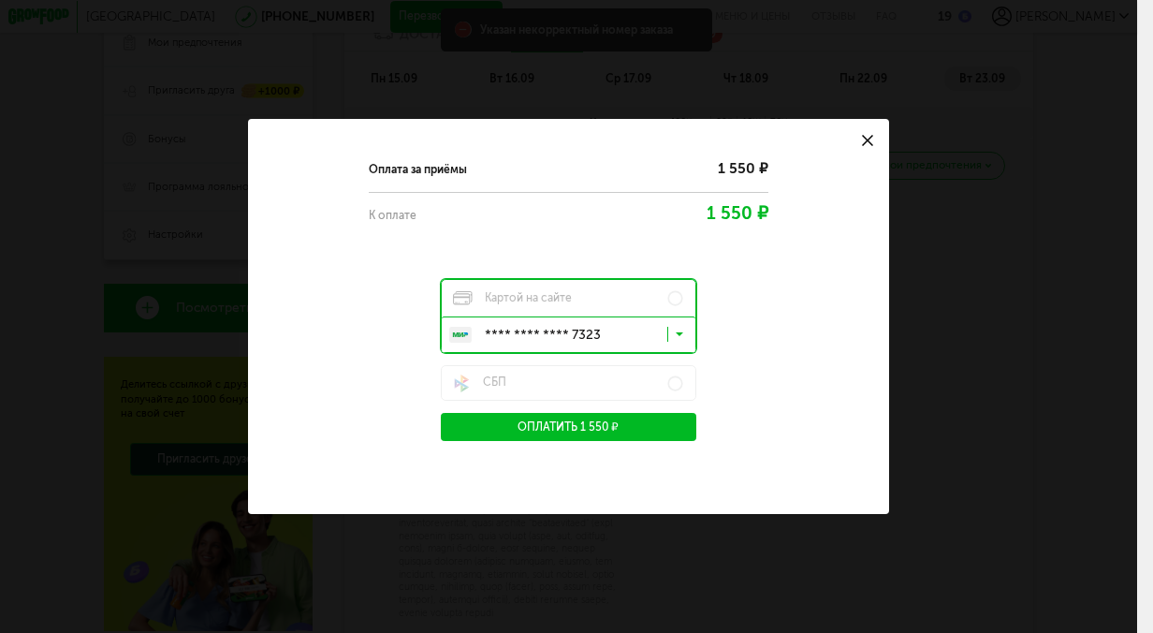
click at [682, 340] on icon at bounding box center [680, 338] width 8 height 16
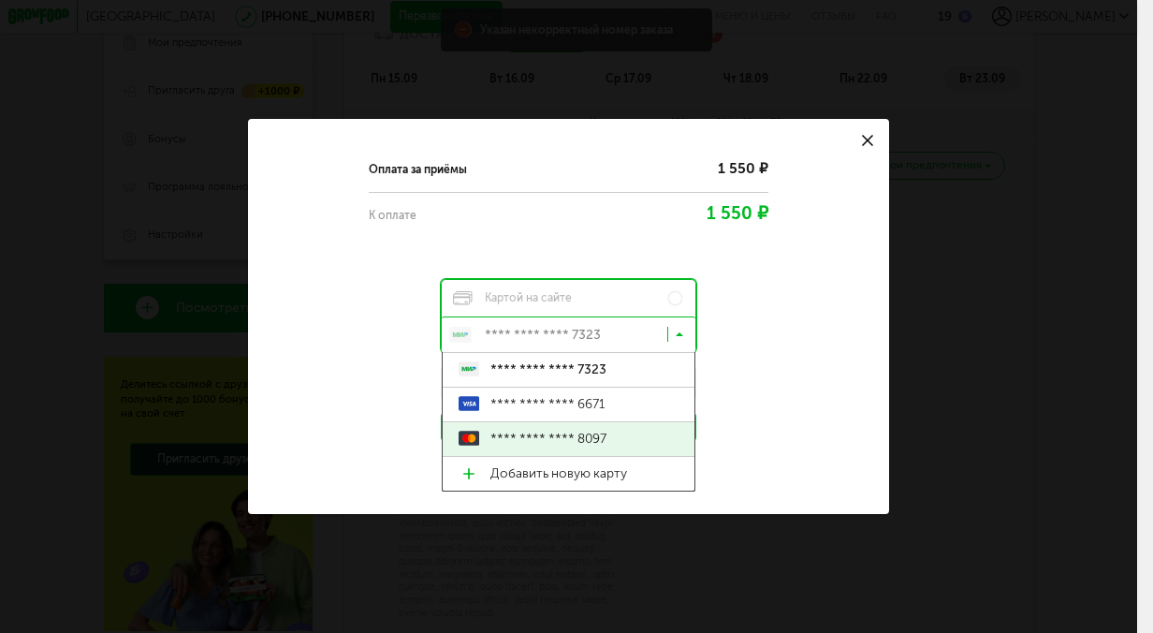
click at [642, 433] on span "**** **** **** 8097" at bounding box center [585, 439] width 188 height 34
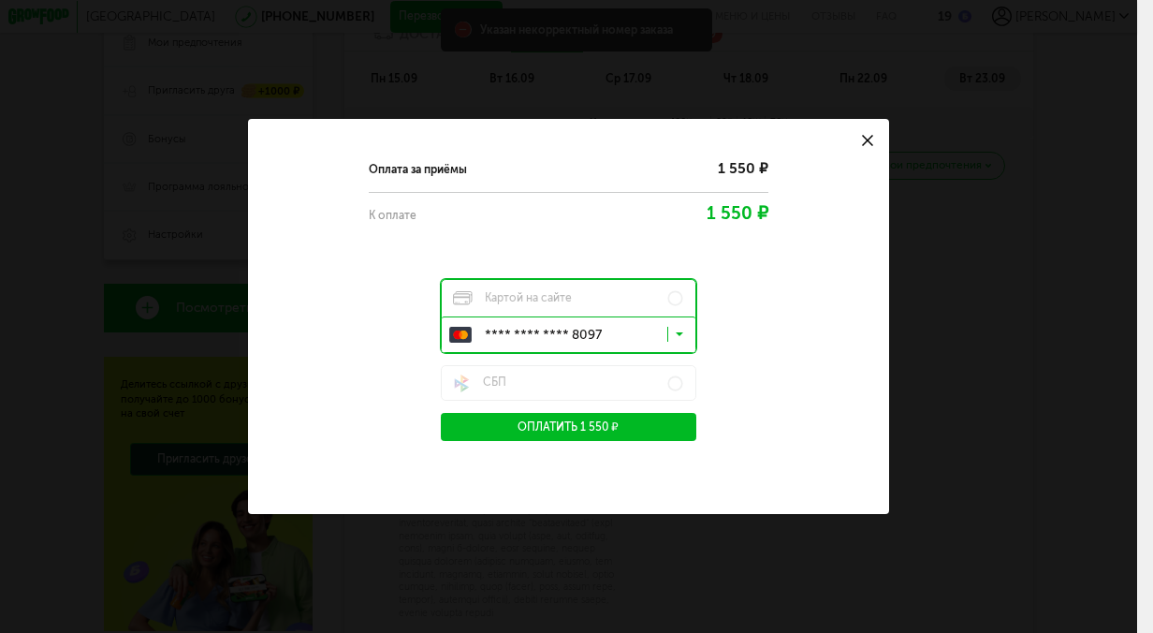
click at [594, 429] on button "Оплатить 1 550 ₽" at bounding box center [569, 427] width 257 height 28
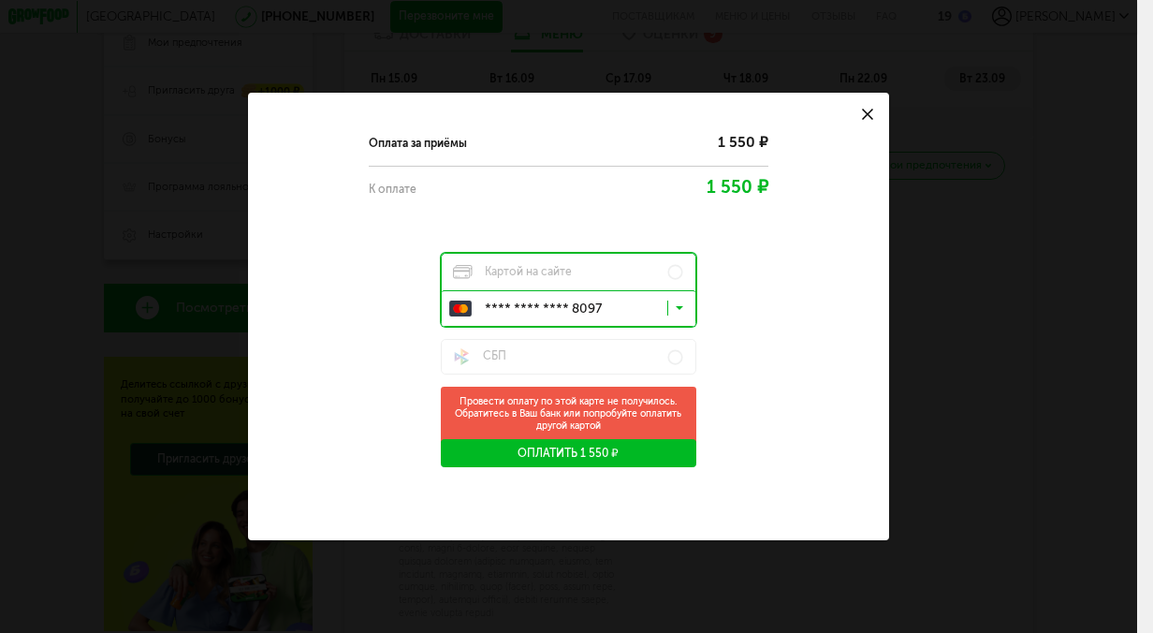
click at [682, 306] on icon at bounding box center [680, 311] width 8 height 16
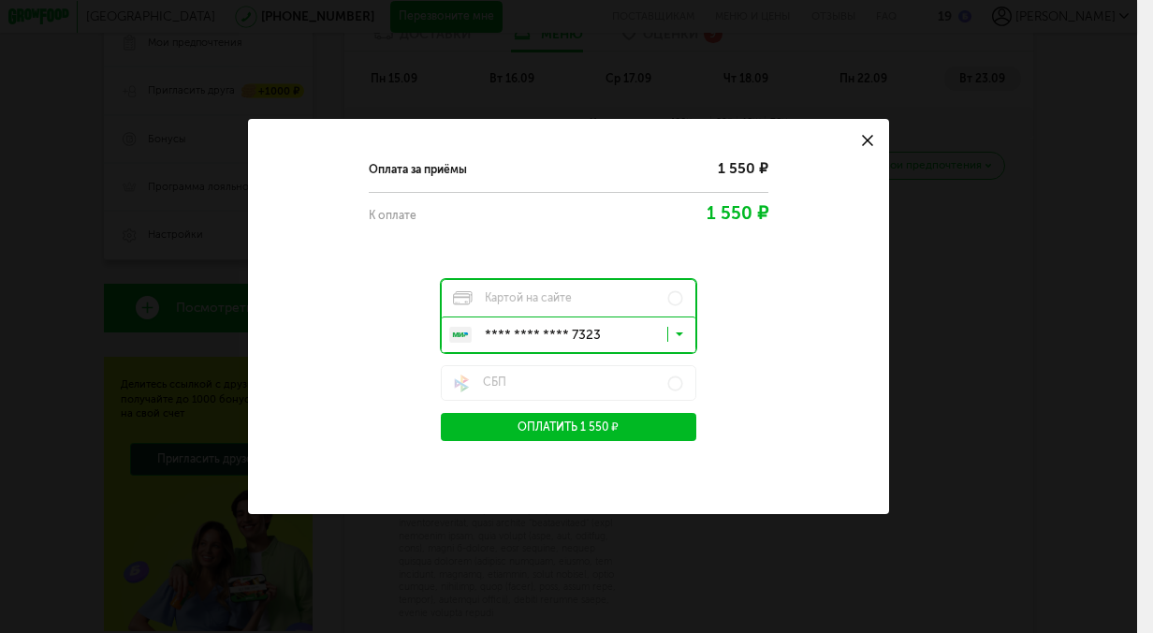
click at [649, 339] on div "**** **** **** 7323 Загрузка... **** **** **** 7323 **** **** **** 6671 **** **…" at bounding box center [569, 334] width 255 height 37
click at [674, 386] on label "СБП" at bounding box center [569, 383] width 257 height 37
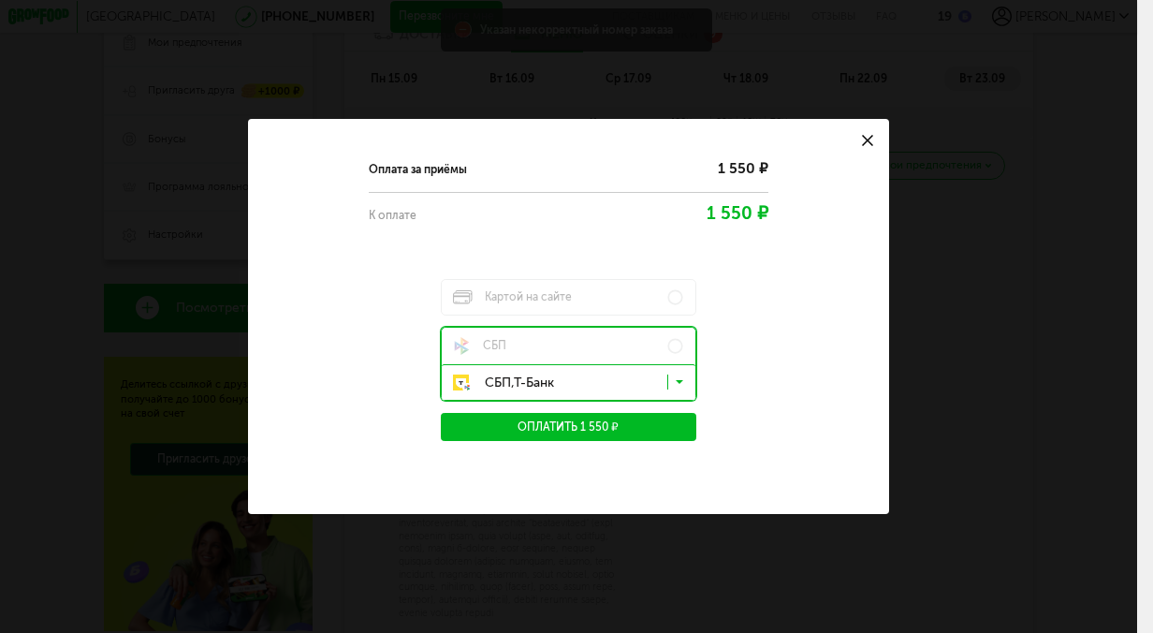
click at [630, 429] on button "Оплатить 1 550 ₽" at bounding box center [569, 427] width 257 height 28
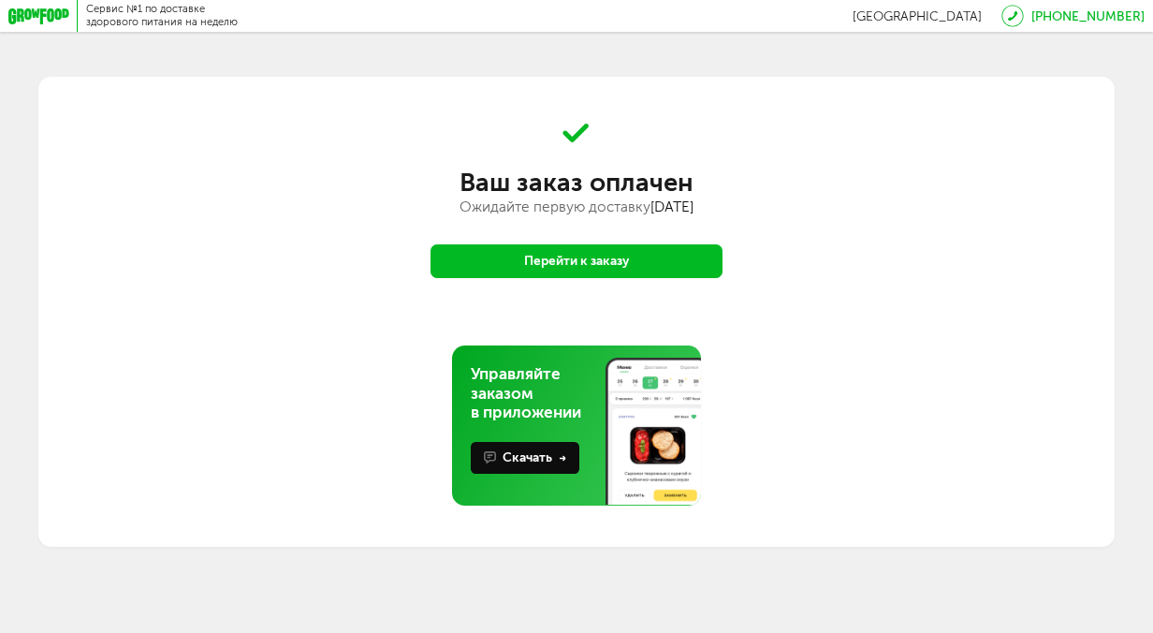
click at [594, 267] on button "Перейти к заказу" at bounding box center [576, 261] width 291 height 34
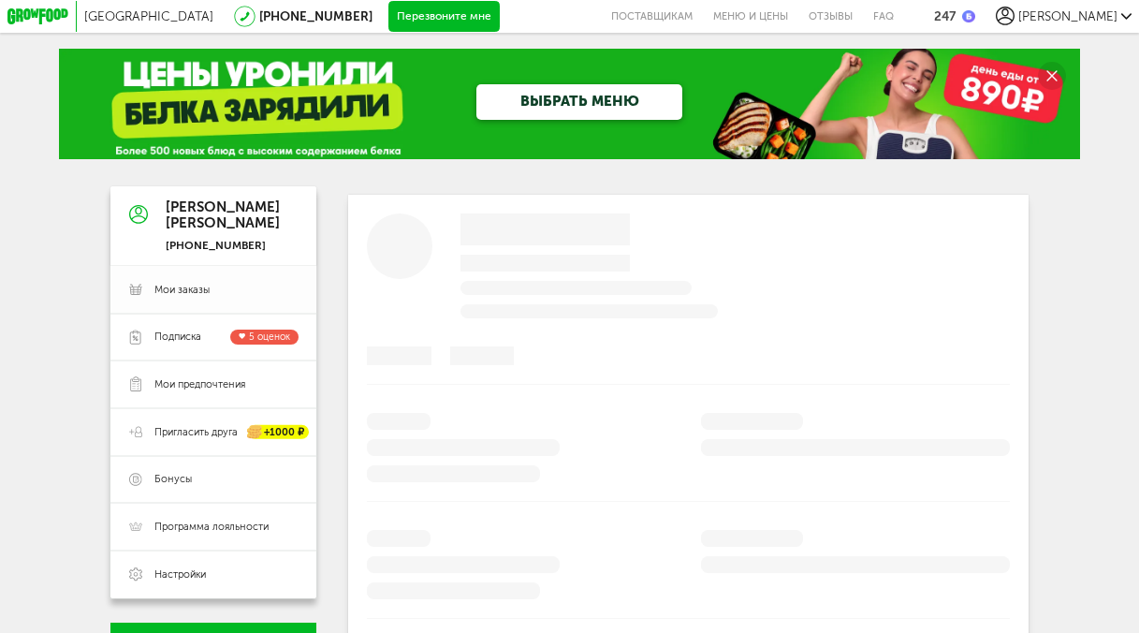
click at [193, 291] on span "Мои заказы" at bounding box center [181, 290] width 55 height 14
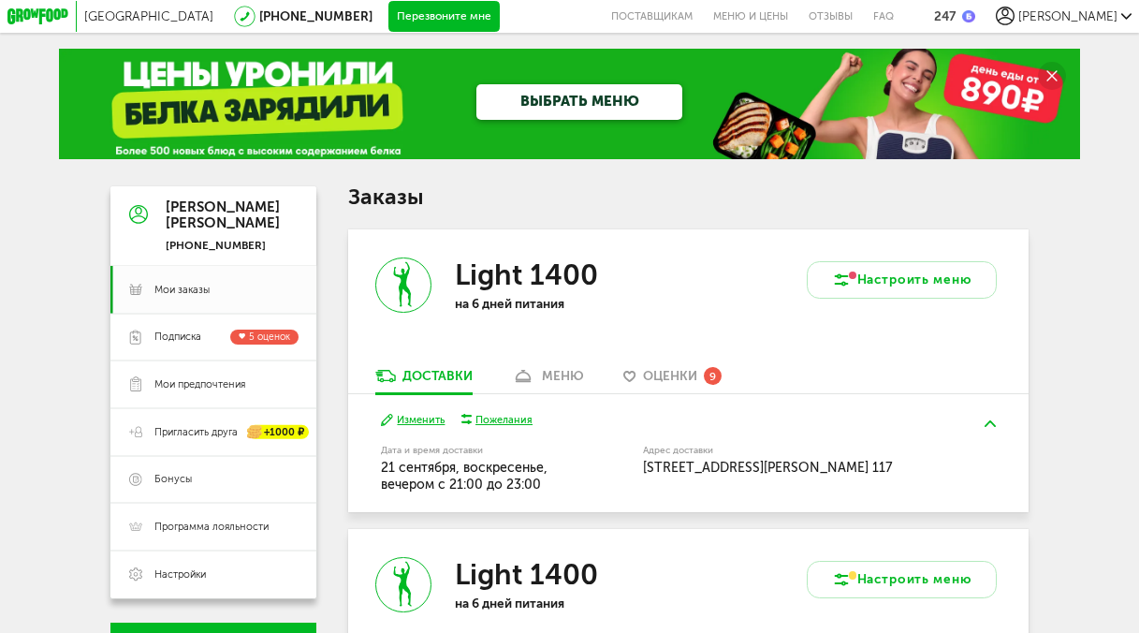
click at [552, 372] on div "меню" at bounding box center [563, 376] width 42 height 16
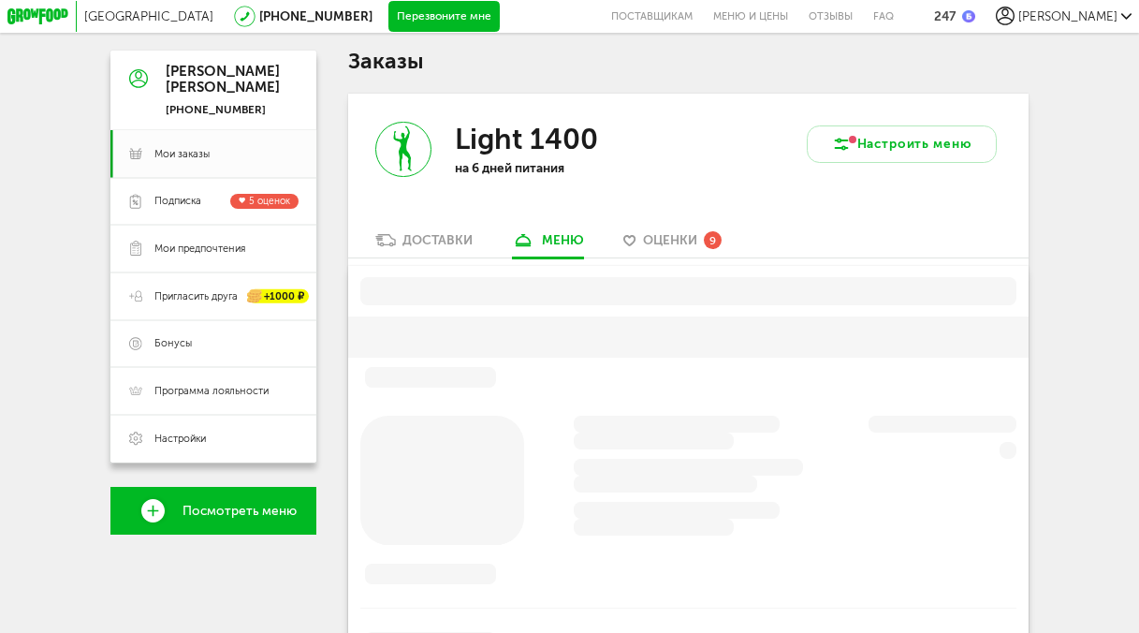
scroll to position [185, 0]
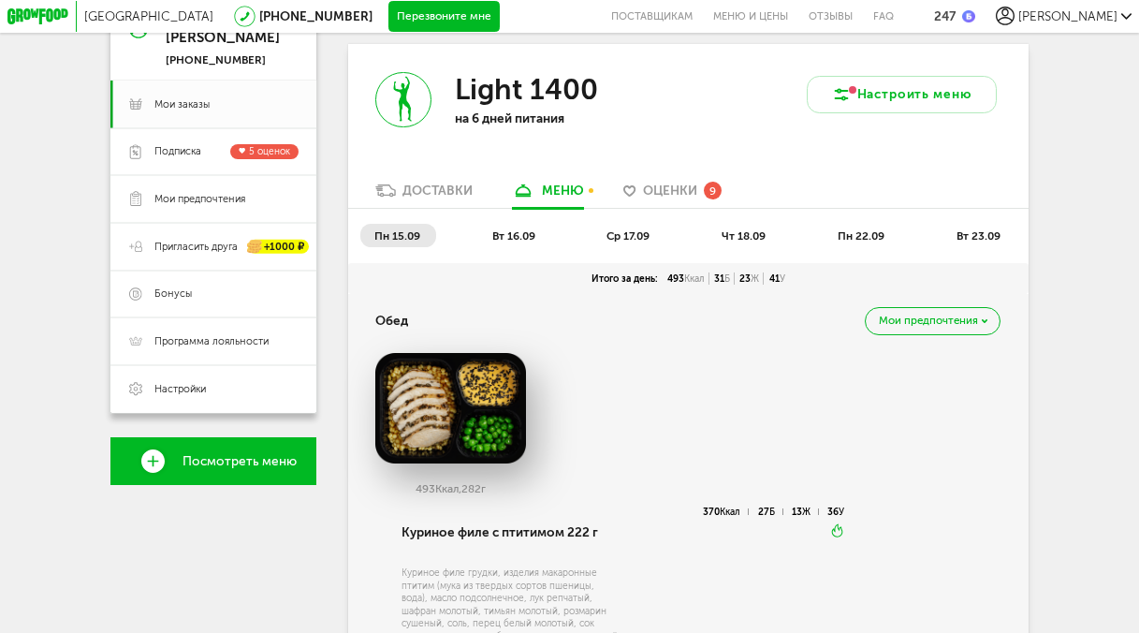
click at [443, 196] on div "Доставки" at bounding box center [438, 191] width 70 height 16
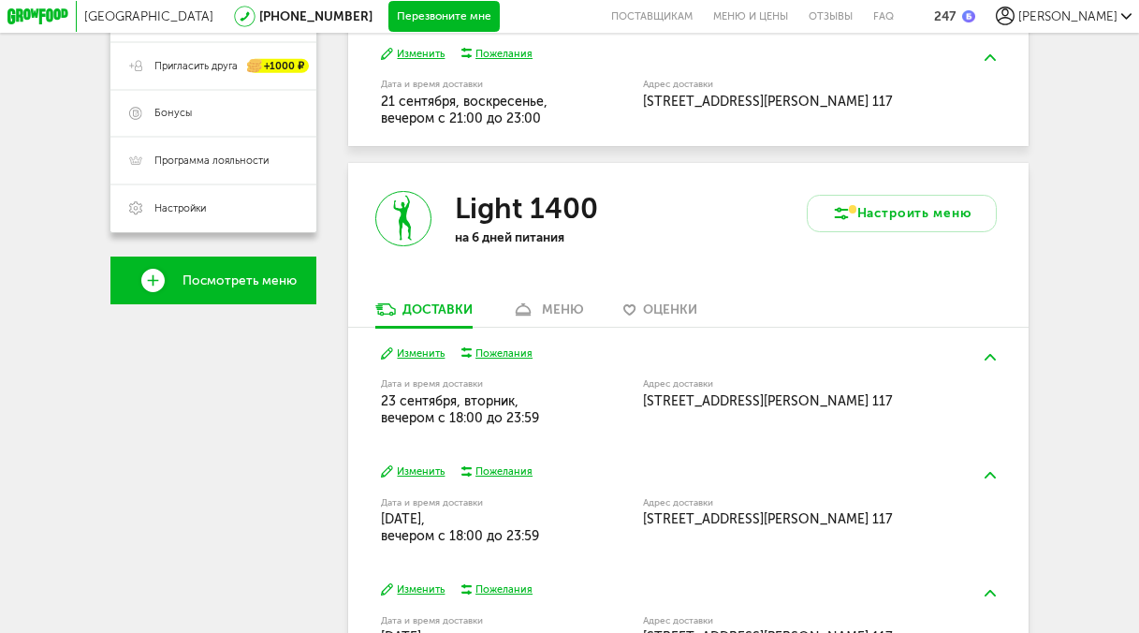
scroll to position [367, 0]
click at [416, 360] on button "Изменить" at bounding box center [413, 352] width 65 height 15
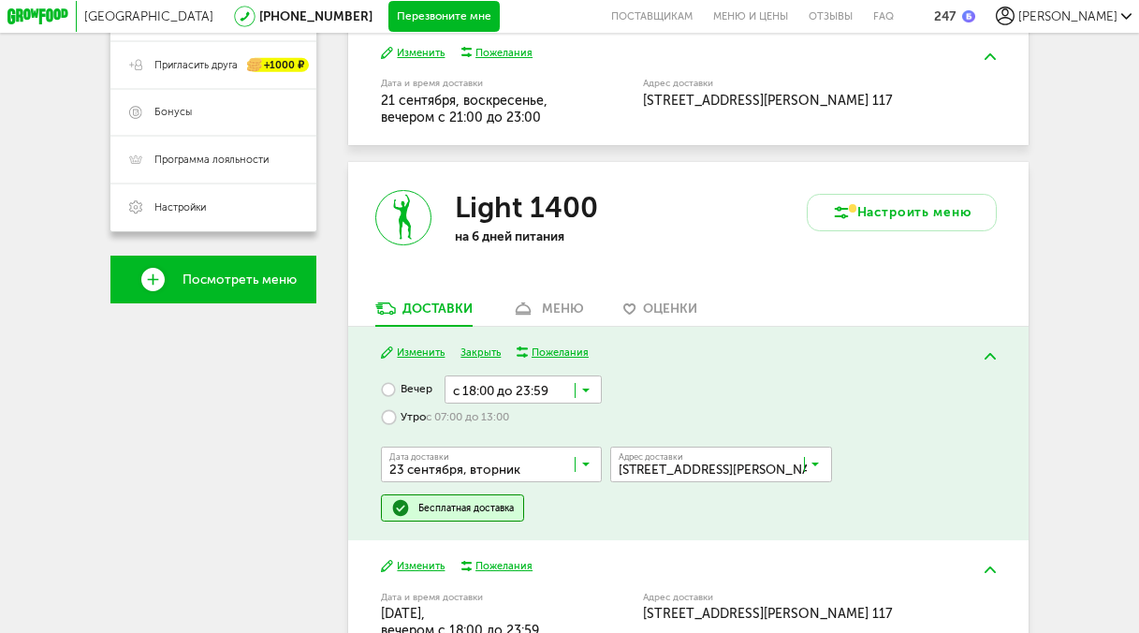
click at [590, 460] on div "Дата доставки [DATE] Загрузка..." at bounding box center [492, 465] width 222 height 36
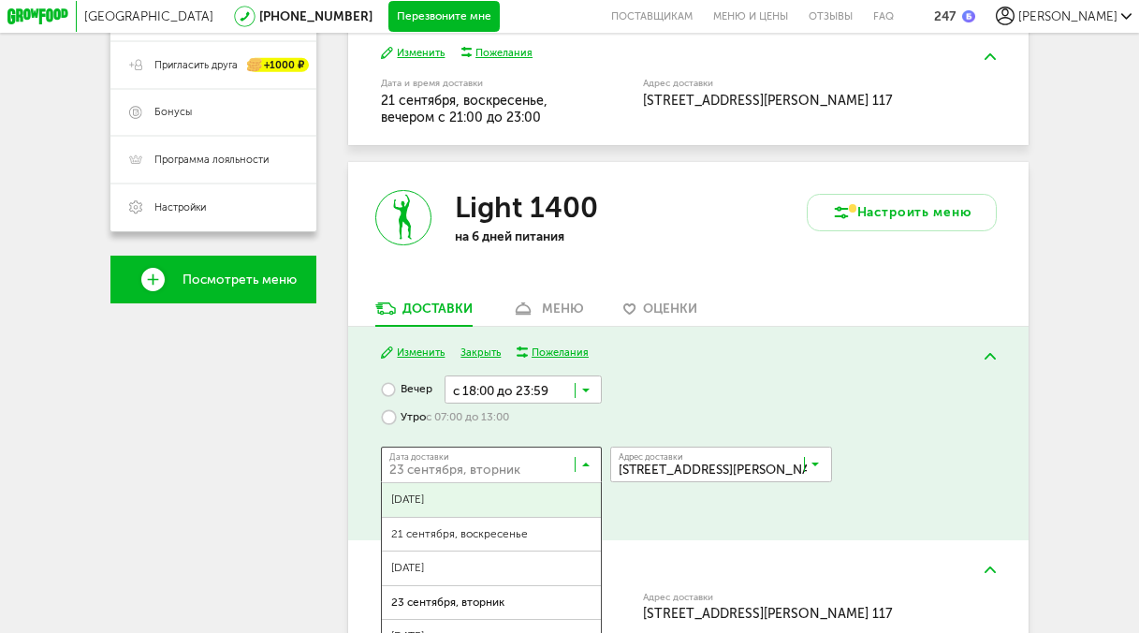
click at [588, 399] on icon at bounding box center [585, 394] width 7 height 16
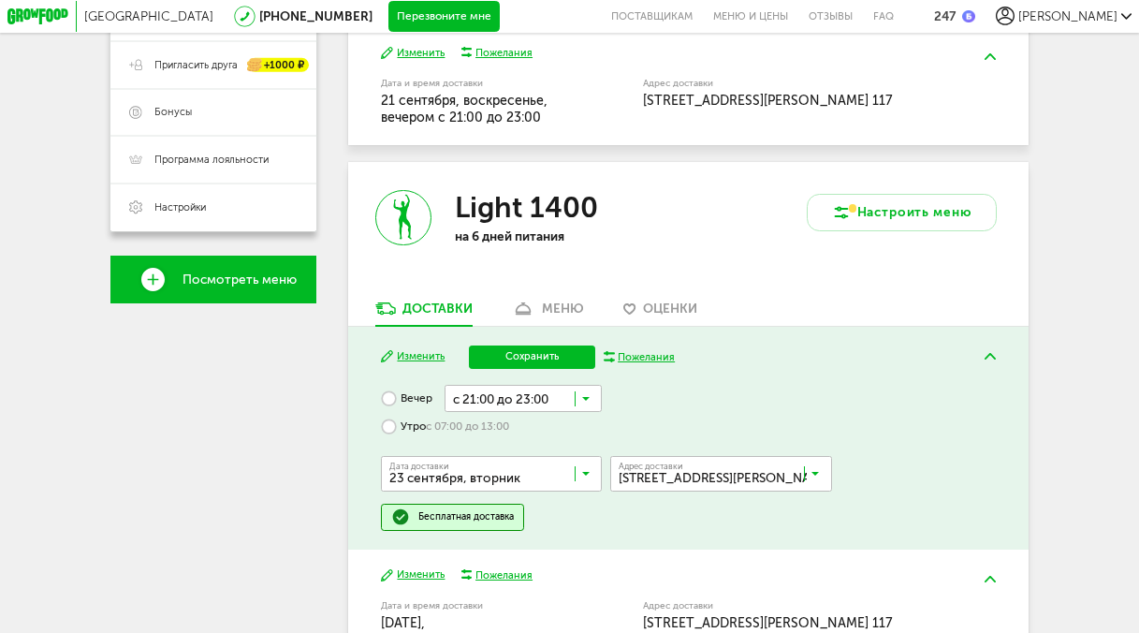
scroll to position [0, 0]
click at [512, 582] on span "с 21:00 до 23:00" at bounding box center [524, 586] width 156 height 33
click at [535, 369] on button "Сохранить" at bounding box center [532, 356] width 126 height 23
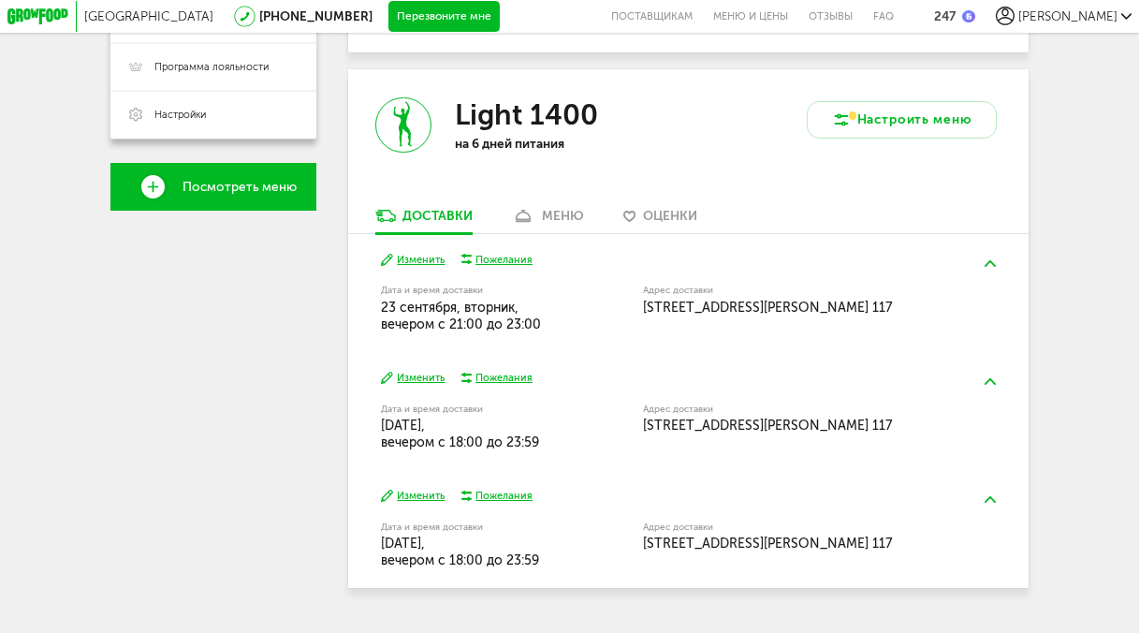
scroll to position [462, 0]
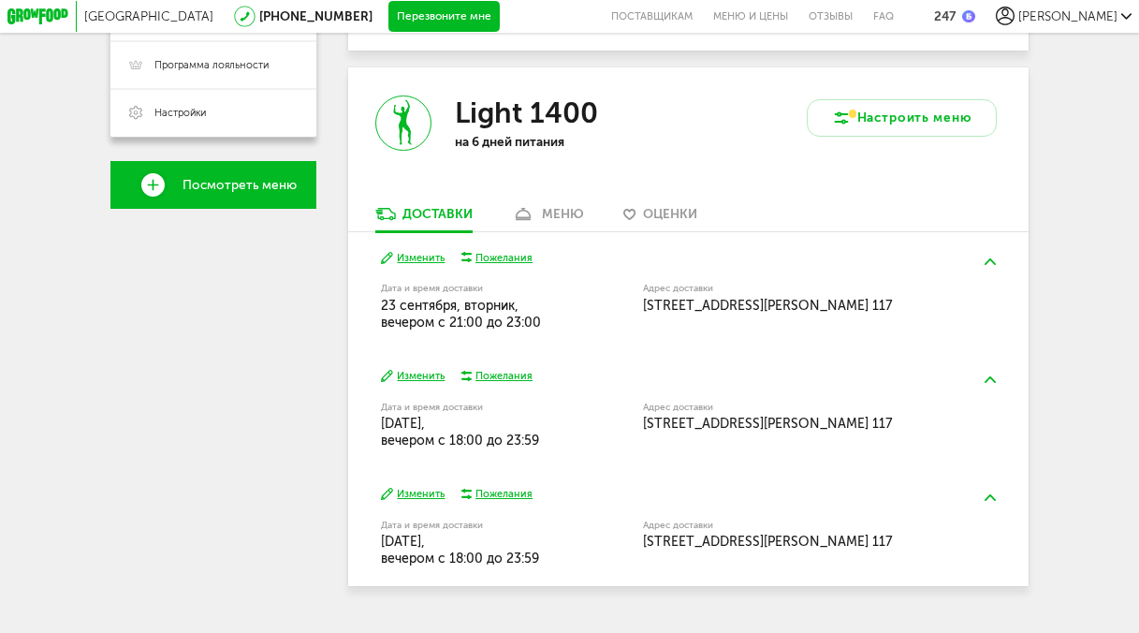
click at [420, 382] on button "Изменить" at bounding box center [413, 376] width 65 height 15
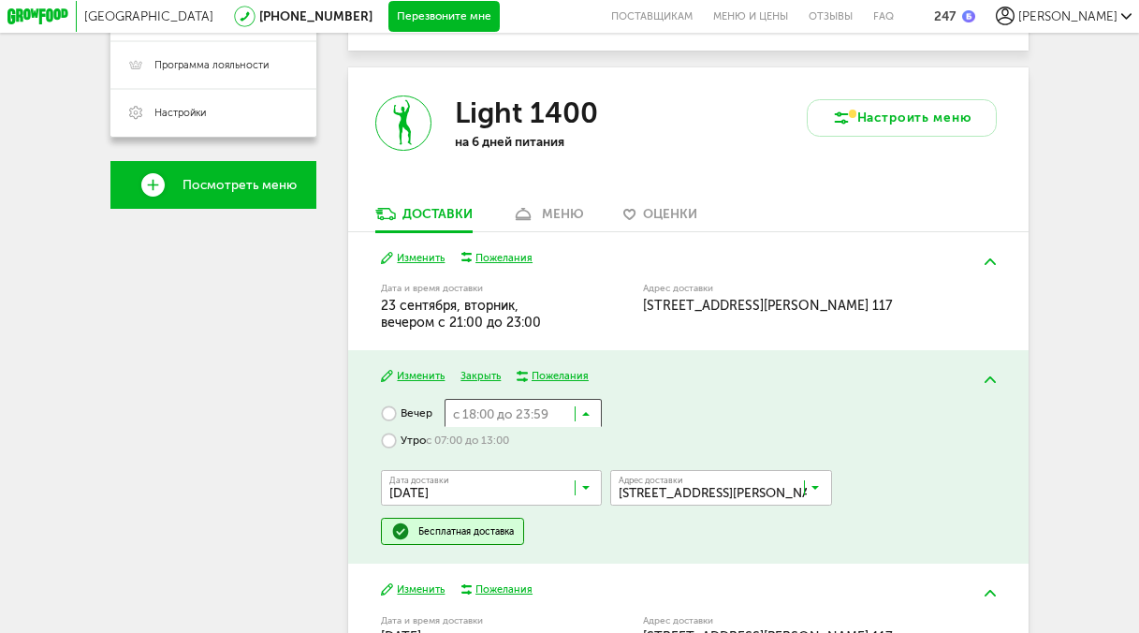
click at [580, 419] on input "Search for option" at bounding box center [524, 412] width 158 height 27
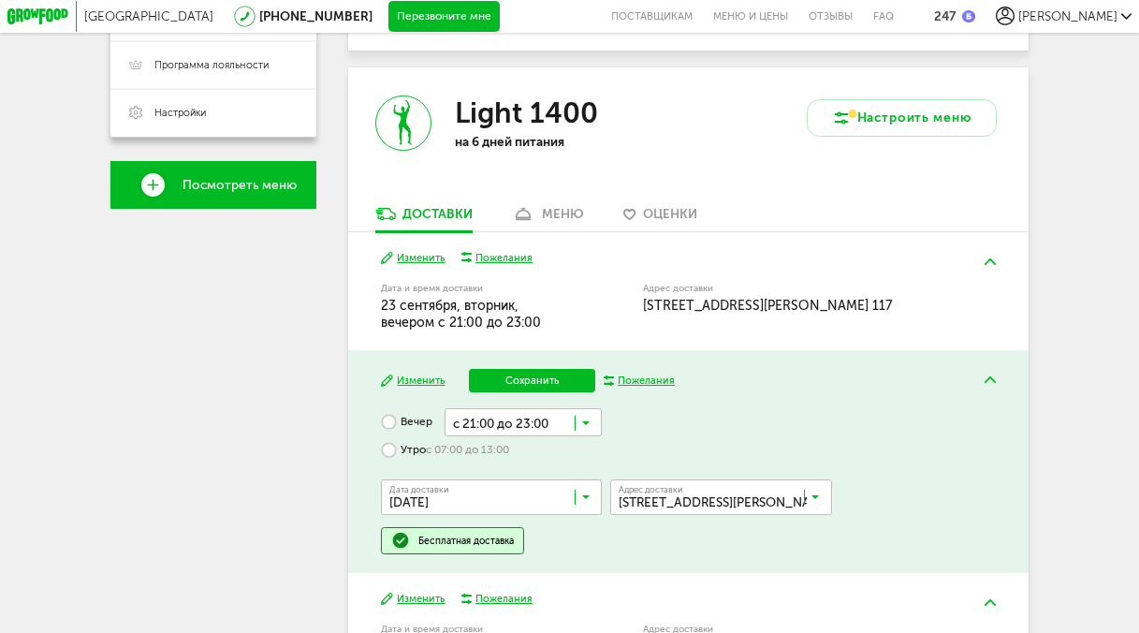
scroll to position [0, 0]
click at [535, 601] on ul "с 18:00 до 23:59 с 18:00 до 23:00 с 18:00 до 20:00 с 19:00 до 21:00 с 20:00 до …" at bounding box center [524, 547] width 158 height 223
click at [527, 374] on div "Изменить Сохранить Пожелания Вечер с 21:00 до 23:00 Загрузка... Утро с 07:00 до…" at bounding box center [688, 461] width 681 height 223
click at [527, 383] on button "Сохранить" at bounding box center [532, 380] width 126 height 23
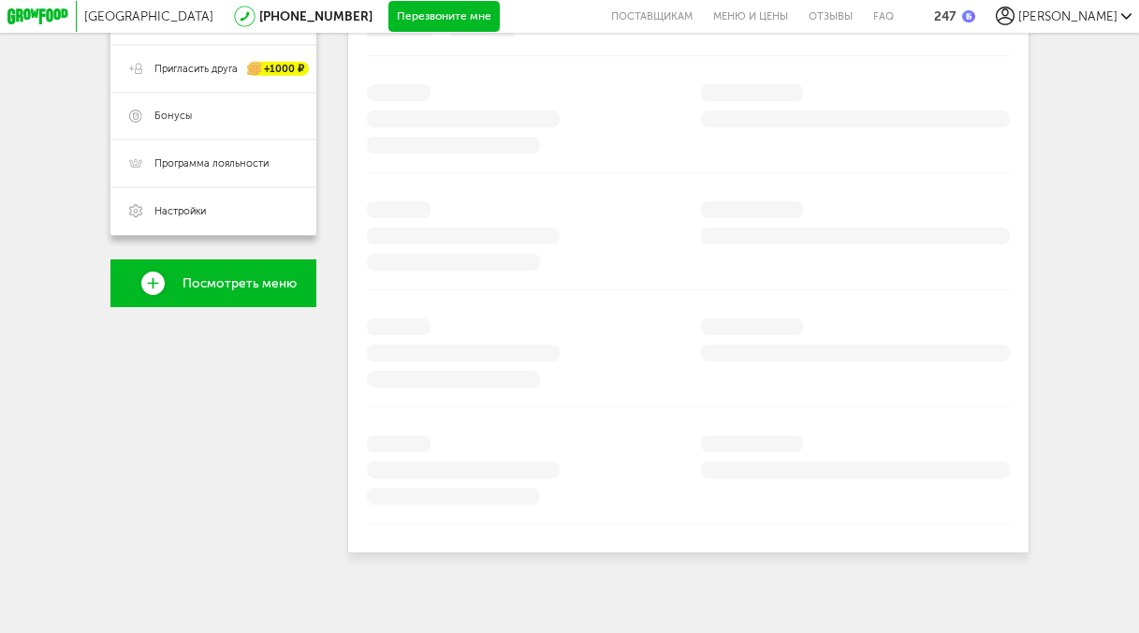
scroll to position [507, 0]
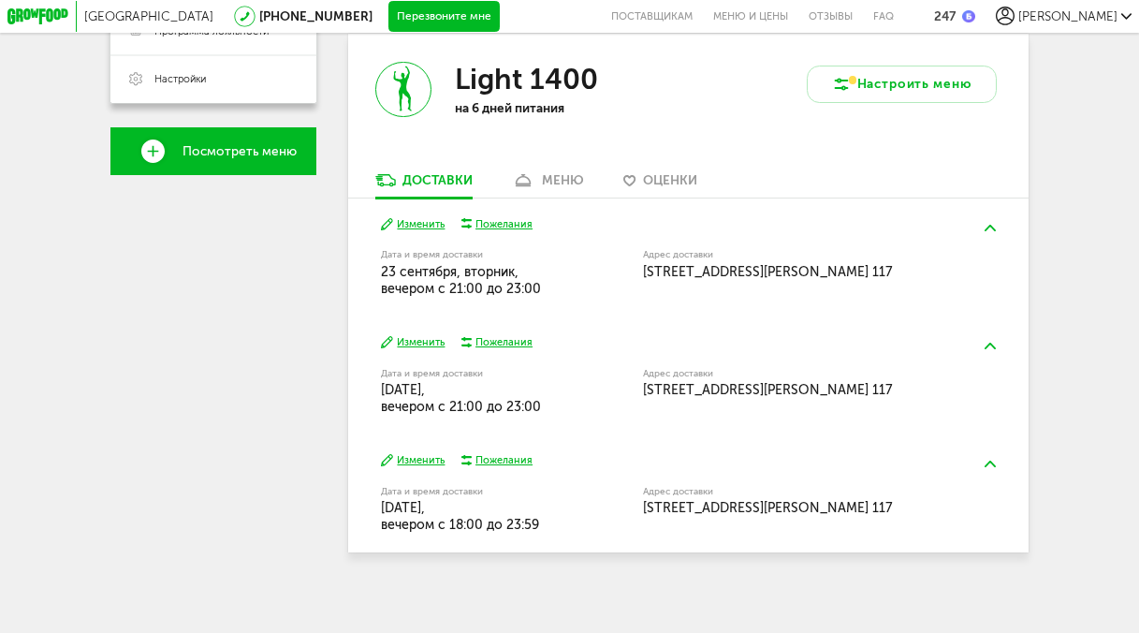
click at [427, 454] on button "Изменить" at bounding box center [413, 460] width 65 height 15
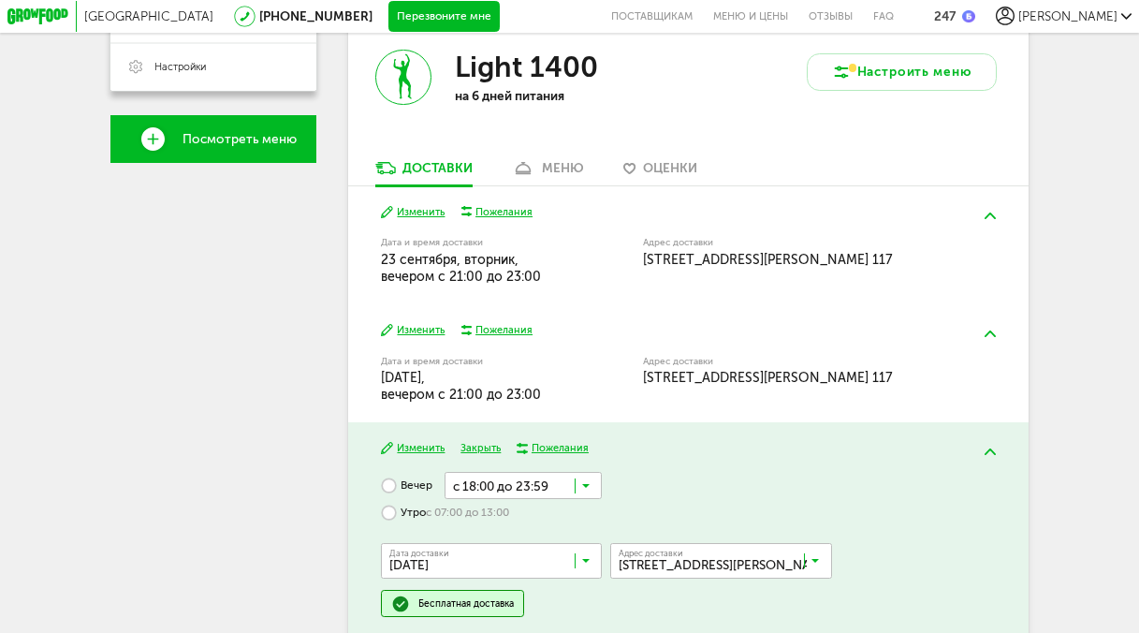
click at [592, 499] on input "Search for option" at bounding box center [524, 485] width 158 height 27
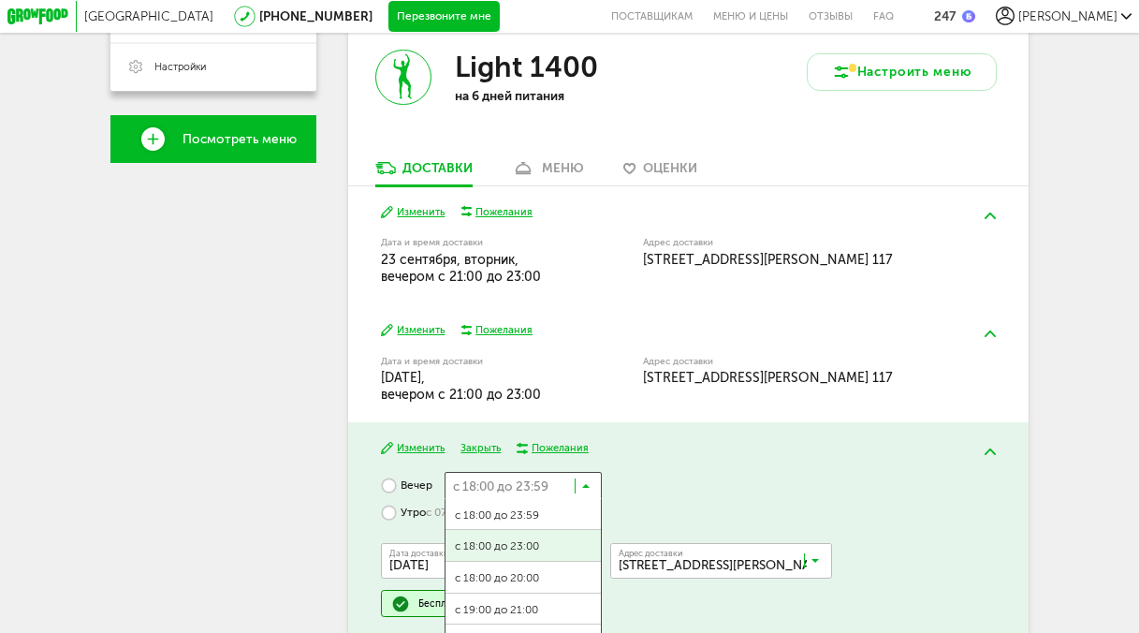
scroll to position [608, 0]
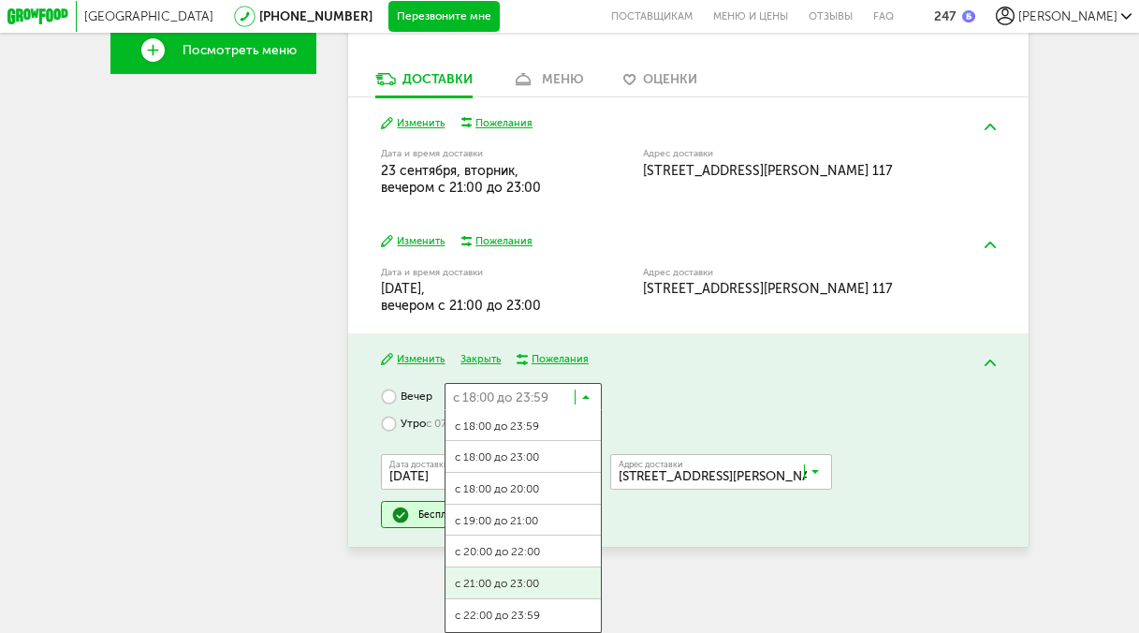
click at [526, 573] on ul "с 18:00 до 23:59 с 18:00 до 23:00 с 18:00 до 20:00 с 19:00 до 21:00 с 20:00 до …" at bounding box center [524, 521] width 158 height 223
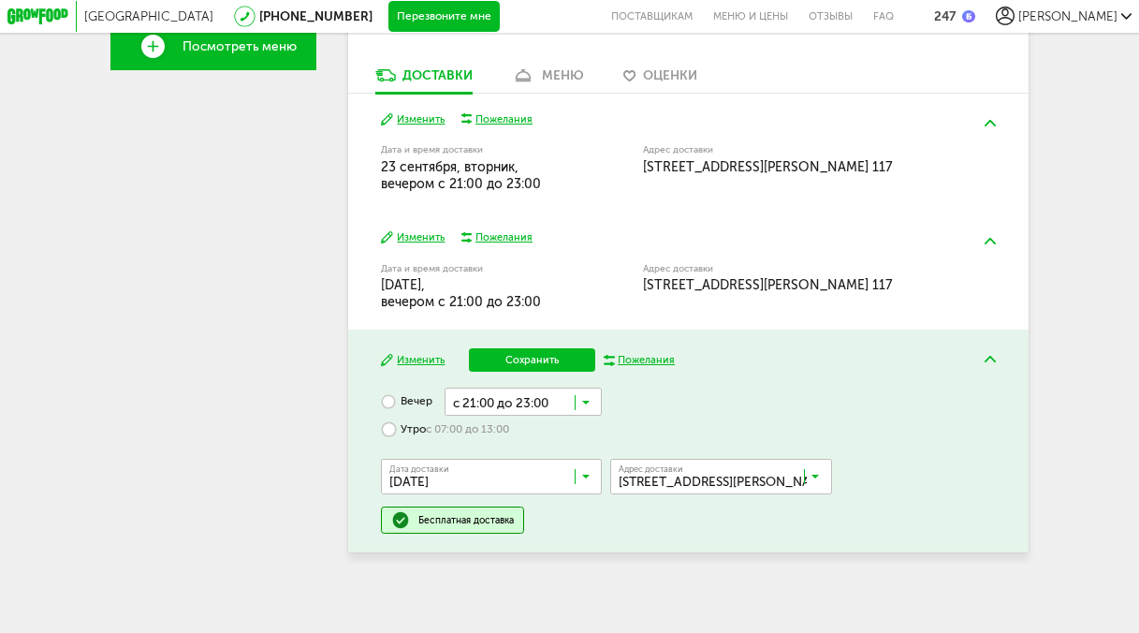
click at [539, 352] on button "Сохранить" at bounding box center [532, 359] width 126 height 23
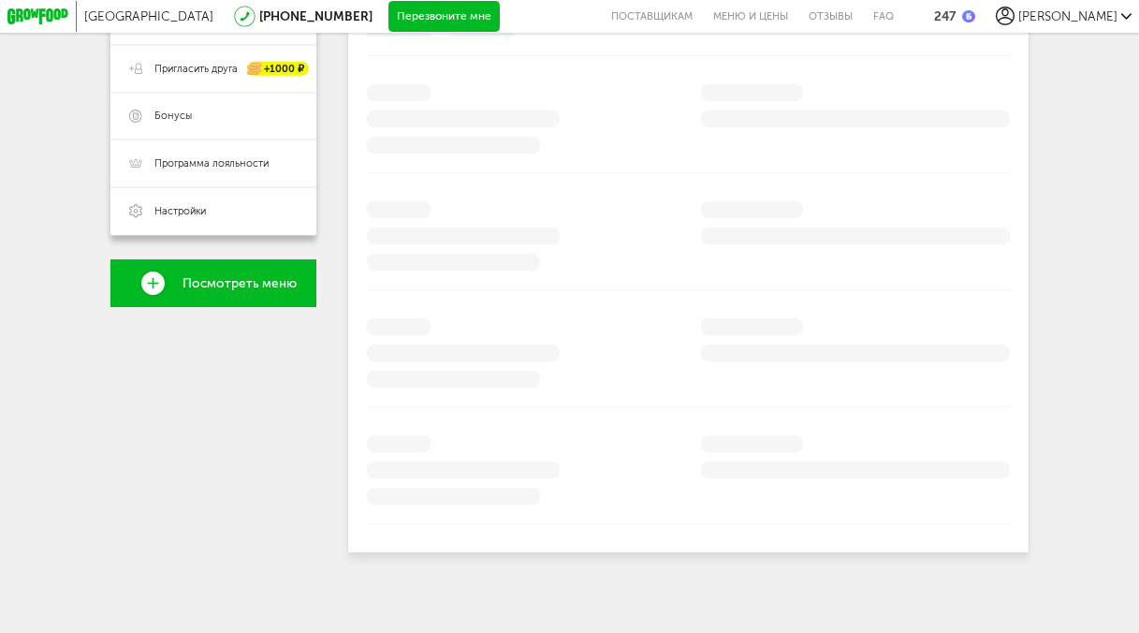
scroll to position [367, 0]
